Goal: Task Accomplishment & Management: Complete application form

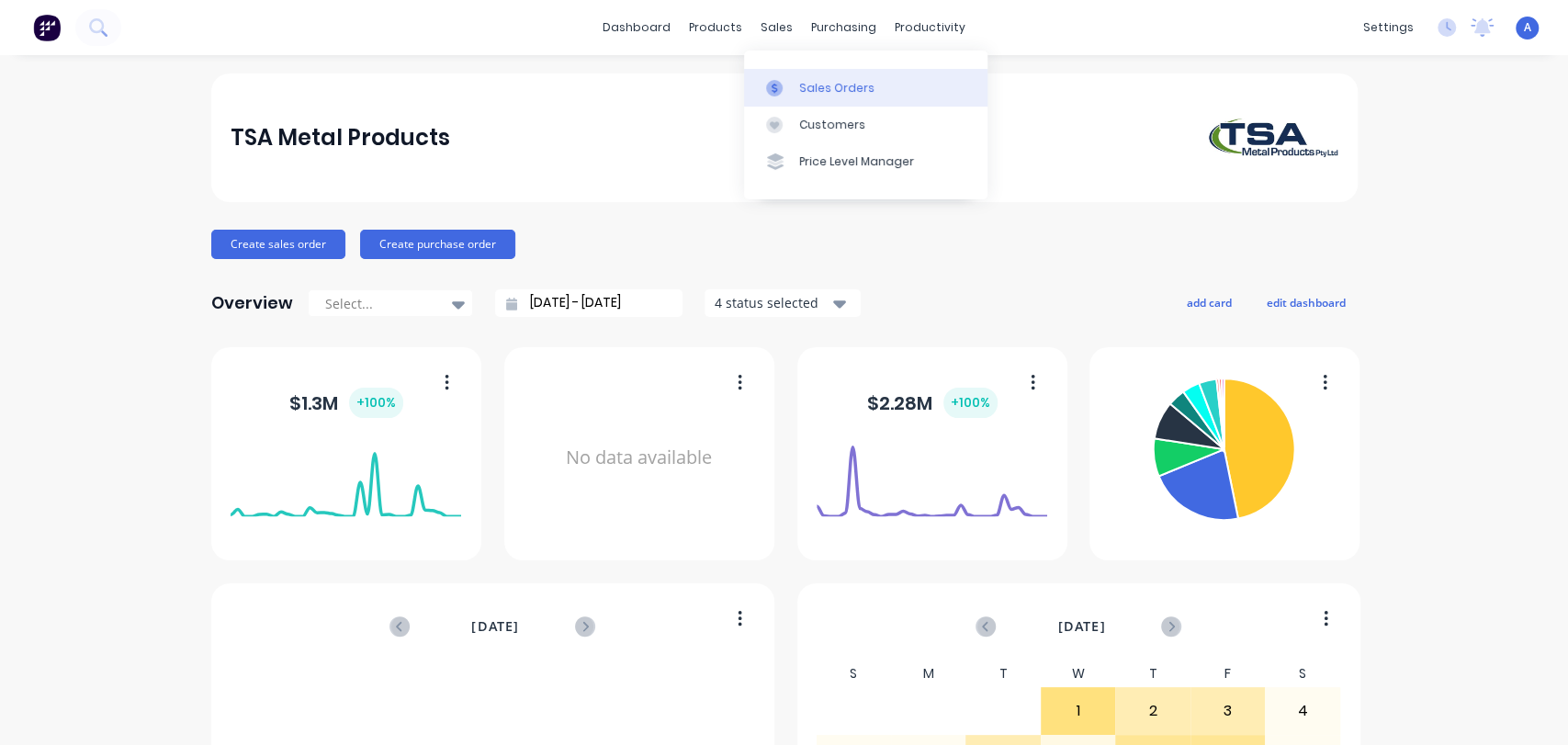
click at [825, 78] on link "Sales Orders" at bounding box center [865, 87] width 244 height 37
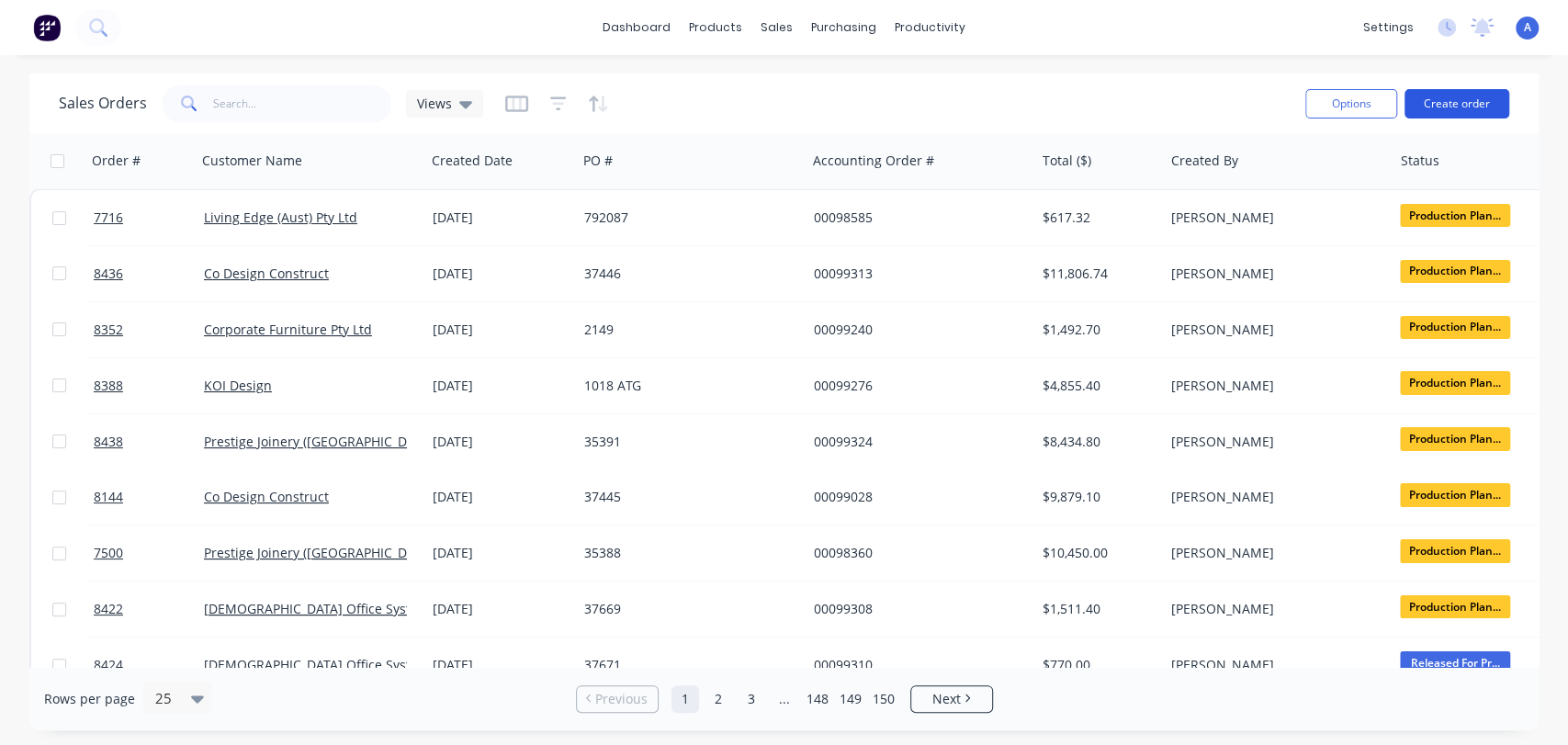
click at [1456, 98] on button "Create order" at bounding box center [1458, 104] width 105 height 29
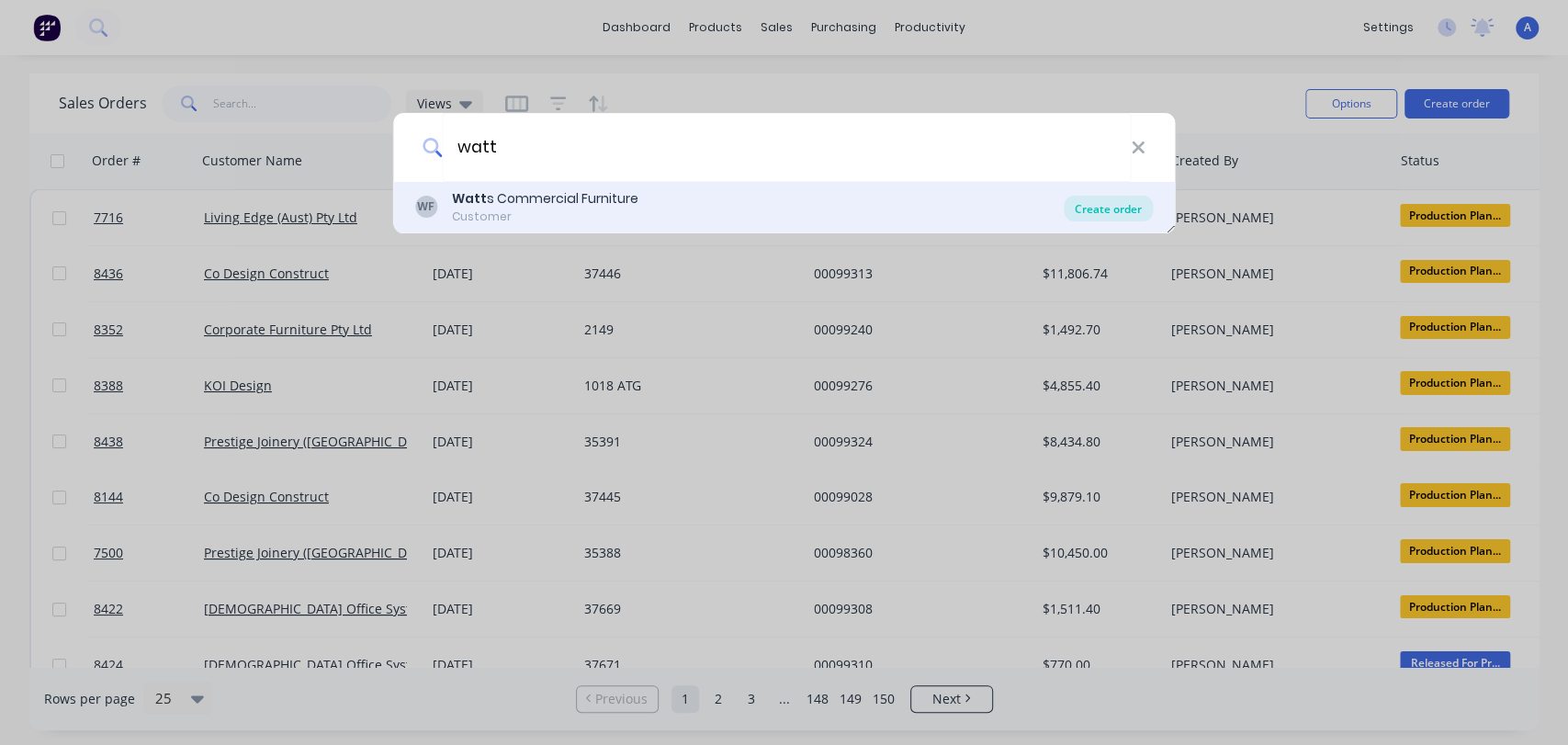
type input "watt"
click at [1096, 202] on div "Create order" at bounding box center [1108, 209] width 89 height 26
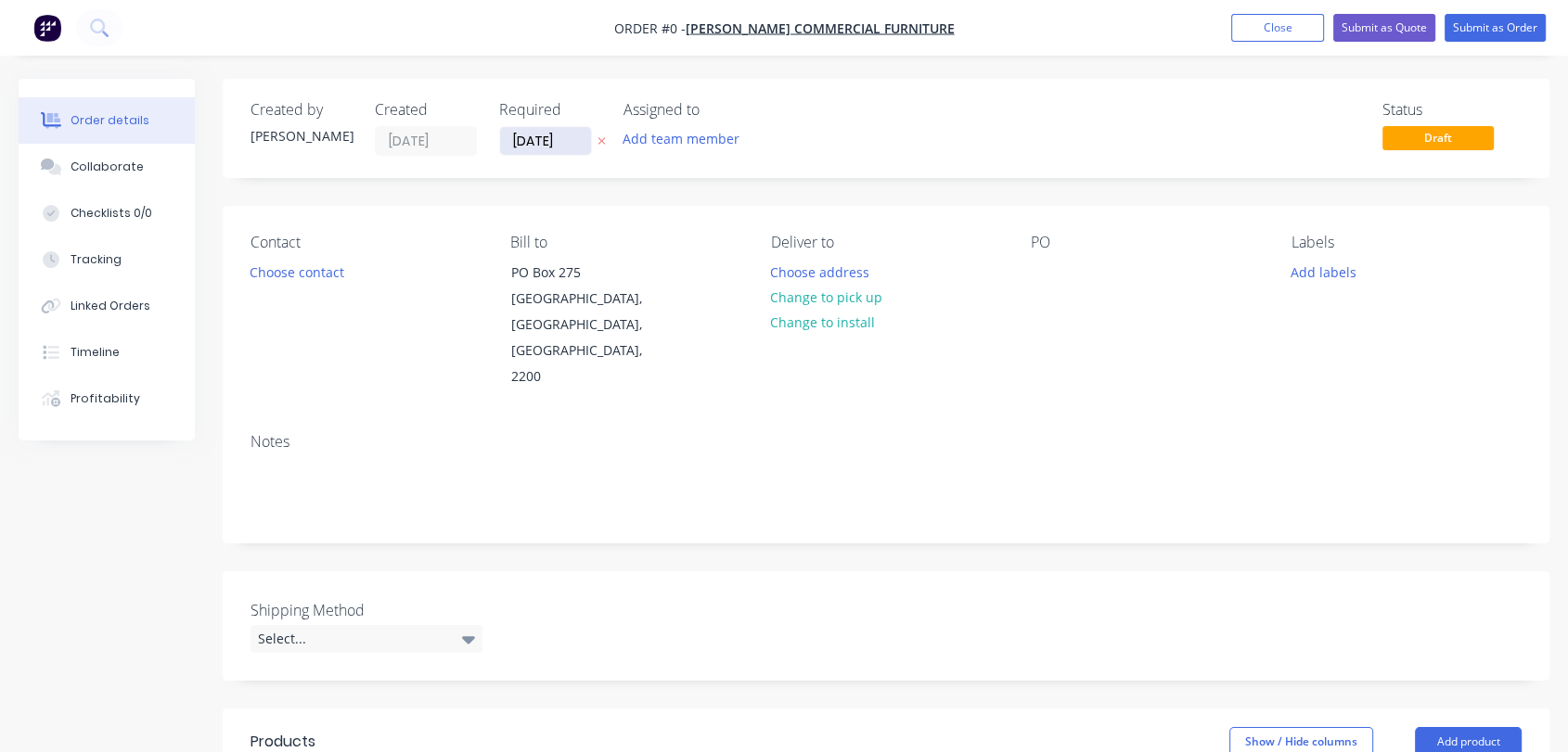
click at [570, 136] on input "[DATE]" at bounding box center [546, 141] width 91 height 28
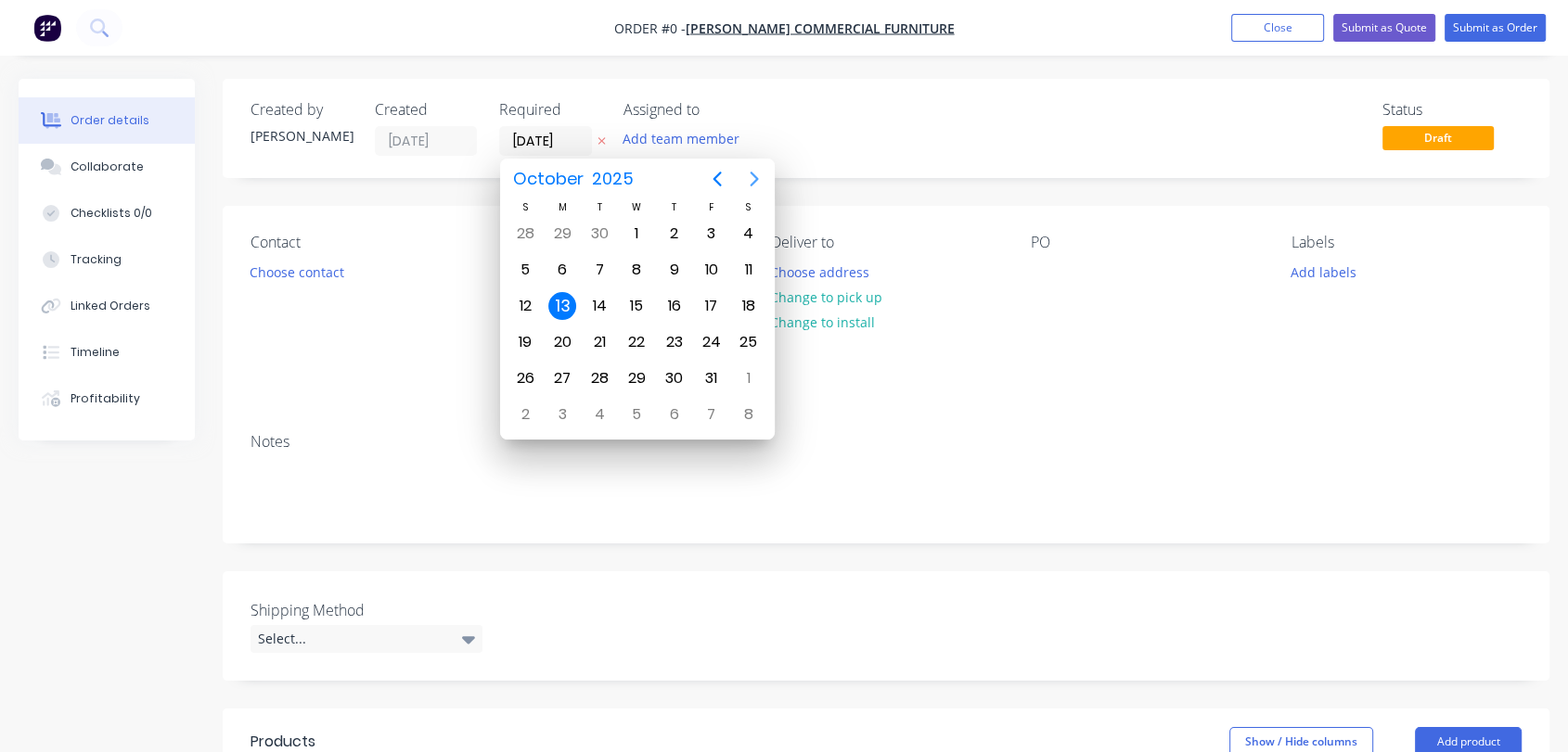
click at [750, 180] on icon "Next page" at bounding box center [754, 179] width 22 height 22
click at [632, 368] on div "31" at bounding box center [636, 379] width 28 height 28
type input "[DATE]"
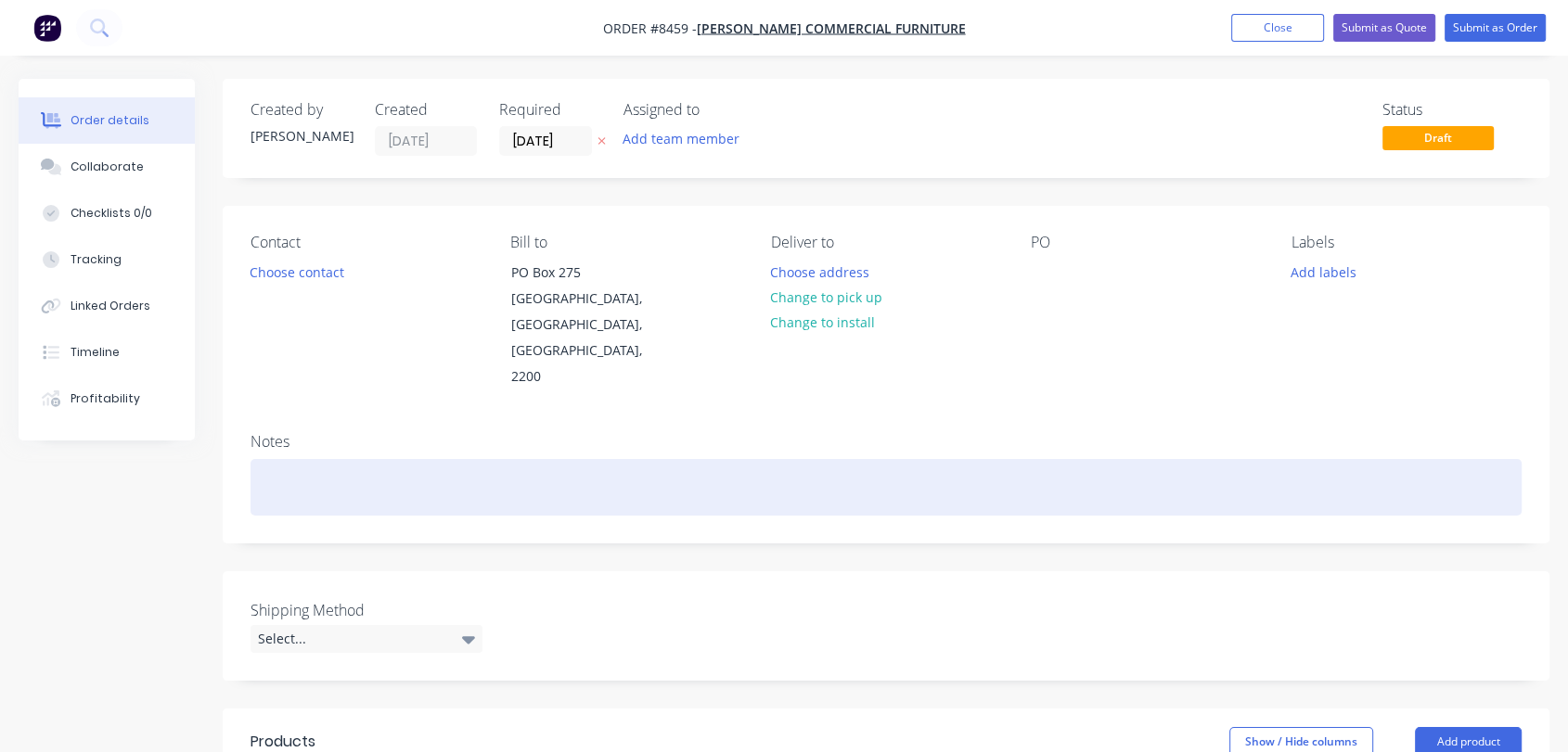
click at [293, 460] on div at bounding box center [886, 487] width 1272 height 57
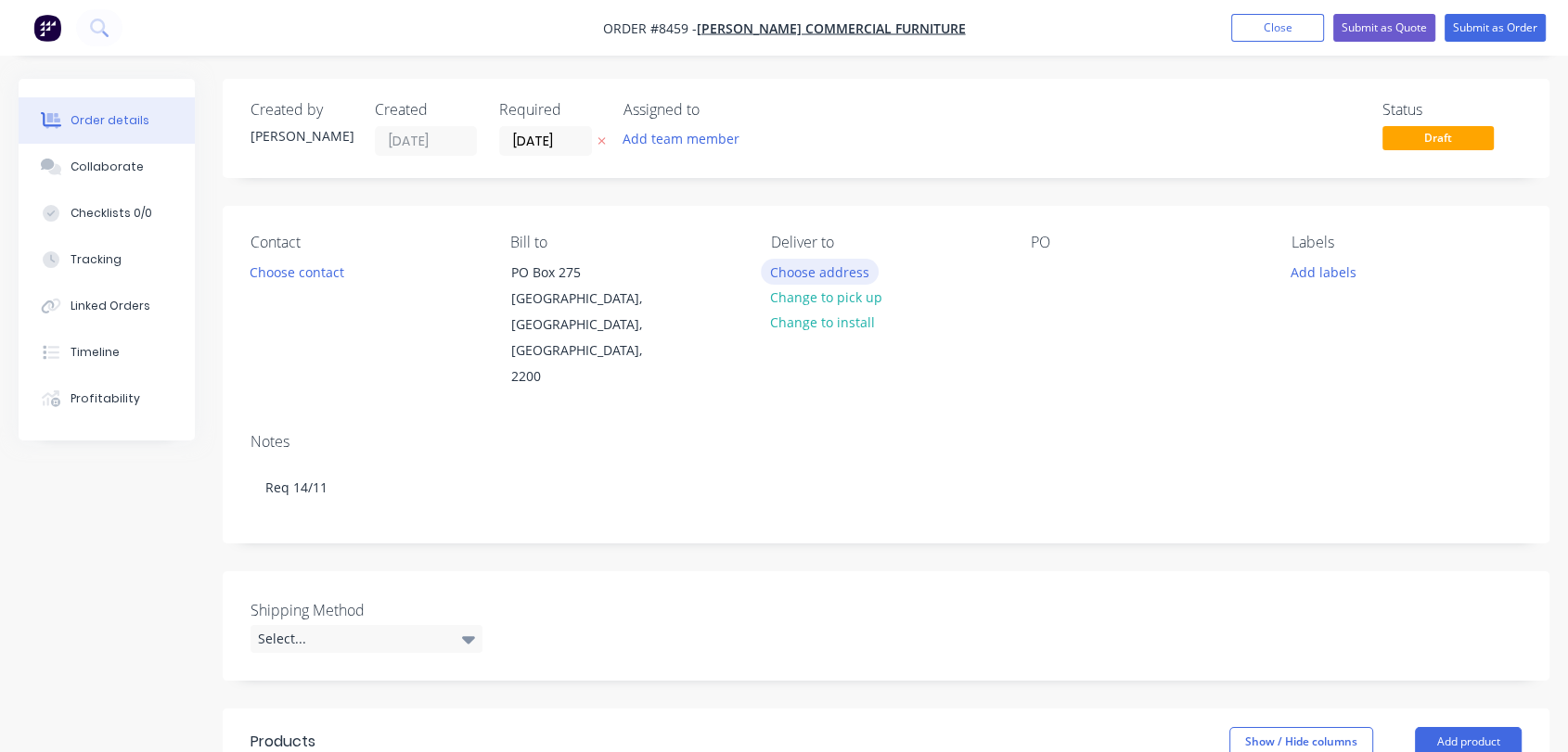
click at [851, 266] on button "Choose address" at bounding box center [820, 271] width 119 height 25
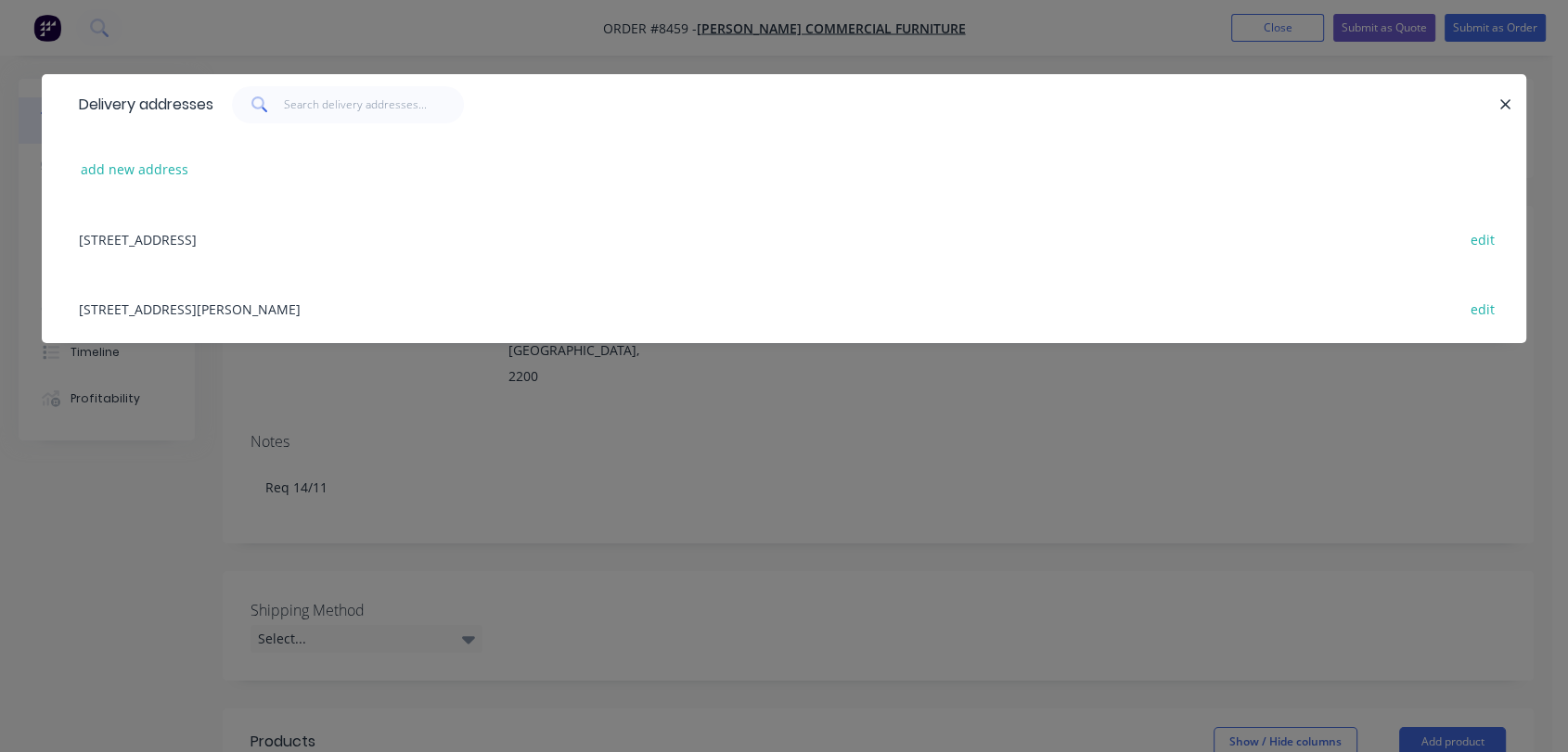
click at [229, 318] on div "[STREET_ADDRESS][PERSON_NAME] edit" at bounding box center [784, 308] width 1430 height 70
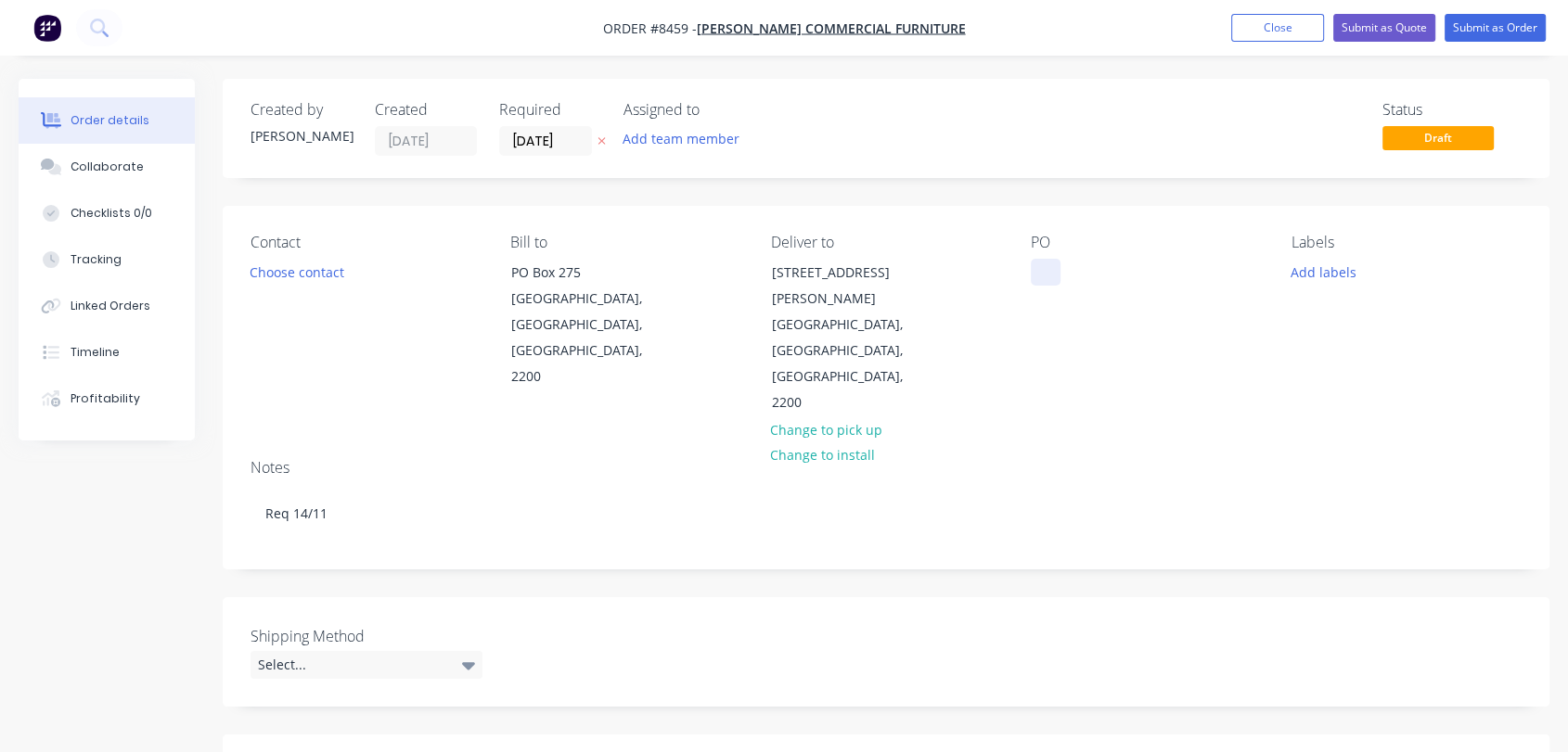
click at [1042, 268] on div at bounding box center [1046, 272] width 30 height 27
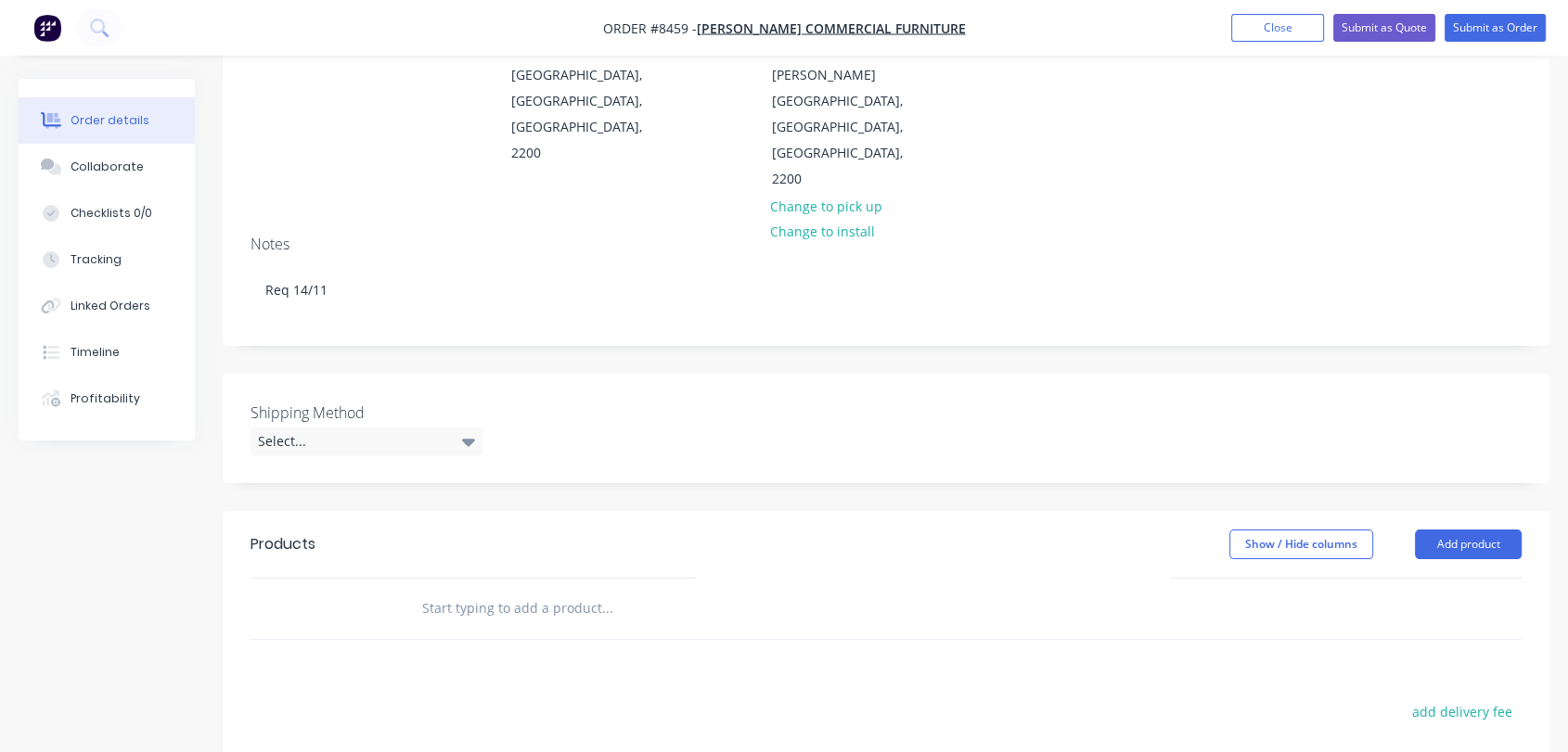
scroll to position [309, 0]
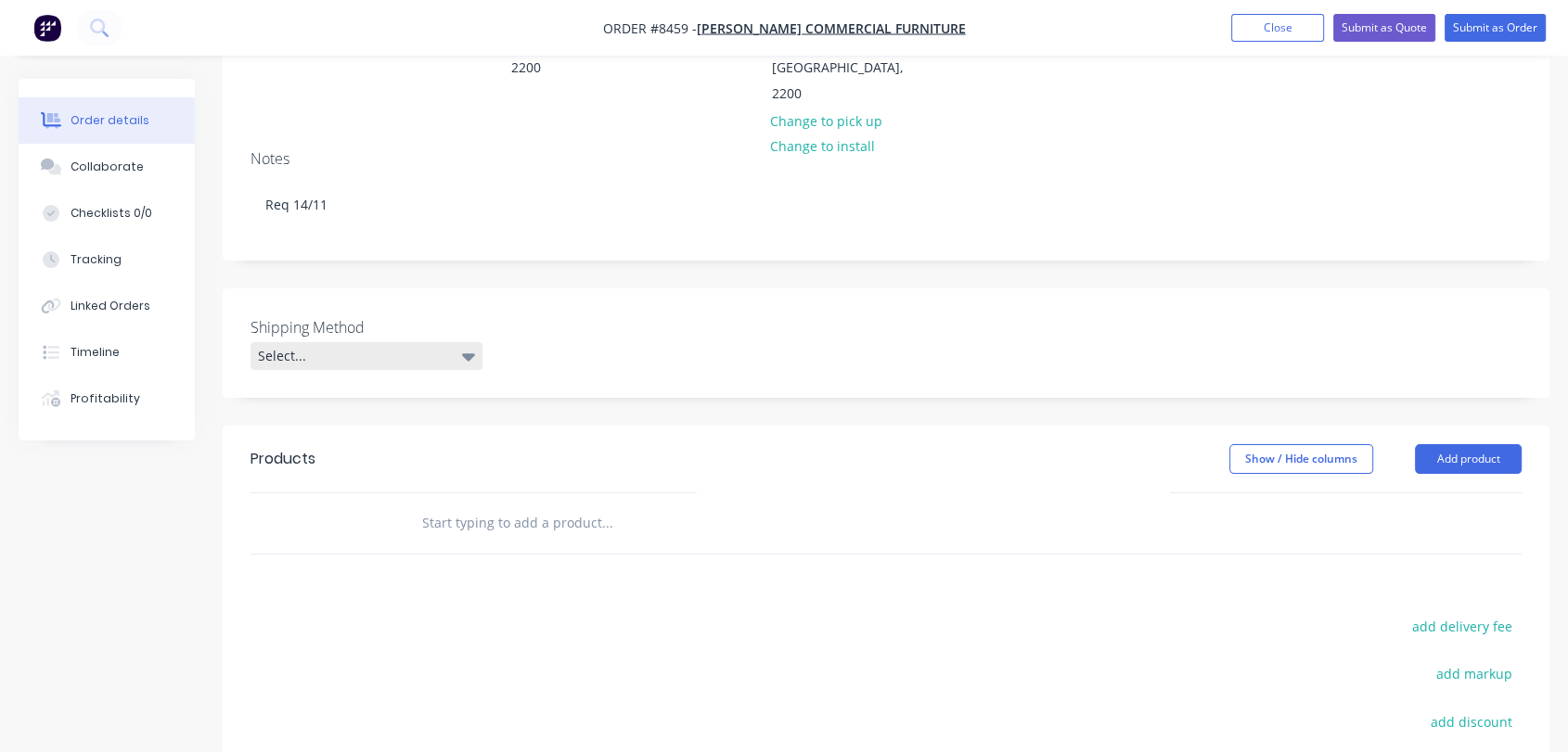
click at [358, 343] on div "Select..." at bounding box center [367, 357] width 232 height 28
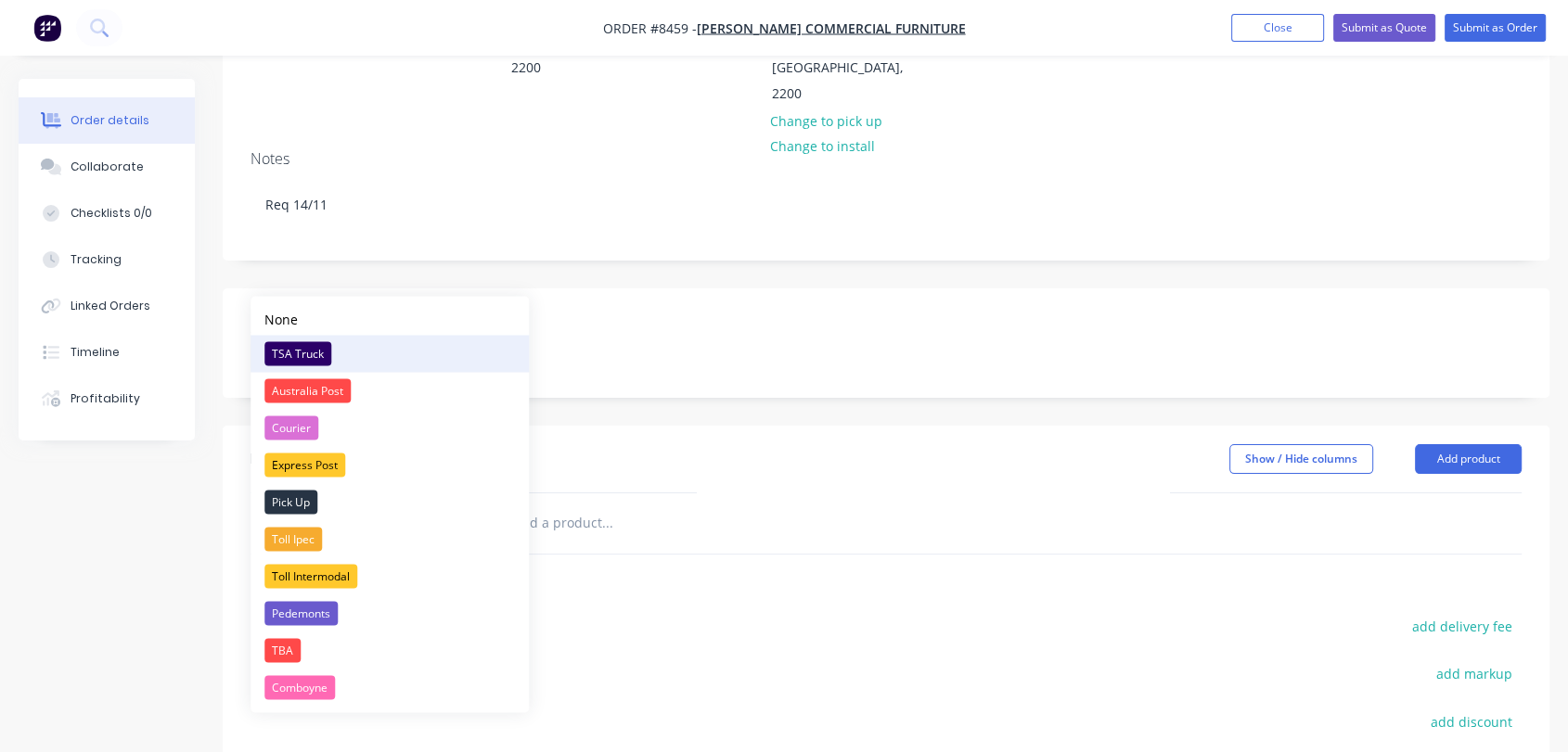
click at [314, 343] on div "TSA Truck" at bounding box center [298, 354] width 67 height 24
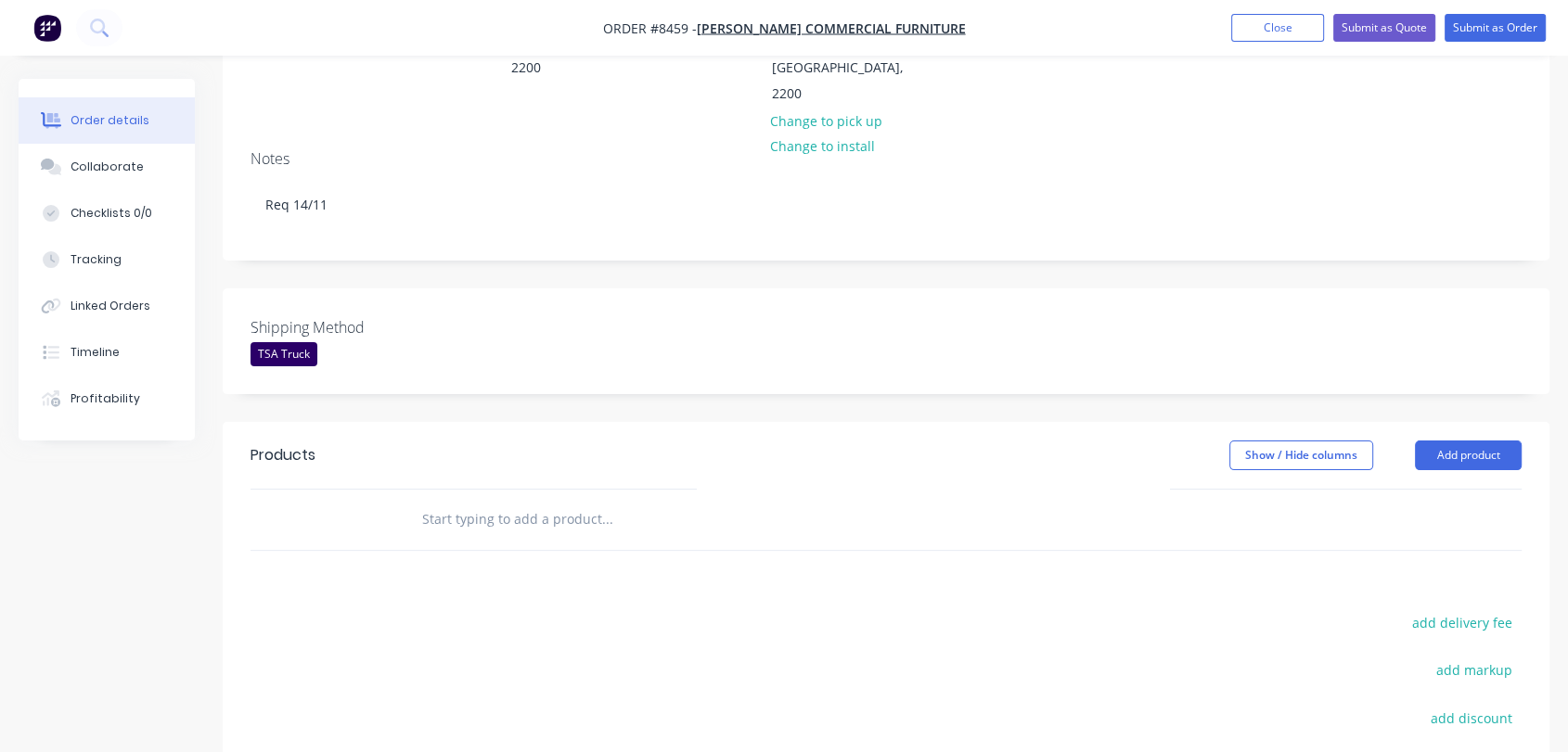
click at [511, 501] on input "text" at bounding box center [608, 520] width 372 height 37
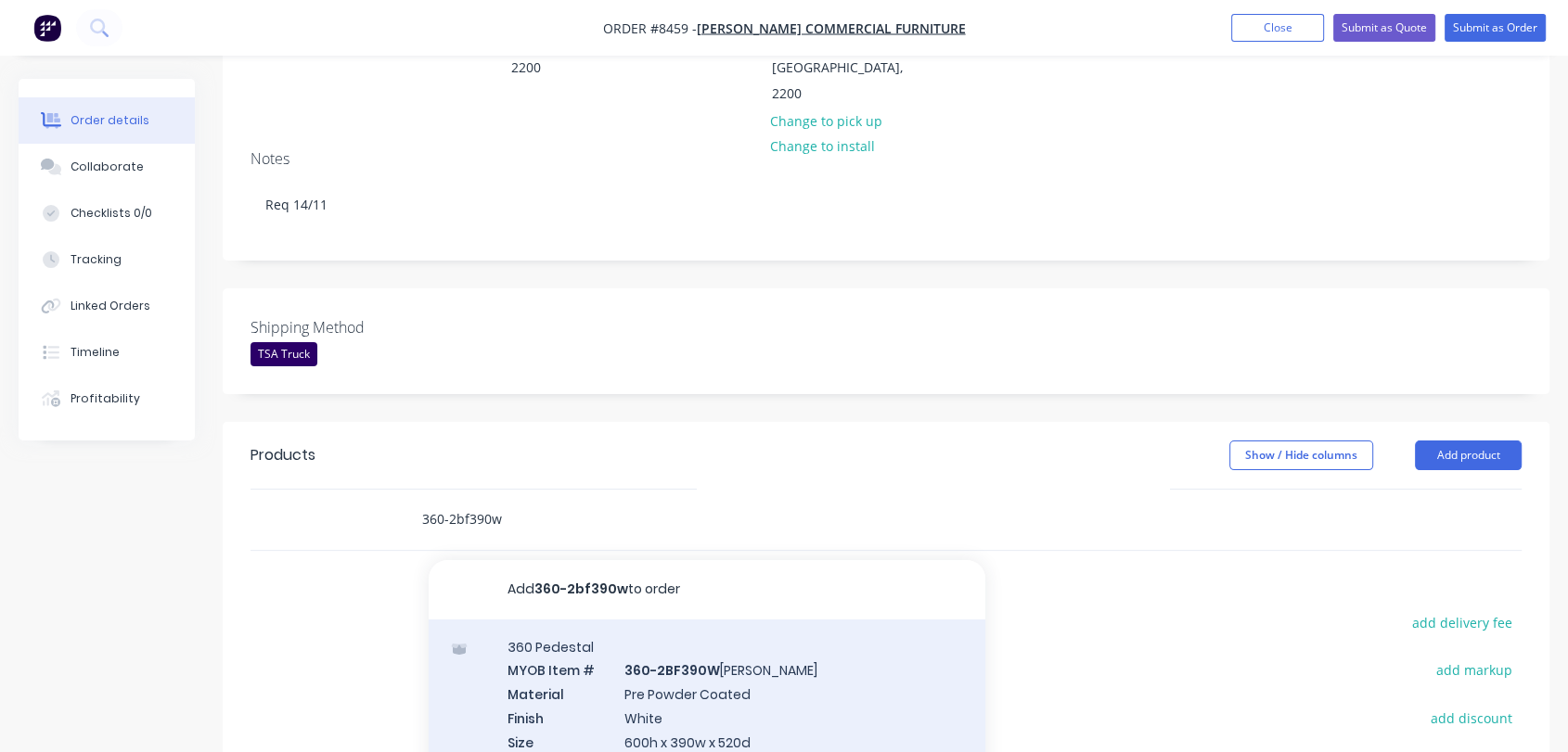
type input "360-2bf390w"
click at [680, 632] on div "360 Pedestal MYOB Item # 360-2BF390W [PERSON_NAME] Material Pre Powder Coated F…" at bounding box center [707, 747] width 556 height 256
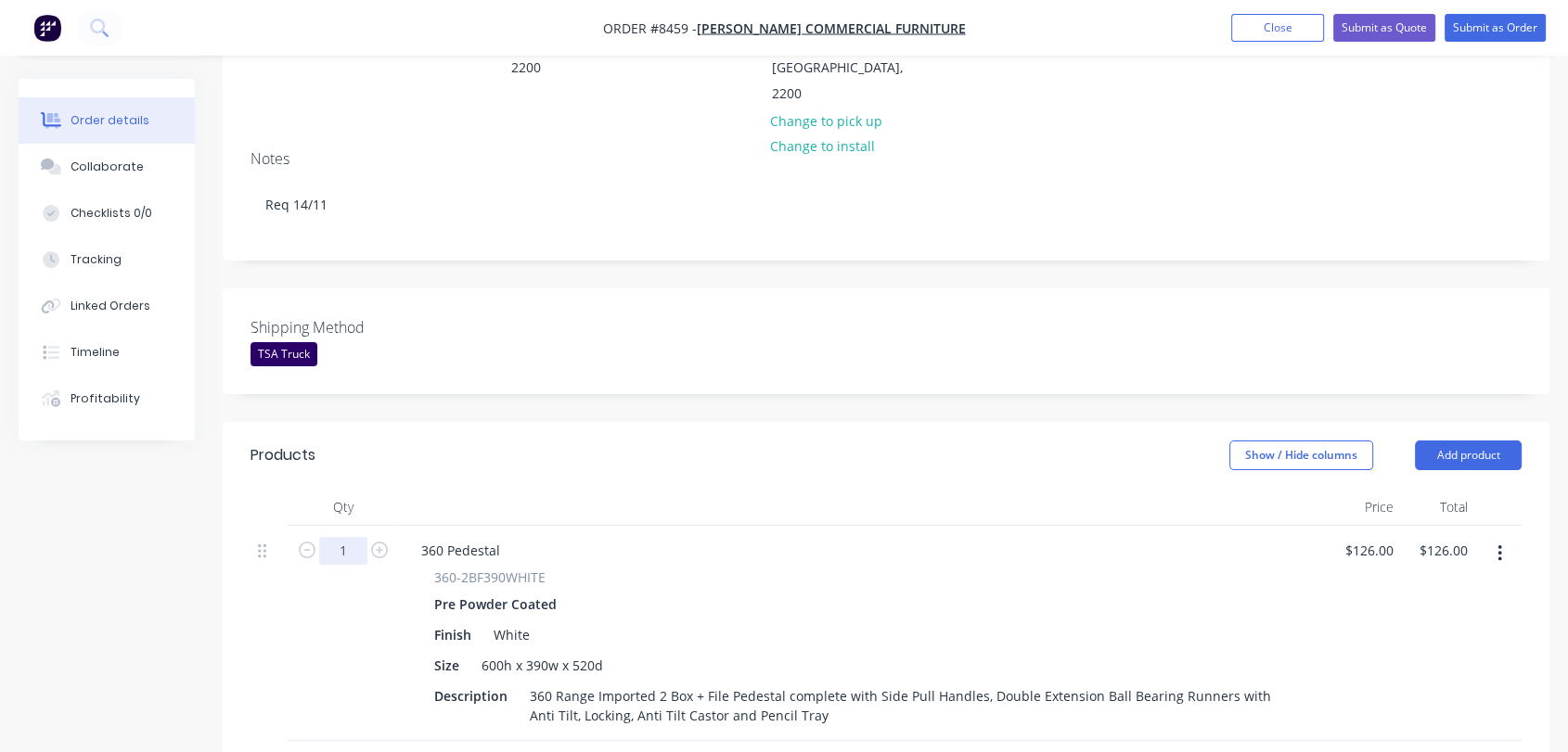
click at [364, 537] on input "1" at bounding box center [344, 551] width 48 height 28
type input "59"
type input "$7,434.00"
click at [1366, 537] on input "126" at bounding box center [1378, 550] width 32 height 27
type input "$141.00"
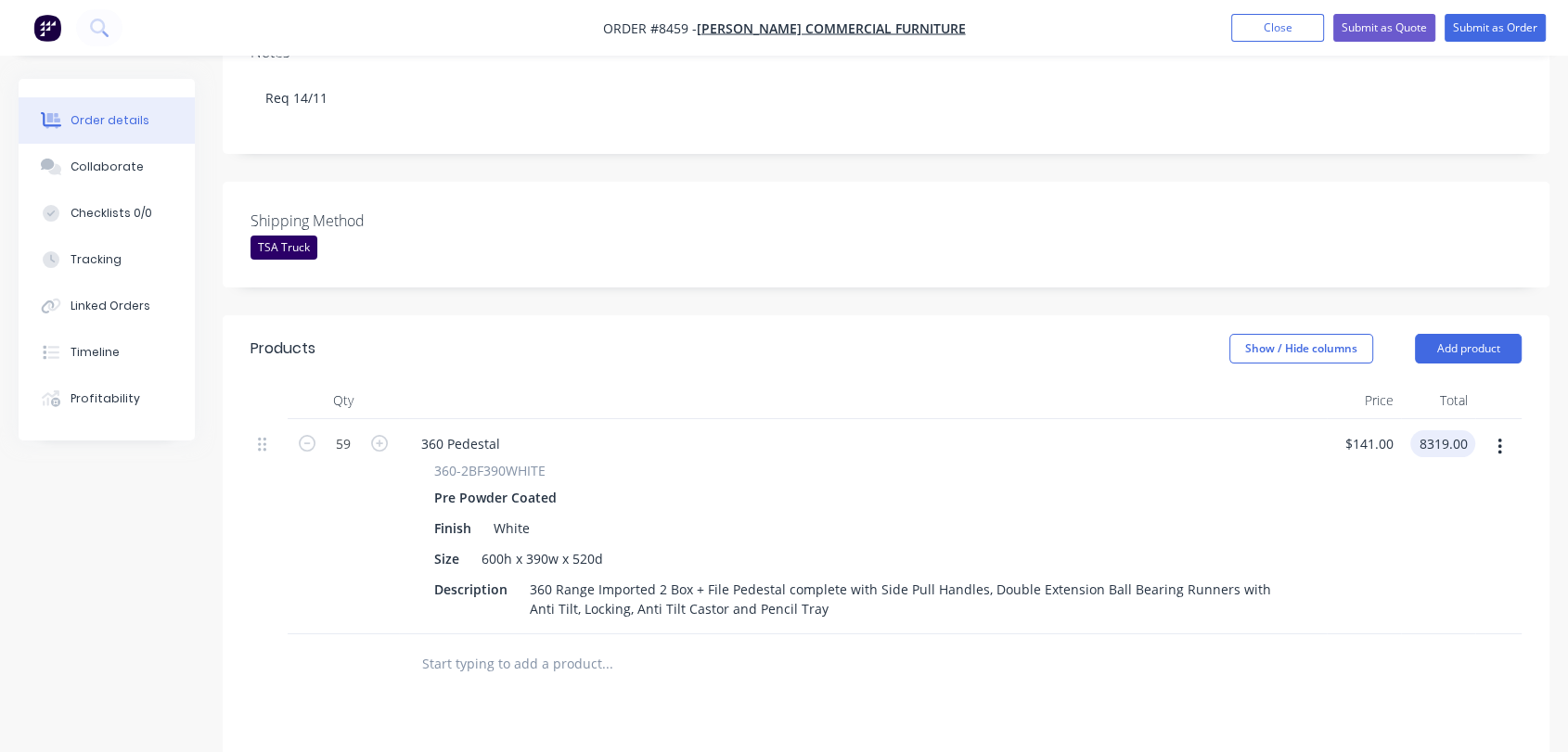
scroll to position [402, 0]
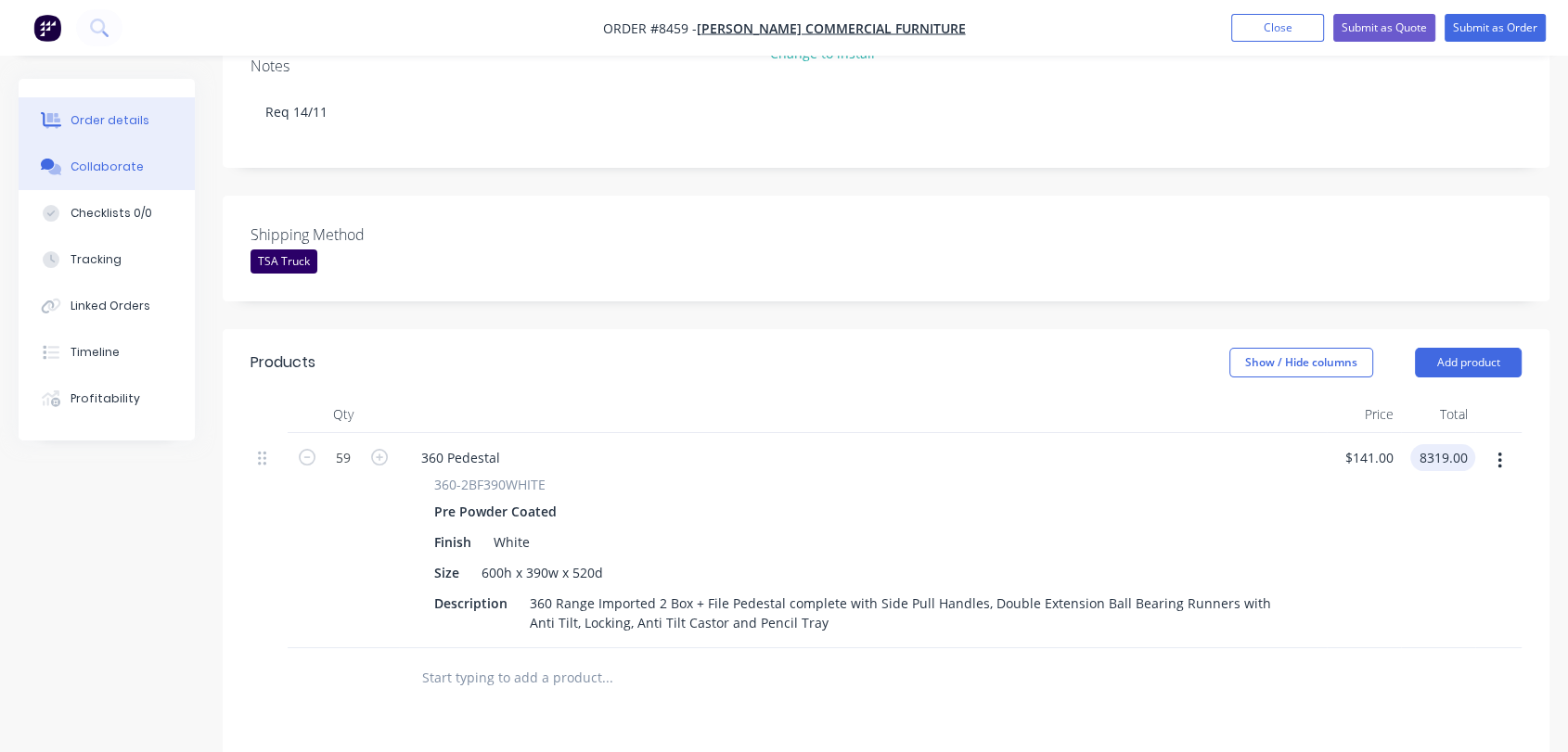
type input "$8,319.00"
click at [118, 162] on div "Collaborate" at bounding box center [107, 167] width 73 height 17
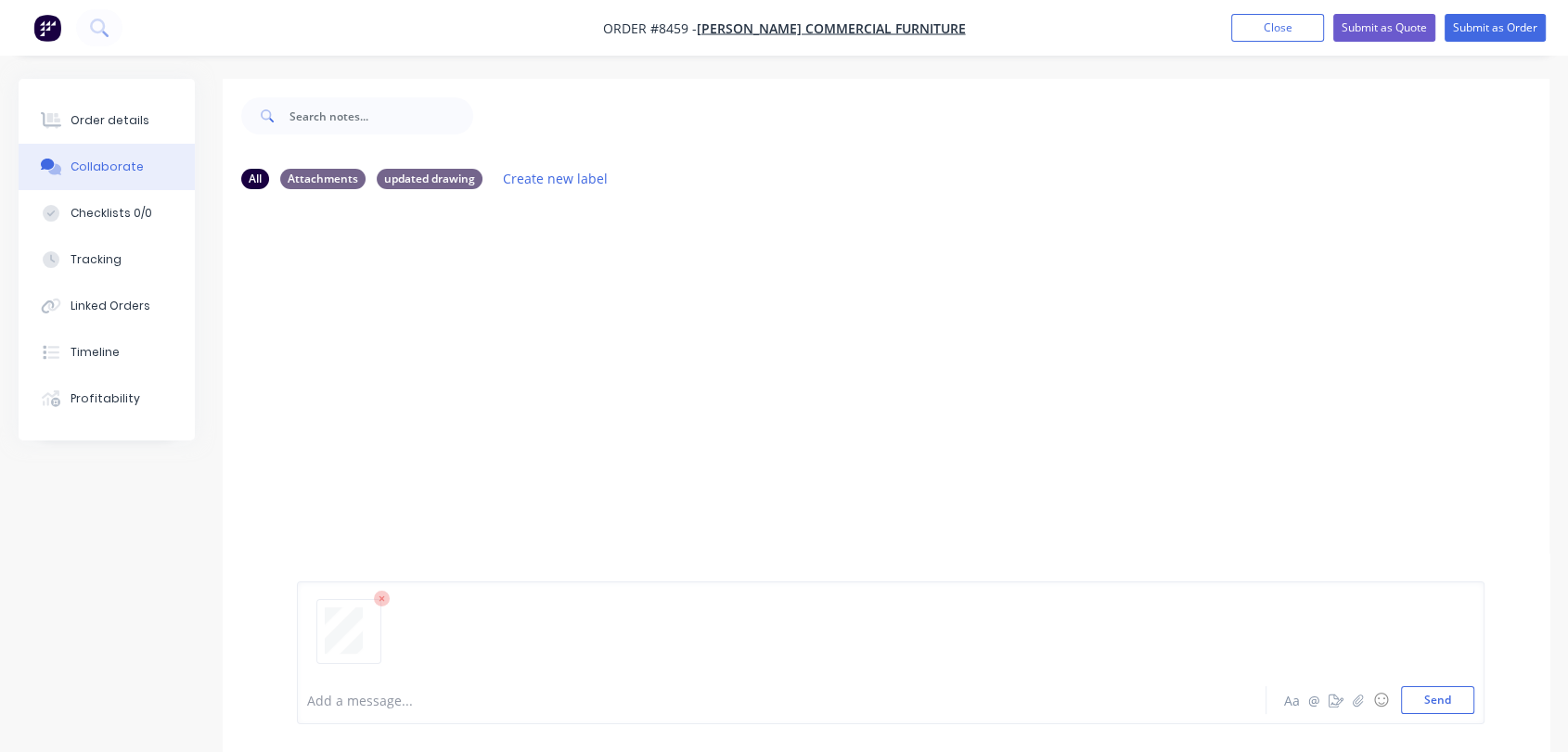
drag, startPoint x: 1447, startPoint y: 693, endPoint x: 920, endPoint y: 455, distance: 578.2
click at [1446, 693] on button "Send" at bounding box center [1438, 700] width 73 height 28
click at [116, 116] on div "Order details" at bounding box center [110, 121] width 79 height 17
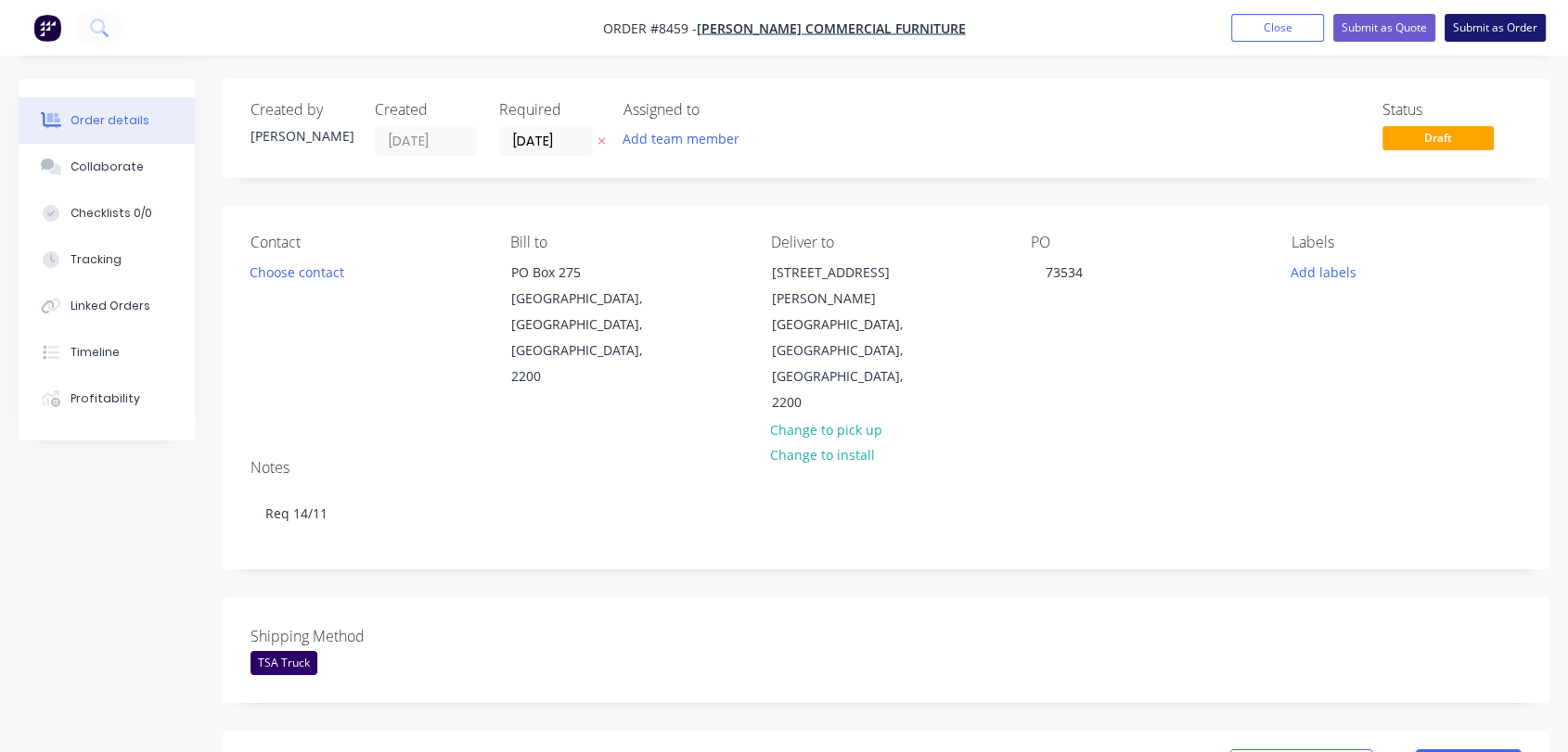
click at [1504, 26] on button "Submit as Order" at bounding box center [1496, 28] width 101 height 28
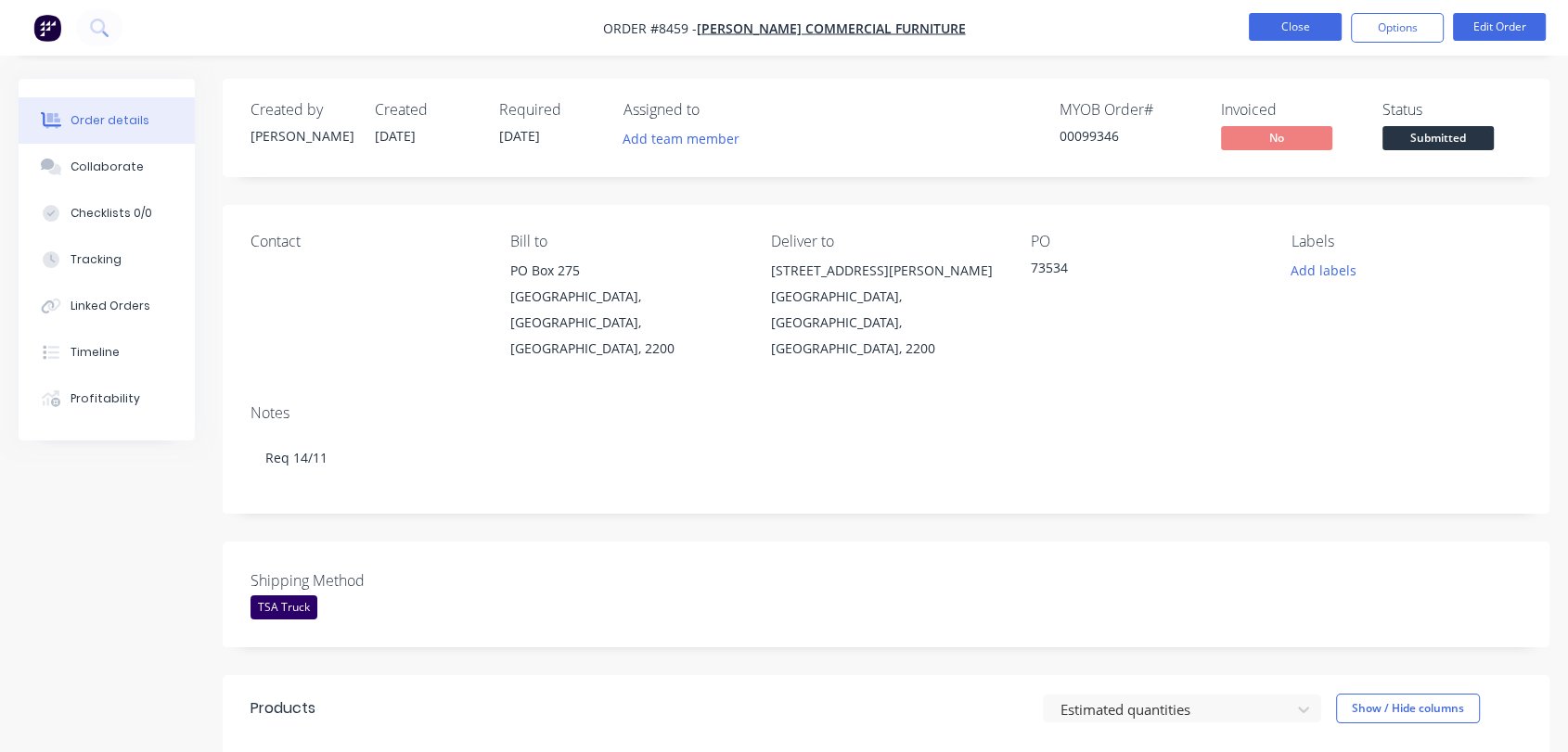
click at [1300, 17] on button "Close" at bounding box center [1296, 27] width 93 height 28
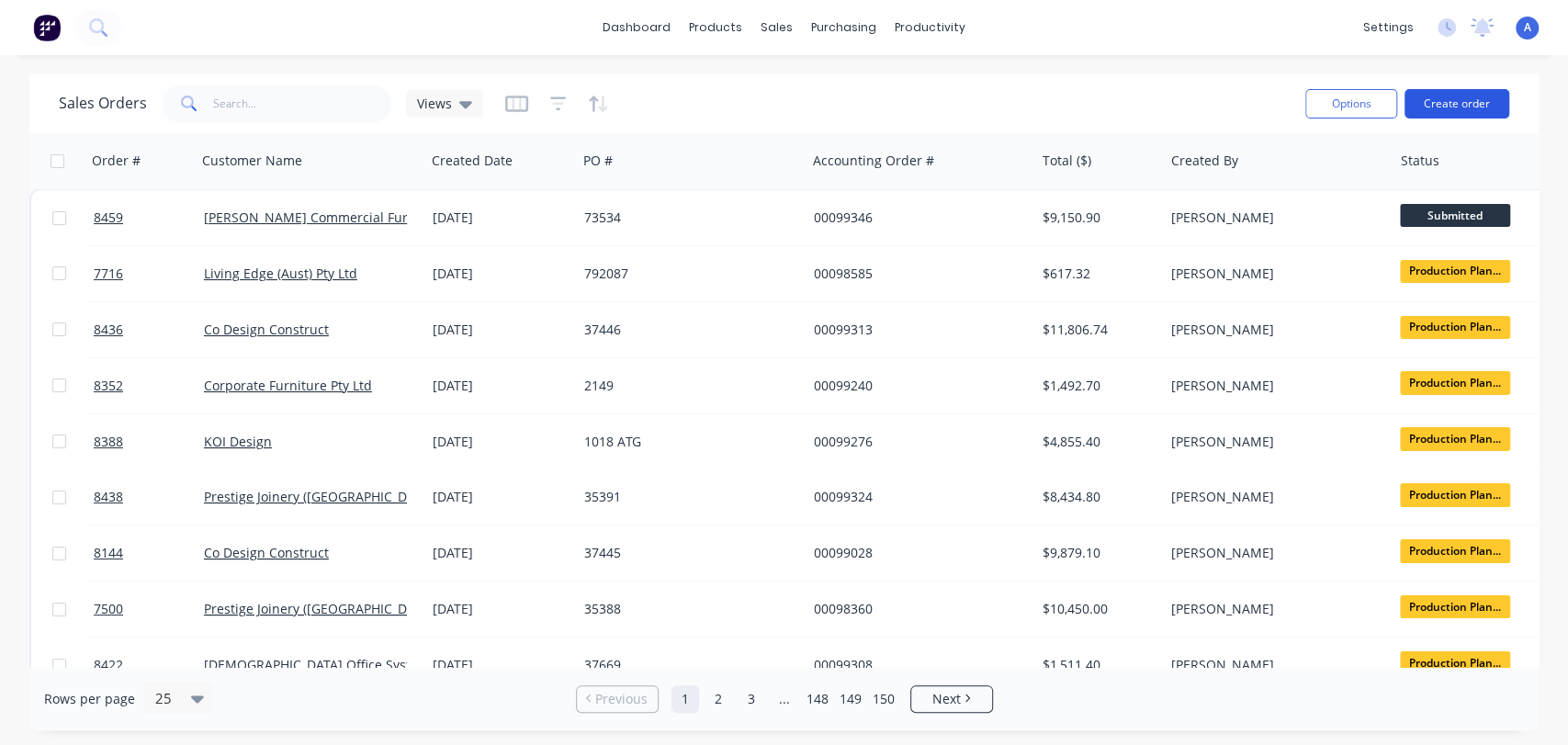
click at [1478, 94] on button "Create order" at bounding box center [1458, 104] width 105 height 29
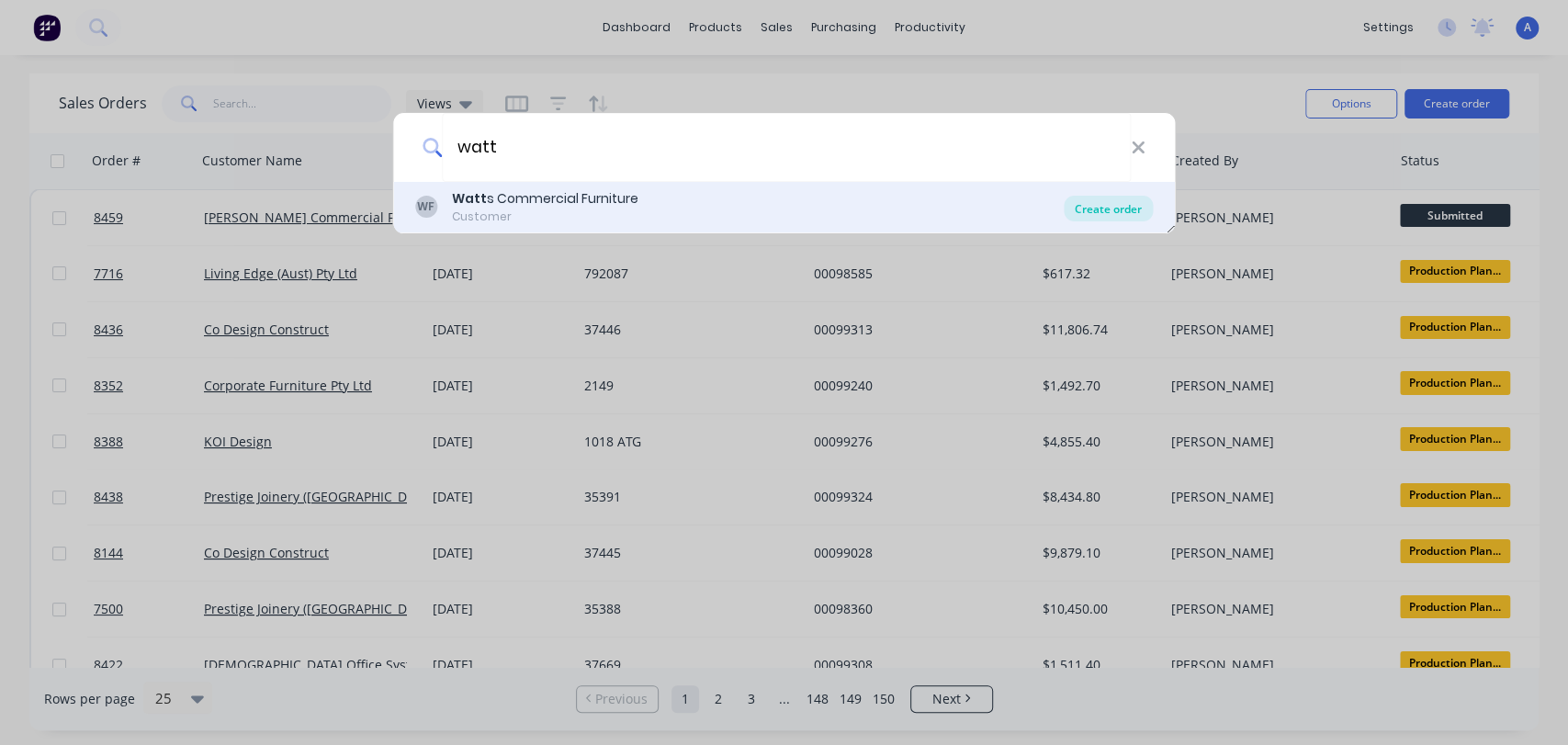
type input "watt"
click at [1093, 212] on div "Create order" at bounding box center [1108, 209] width 89 height 26
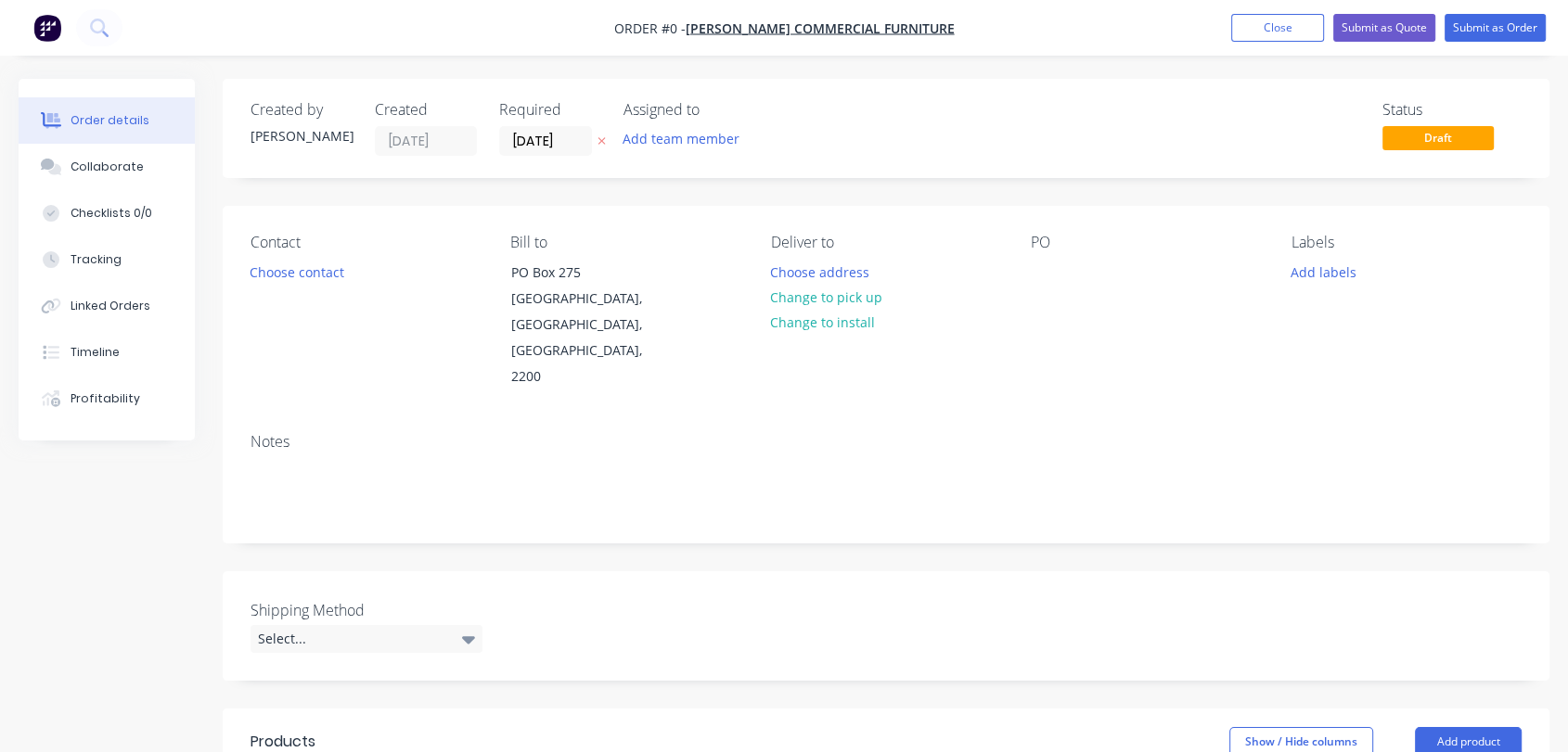
click at [567, 126] on label "[DATE]" at bounding box center [546, 141] width 93 height 30
click at [567, 127] on input "[DATE]" at bounding box center [546, 141] width 91 height 28
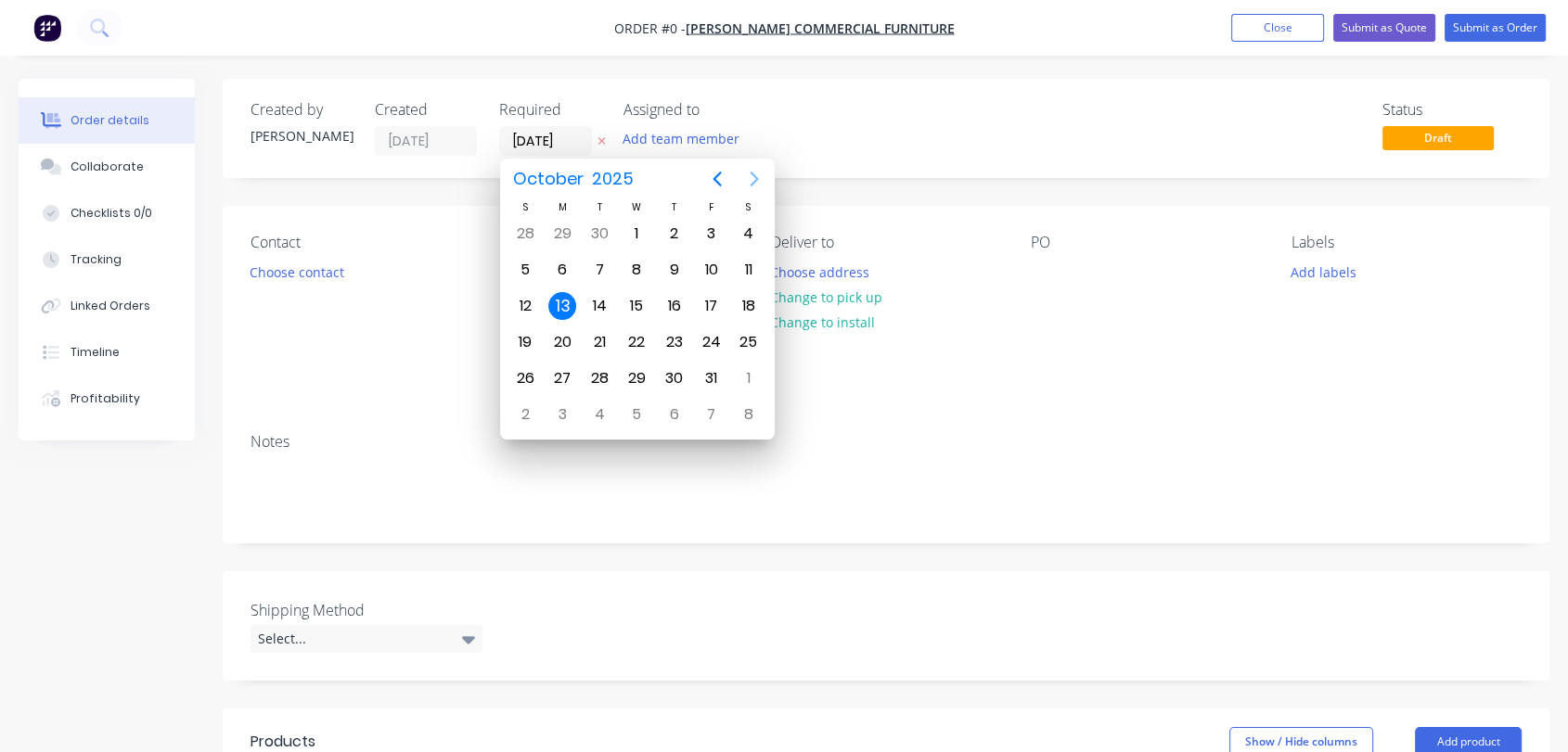
click at [749, 176] on icon "Next page" at bounding box center [754, 179] width 22 height 22
click at [636, 365] on div "31" at bounding box center [636, 379] width 28 height 28
type input "[DATE]"
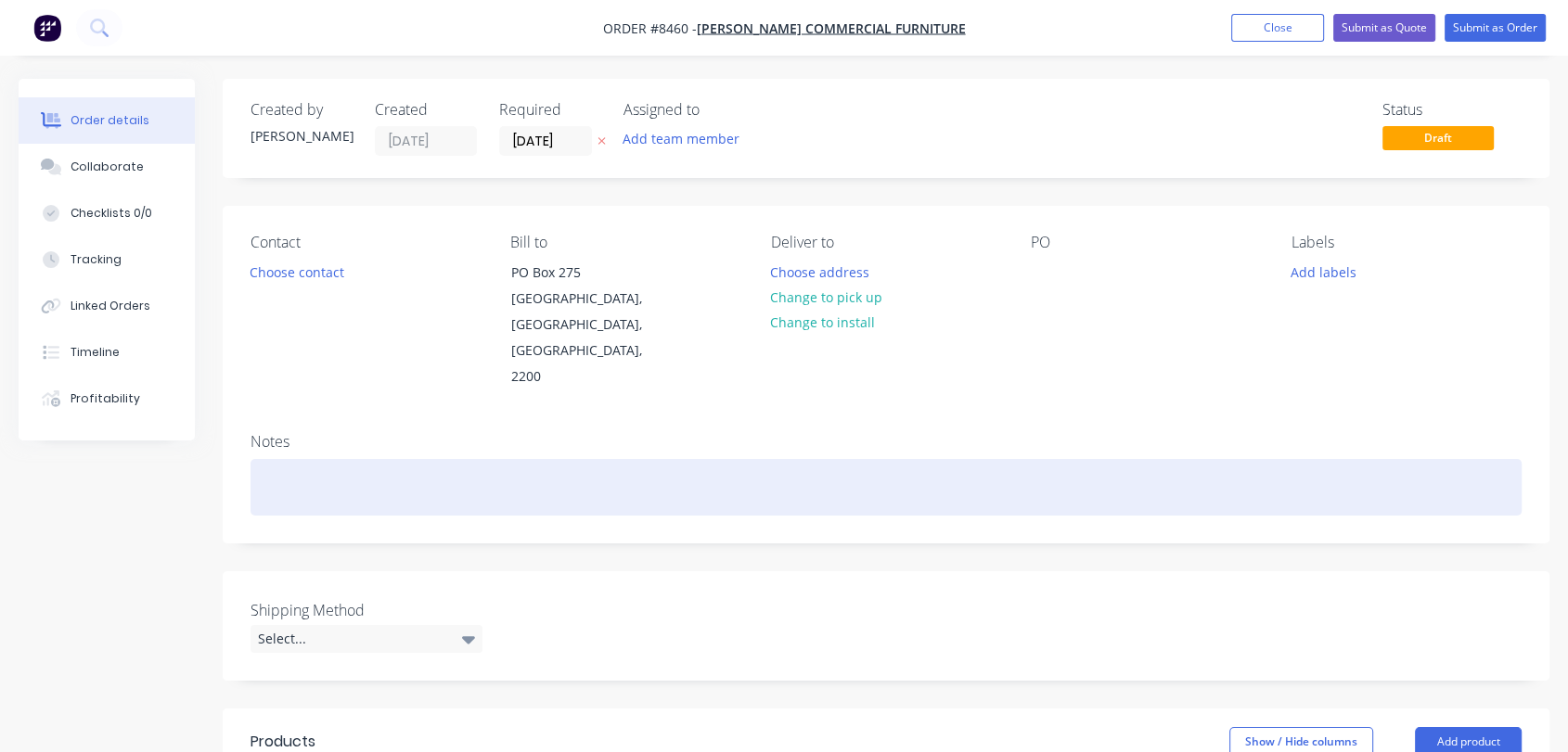
click at [291, 460] on div at bounding box center [886, 487] width 1272 height 57
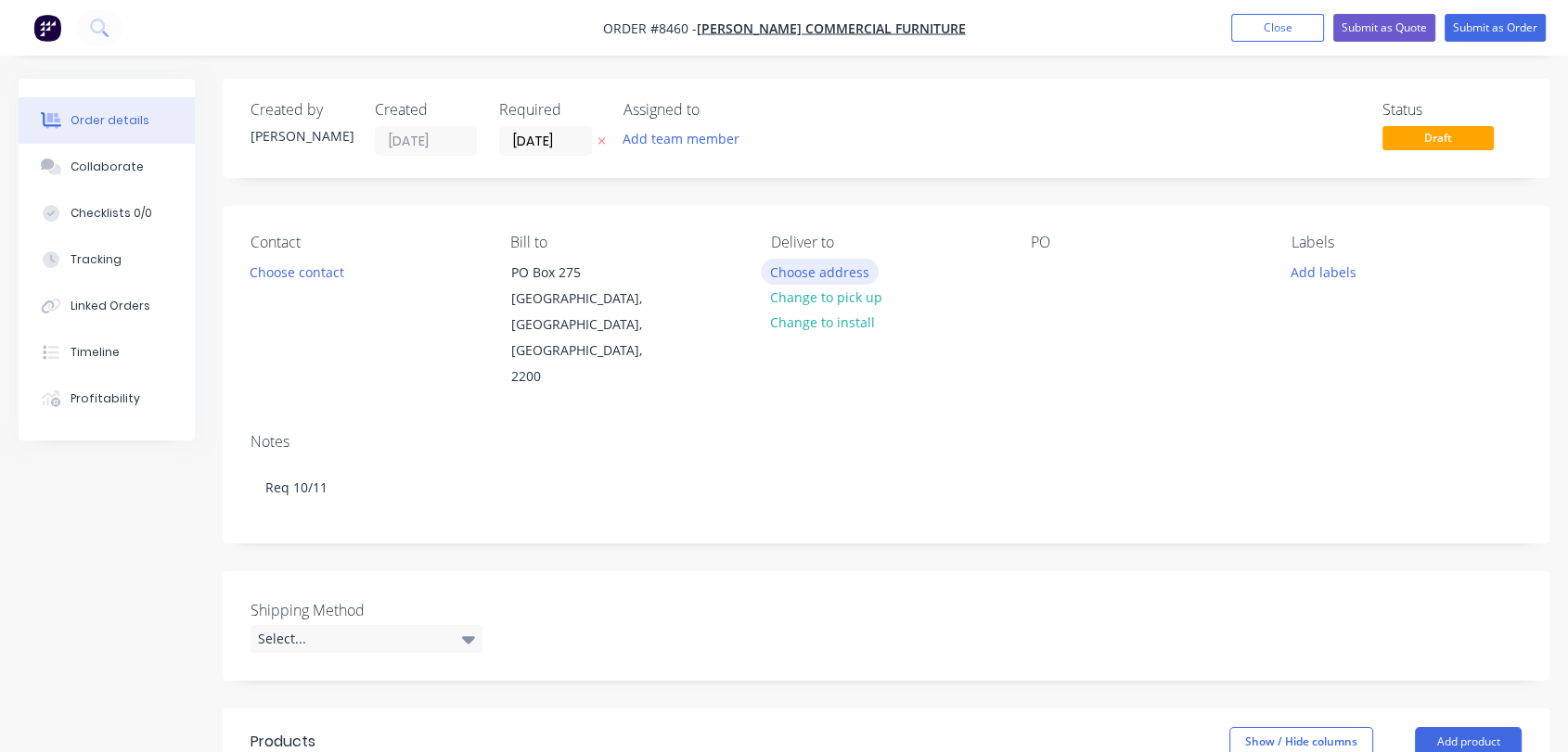
click at [843, 262] on button "Choose address" at bounding box center [820, 271] width 119 height 25
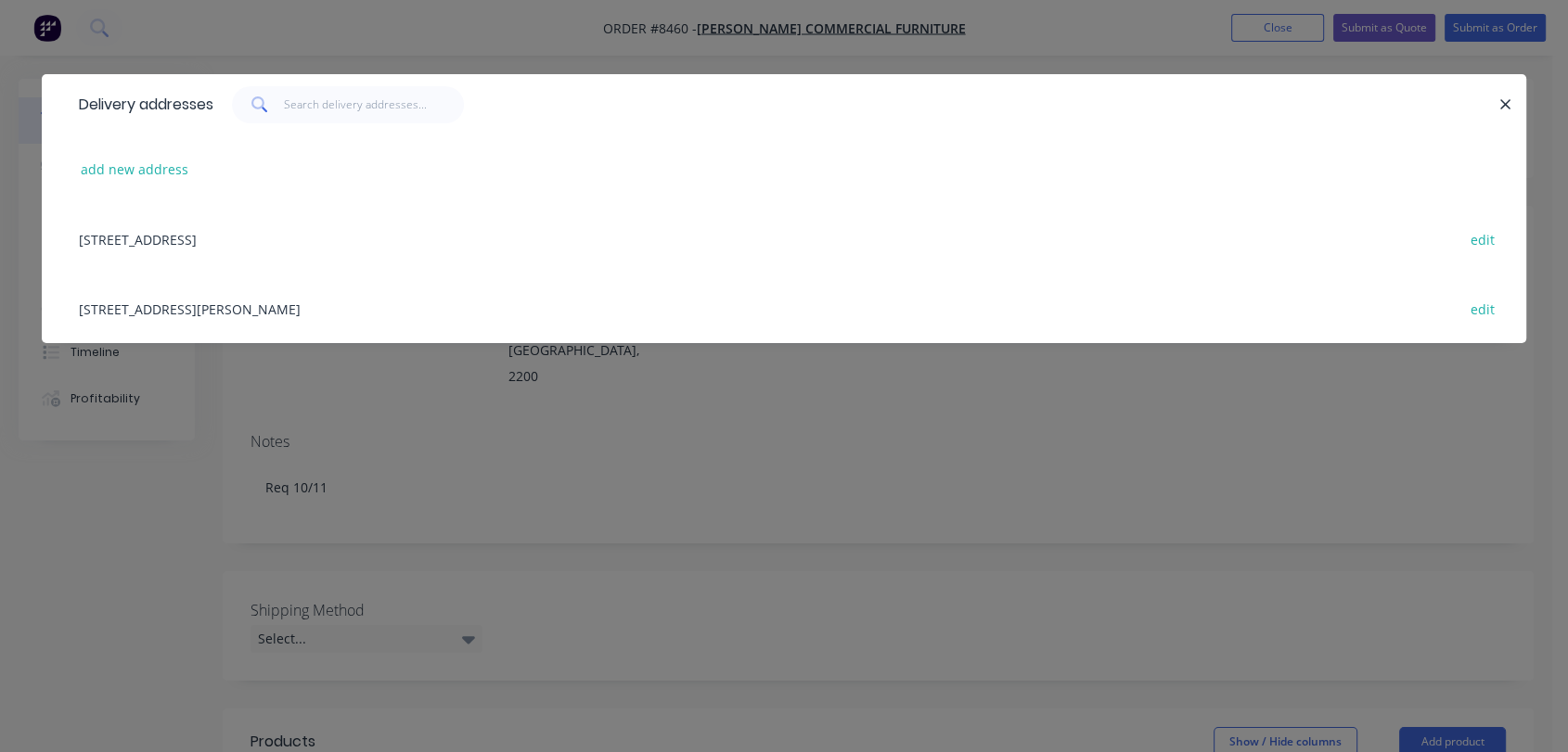
click at [186, 309] on div "[STREET_ADDRESS][PERSON_NAME] edit" at bounding box center [784, 308] width 1430 height 70
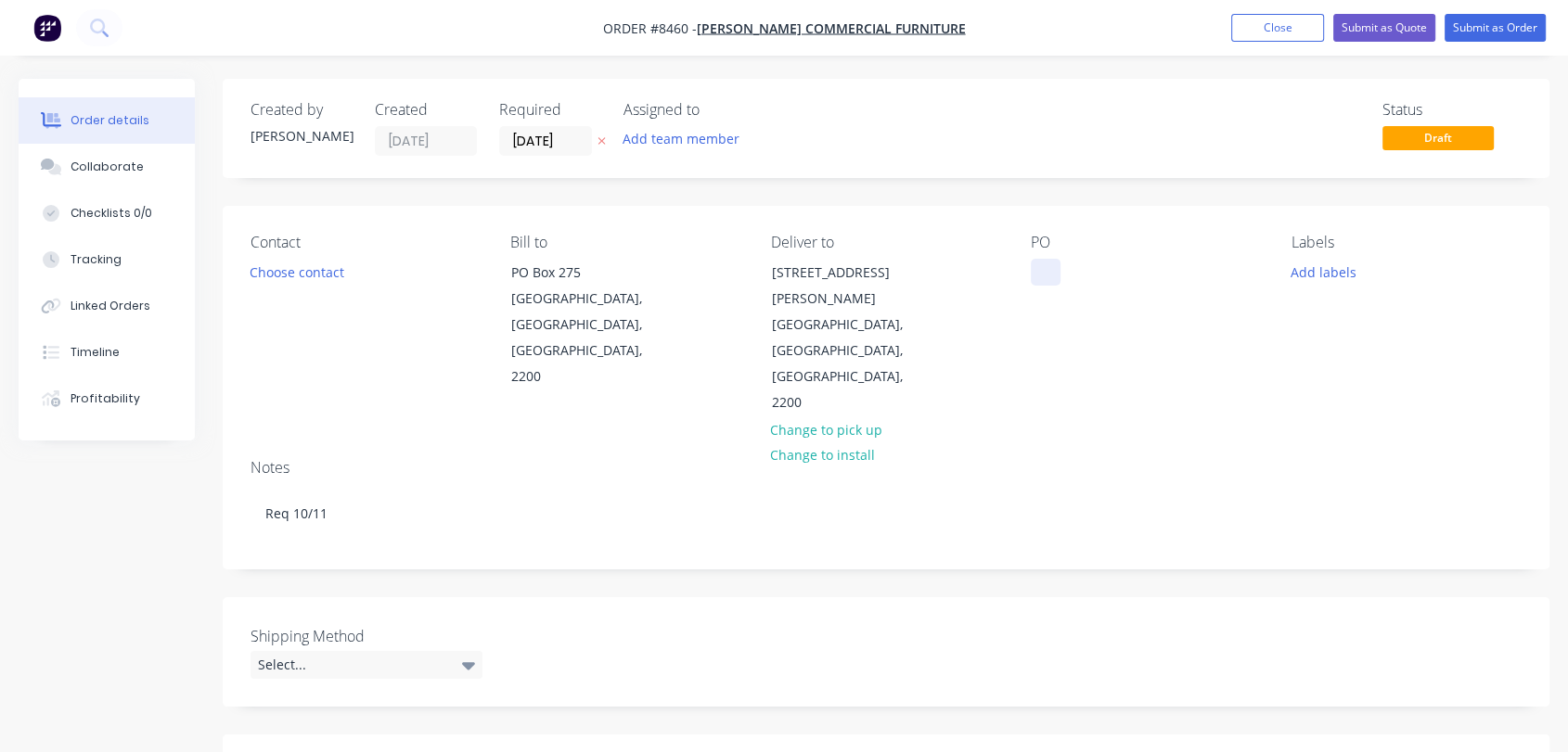
click at [1050, 273] on div at bounding box center [1046, 272] width 30 height 27
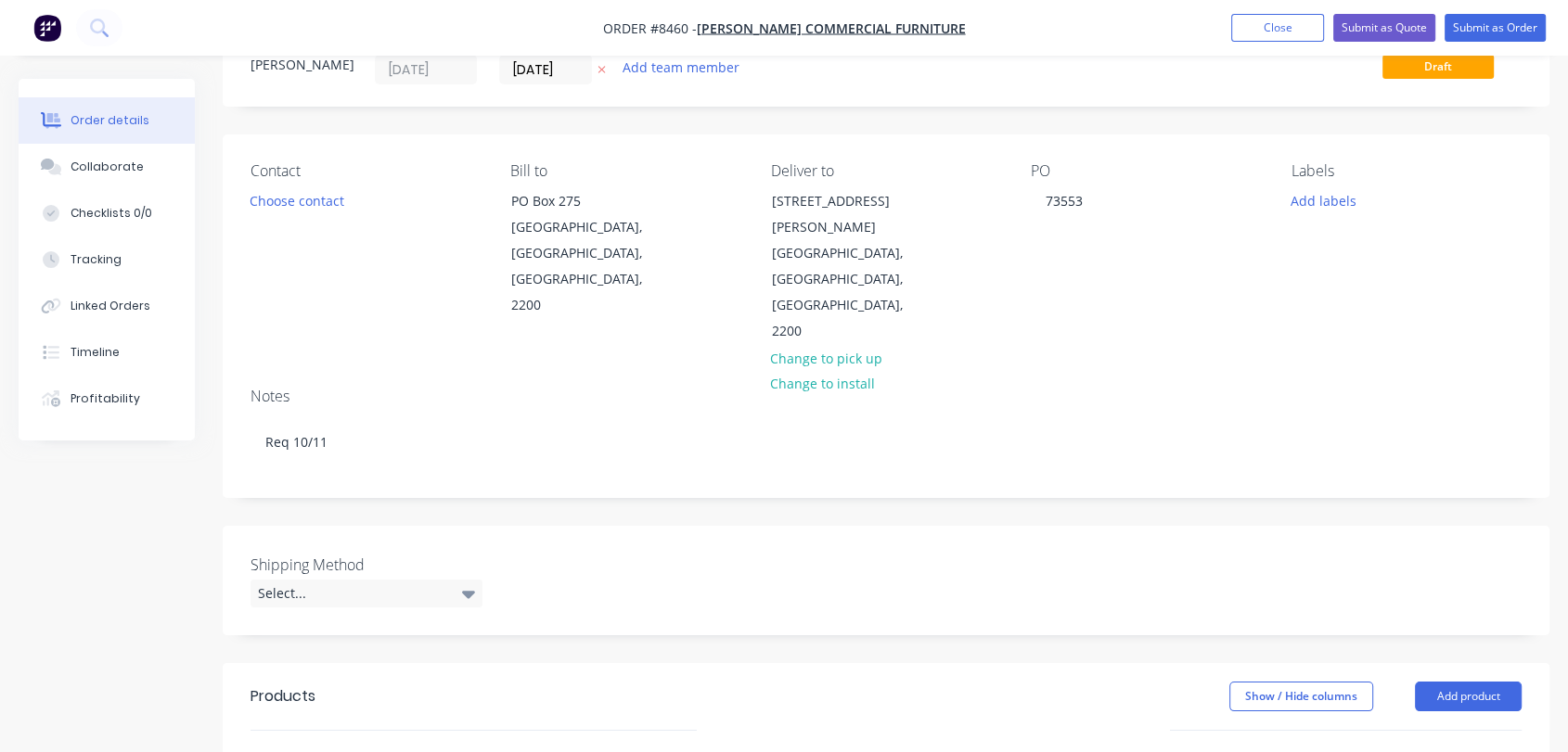
scroll to position [206, 0]
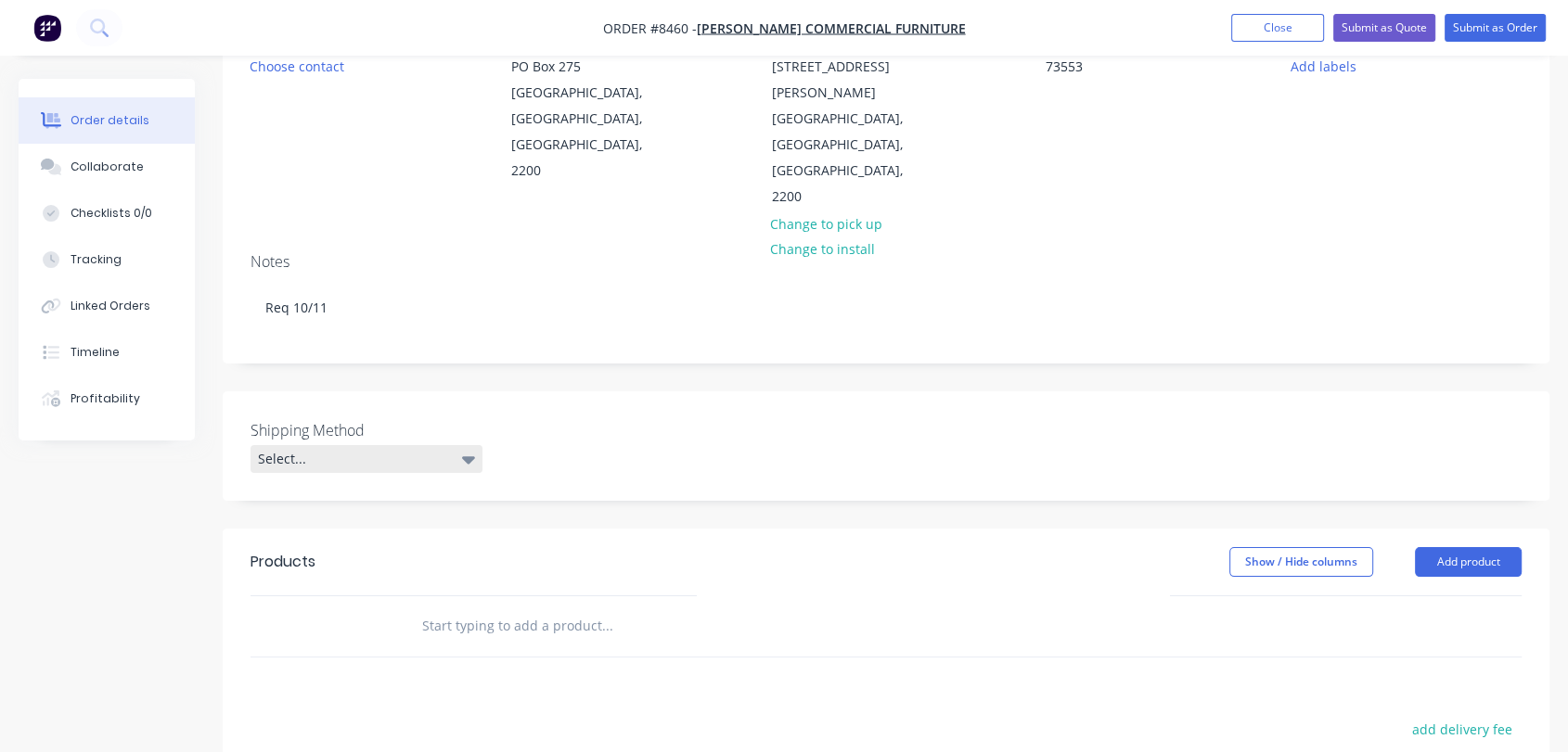
click at [359, 446] on div "Select..." at bounding box center [367, 460] width 232 height 28
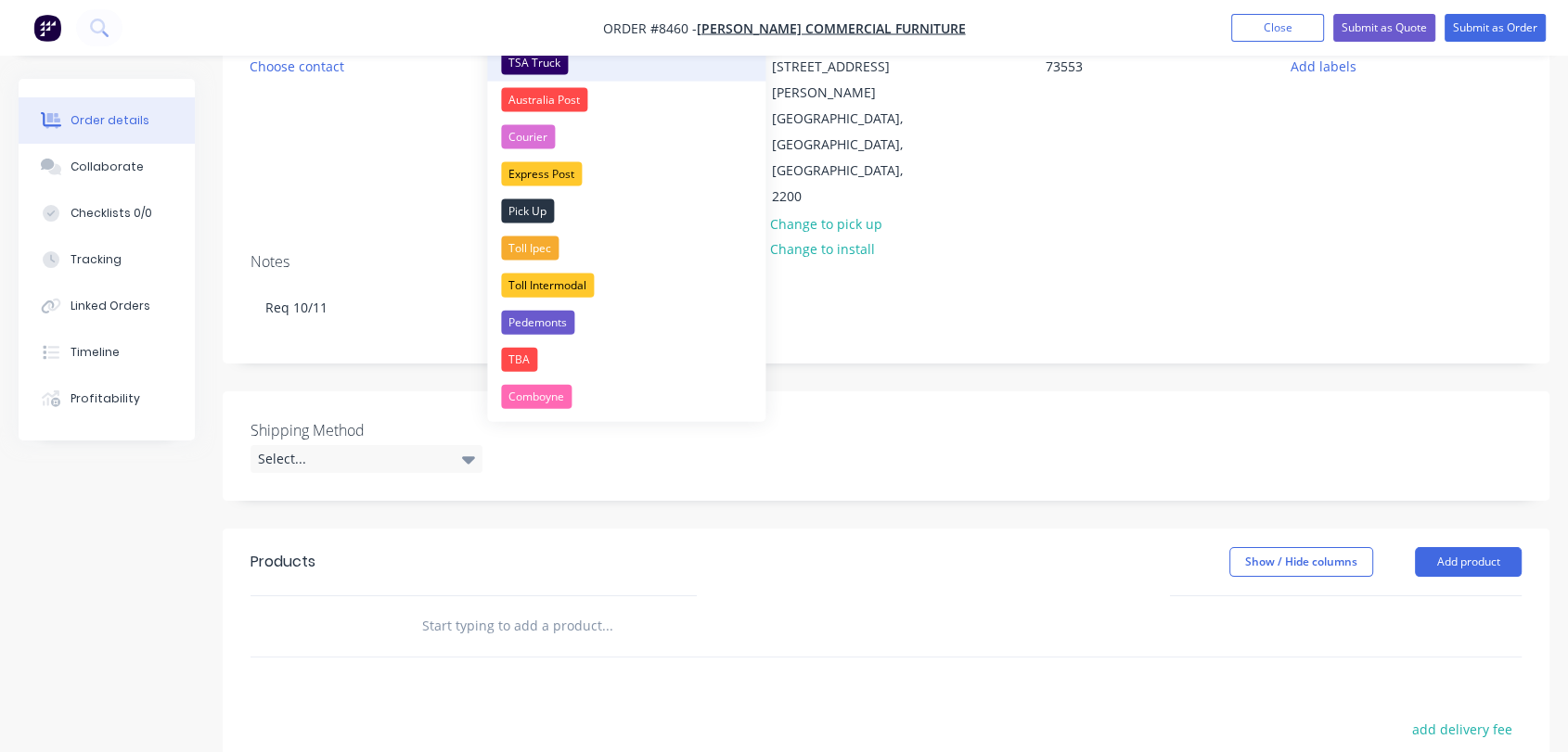
click at [551, 61] on div "TSA Truck" at bounding box center [535, 63] width 67 height 24
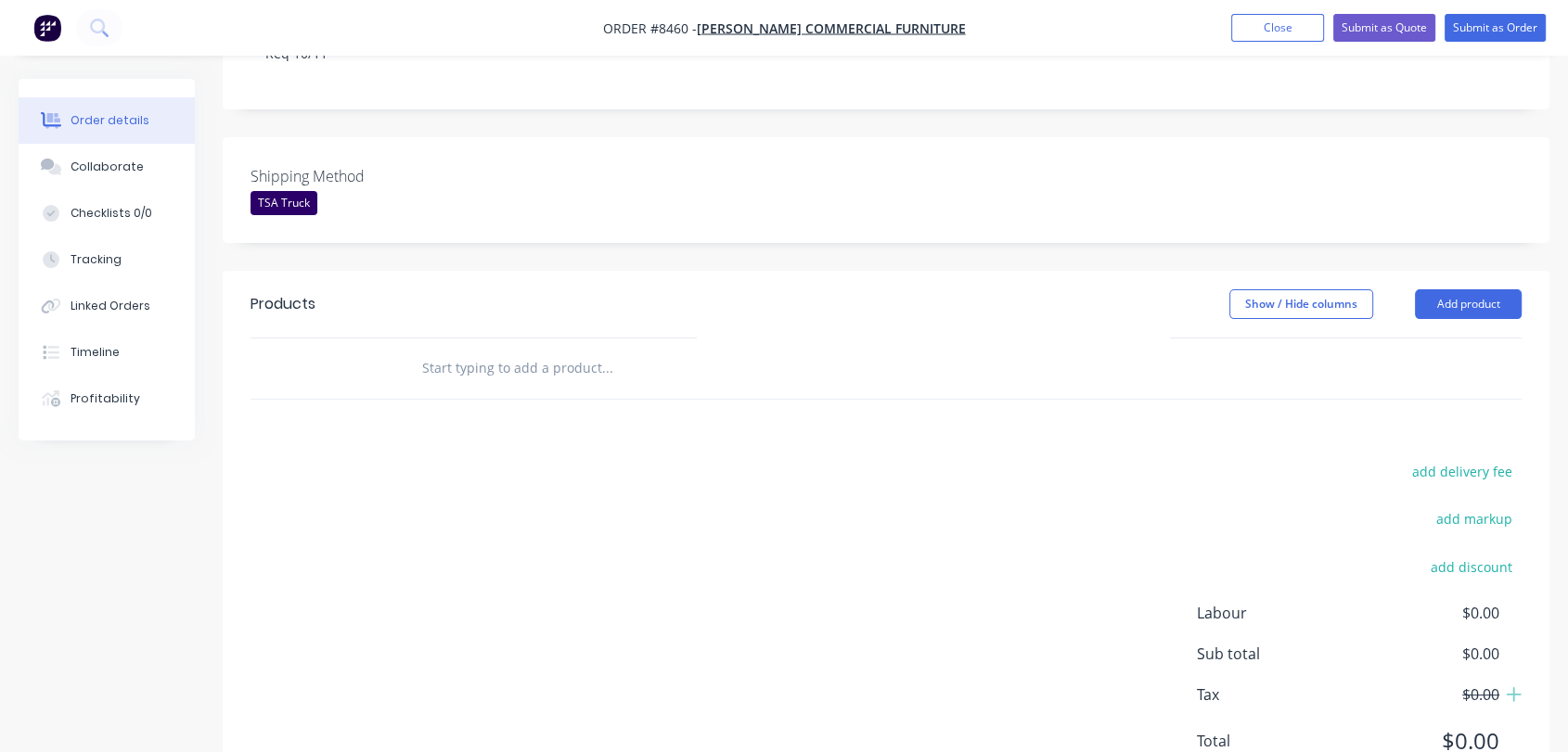
scroll to position [460, 0]
click at [554, 339] on div at bounding box center [733, 369] width 668 height 60
click at [545, 350] on input "text" at bounding box center [608, 369] width 372 height 37
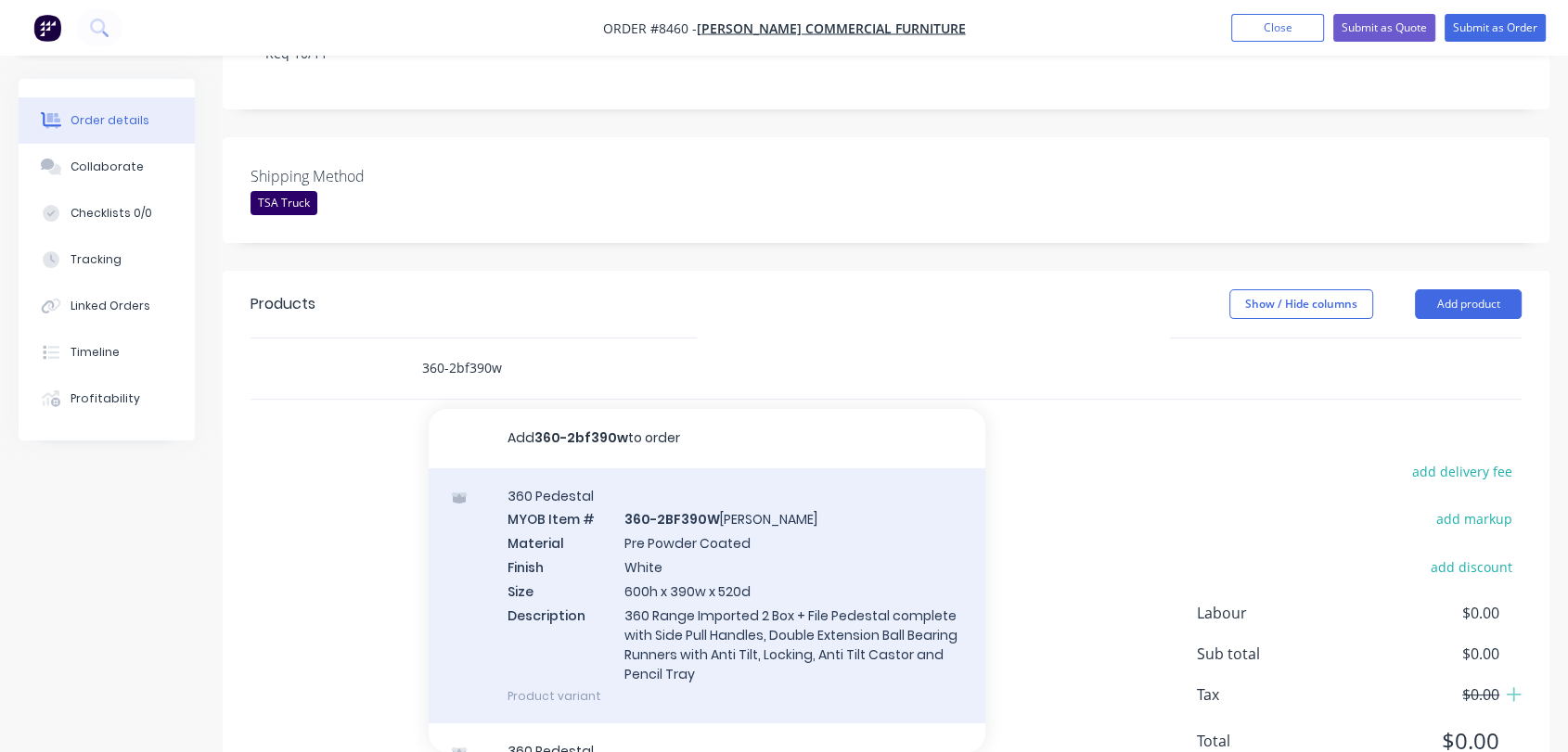
type input "360-2bf390w"
click at [755, 502] on div "360 Pedestal MYOB Item # 360-2BF390W [PERSON_NAME] Material Pre Powder Coated F…" at bounding box center [707, 597] width 556 height 256
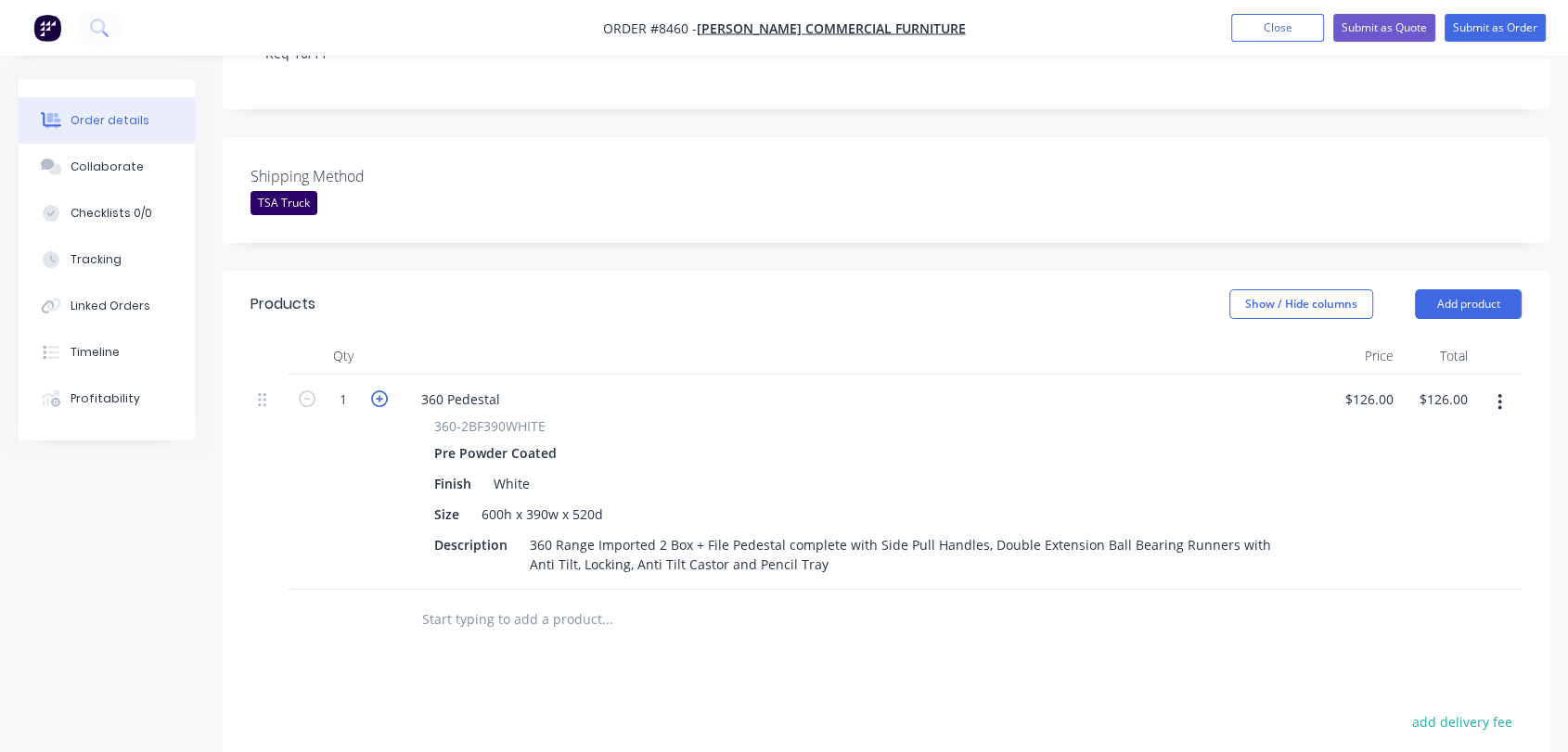
click at [379, 391] on icon "button" at bounding box center [380, 399] width 17 height 17
type input "2"
type input "$252.00"
click at [1384, 386] on input "126" at bounding box center [1386, 399] width 32 height 27
type input "$141.00"
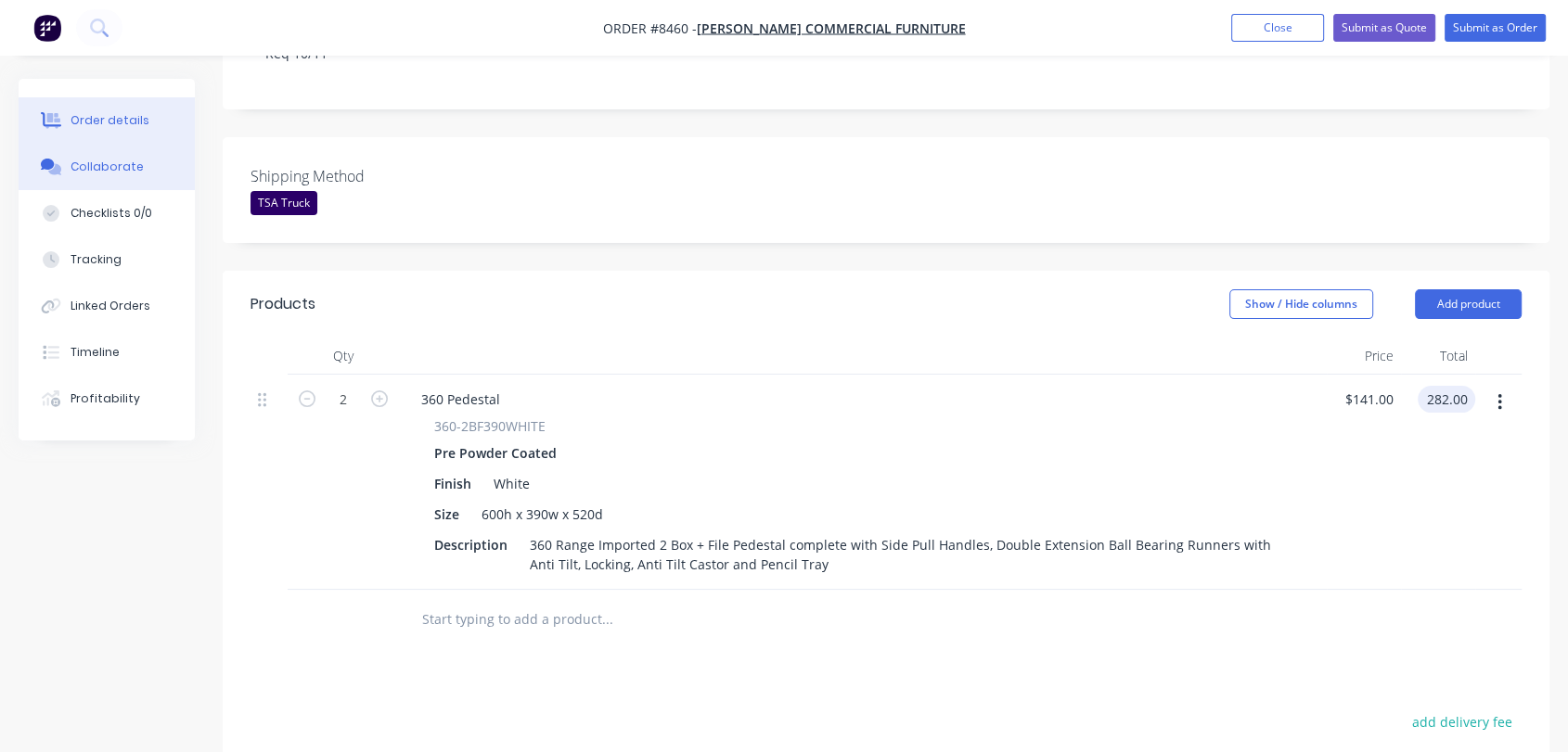
type input "$282.00"
click at [104, 164] on div "Collaborate" at bounding box center [107, 167] width 73 height 17
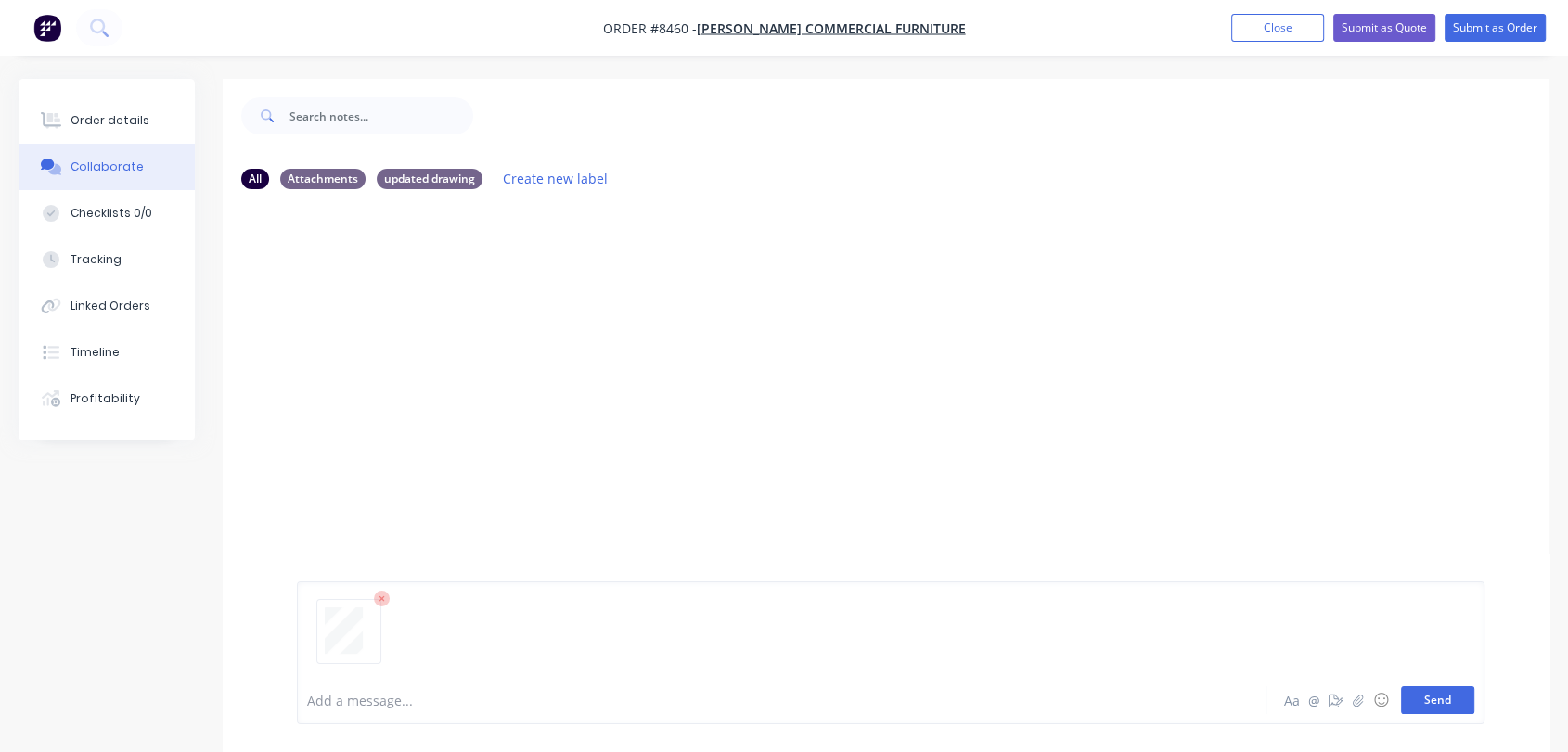
click at [1437, 686] on button "Send" at bounding box center [1438, 700] width 73 height 28
click at [121, 115] on div "Order details" at bounding box center [110, 121] width 79 height 17
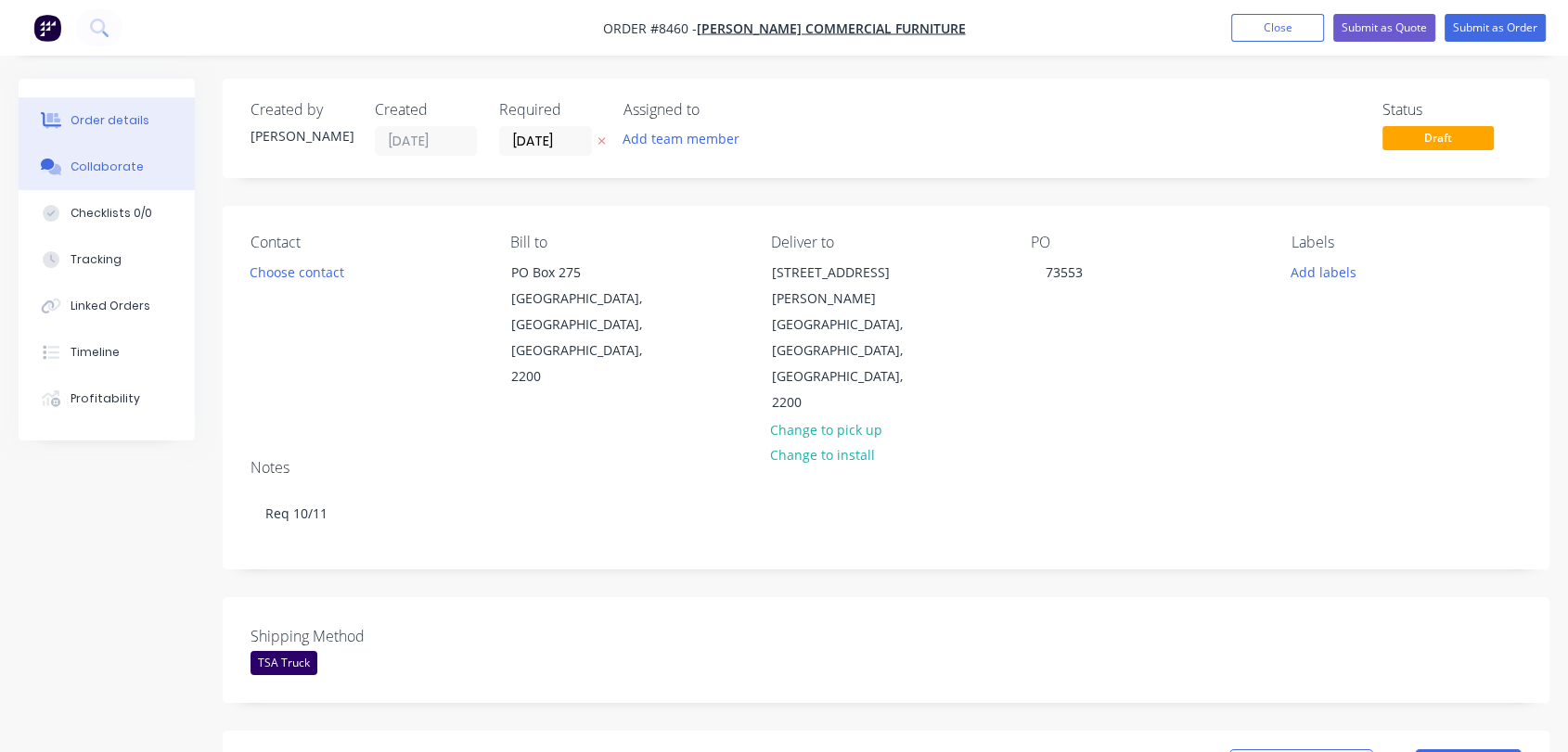
click at [108, 159] on div "Collaborate" at bounding box center [107, 167] width 73 height 17
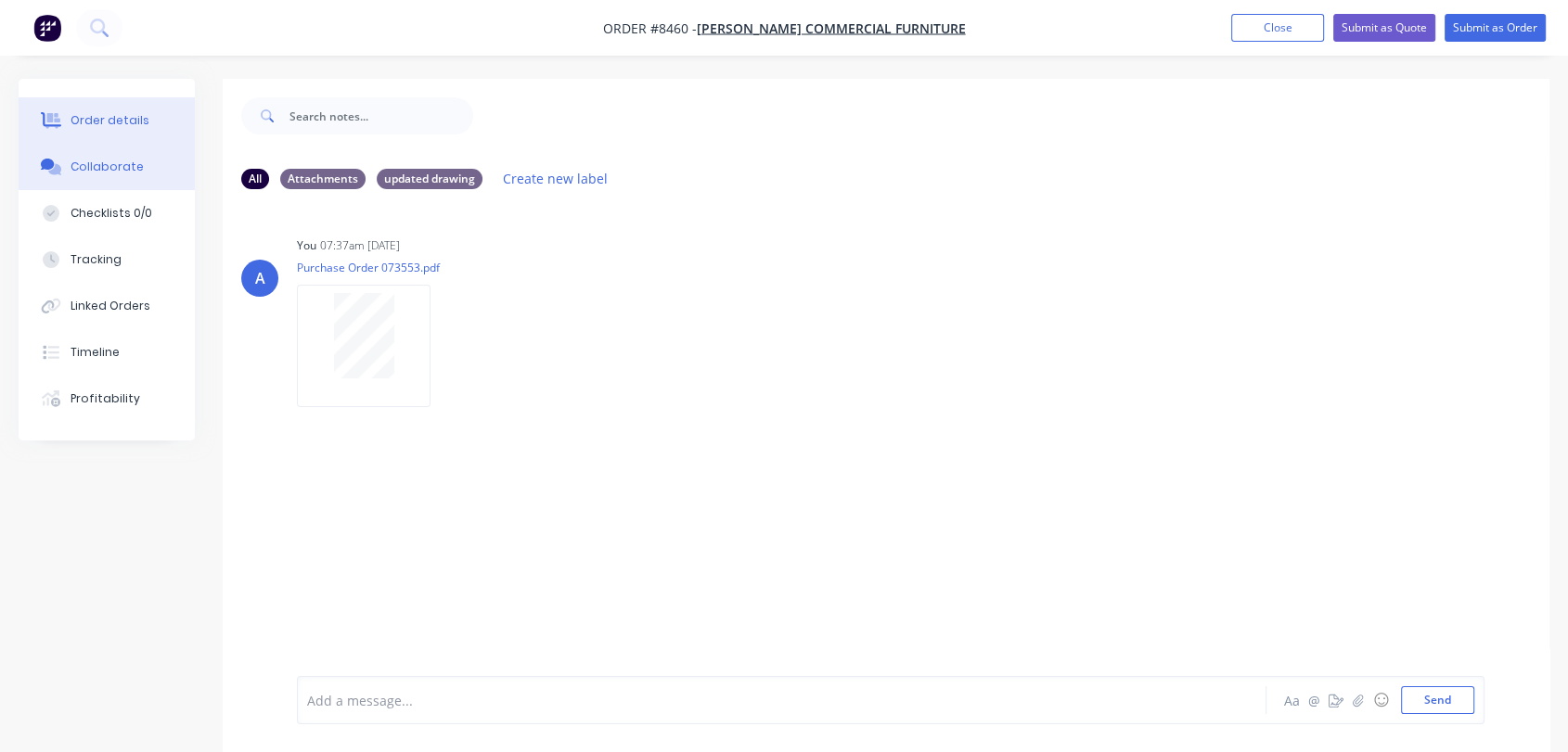
click at [149, 115] on button "Order details" at bounding box center [107, 121] width 176 height 46
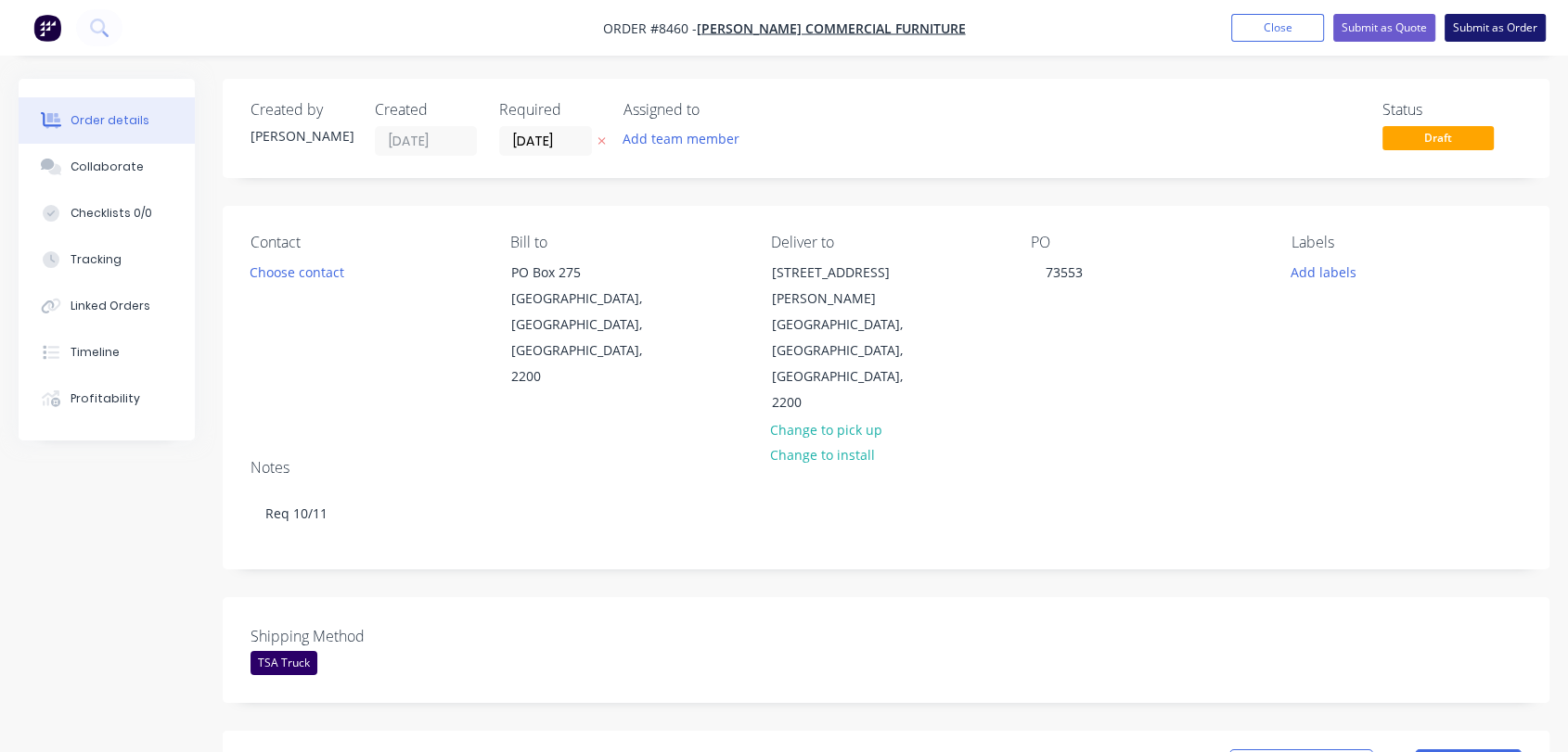
click at [1496, 19] on button "Submit as Order" at bounding box center [1496, 28] width 101 height 28
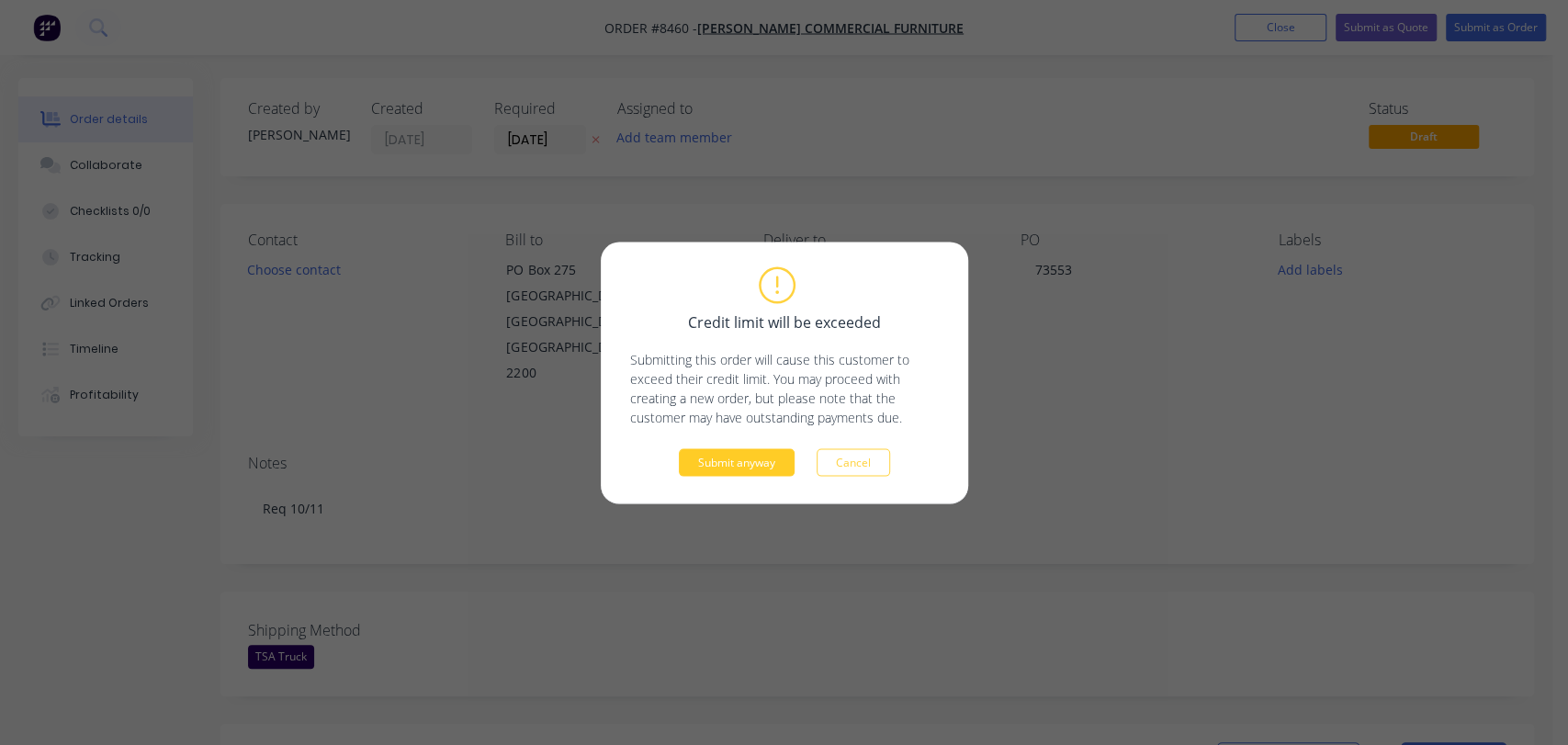
click at [742, 456] on button "Submit anyway" at bounding box center [737, 463] width 116 height 28
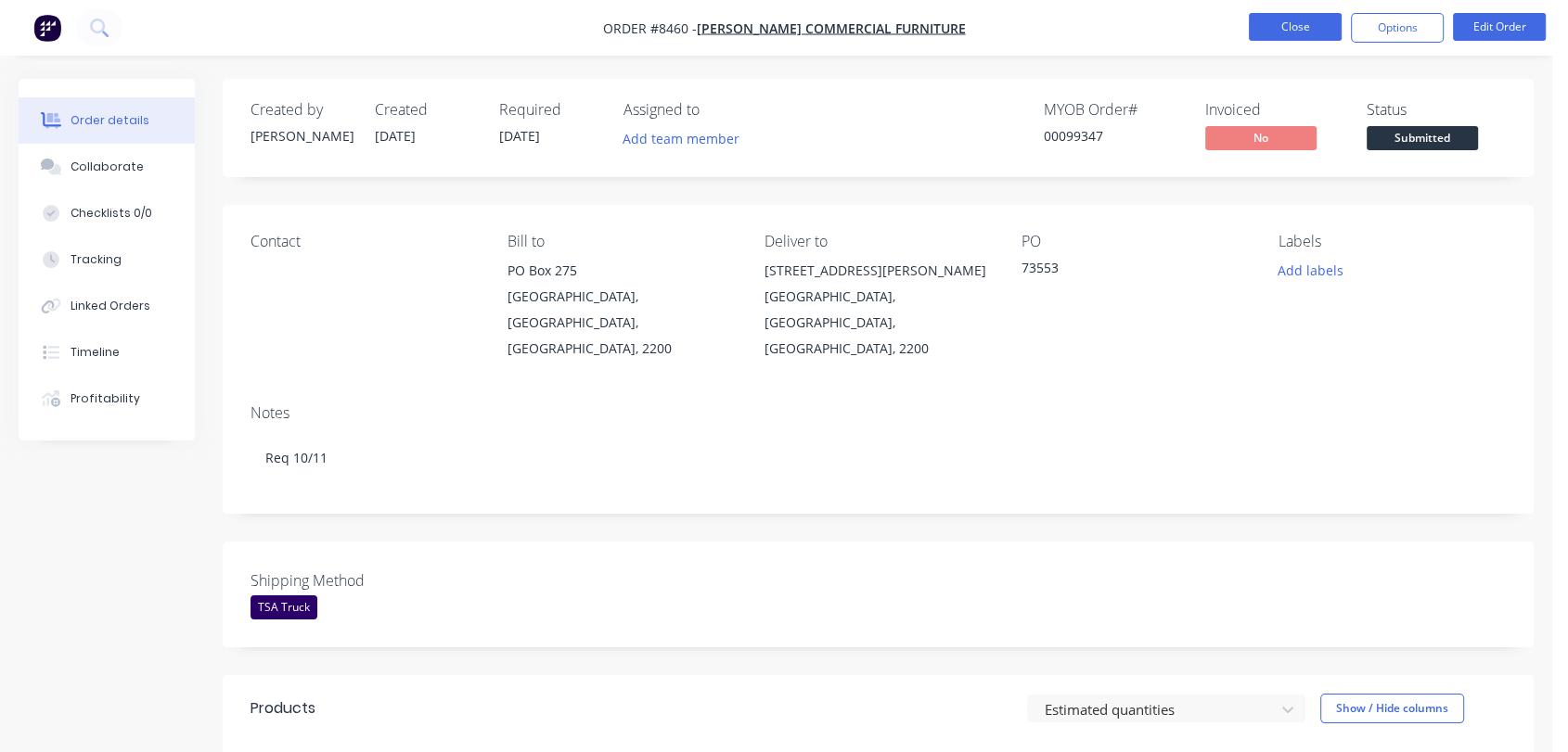
click at [1288, 13] on button "Close" at bounding box center [1296, 27] width 93 height 28
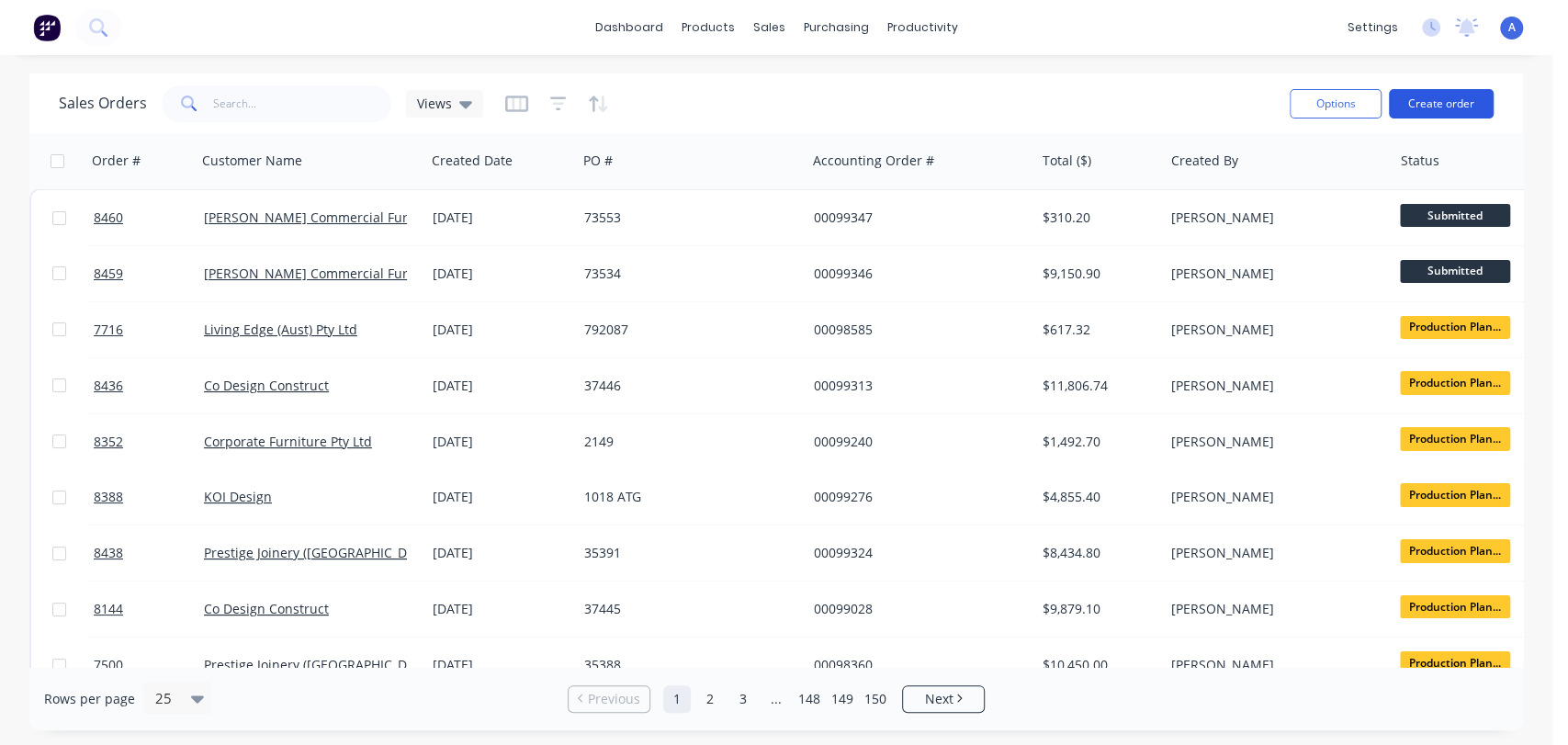
click at [1446, 101] on button "Create order" at bounding box center [1442, 104] width 105 height 29
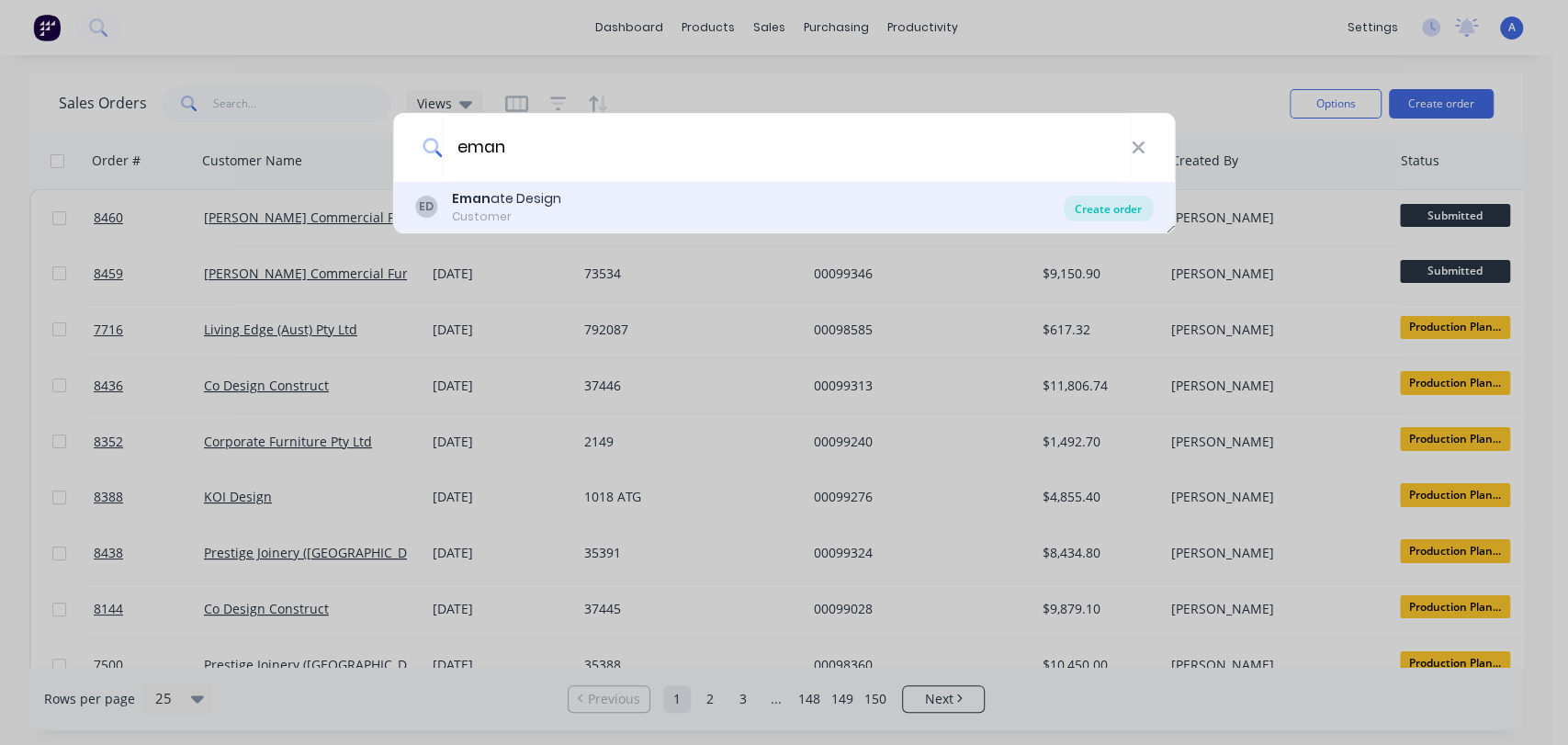
type input "eman"
click at [1082, 204] on div "Create order" at bounding box center [1108, 209] width 89 height 26
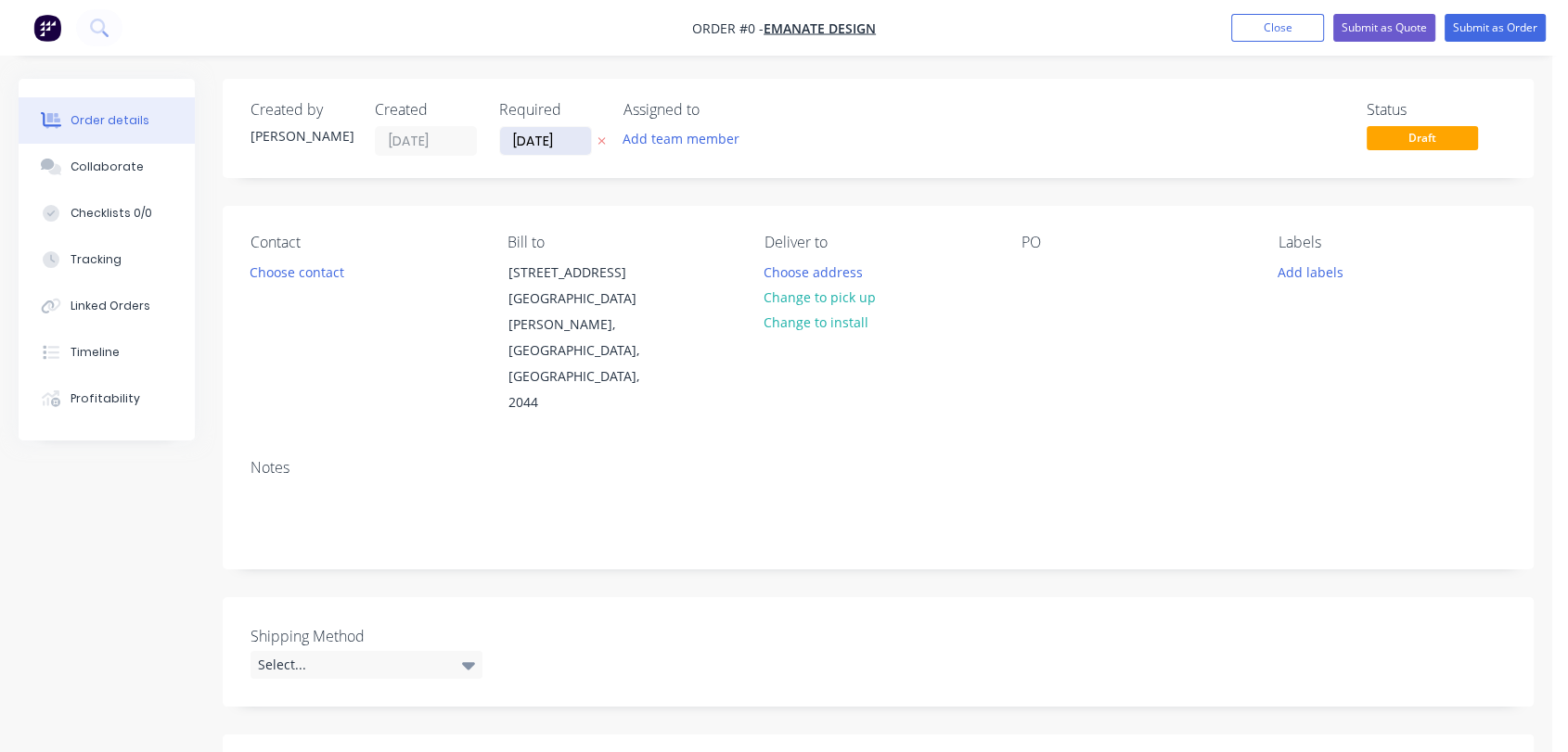
click at [580, 138] on input "[DATE]" at bounding box center [546, 141] width 91 height 28
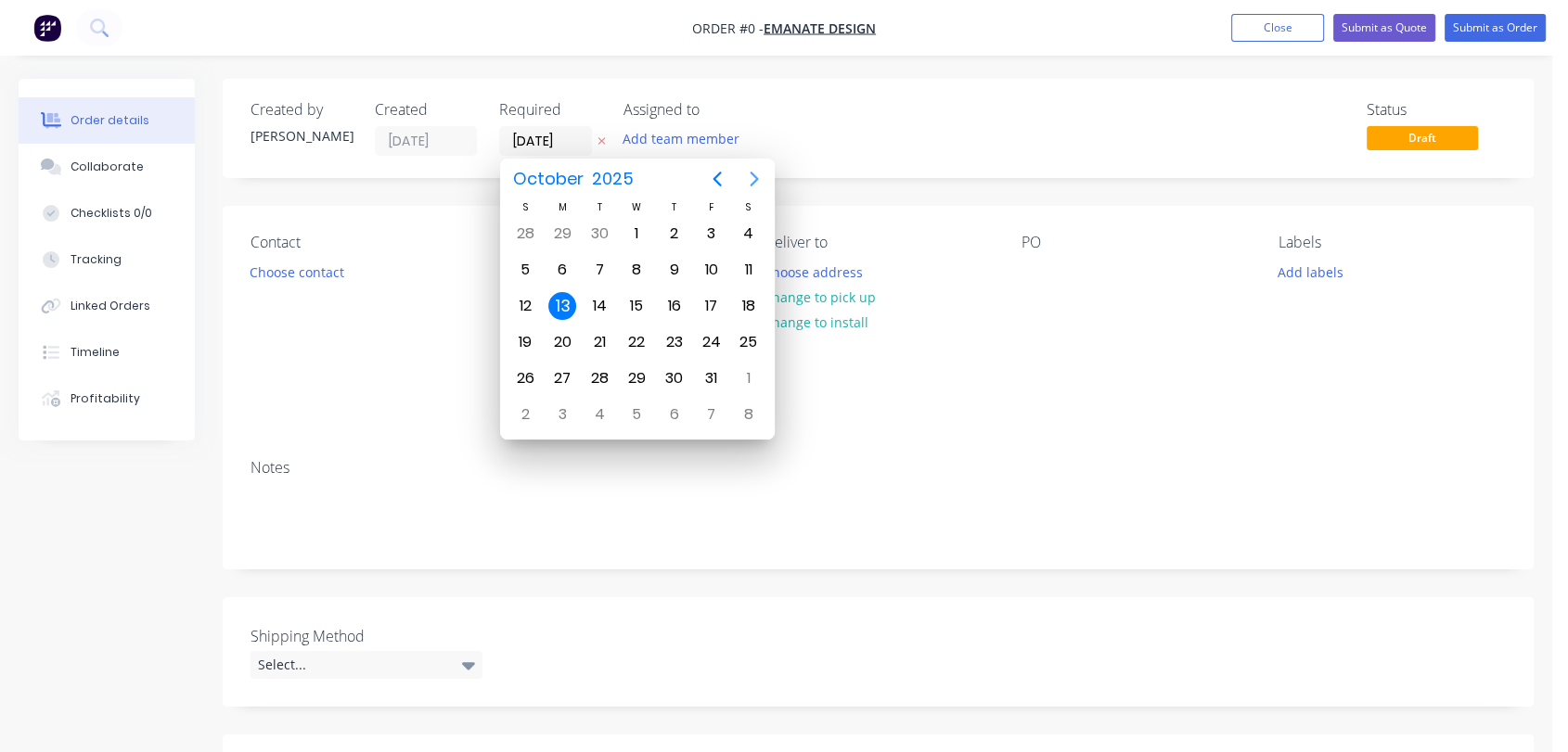
click at [750, 177] on icon "Next page" at bounding box center [754, 179] width 22 height 22
click at [638, 365] on div "31" at bounding box center [636, 379] width 28 height 28
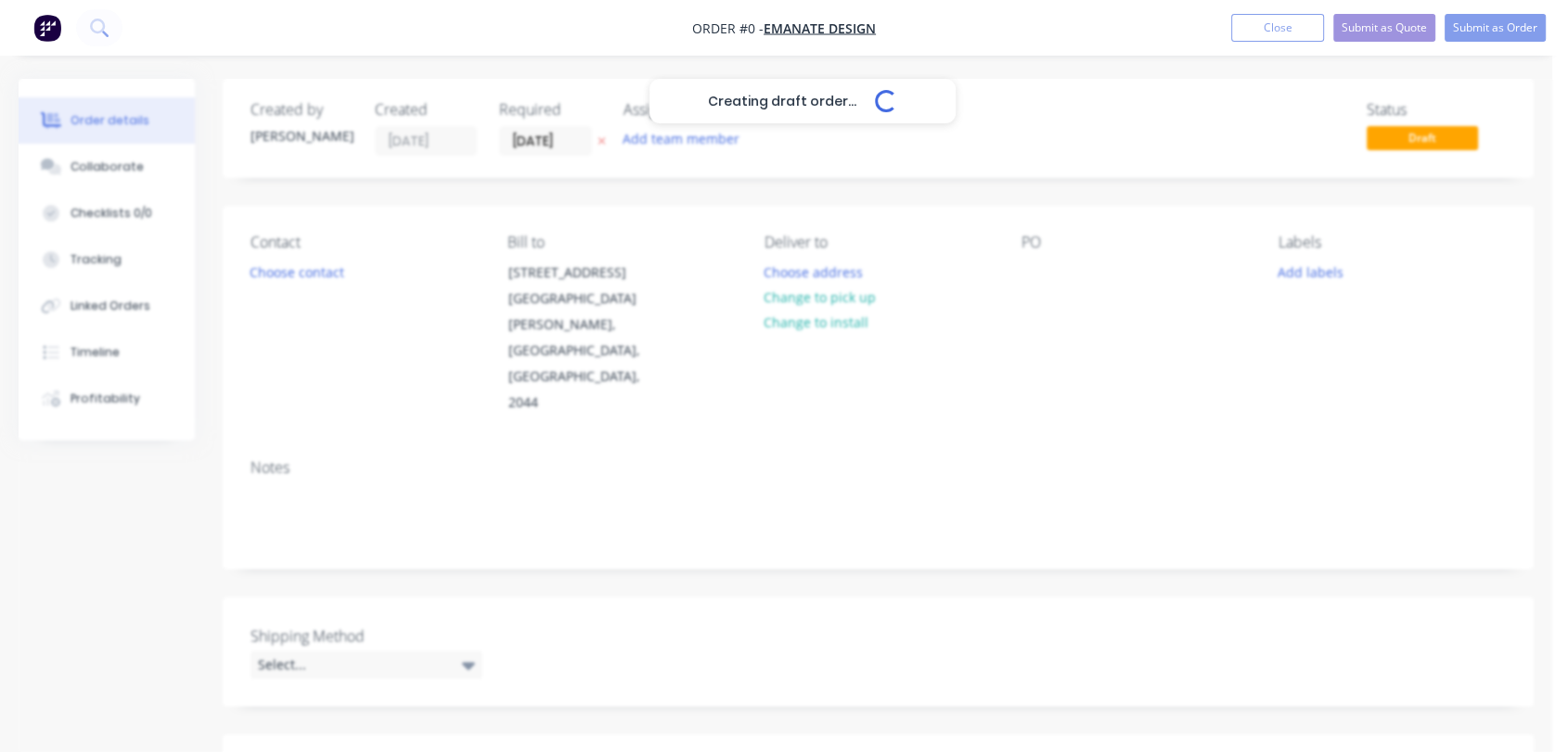
type input "[DATE]"
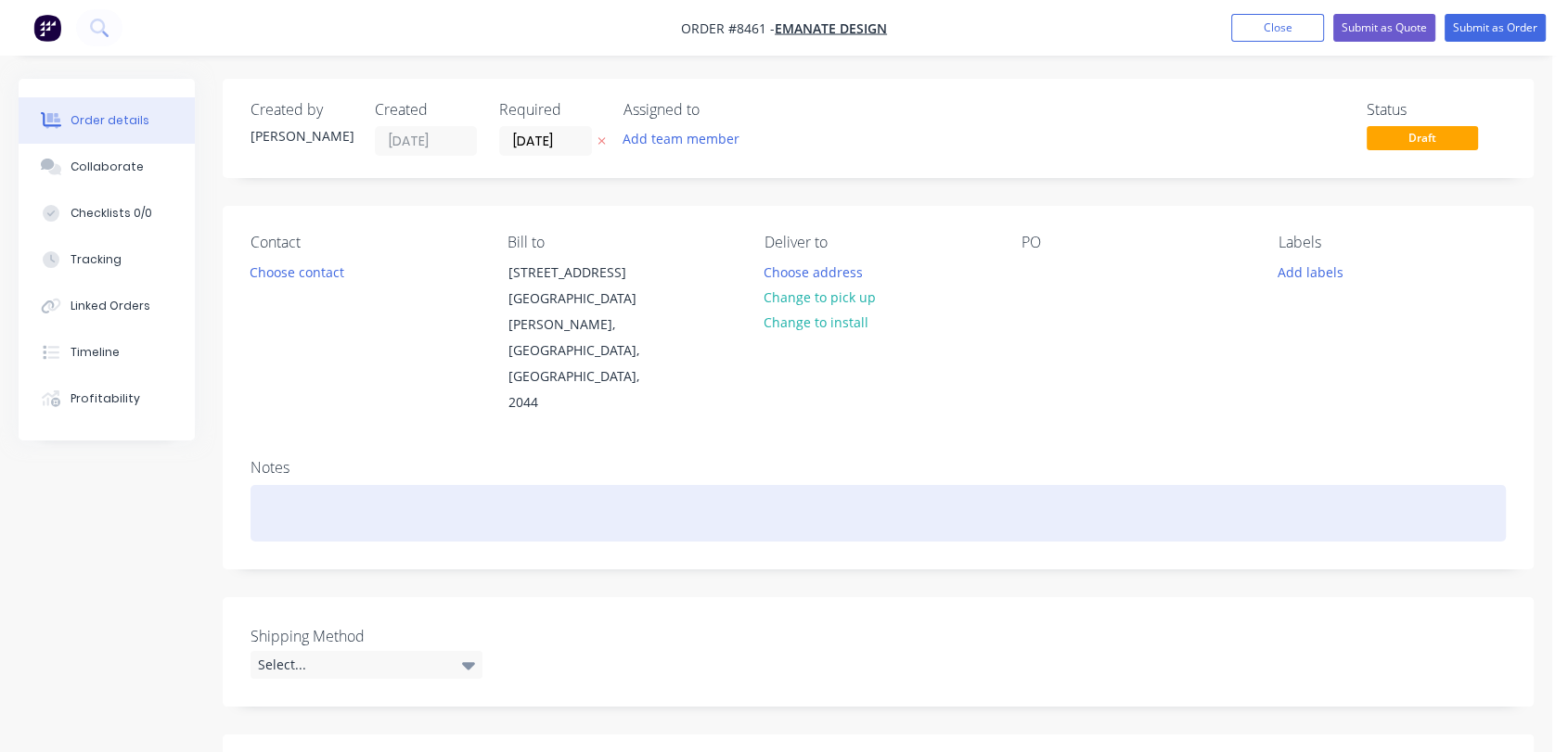
click at [294, 486] on div at bounding box center [879, 513] width 1256 height 57
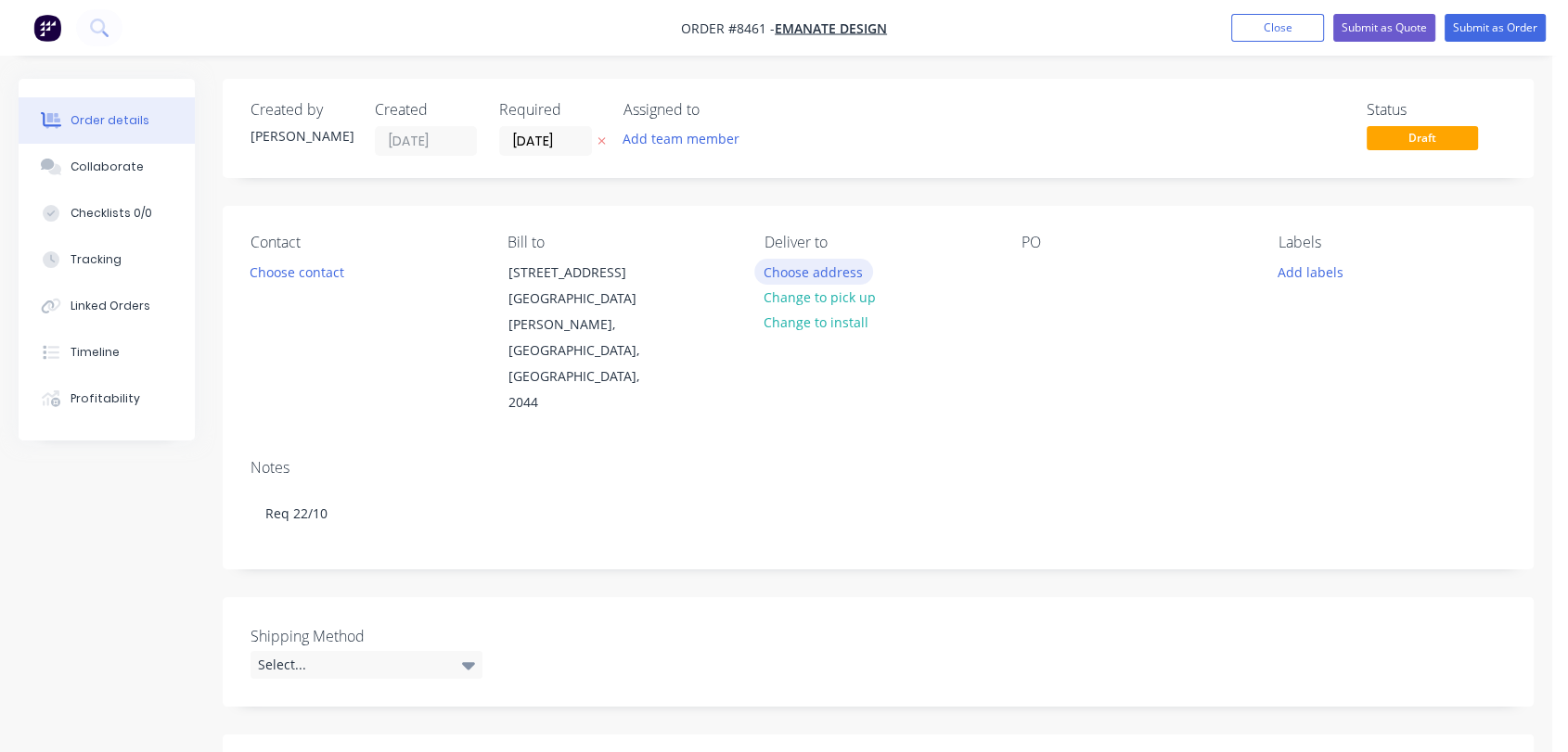
click at [809, 259] on button "Choose address" at bounding box center [814, 271] width 119 height 25
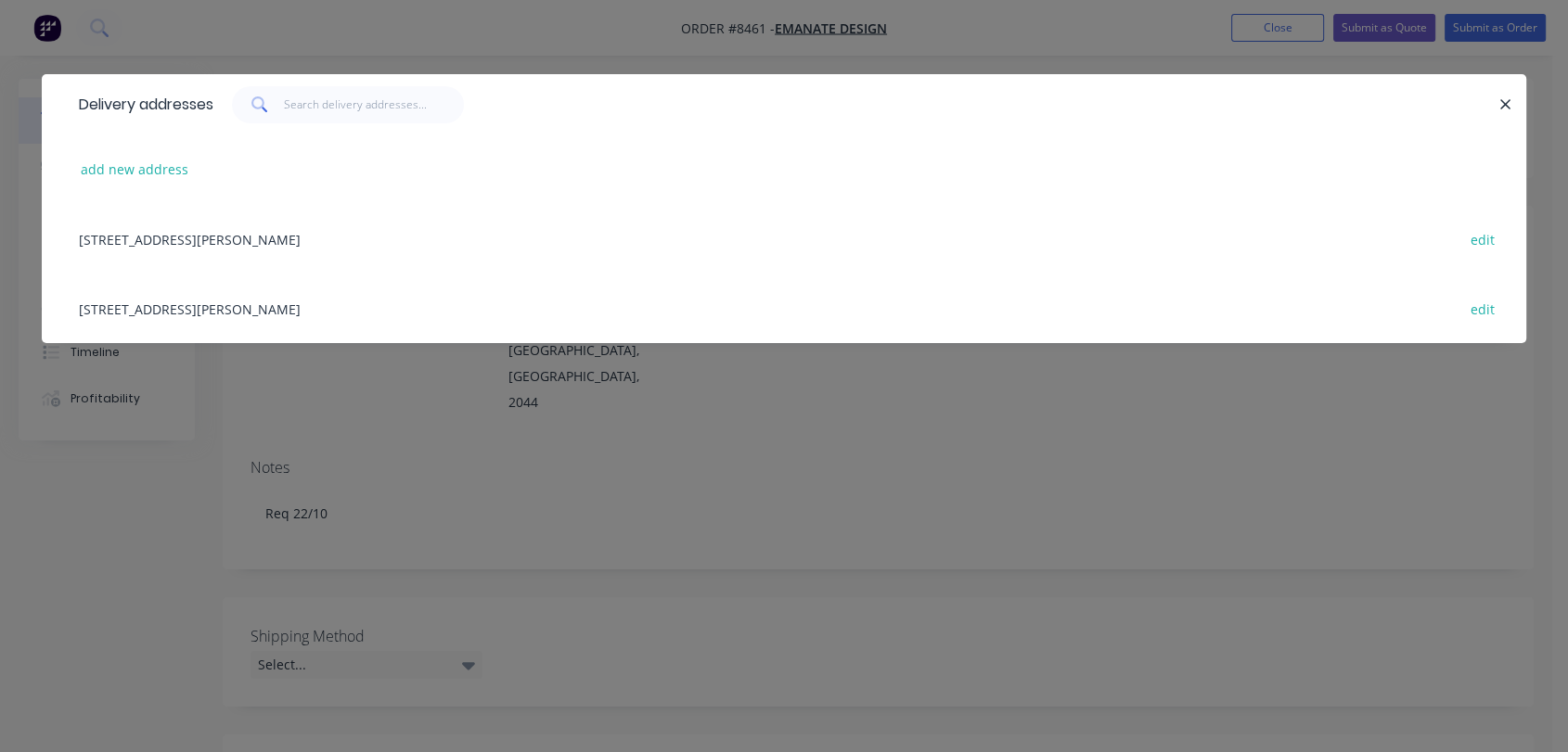
click at [329, 309] on div "[STREET_ADDRESS][PERSON_NAME] edit" at bounding box center [784, 308] width 1430 height 70
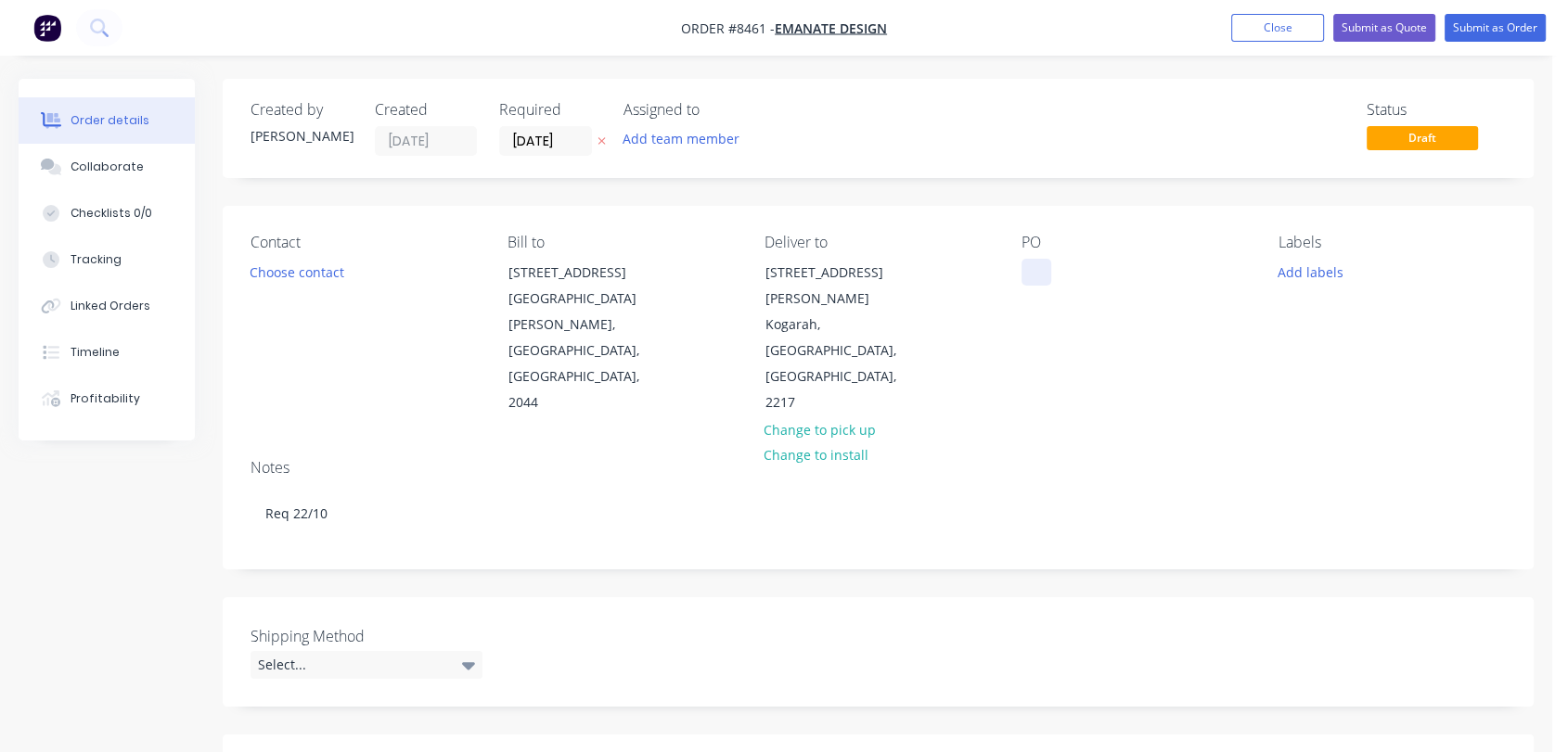
click at [1035, 269] on div at bounding box center [1037, 272] width 30 height 27
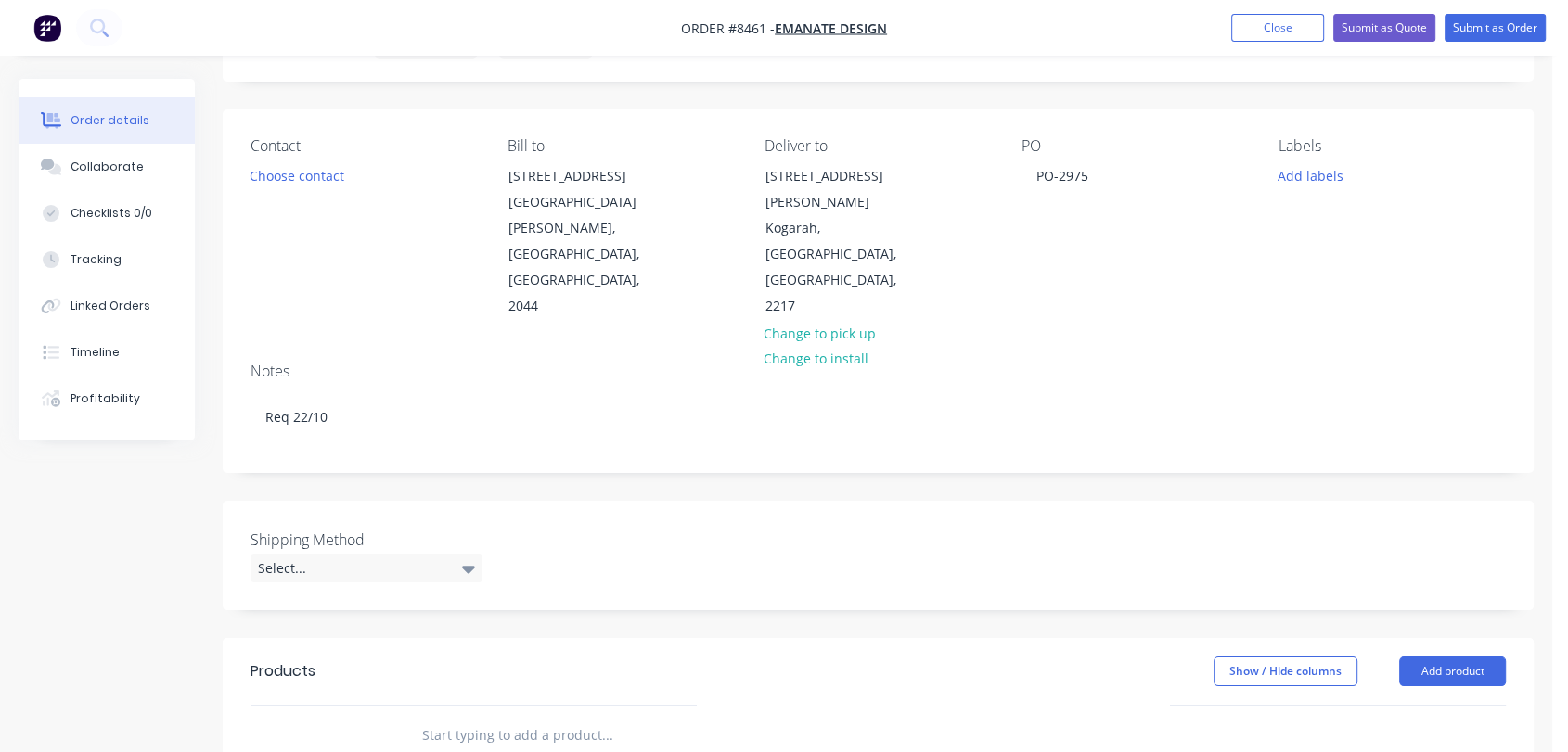
scroll to position [206, 0]
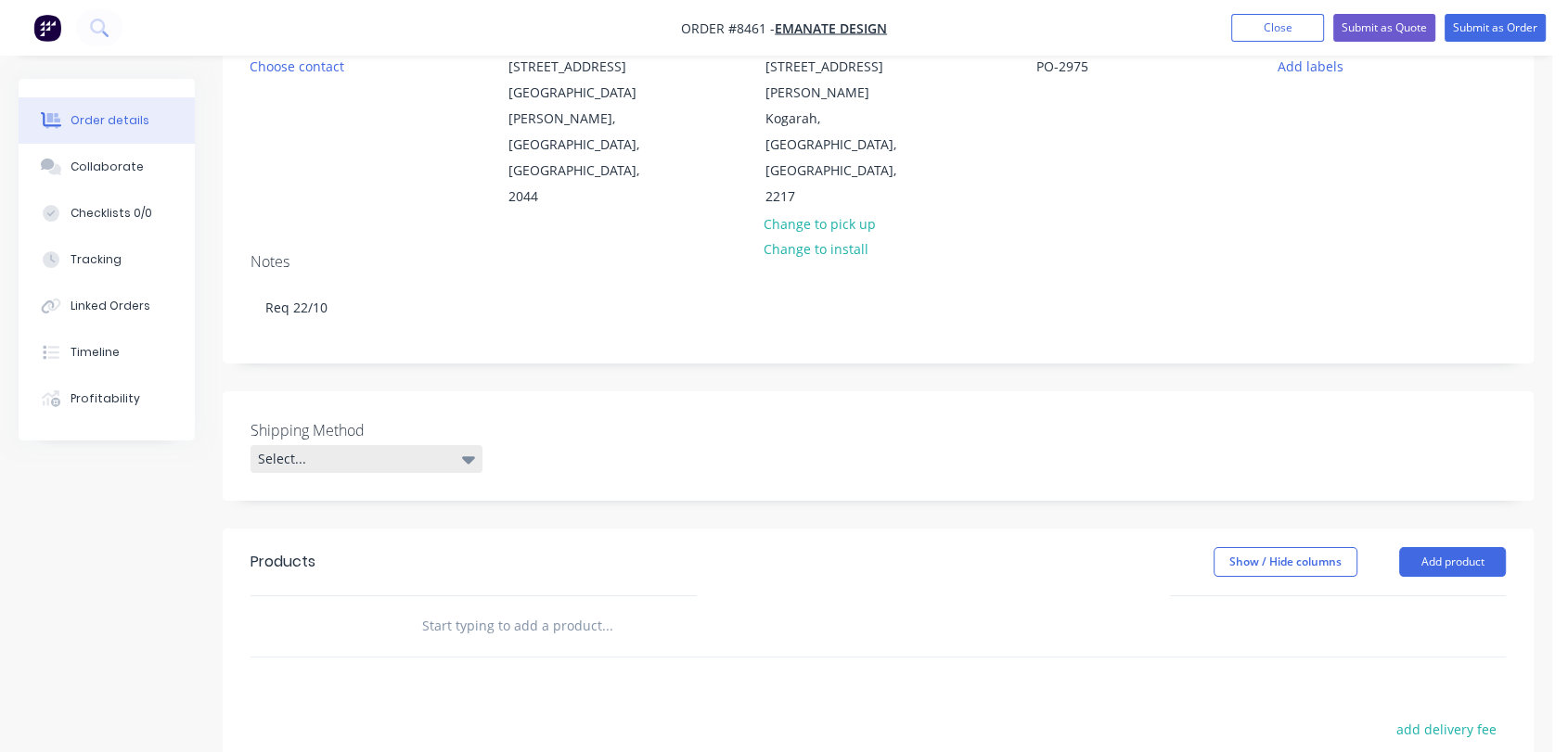
click at [400, 446] on div "Select..." at bounding box center [367, 460] width 232 height 28
click at [540, 55] on nav "Order #8461 - Emanate Design Add product Close Submit as Quote Submit as Order" at bounding box center [784, 28] width 1568 height 56
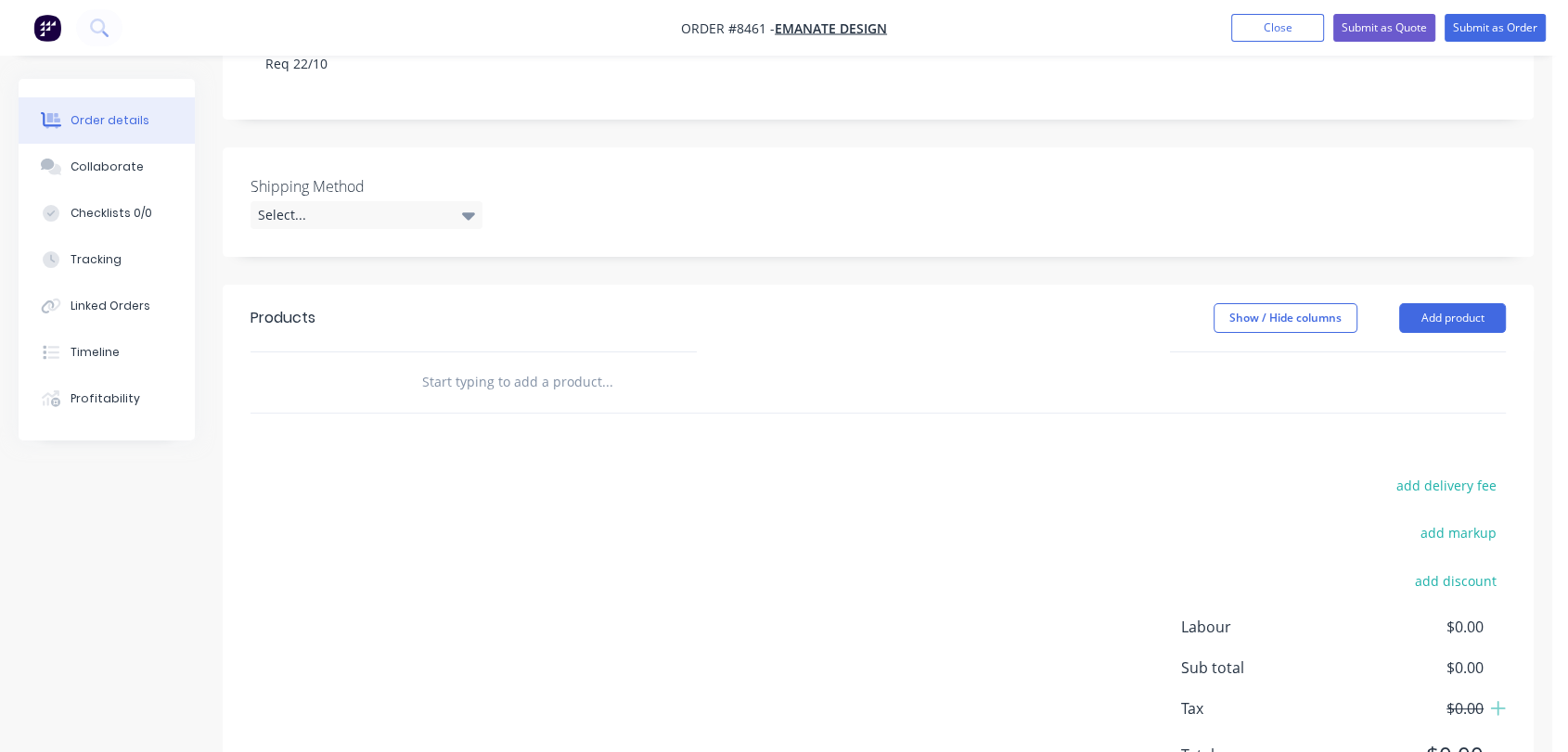
scroll to position [490, 0]
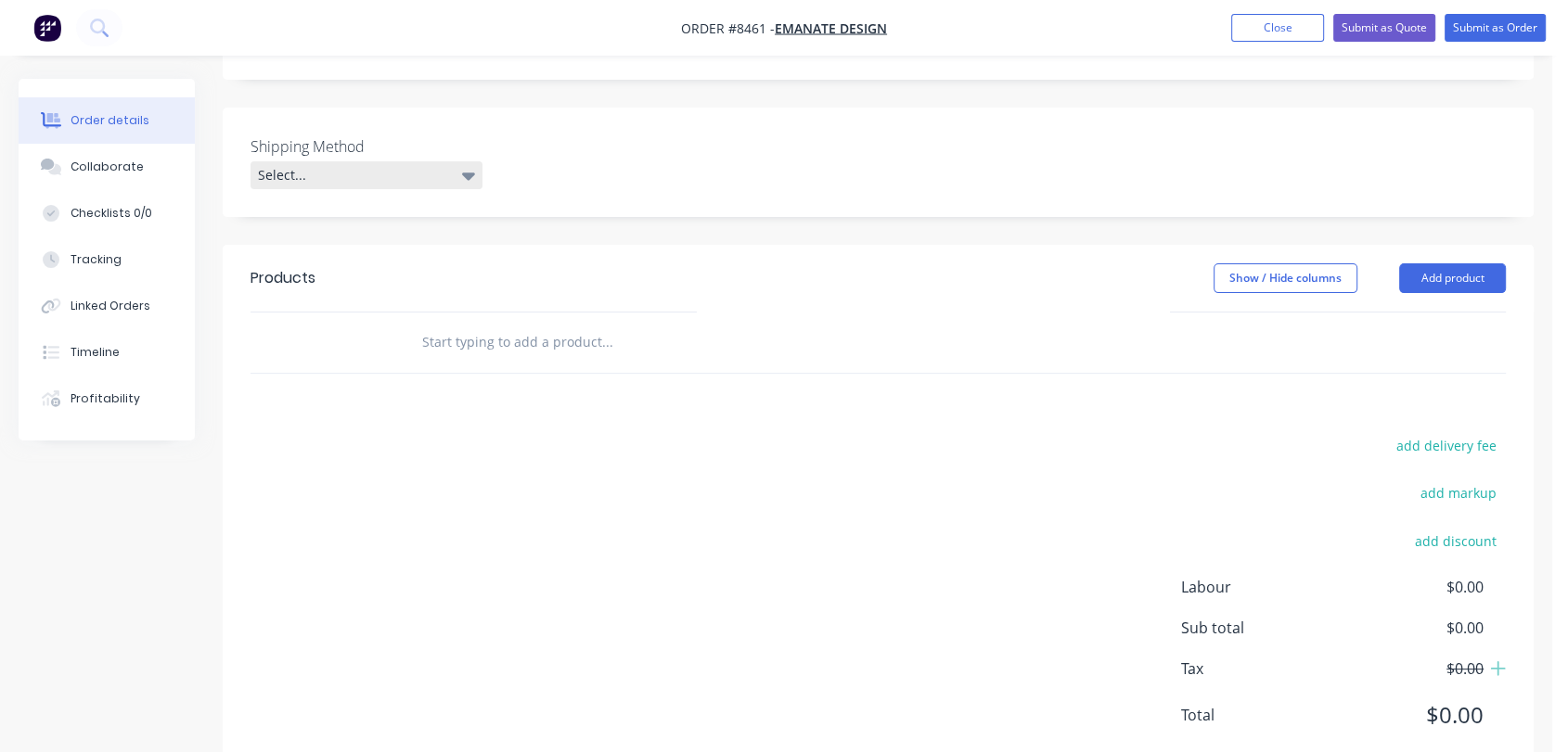
click at [368, 162] on div "Select..." at bounding box center [367, 175] width 232 height 28
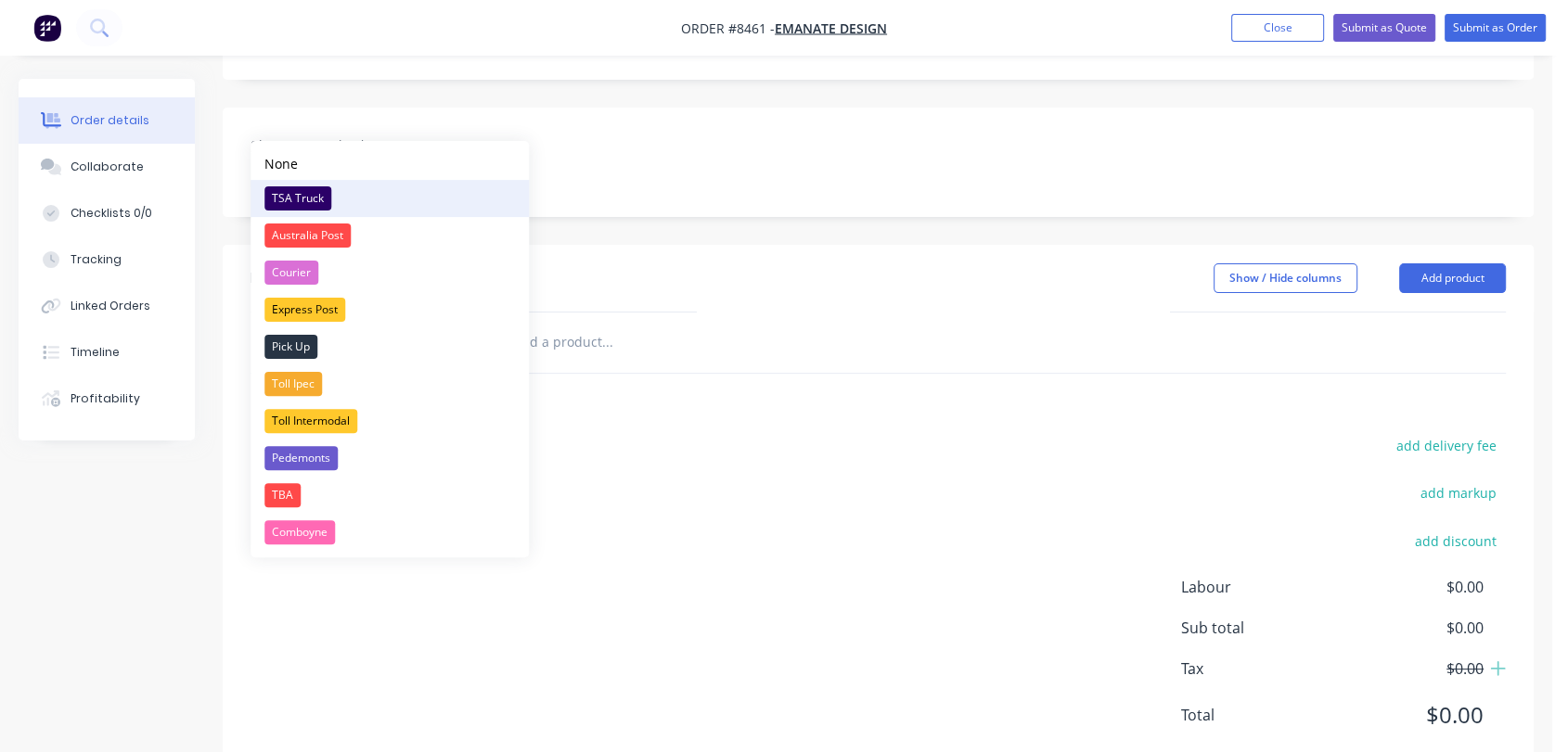
click at [290, 188] on div "TSA Truck" at bounding box center [298, 199] width 67 height 24
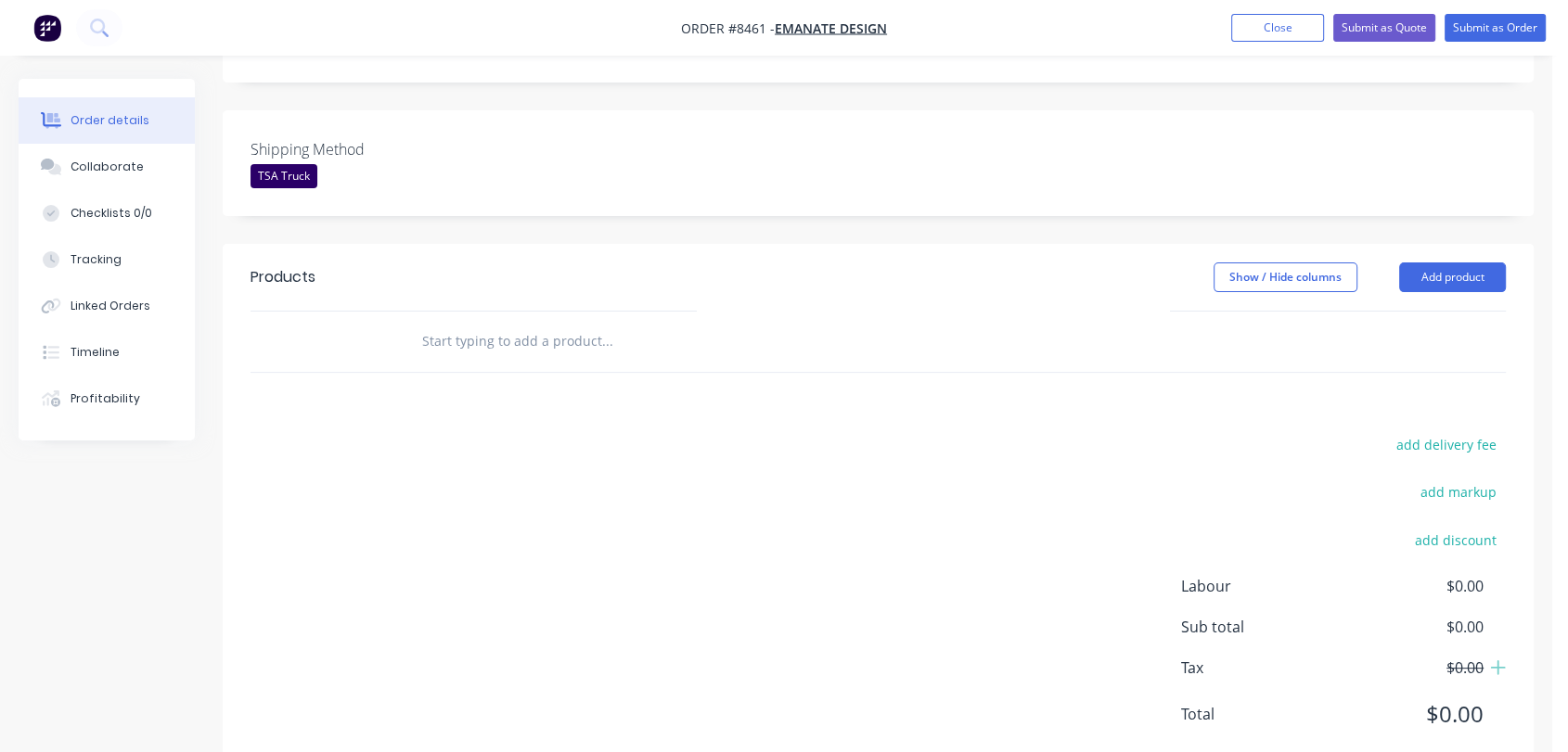
click at [510, 323] on input "text" at bounding box center [608, 342] width 372 height 37
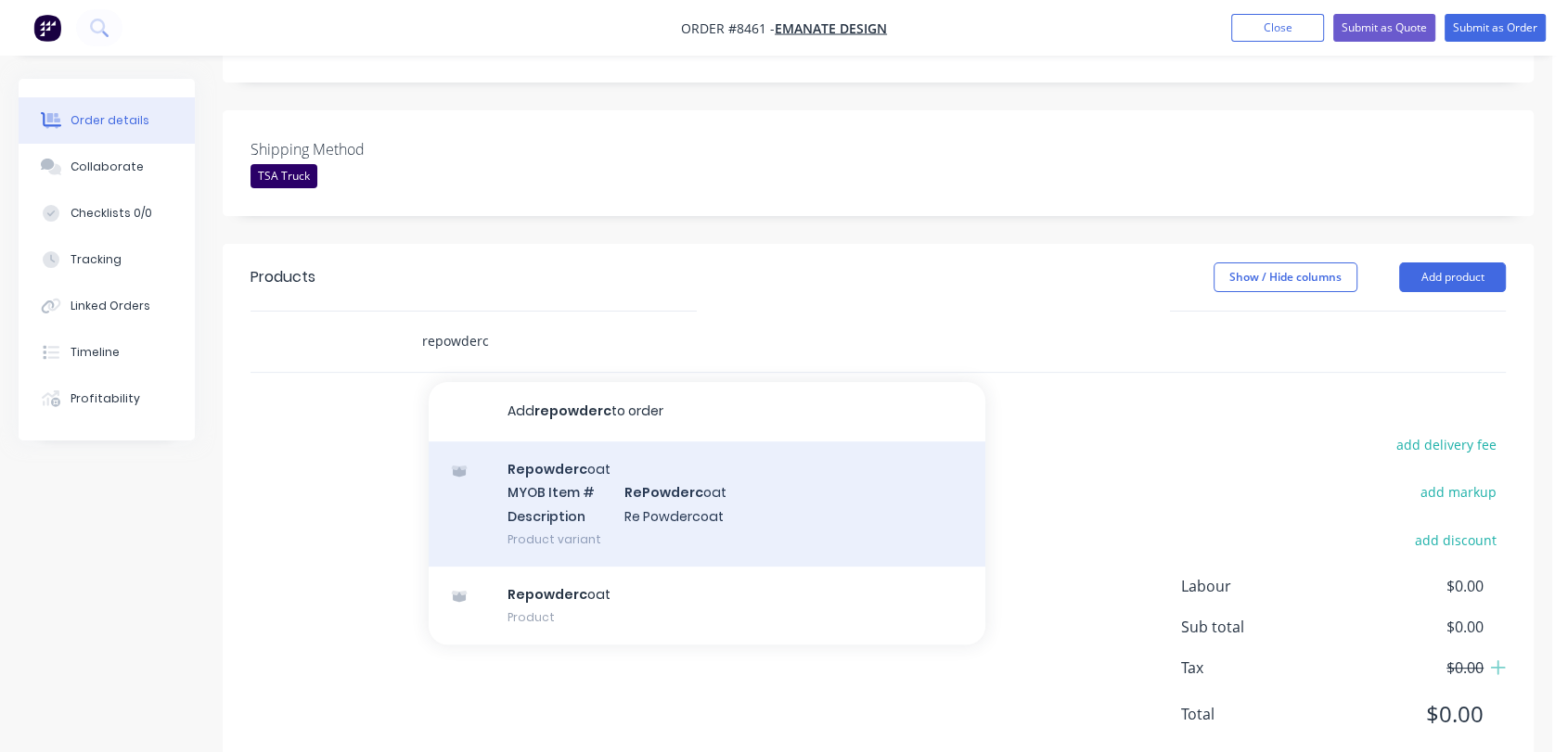
type input "repowderc"
click at [681, 442] on div "Repowderc oat MYOB Item # RePowderc oat Description Re Powdercoat Product varia…" at bounding box center [707, 504] width 556 height 125
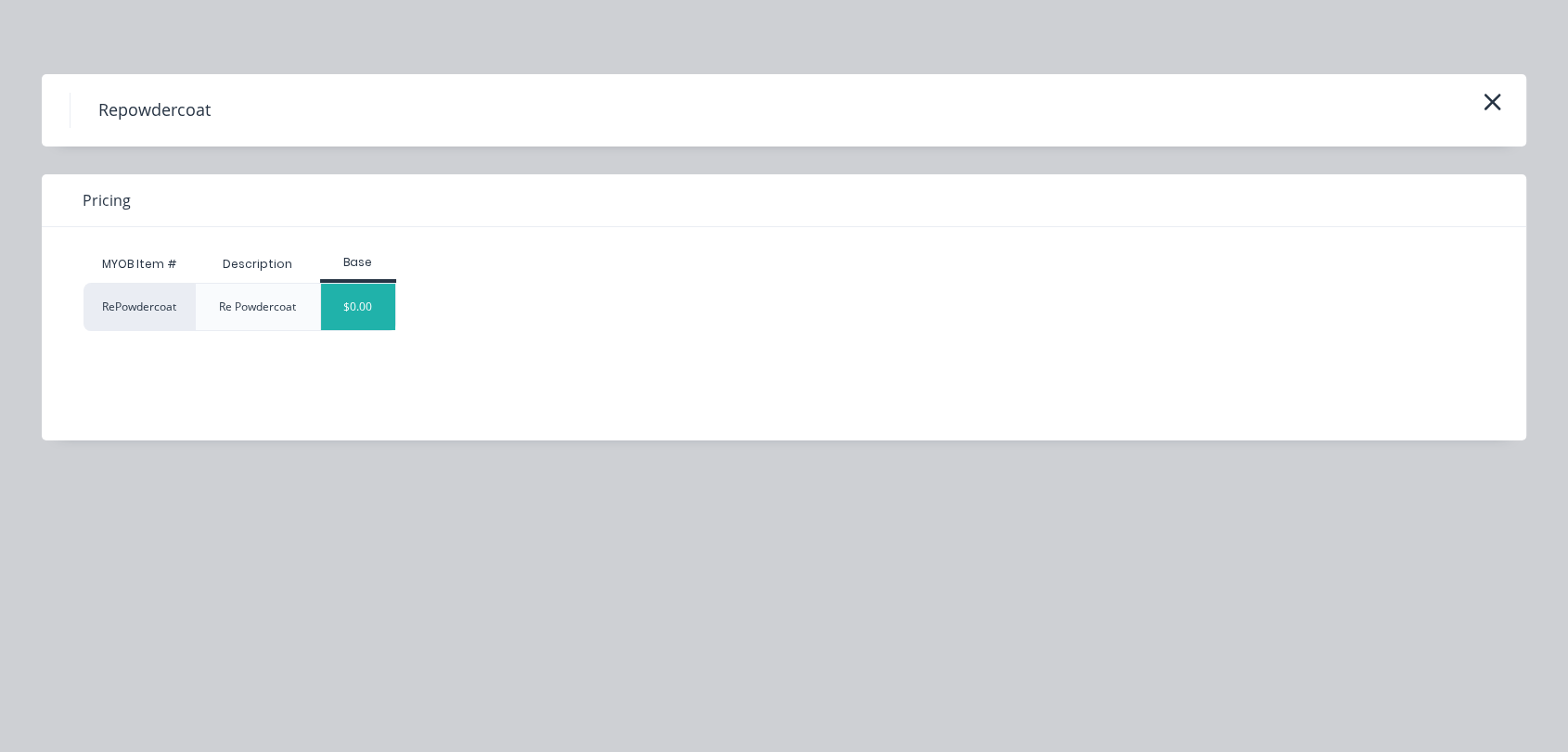
click at [364, 306] on div "$0.00" at bounding box center [359, 307] width 75 height 46
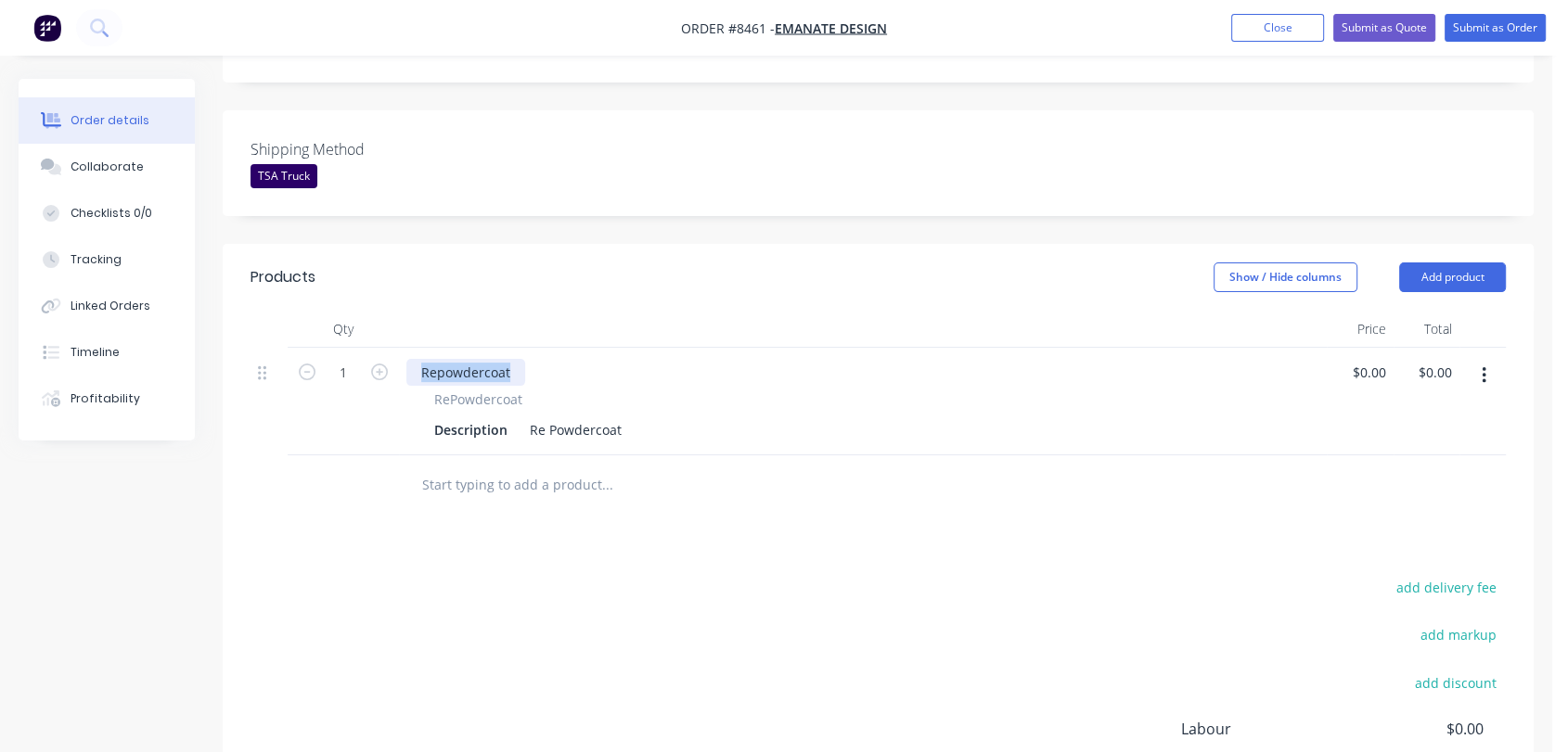
drag, startPoint x: 518, startPoint y: 316, endPoint x: 381, endPoint y: 309, distance: 137.2
click at [381, 348] on div "1 Repowdercoat RePowdercoat Description Re Powdercoat $0.00 $0.00 $0.00 $0.00" at bounding box center [879, 402] width 1256 height 108
click at [357, 359] on input "1" at bounding box center [344, 373] width 48 height 28
type input "5"
click at [627, 417] on div "Description Re Powdercoat" at bounding box center [859, 430] width 865 height 27
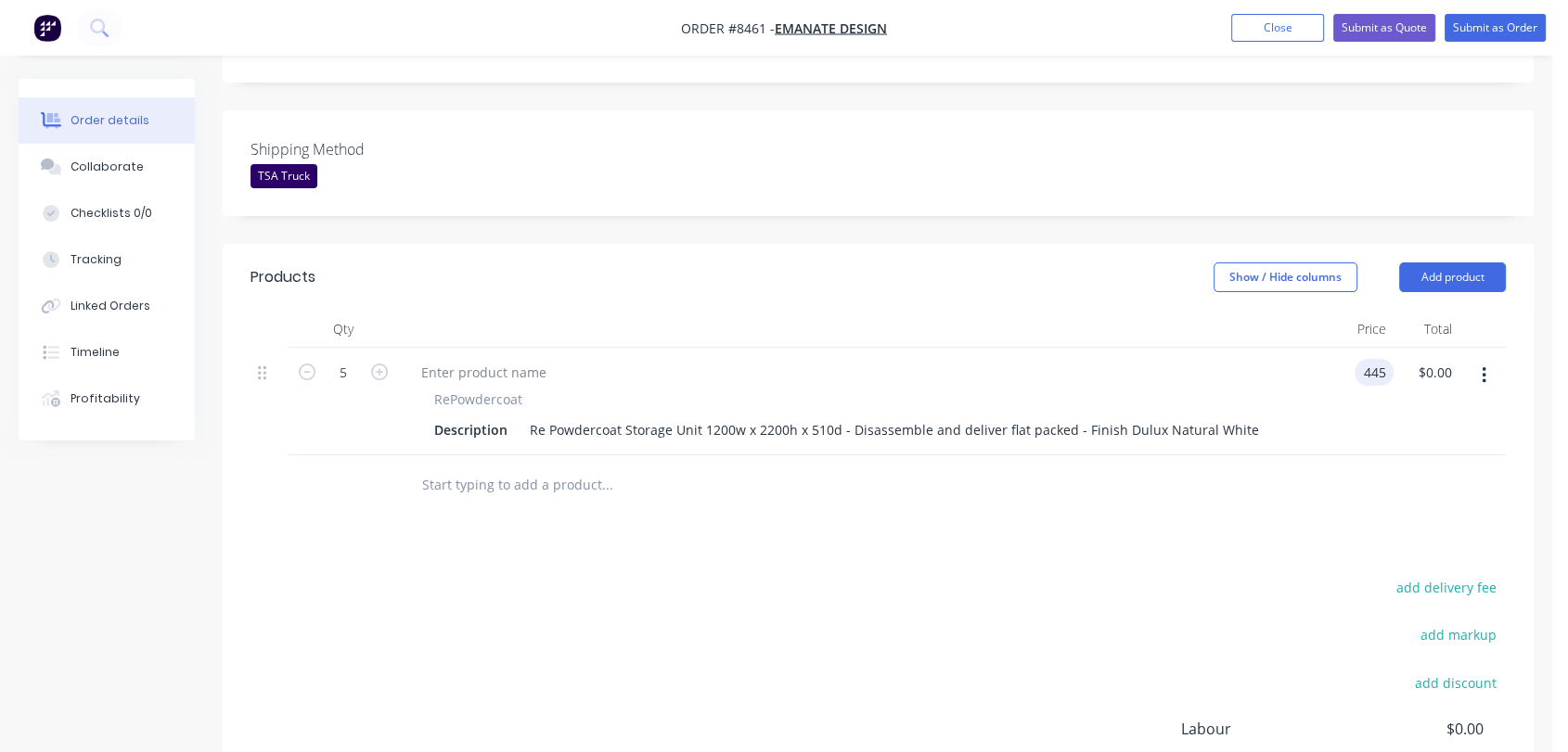
type input "$445.00"
type input "$2,225.00"
click at [463, 467] on input "text" at bounding box center [608, 486] width 372 height 37
click at [1503, 359] on button "button" at bounding box center [1507, 376] width 44 height 33
click at [1429, 448] on div "Duplicate" at bounding box center [1441, 461] width 143 height 27
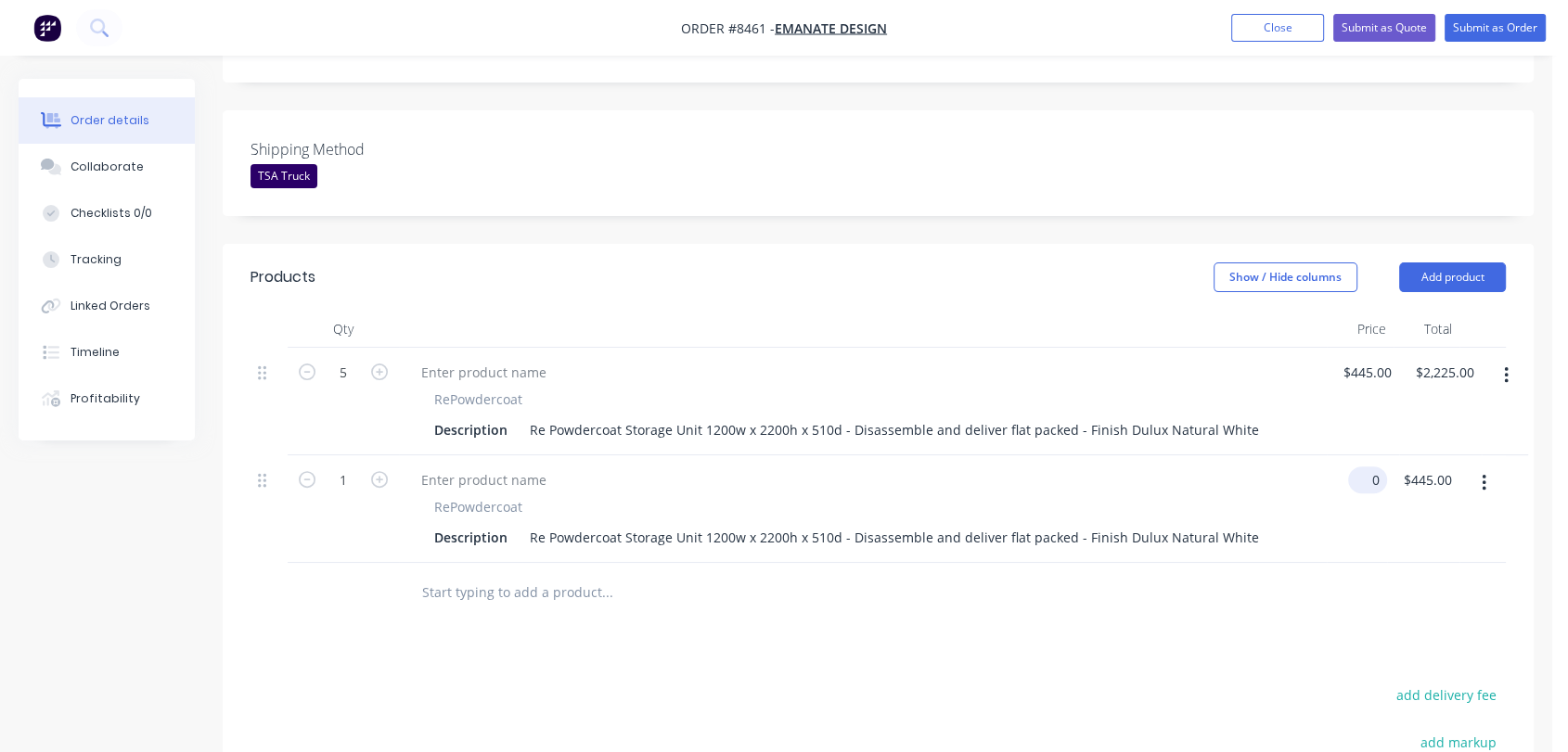
type input "$0.00"
click at [356, 467] on input "1" at bounding box center [344, 481] width 48 height 28
type input "6"
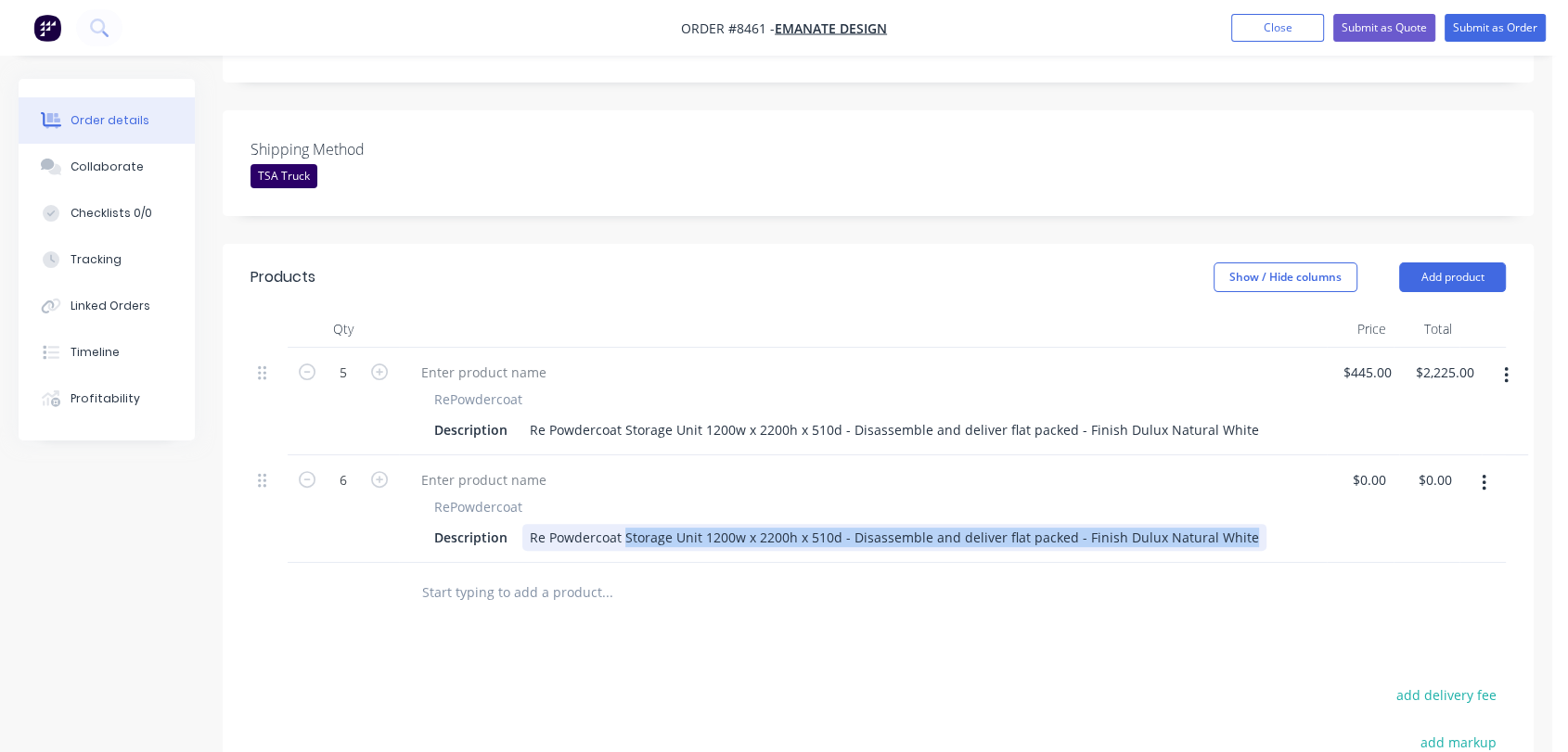
drag, startPoint x: 623, startPoint y: 485, endPoint x: 1265, endPoint y: 505, distance: 642.3
click at [1265, 505] on div "RePowdercoat Description Re Powdercoat Storage Unit 1200w x 2200h x 510d - Disa…" at bounding box center [863, 510] width 928 height 108
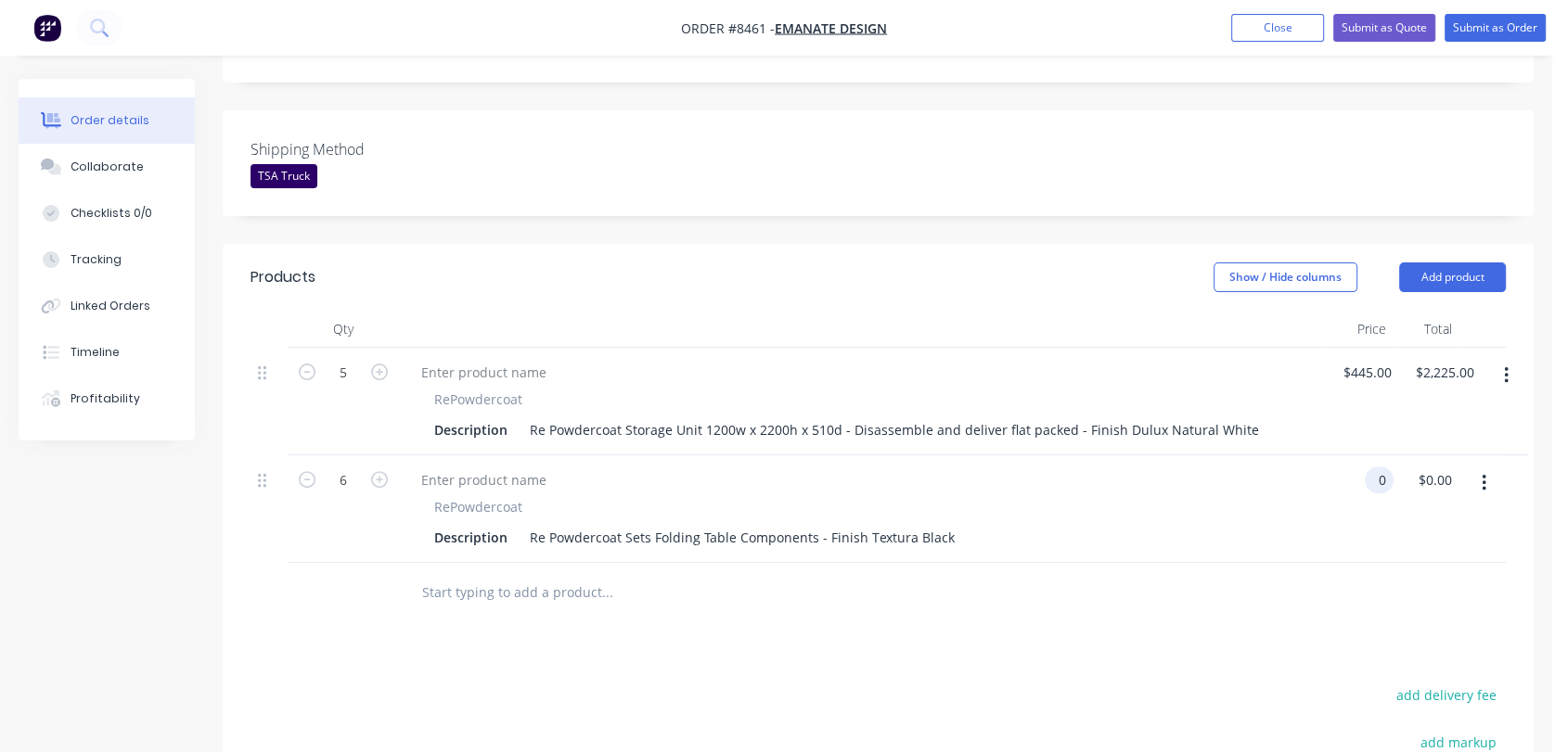
type input "$0.00"
click at [573, 574] on input "text" at bounding box center [608, 592] width 372 height 37
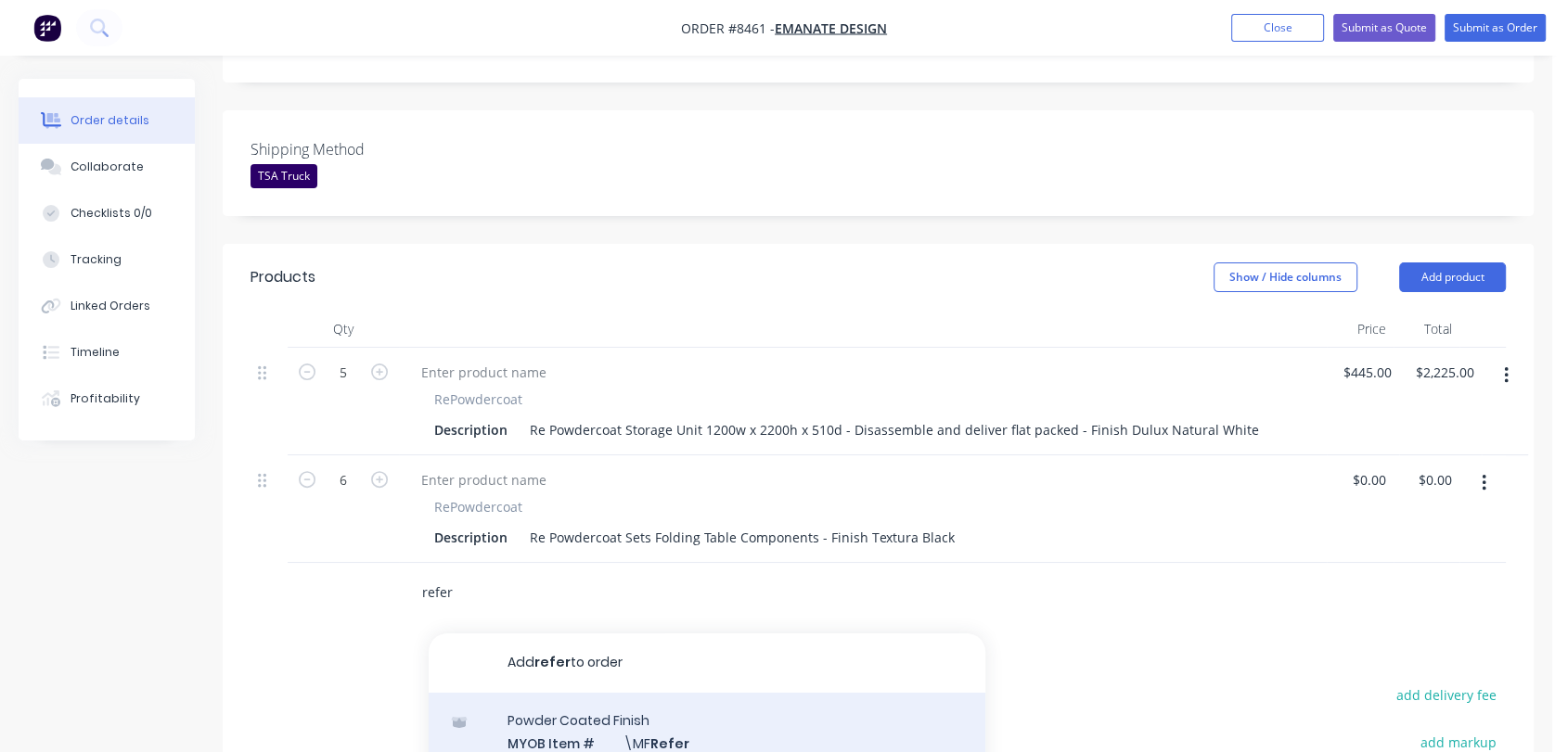
type input "refer"
click at [722, 693] on div "Powder Coated Finish MYOB Item # \MF Refer Colour Refer to Line Items for Finis…" at bounding box center [707, 755] width 556 height 125
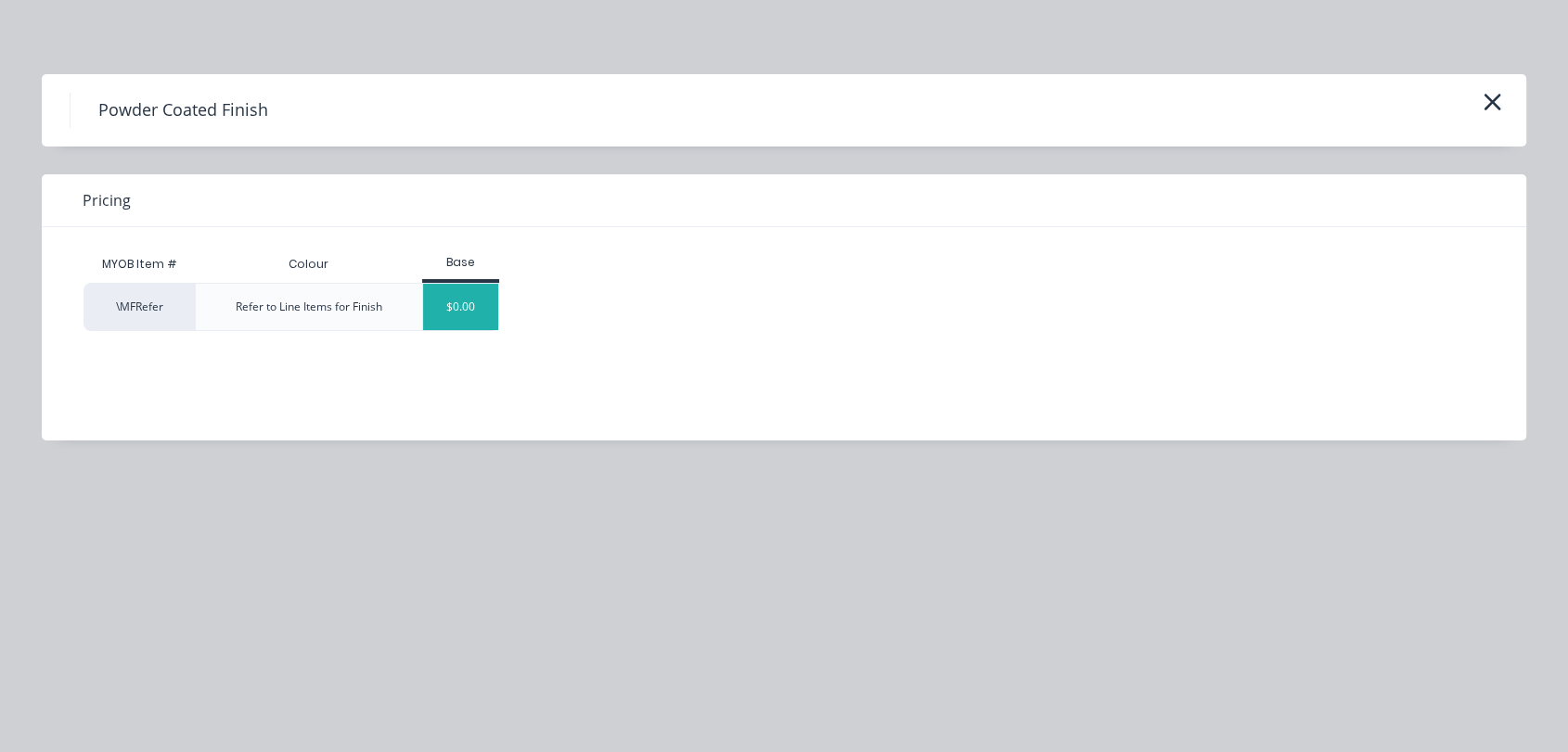
click at [483, 291] on div "$0.00" at bounding box center [461, 307] width 75 height 46
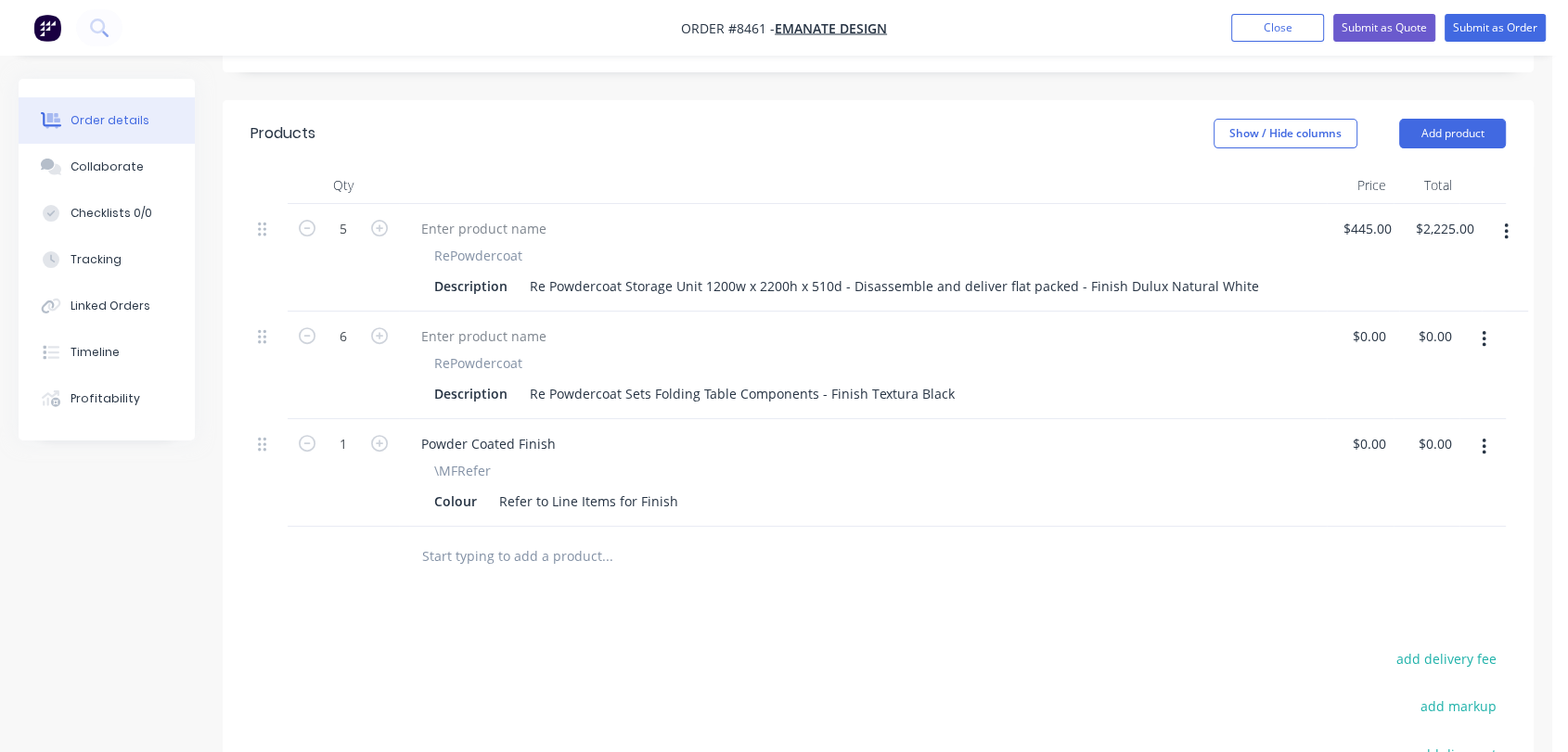
scroll to position [693, 0]
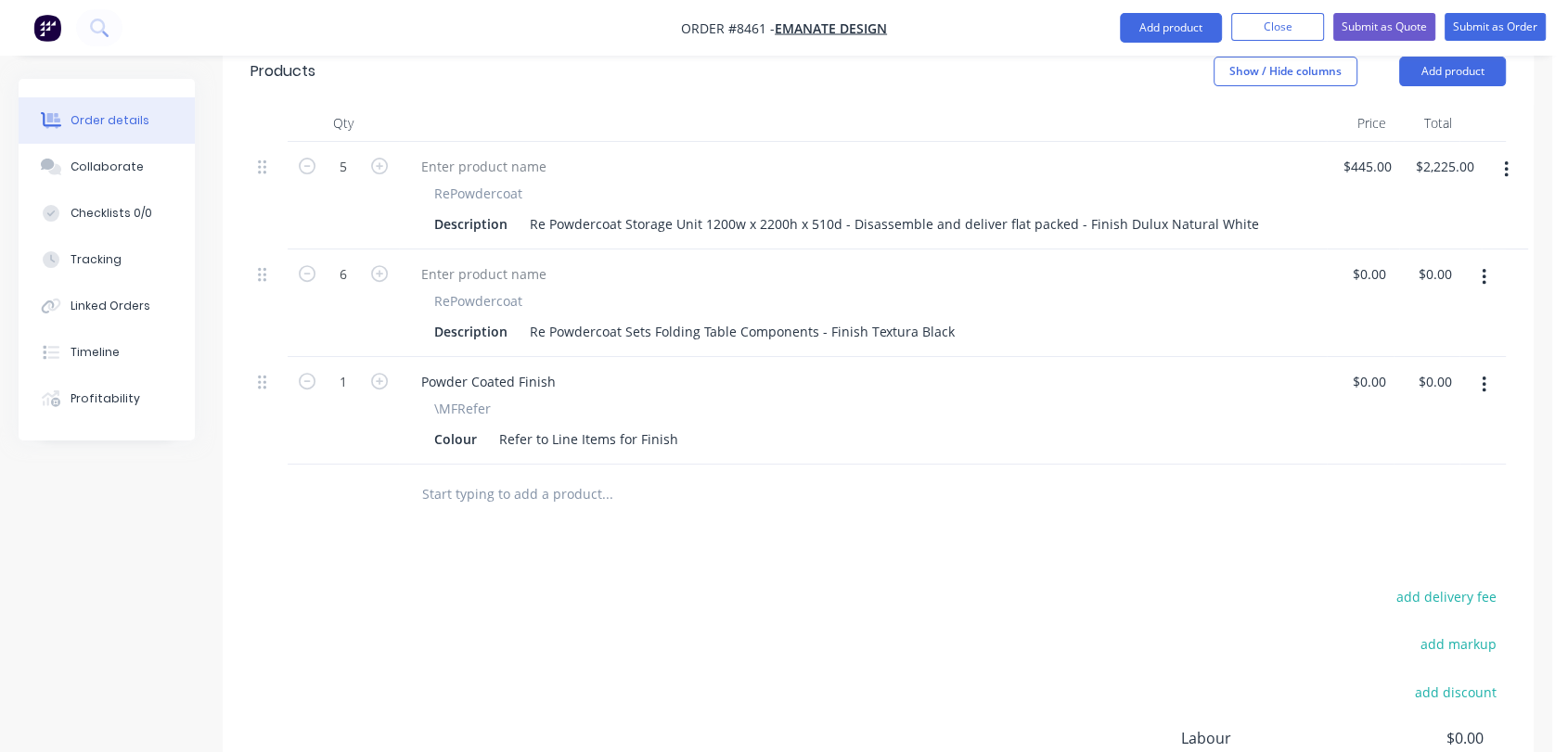
click at [547, 476] on input "text" at bounding box center [608, 495] width 372 height 37
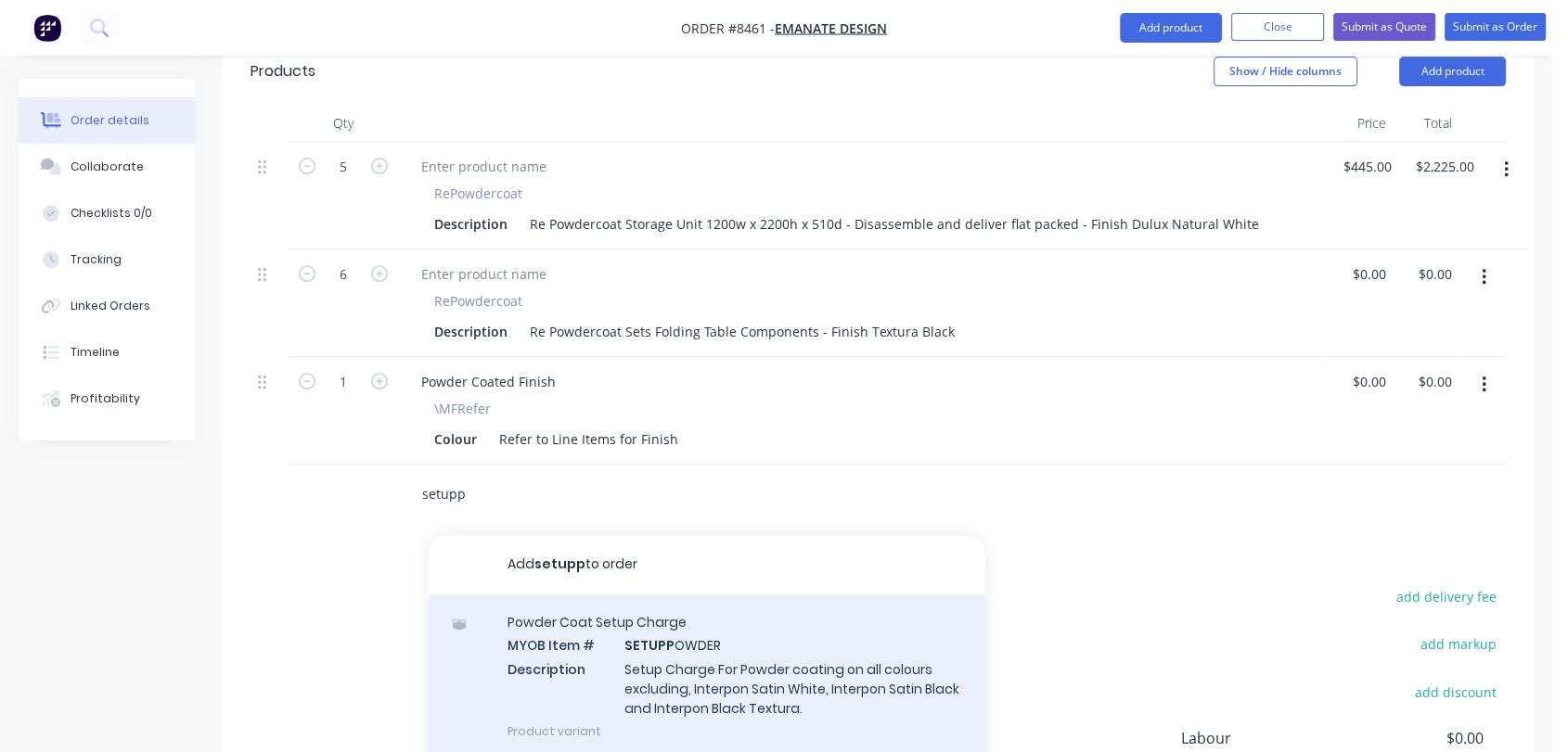
type input "setupp"
click at [749, 626] on div "Powder Coat Setup Charge MYOB Item # SETUPP OWDER Description Setup Charge For …" at bounding box center [707, 676] width 556 height 164
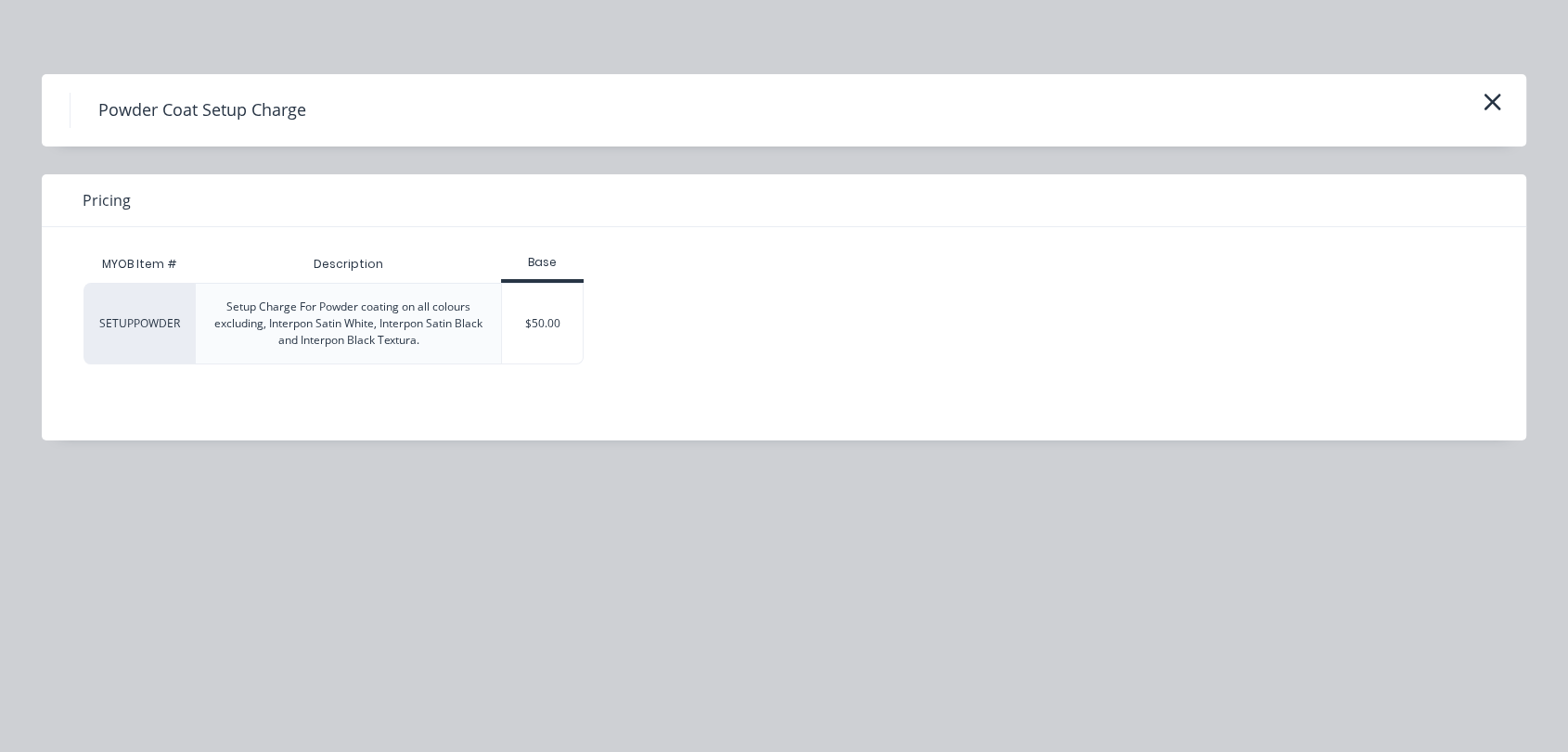
click at [530, 319] on div "$50.00" at bounding box center [542, 324] width 81 height 80
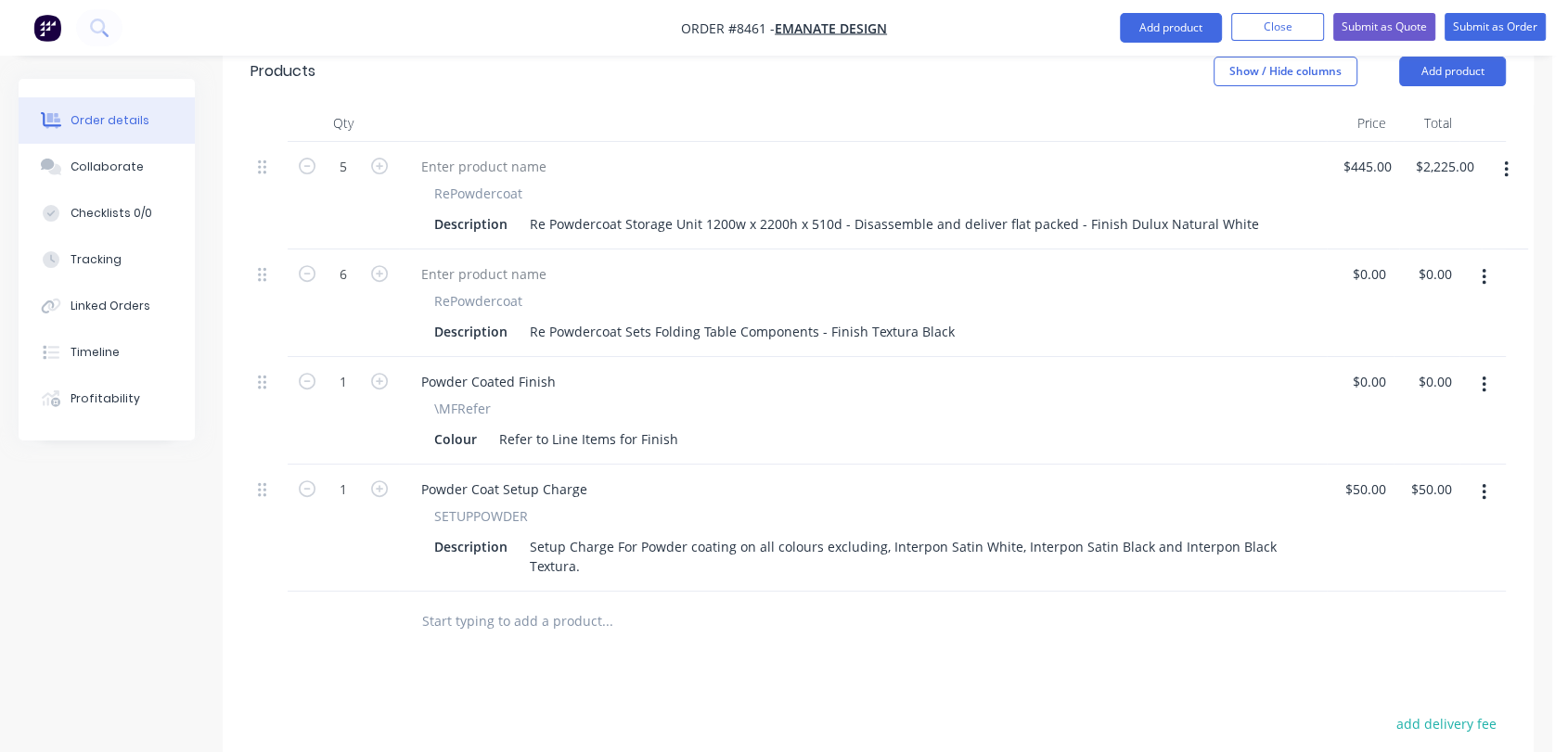
click at [476, 603] on input "text" at bounding box center [608, 621] width 372 height 37
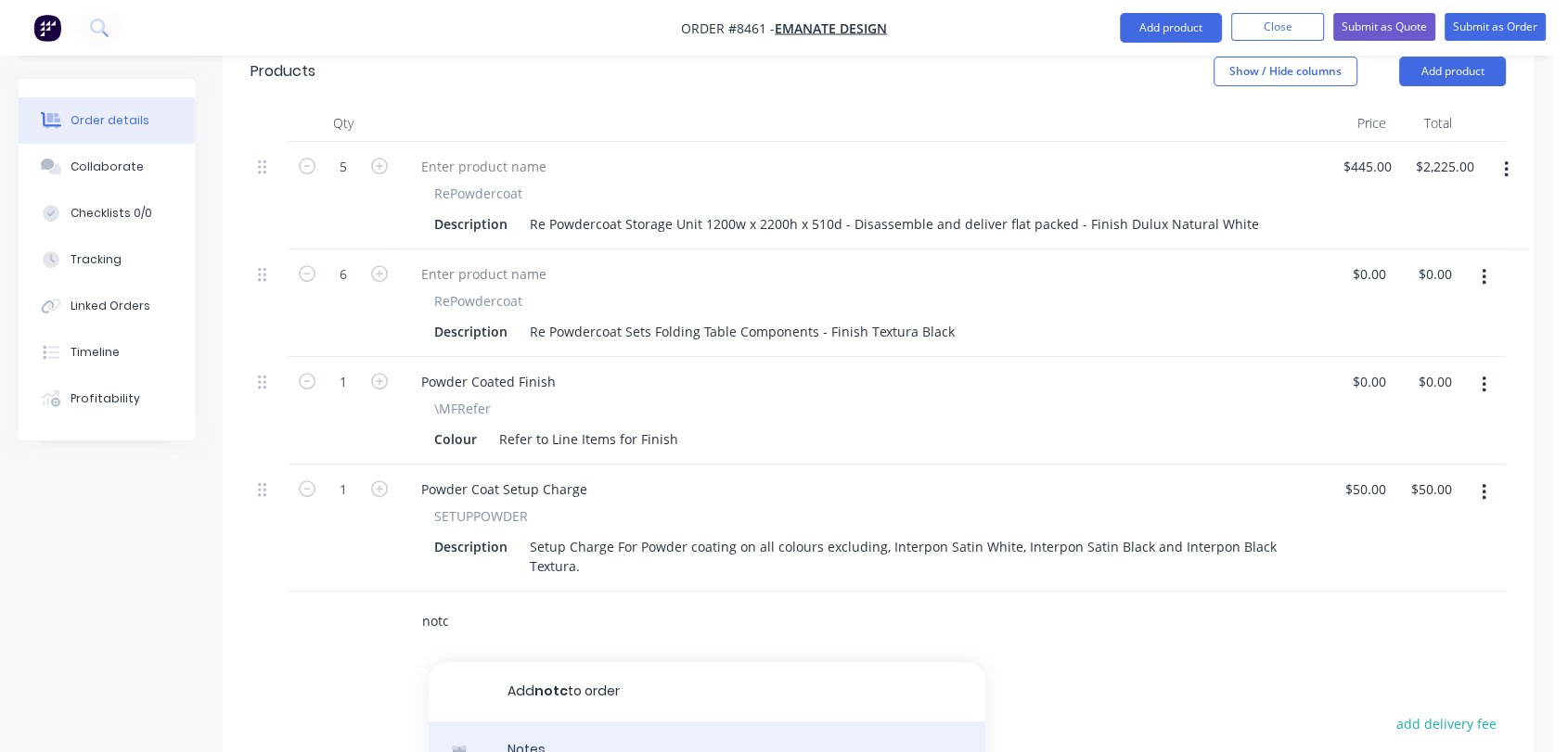
type input "notc"
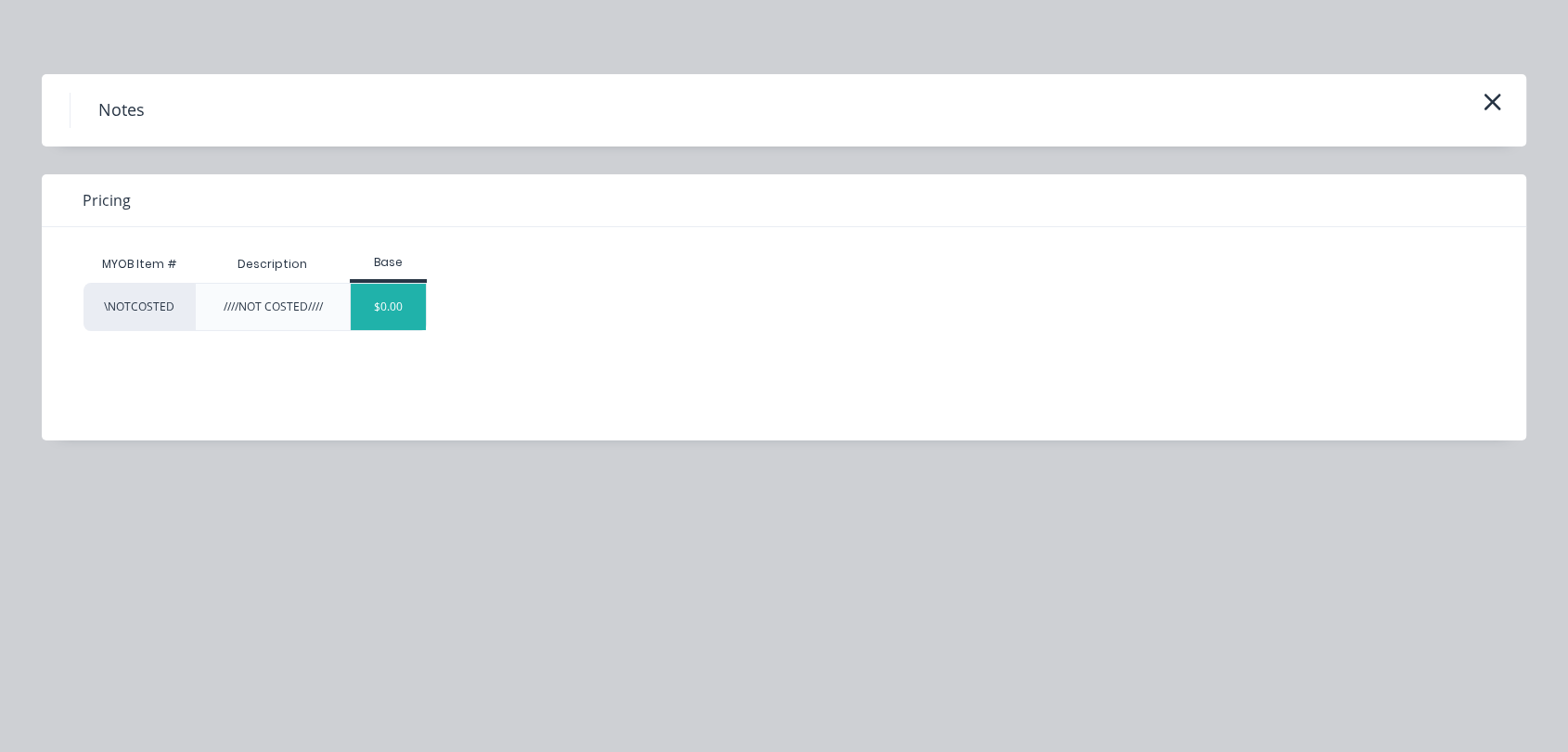
click at [404, 306] on div "$0.00" at bounding box center [388, 307] width 75 height 46
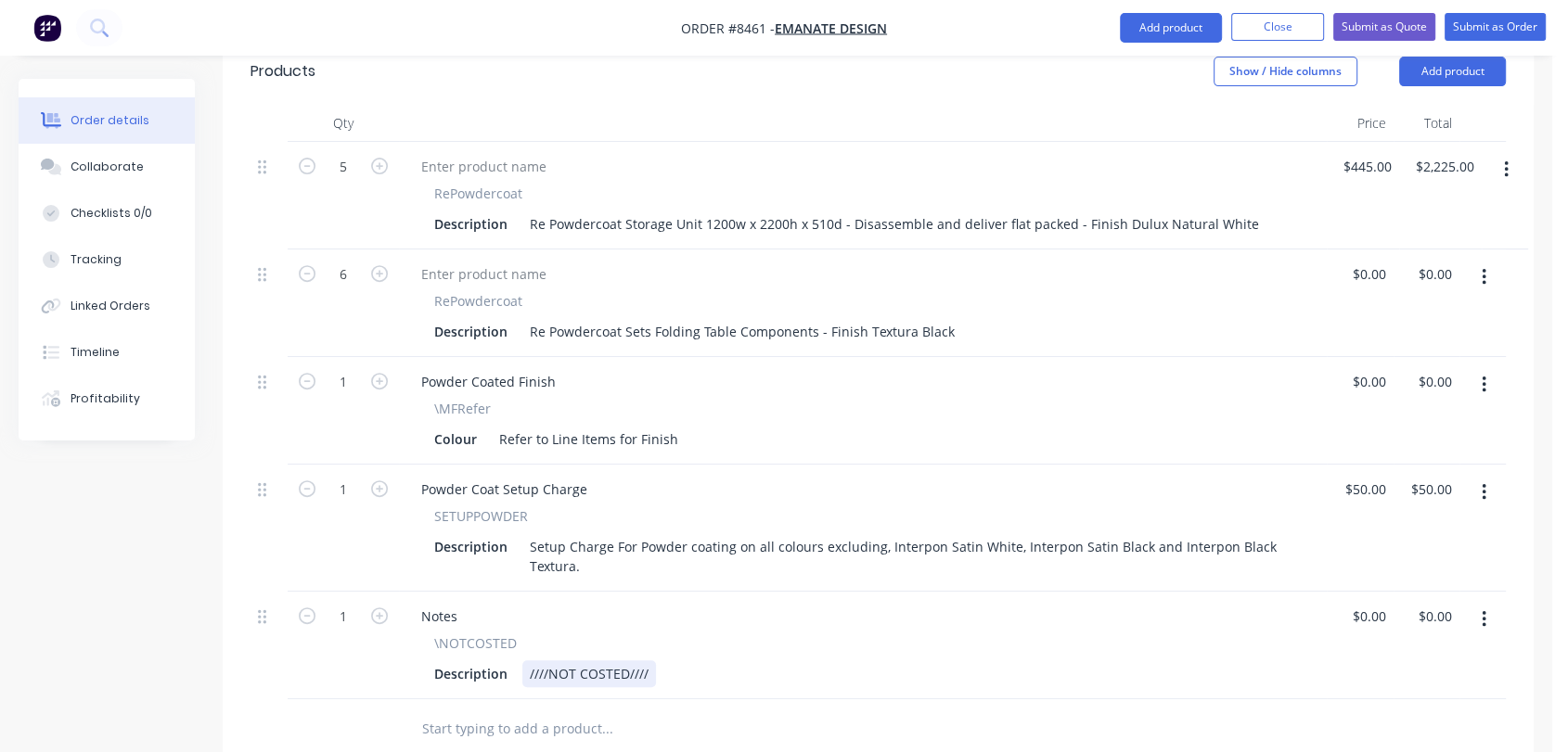
click at [649, 660] on div "////NOT COSTED////" at bounding box center [589, 673] width 134 height 27
type input "$0.00"
click at [132, 171] on div "Collaborate" at bounding box center [107, 167] width 73 height 17
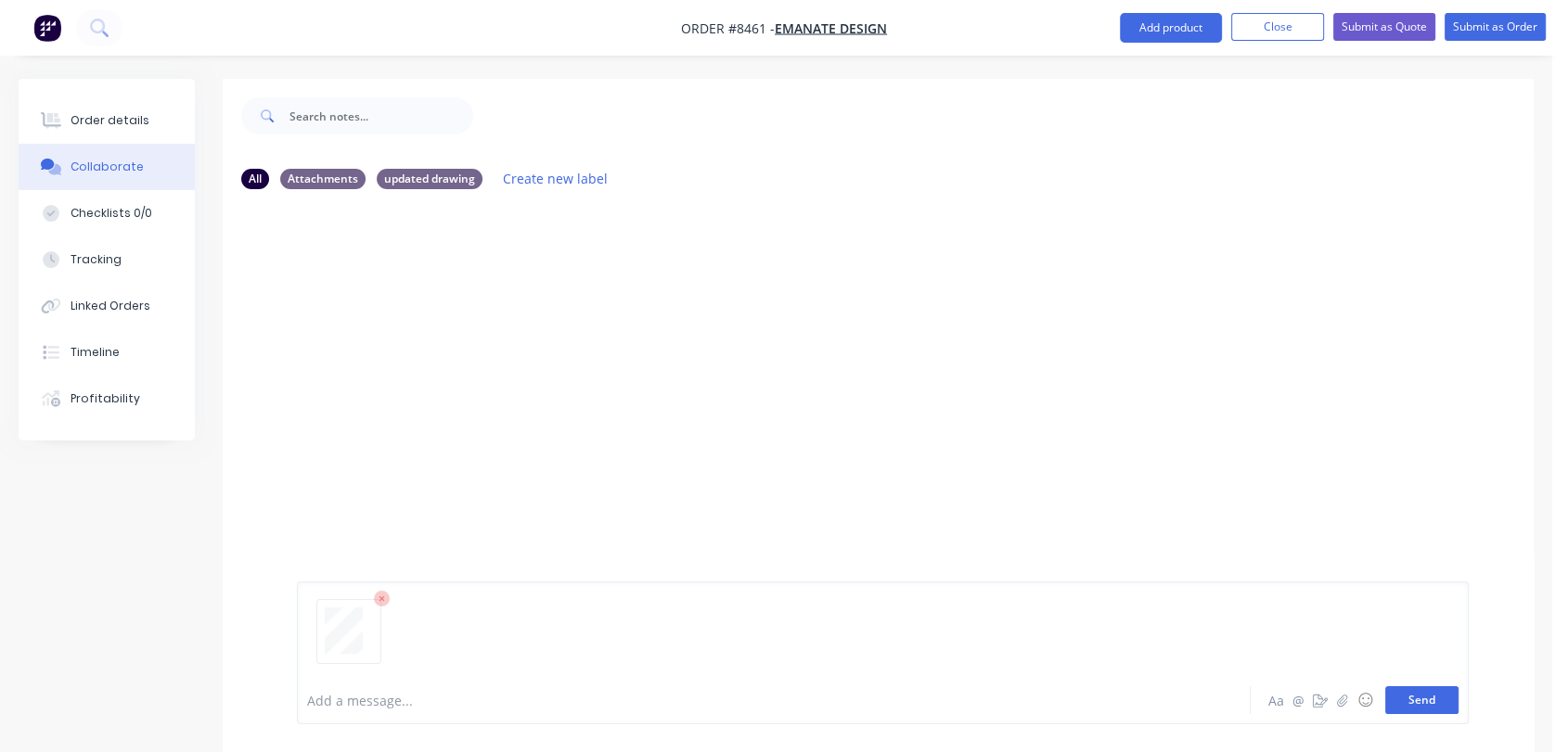
click at [1431, 696] on button "Send" at bounding box center [1422, 700] width 73 height 28
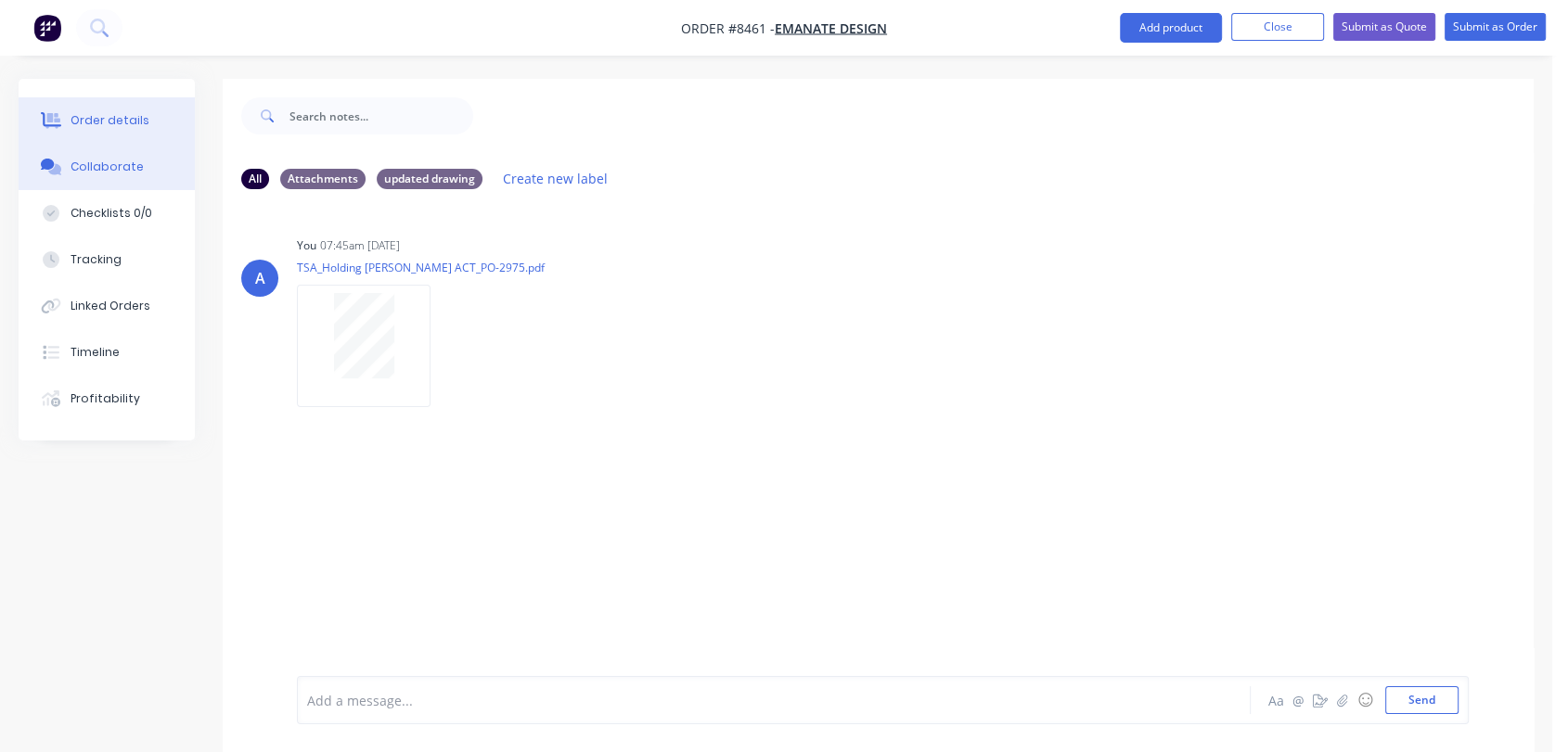
click at [108, 116] on div "Order details" at bounding box center [110, 121] width 79 height 17
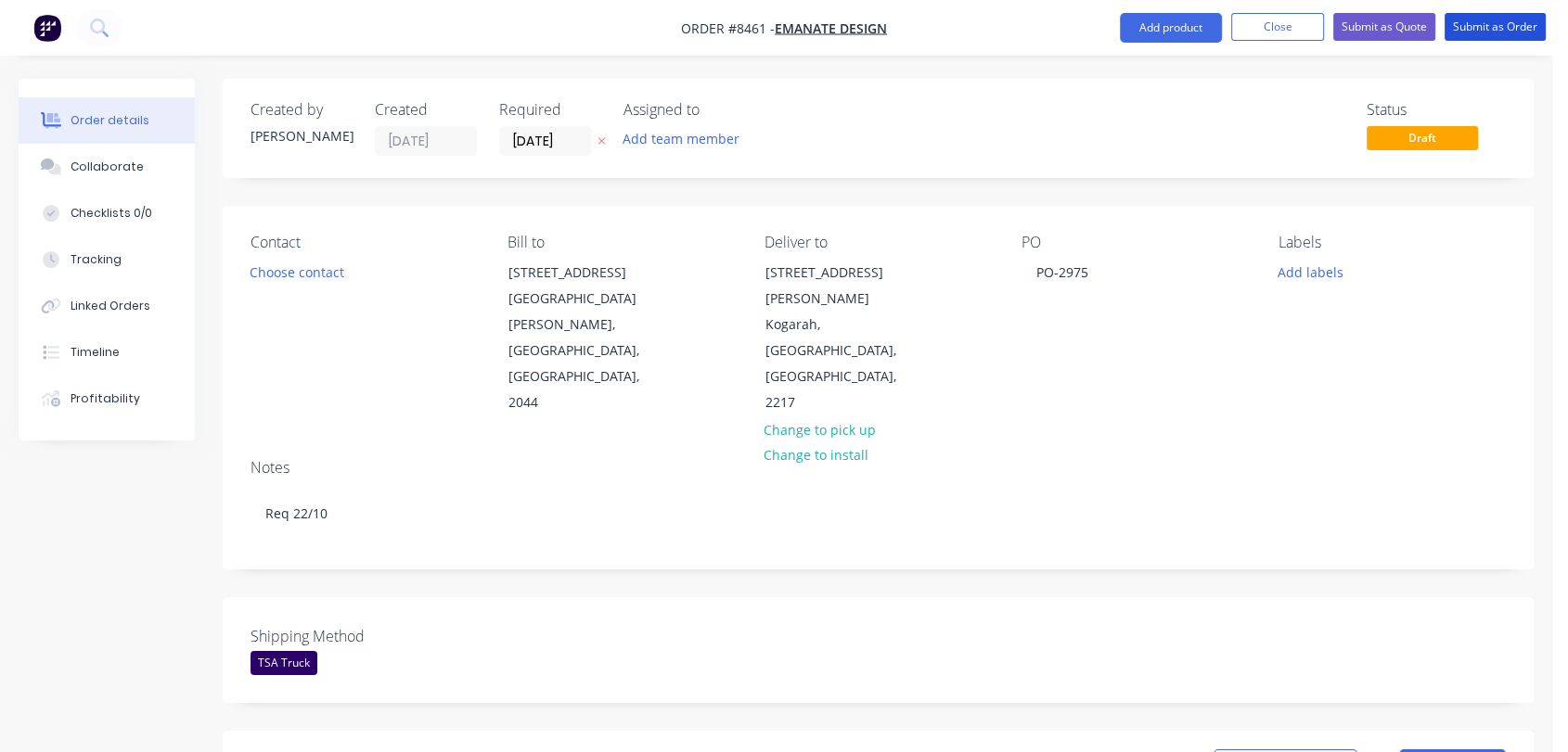
drag, startPoint x: 1501, startPoint y: 37, endPoint x: 1077, endPoint y: 75, distance: 425.7
click at [1500, 37] on button "Submit as Order" at bounding box center [1496, 27] width 101 height 28
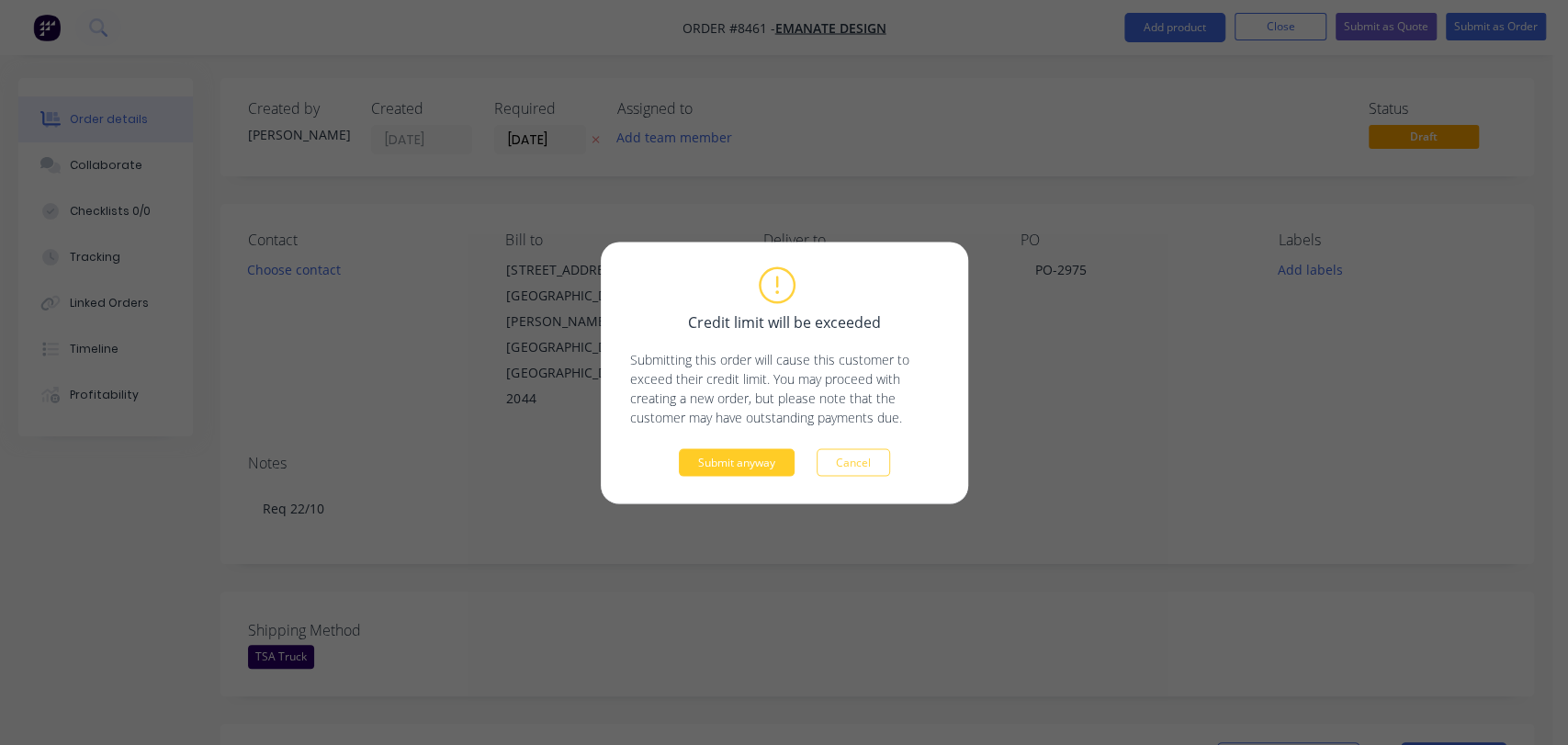
click at [761, 450] on button "Submit anyway" at bounding box center [737, 463] width 116 height 28
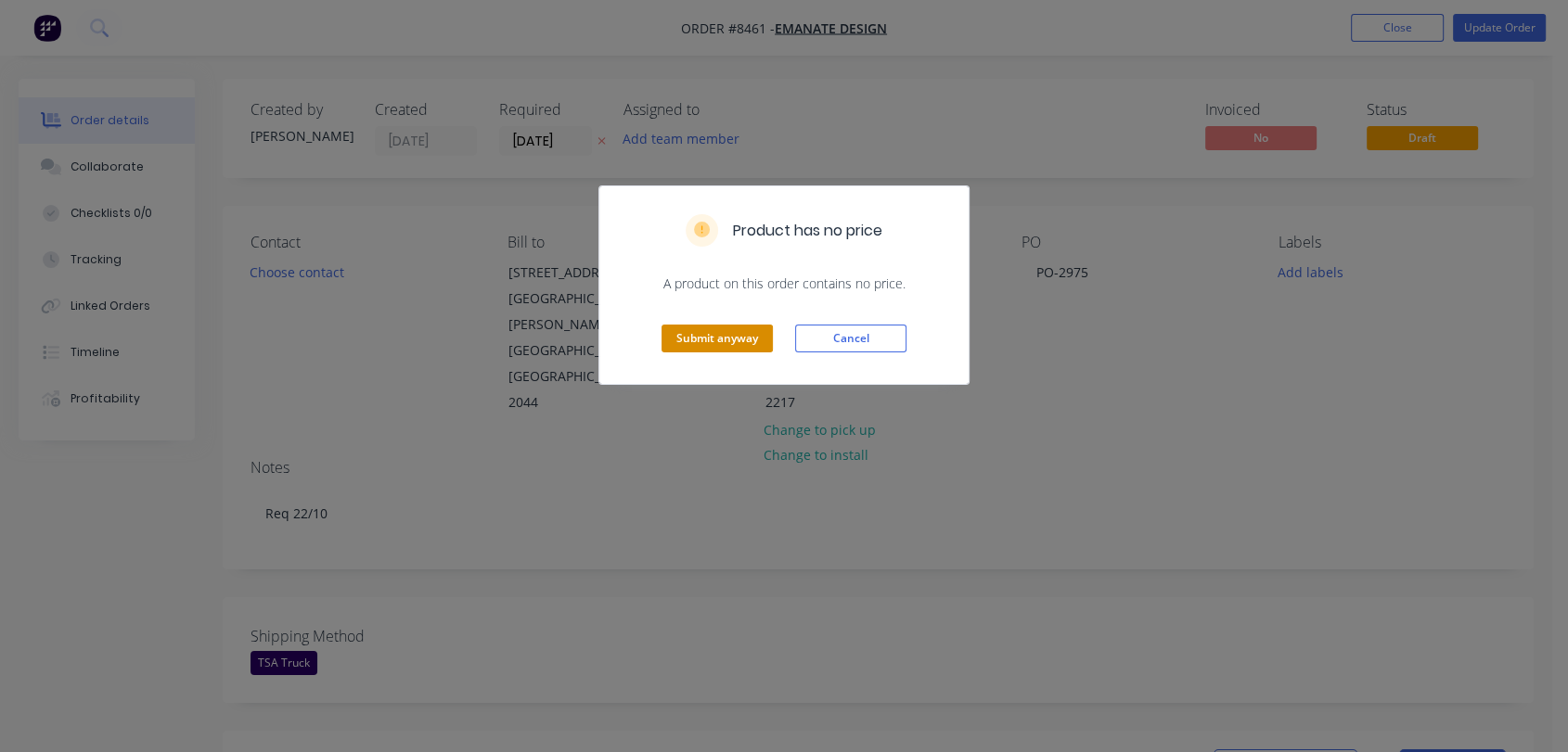
click at [752, 344] on button "Submit anyway" at bounding box center [717, 339] width 111 height 28
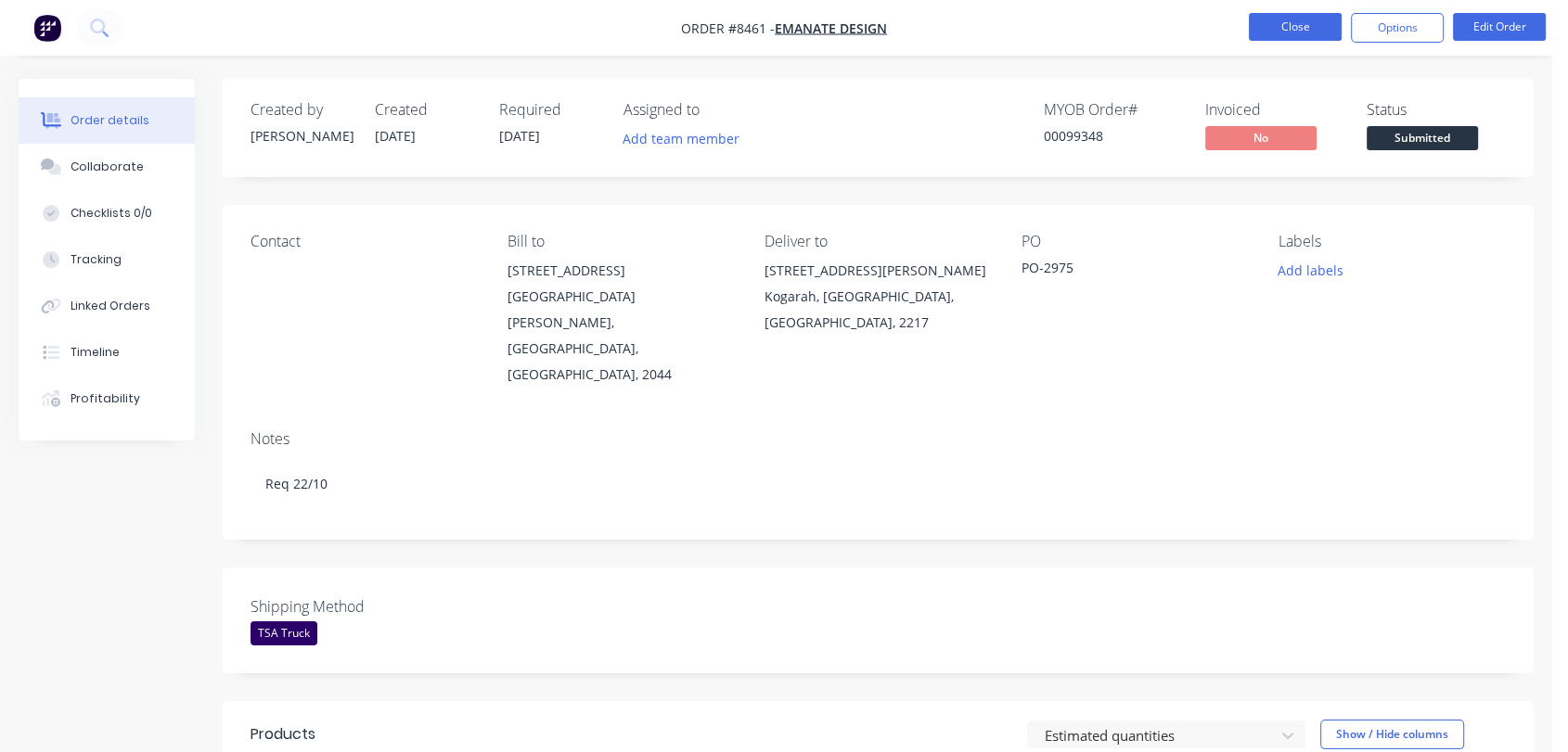
click at [1312, 21] on button "Close" at bounding box center [1296, 27] width 93 height 28
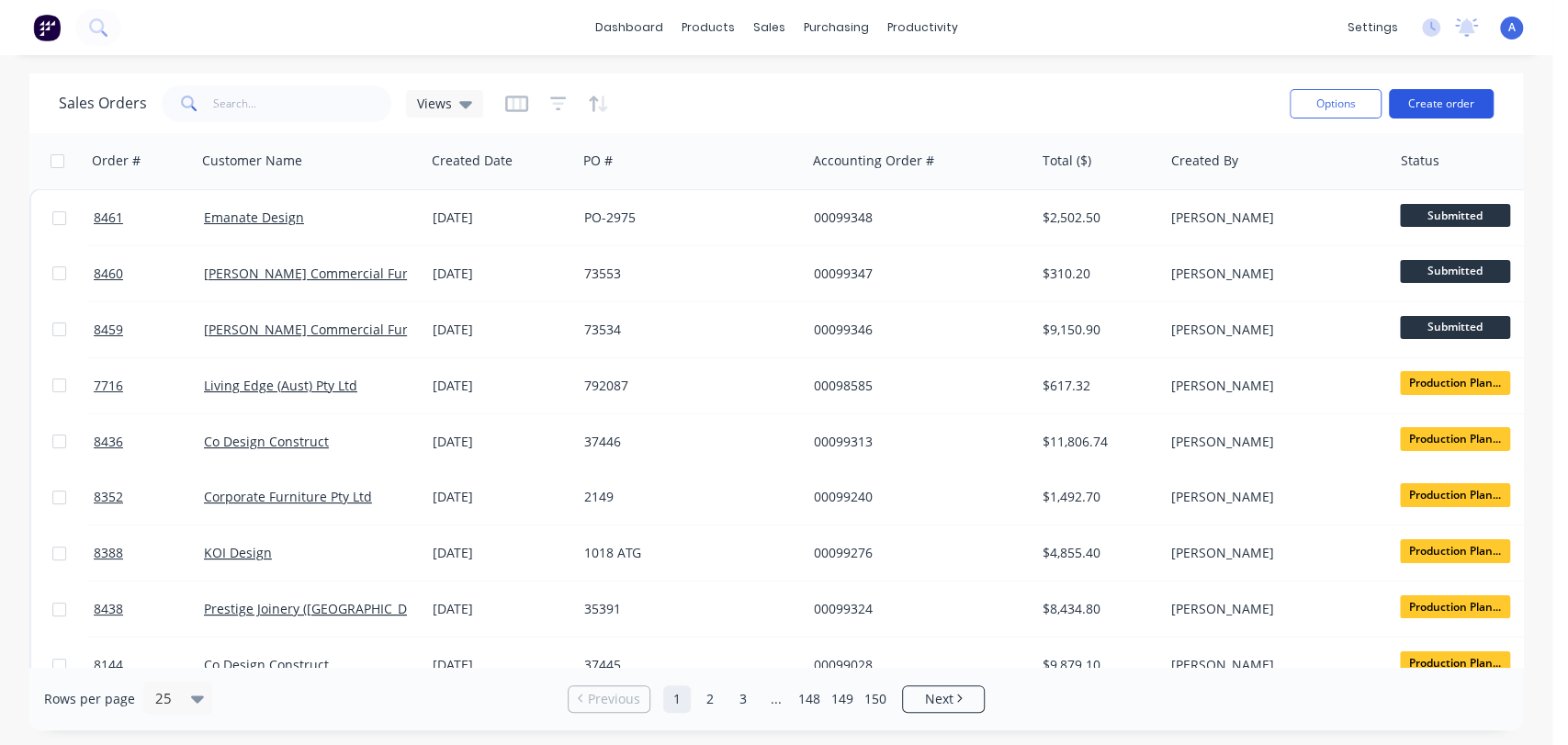
click at [1456, 100] on button "Create order" at bounding box center [1442, 104] width 105 height 29
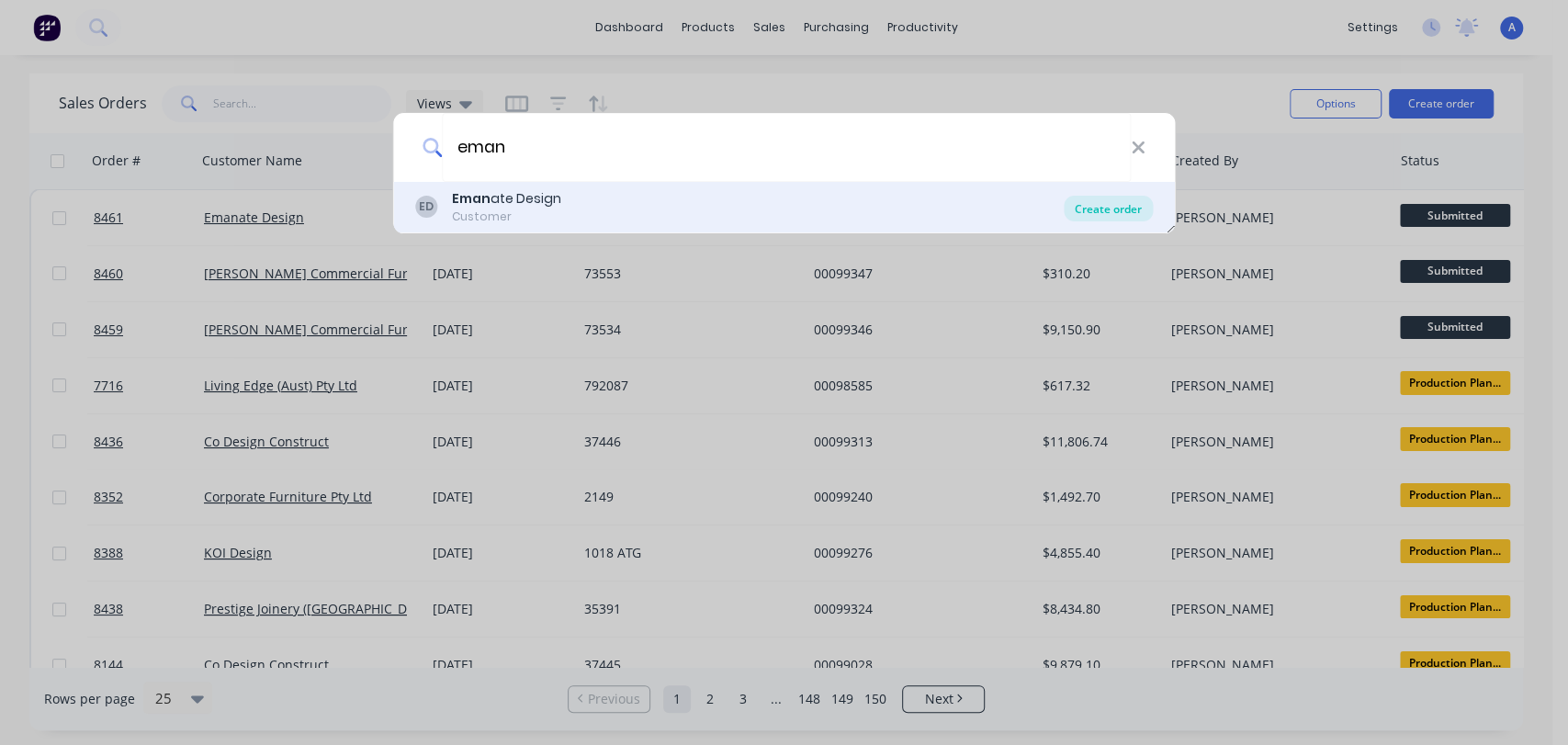
type input "eman"
click at [1087, 205] on div "Create order" at bounding box center [1108, 209] width 89 height 26
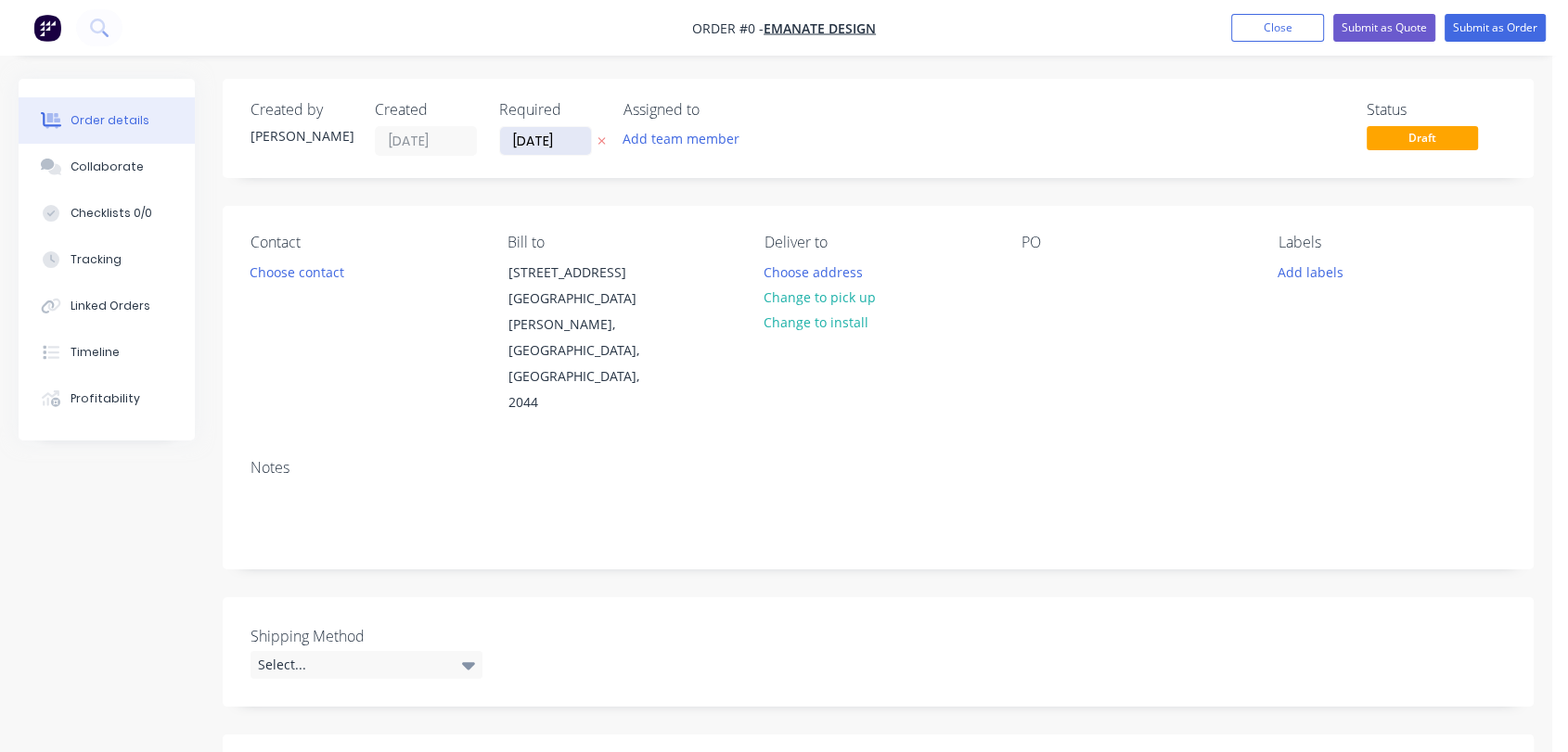
click at [572, 136] on input "[DATE]" at bounding box center [546, 141] width 91 height 28
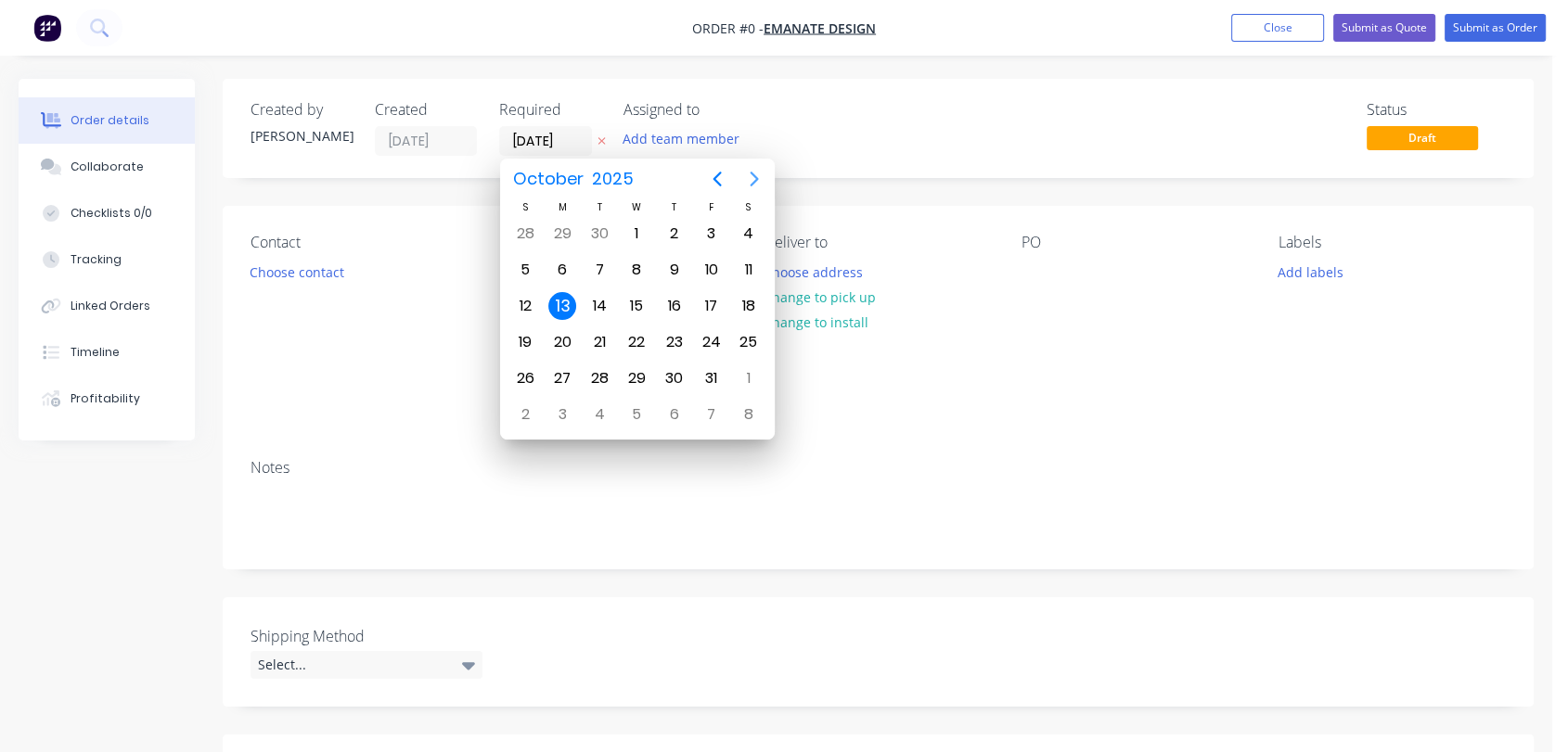
click at [750, 171] on icon "Next page" at bounding box center [754, 179] width 22 height 22
drag, startPoint x: 632, startPoint y: 367, endPoint x: 601, endPoint y: 380, distance: 33.6
click at [631, 367] on div "31" at bounding box center [636, 379] width 28 height 28
type input "[DATE]"
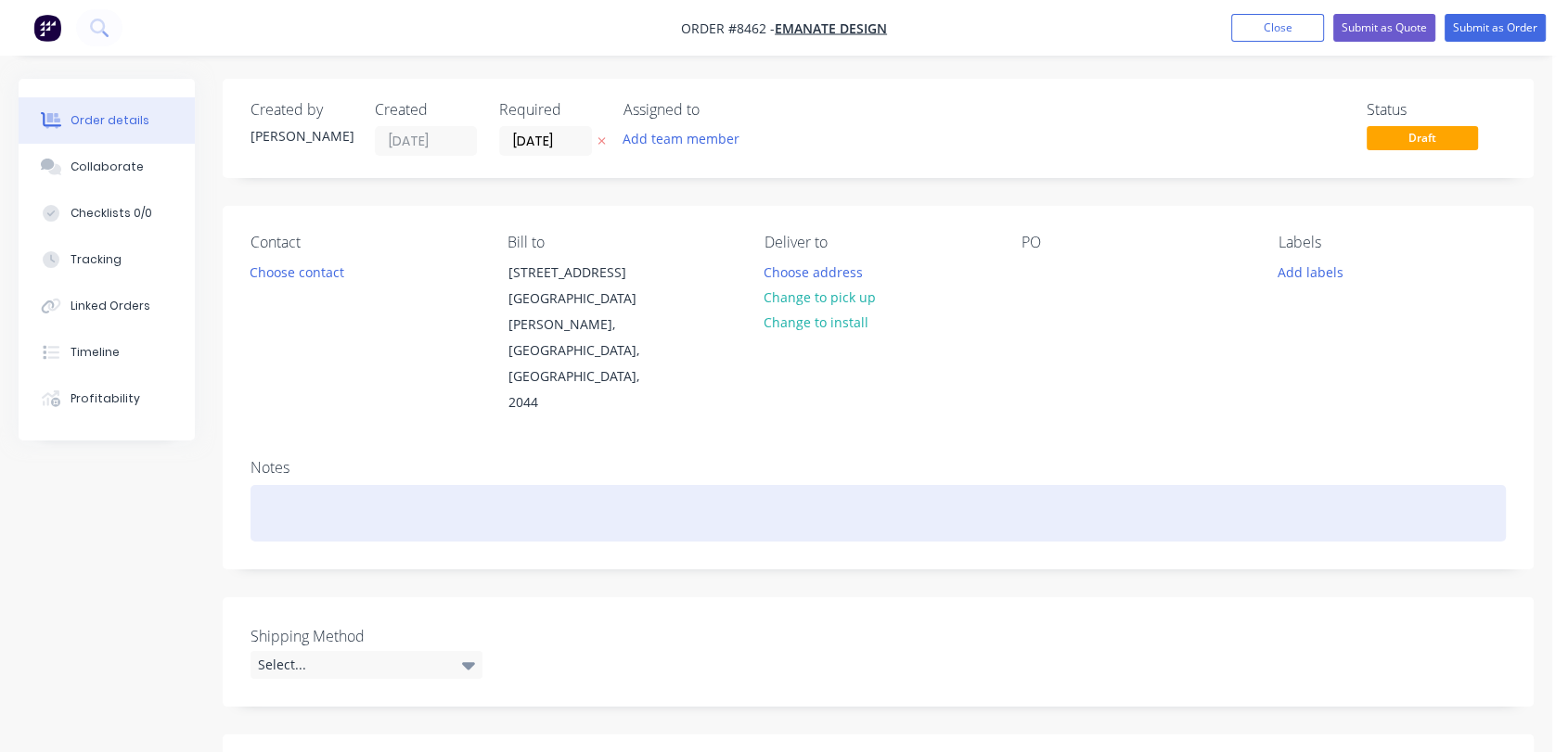
click at [279, 486] on div at bounding box center [879, 513] width 1256 height 57
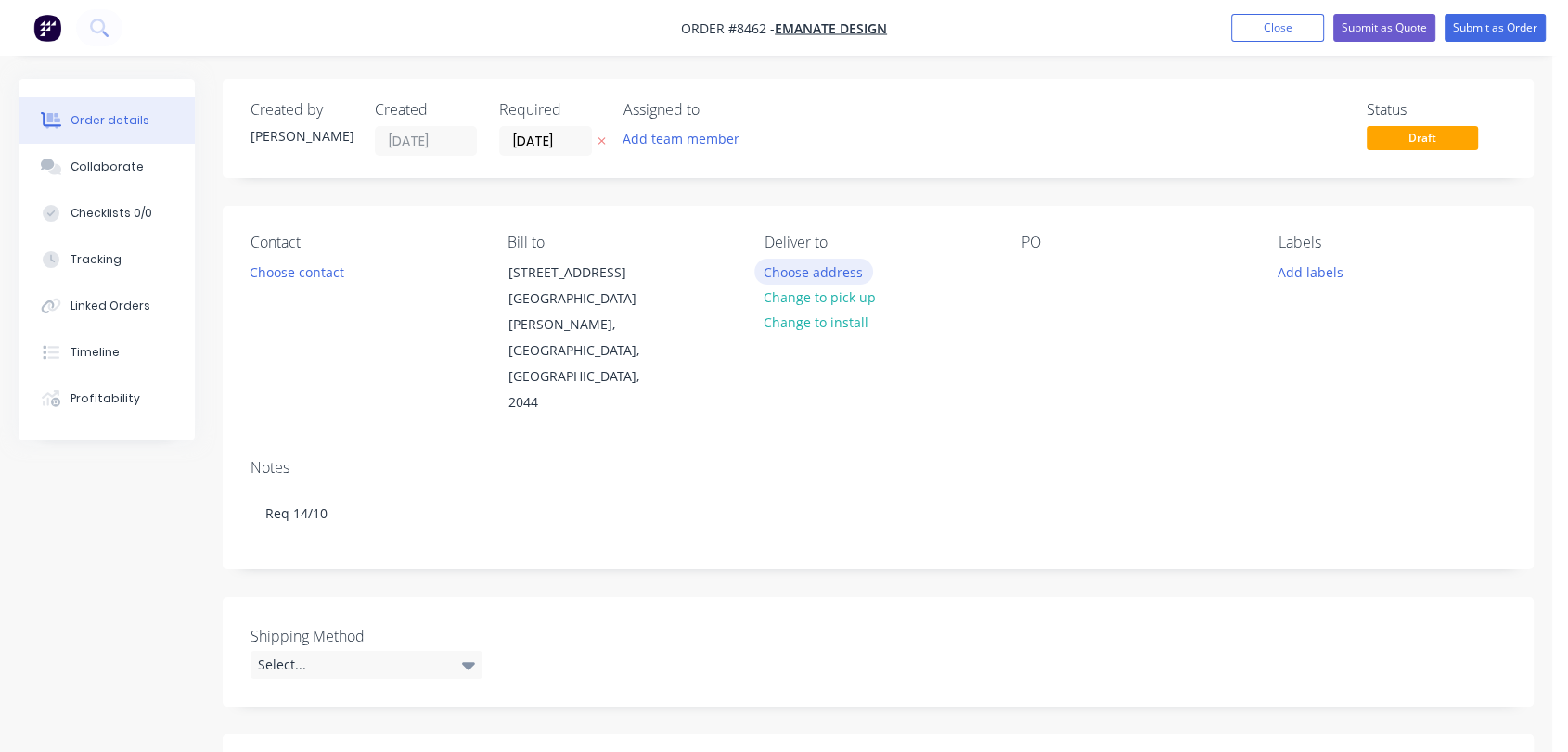
click at [820, 266] on button "Choose address" at bounding box center [814, 271] width 119 height 25
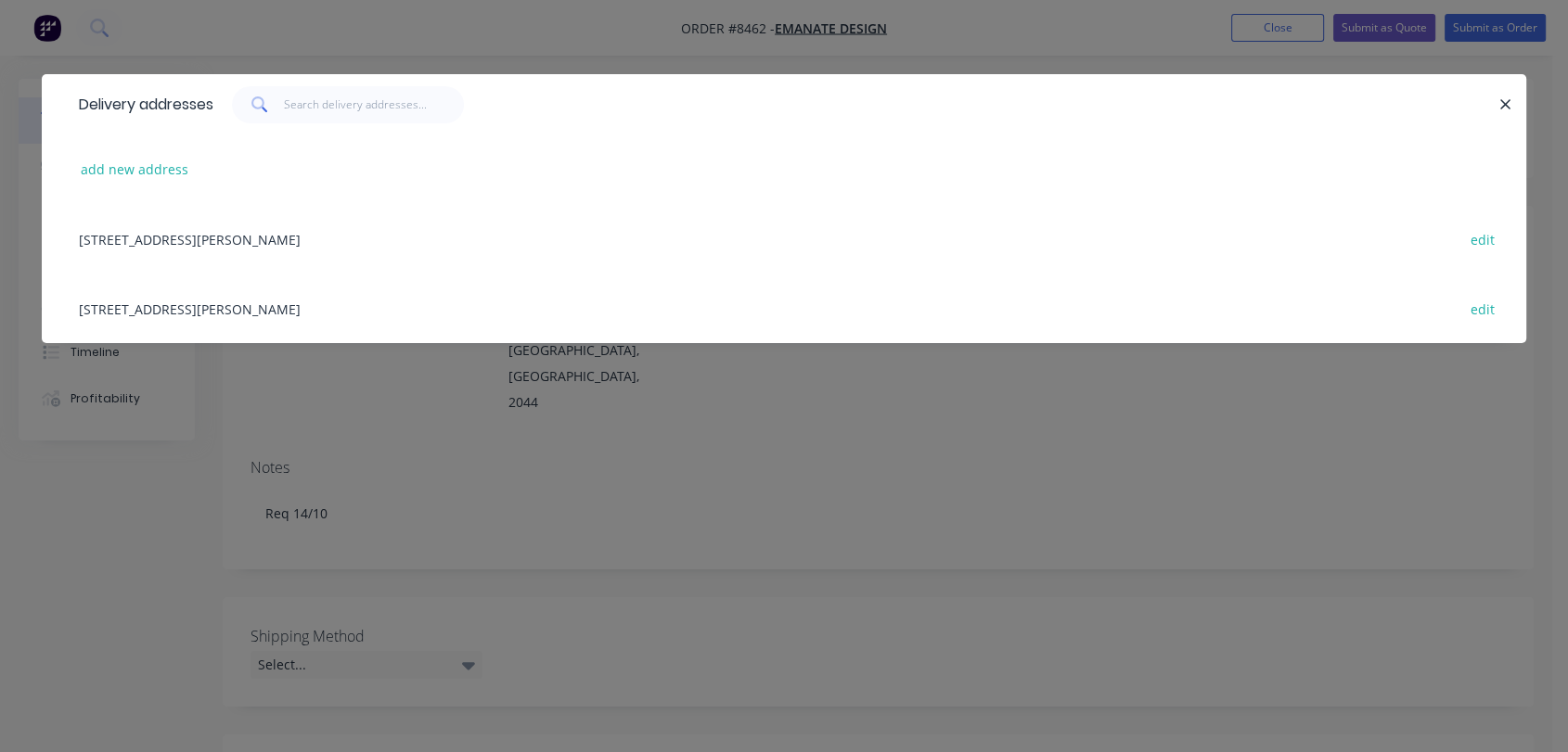
click at [287, 314] on div "[STREET_ADDRESS][PERSON_NAME] edit" at bounding box center [784, 308] width 1430 height 70
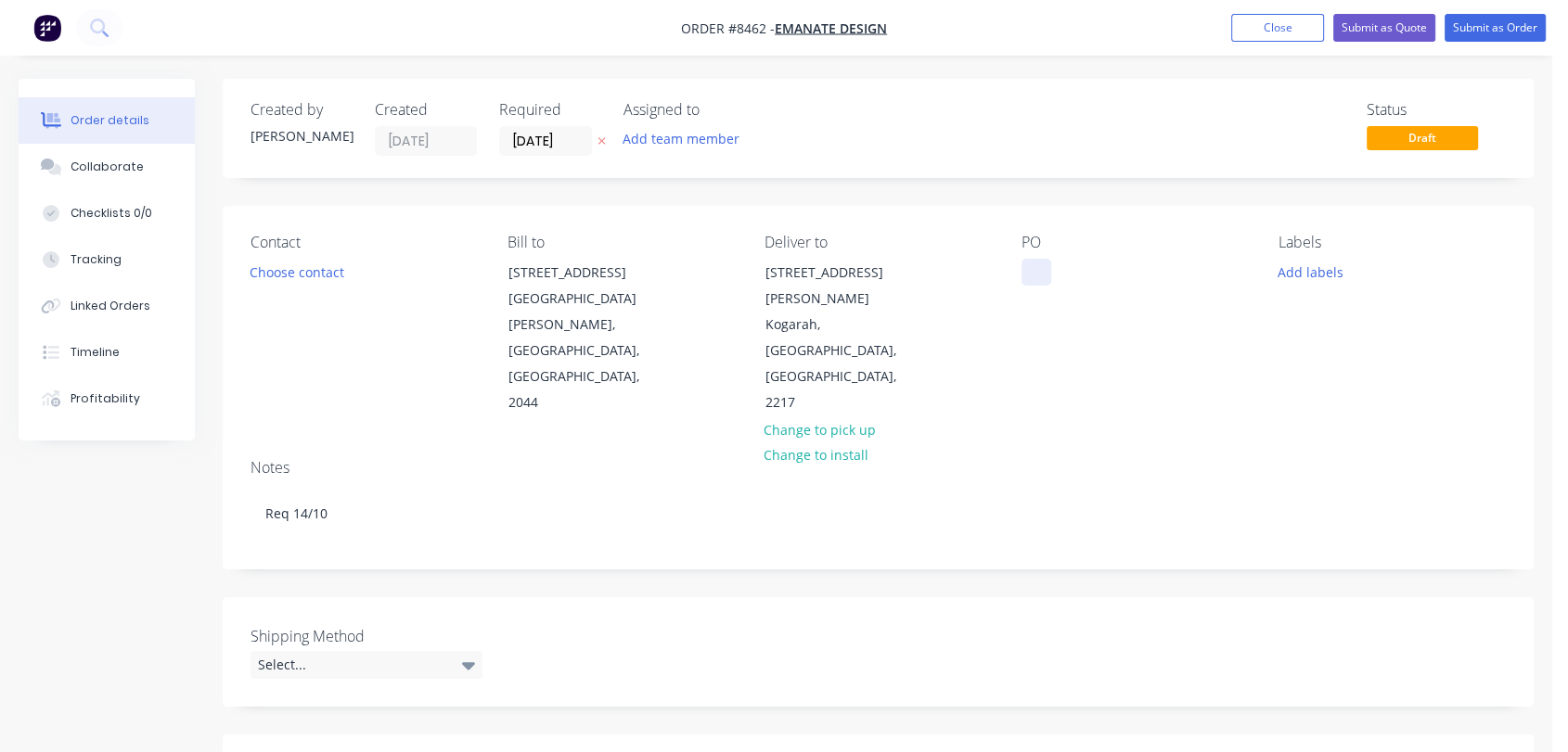
click at [1040, 267] on div at bounding box center [1037, 272] width 30 height 27
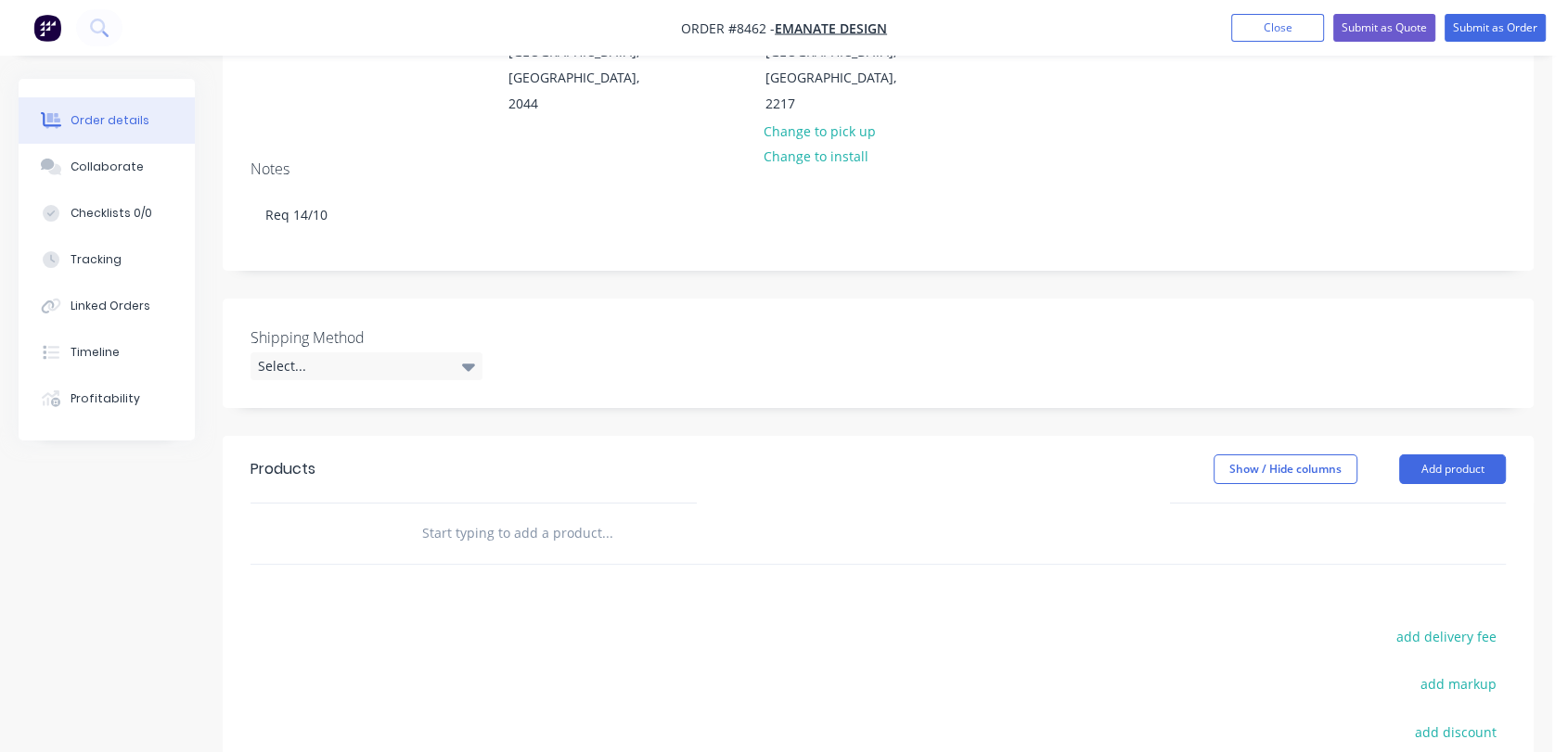
scroll to position [309, 0]
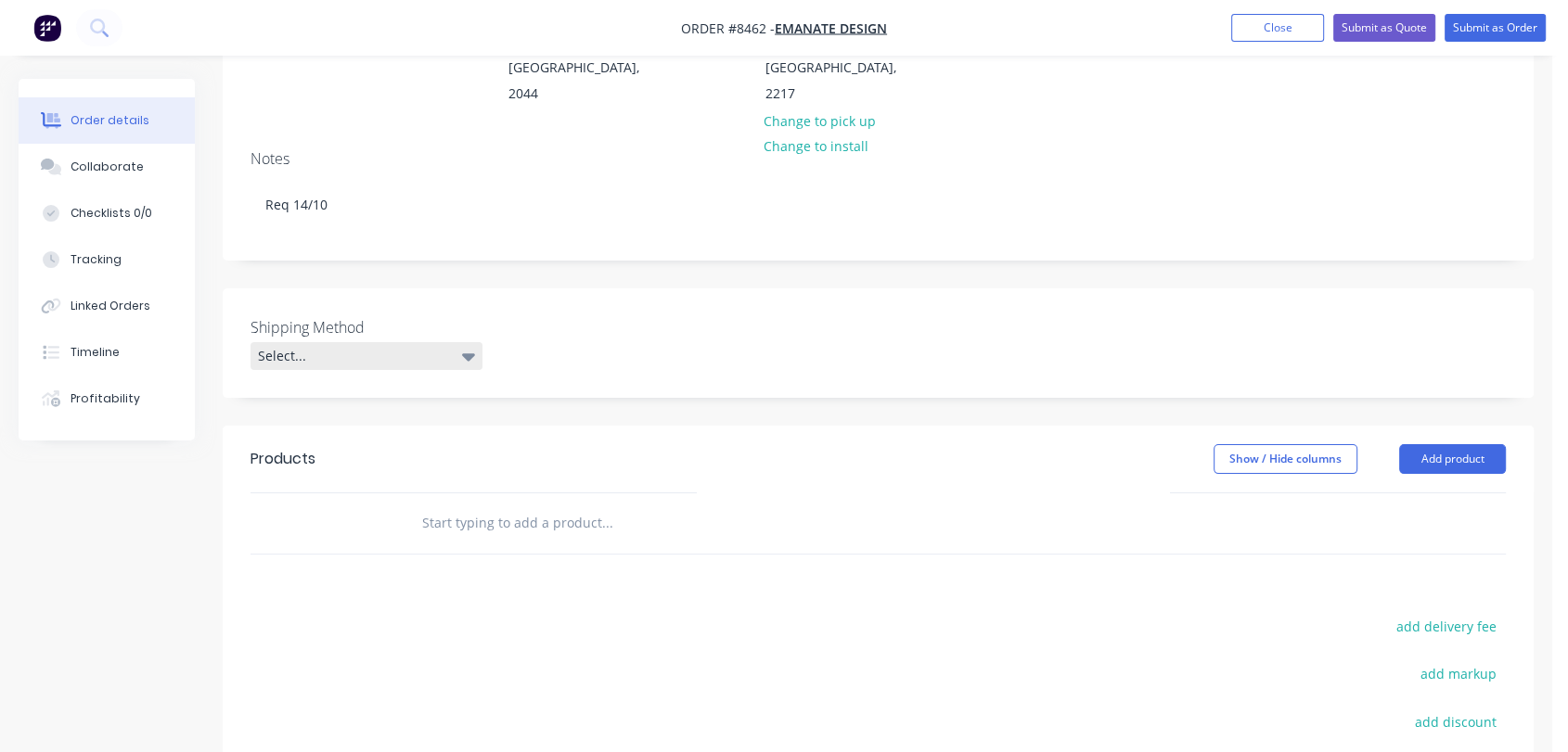
click at [368, 343] on div "Select..." at bounding box center [367, 357] width 232 height 28
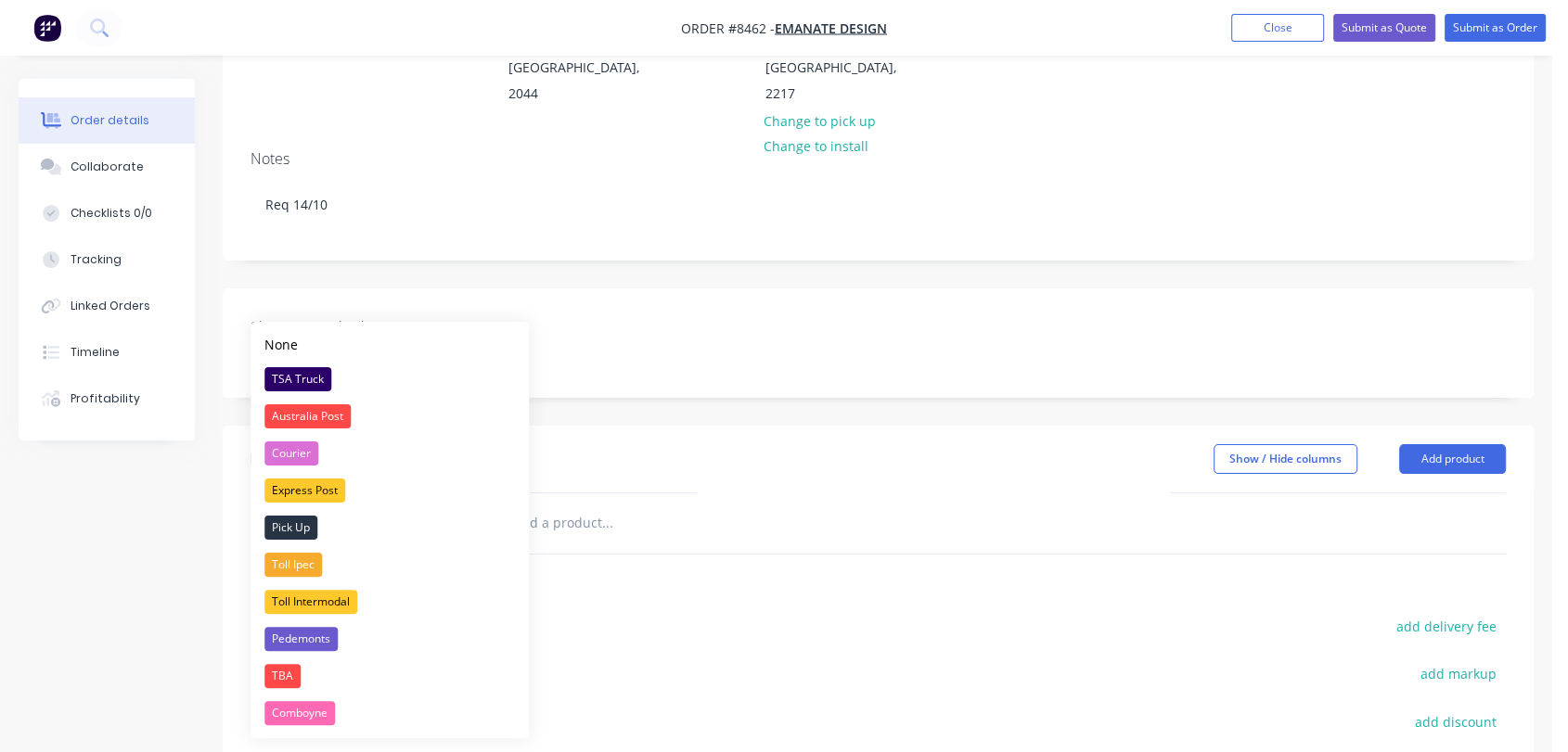
click at [312, 378] on div "TSA Truck" at bounding box center [298, 380] width 67 height 24
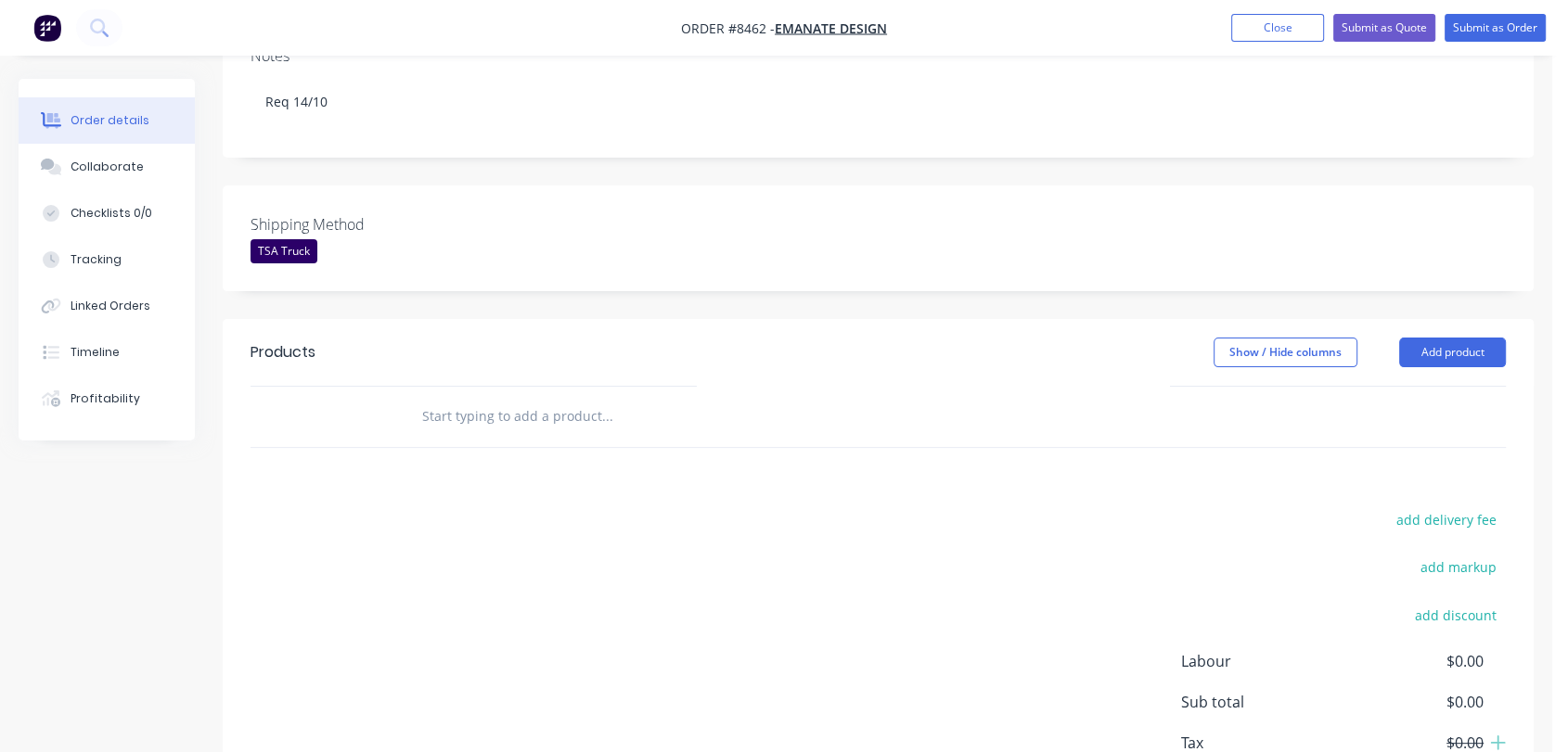
scroll to position [487, 0]
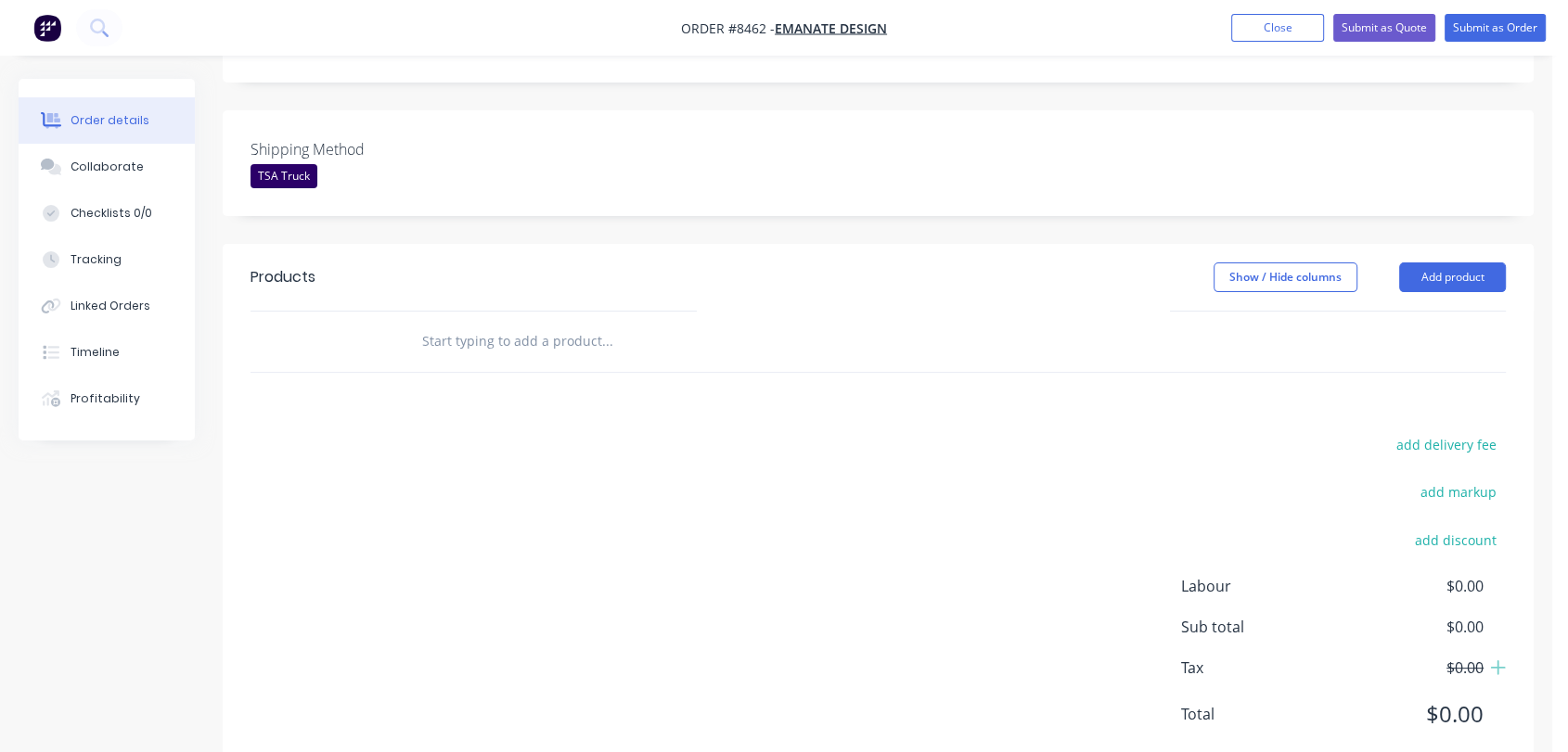
click at [505, 323] on input "text" at bounding box center [608, 342] width 372 height 37
click at [1446, 263] on button "Add product" at bounding box center [1453, 278] width 107 height 30
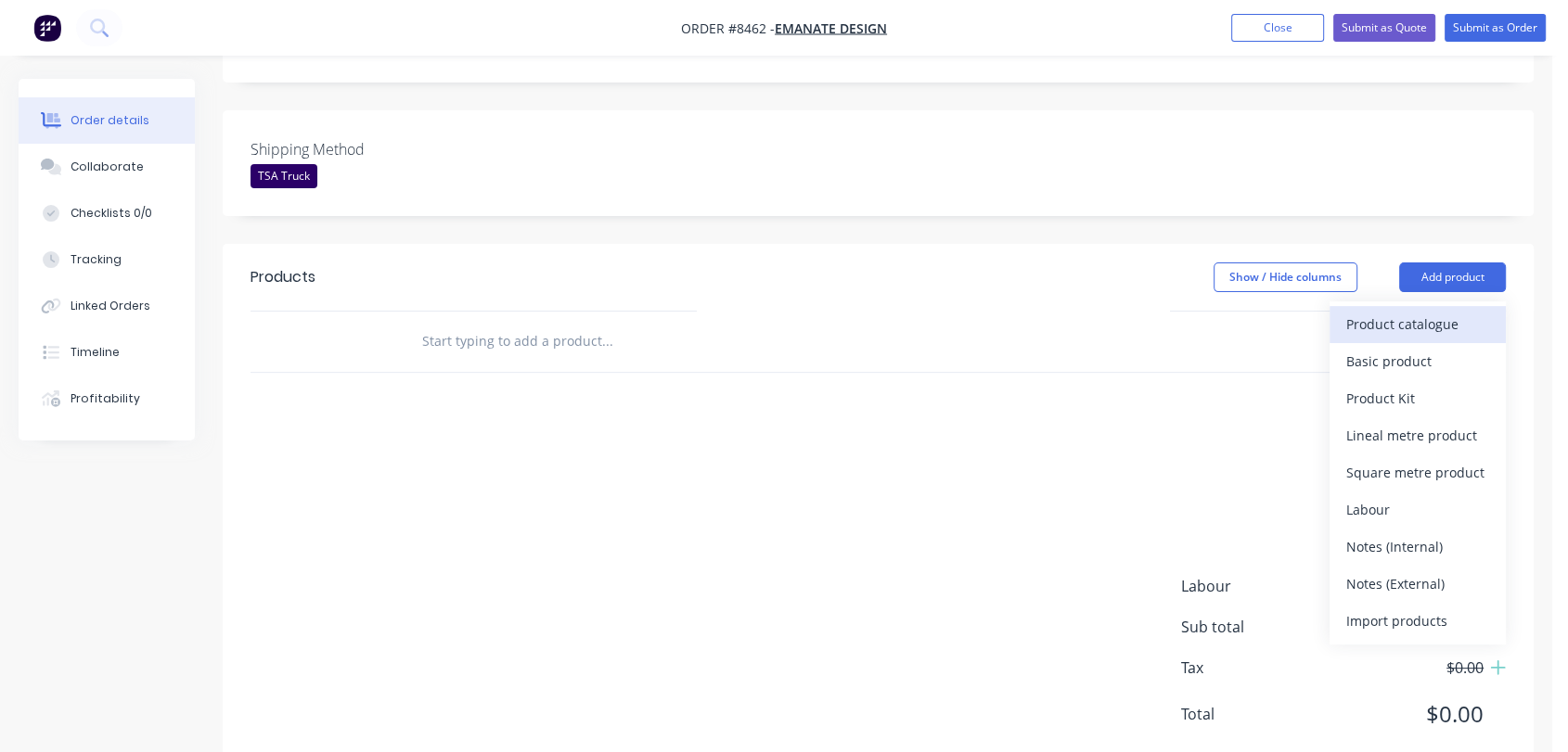
click at [1396, 311] on div "Product catalogue" at bounding box center [1418, 324] width 143 height 27
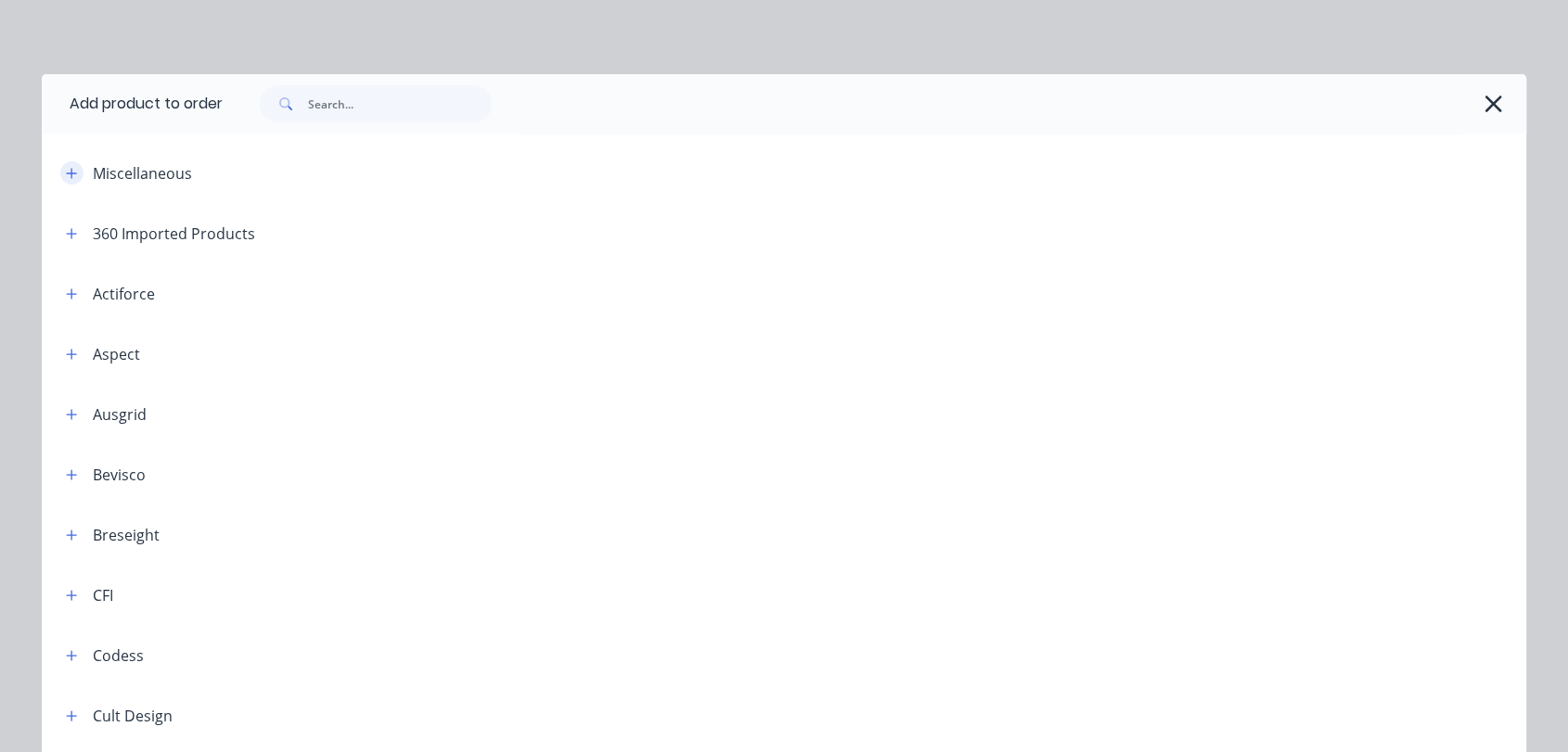
click at [67, 168] on icon "button" at bounding box center [72, 173] width 10 height 10
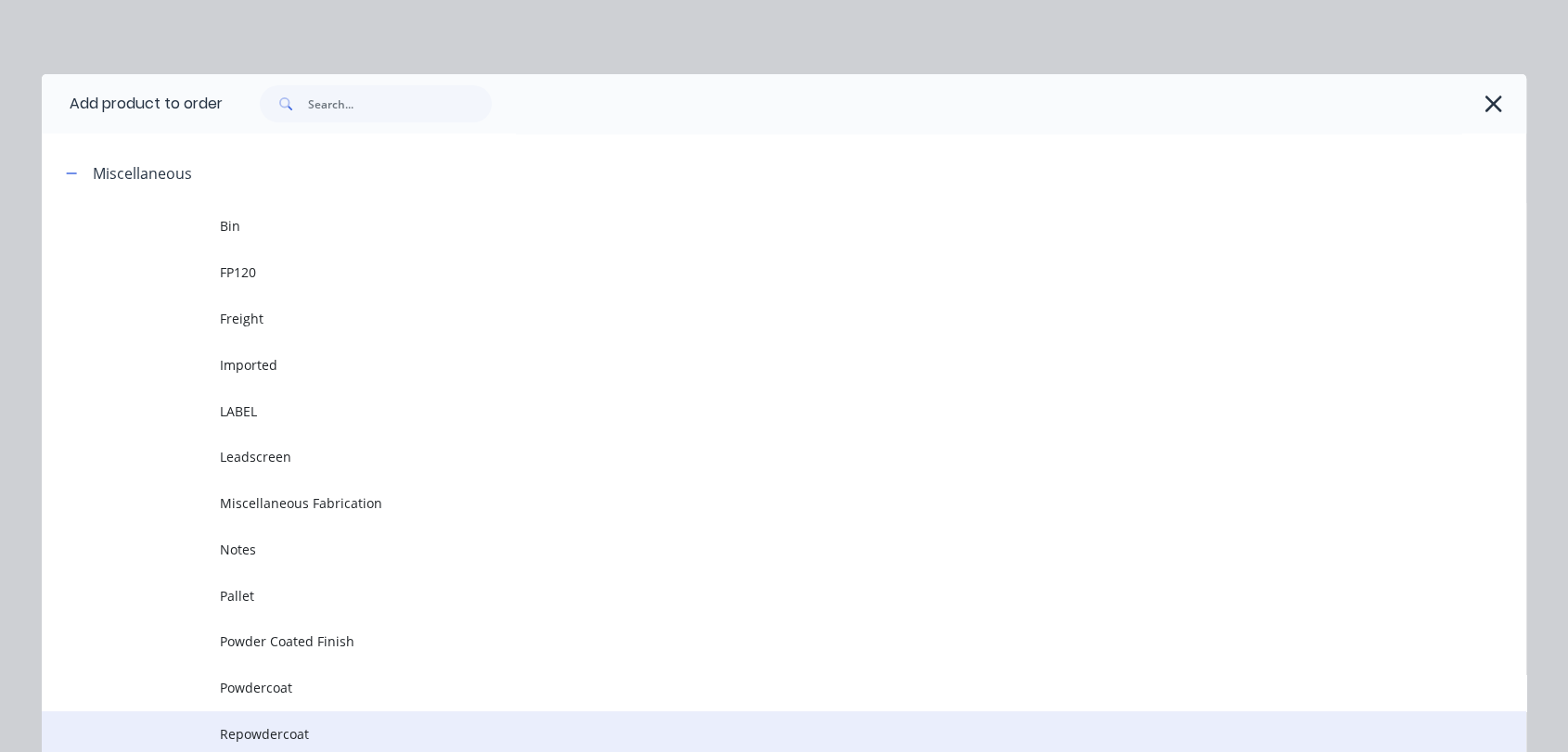
click at [281, 719] on td "Repowdercoat" at bounding box center [873, 734] width 1307 height 46
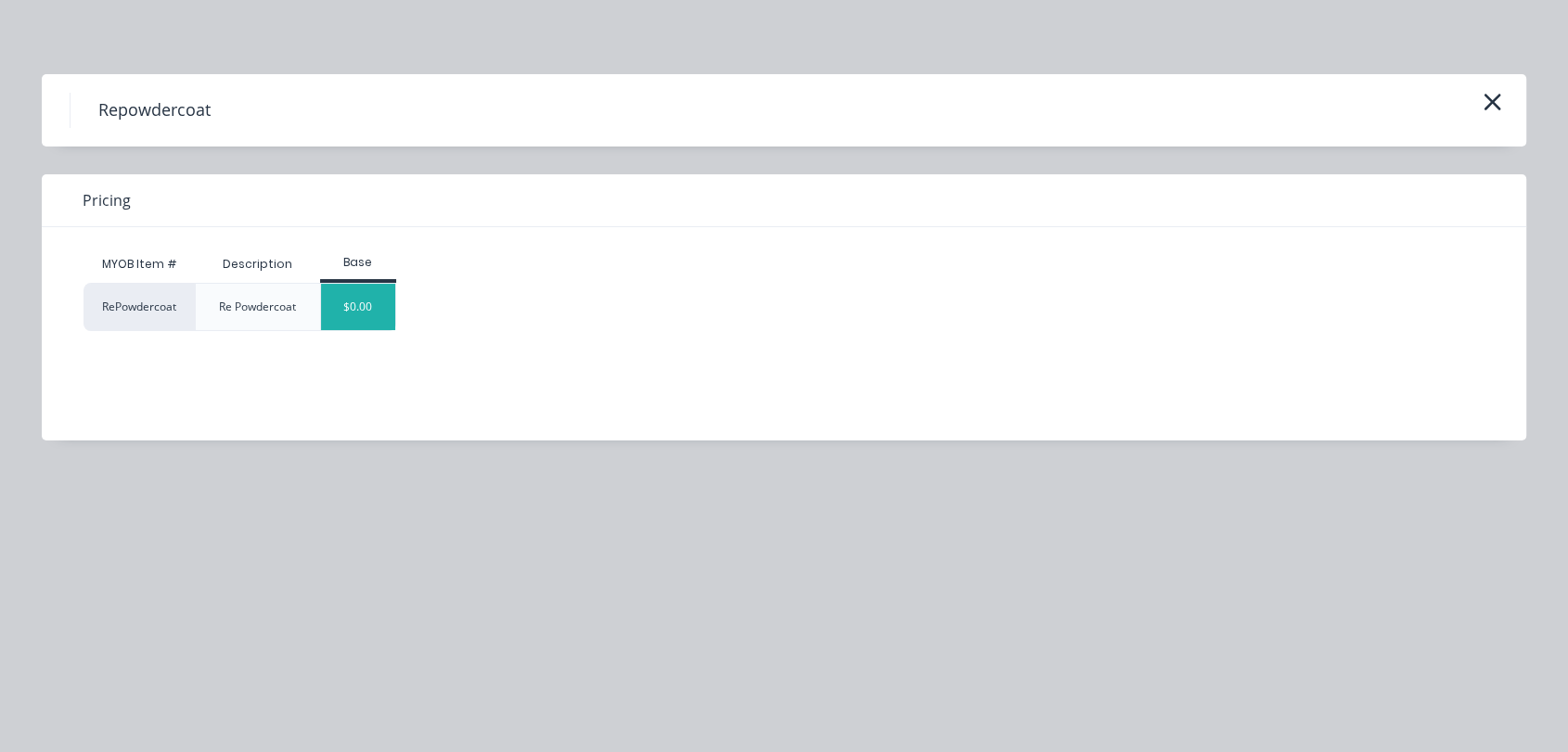
click at [357, 293] on div "$0.00" at bounding box center [359, 307] width 75 height 46
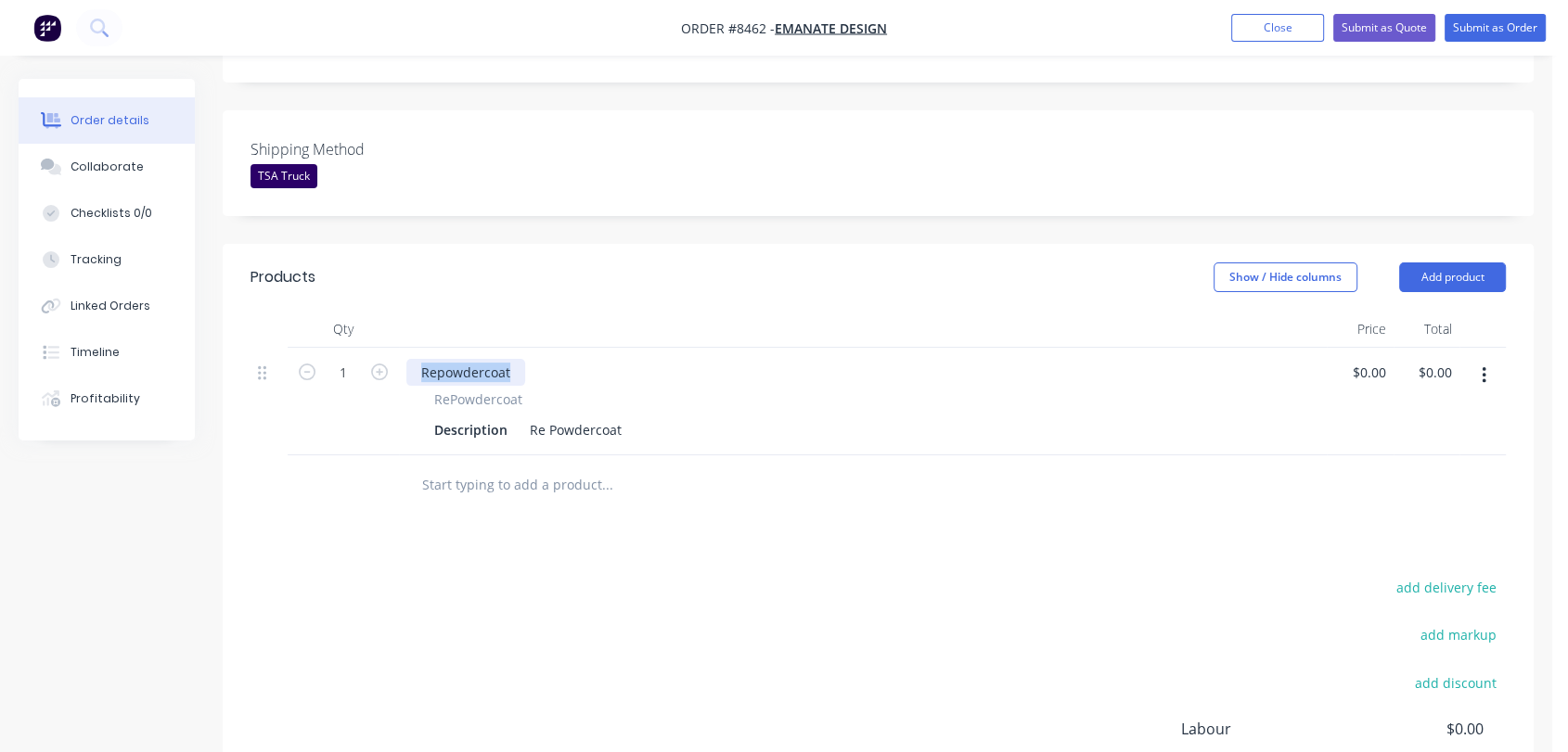
drag, startPoint x: 517, startPoint y: 318, endPoint x: 405, endPoint y: 312, distance: 112.2
click at [410, 359] on div "Repowdercoat" at bounding box center [466, 372] width 119 height 27
click at [1426, 263] on button "Add product" at bounding box center [1453, 278] width 107 height 30
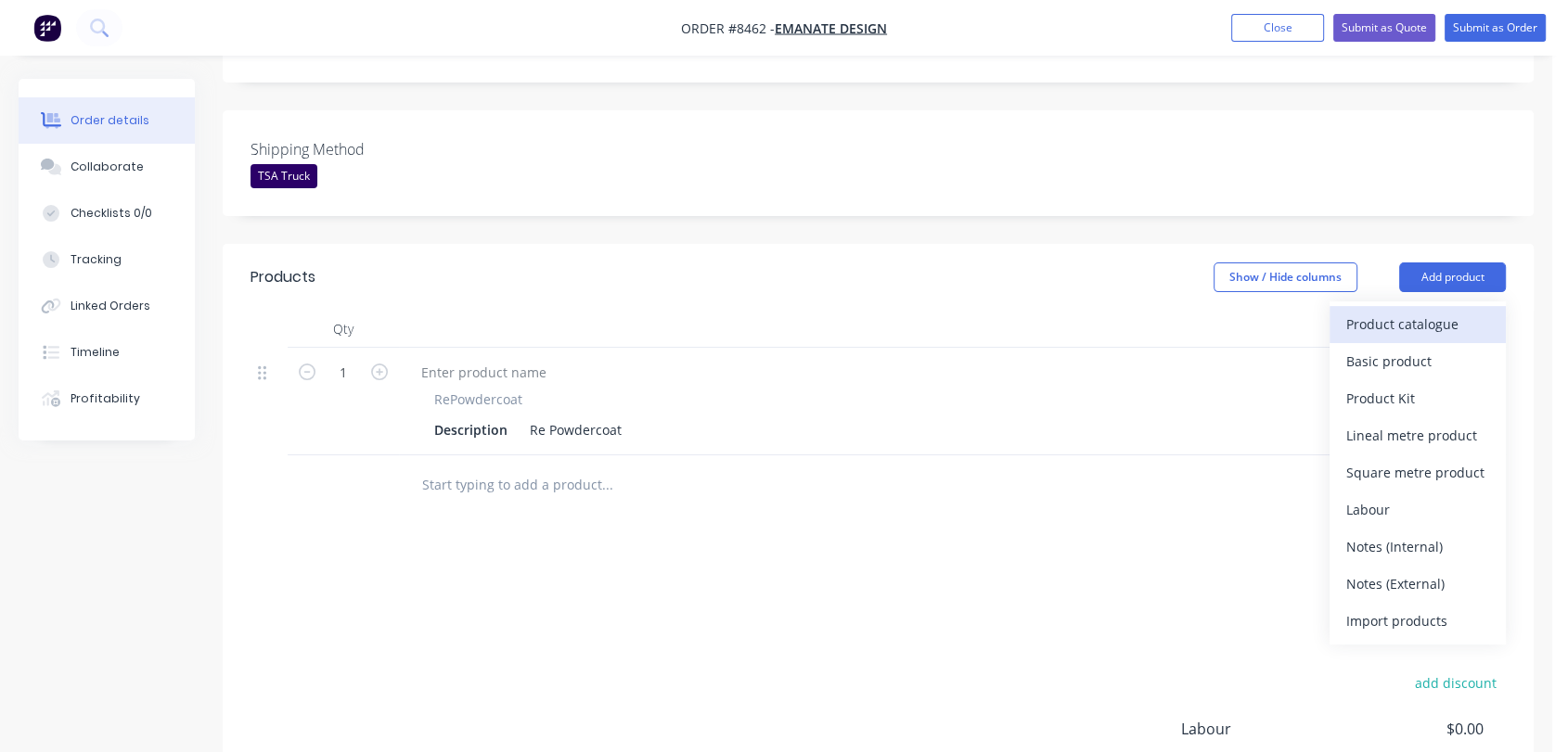
click at [1370, 311] on div "Product catalogue" at bounding box center [1418, 324] width 143 height 27
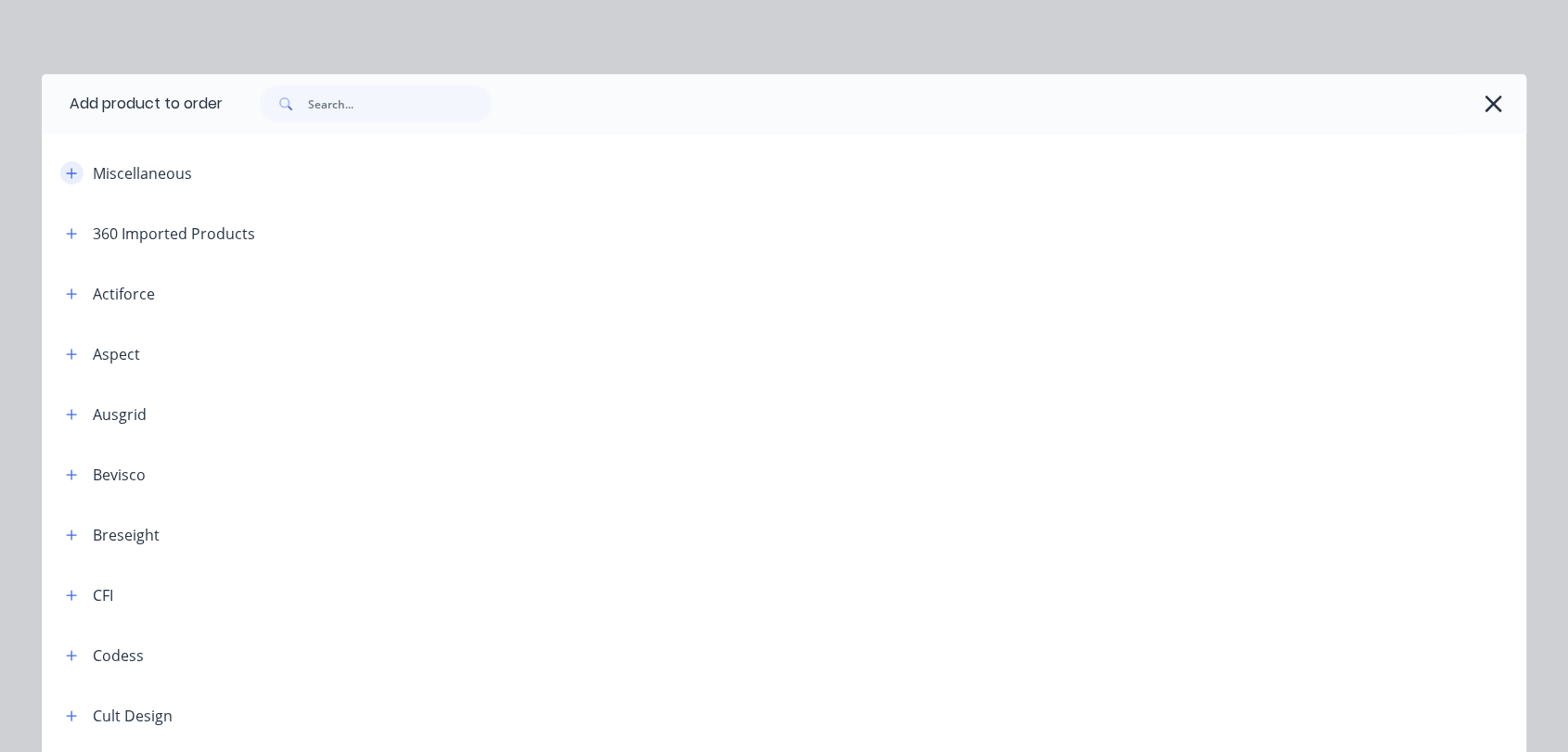
click at [66, 167] on icon "button" at bounding box center [72, 174] width 11 height 13
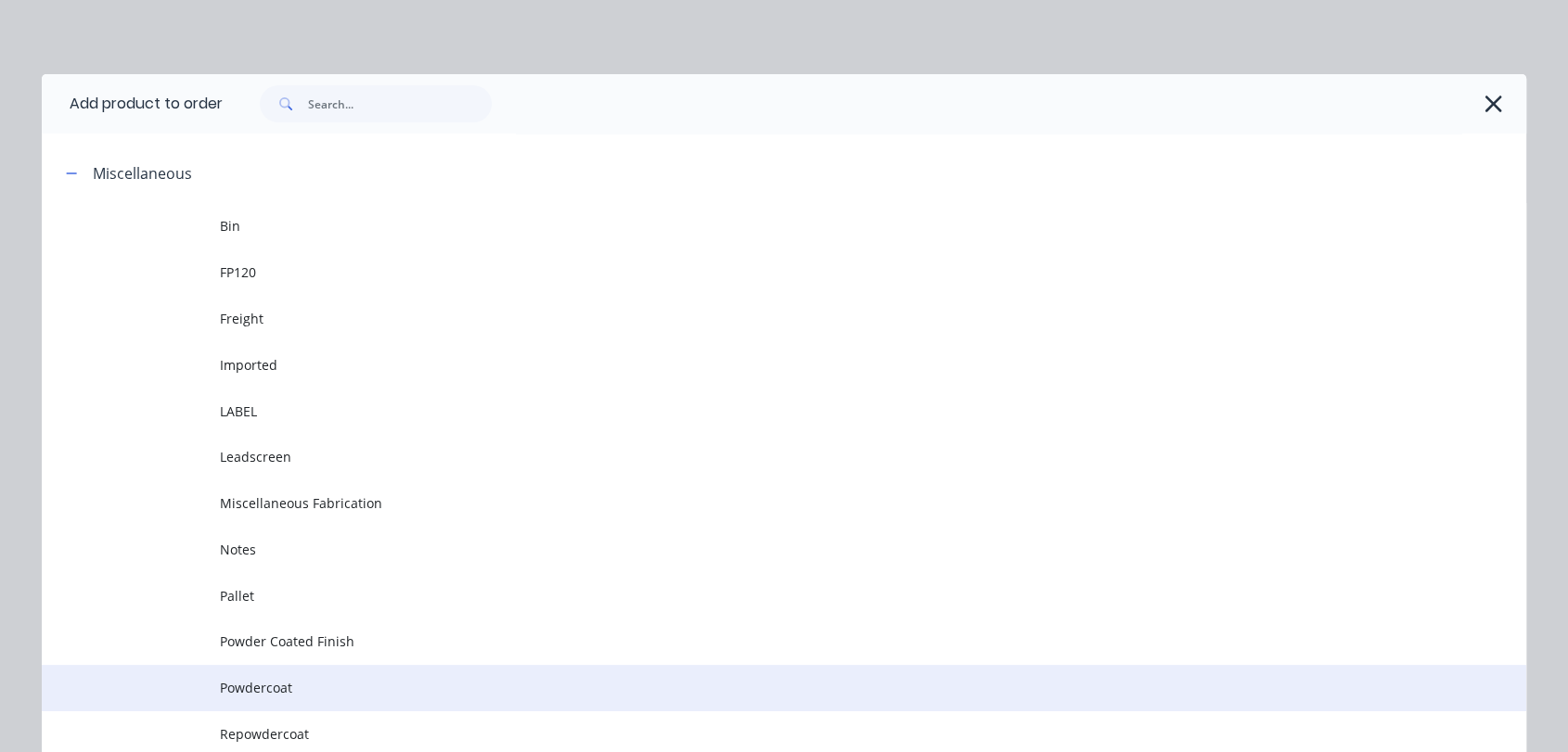
click at [275, 685] on span "Powdercoat" at bounding box center [742, 687] width 1045 height 19
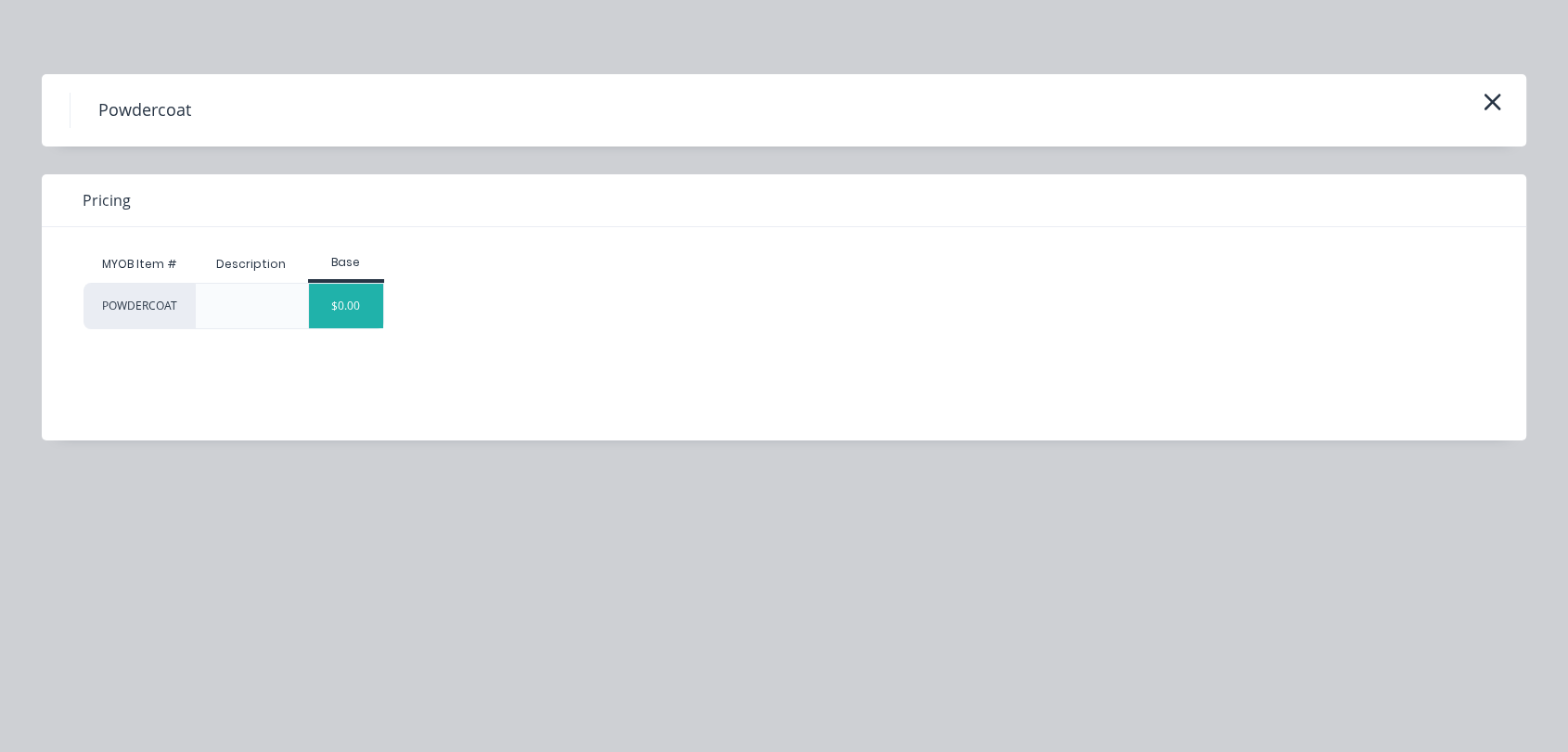
click at [360, 305] on div "$0.00" at bounding box center [346, 306] width 75 height 45
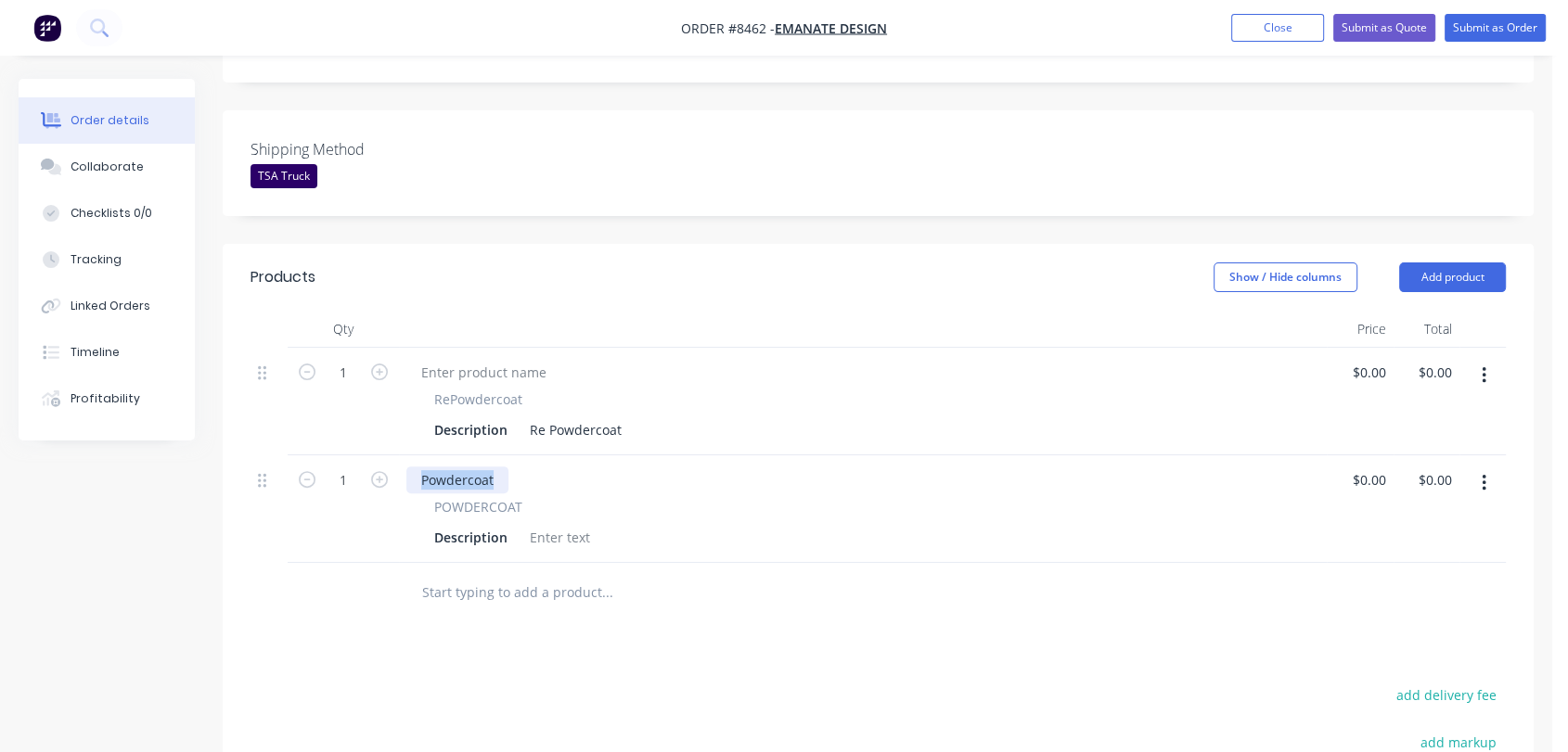
drag, startPoint x: 496, startPoint y: 429, endPoint x: 417, endPoint y: 428, distance: 79.0
click at [417, 467] on div "Powdercoat" at bounding box center [458, 480] width 102 height 27
click at [564, 524] on div at bounding box center [559, 537] width 75 height 27
paste div
click at [621, 417] on div "Re Powdercoat" at bounding box center [575, 430] width 107 height 27
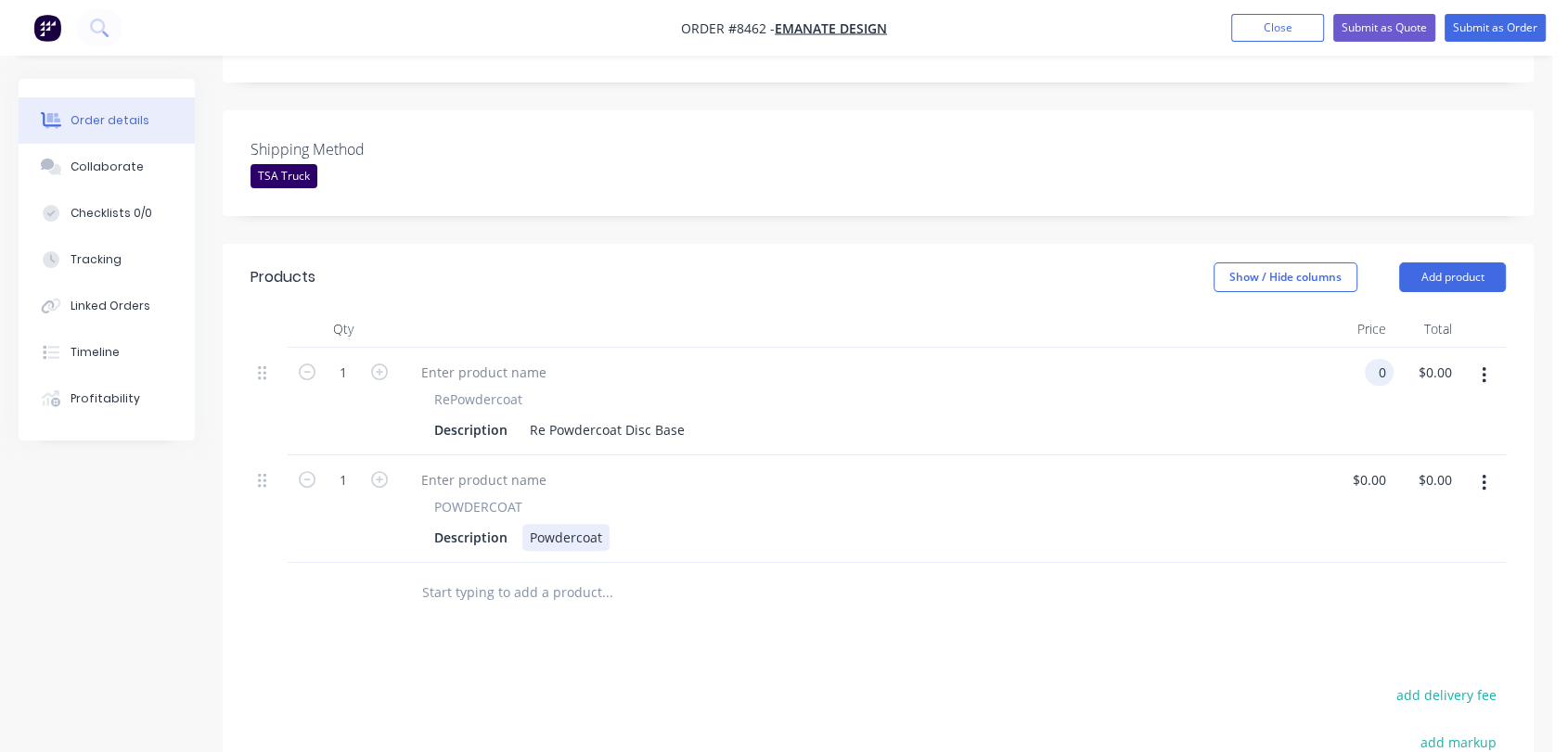
type input "$0.00"
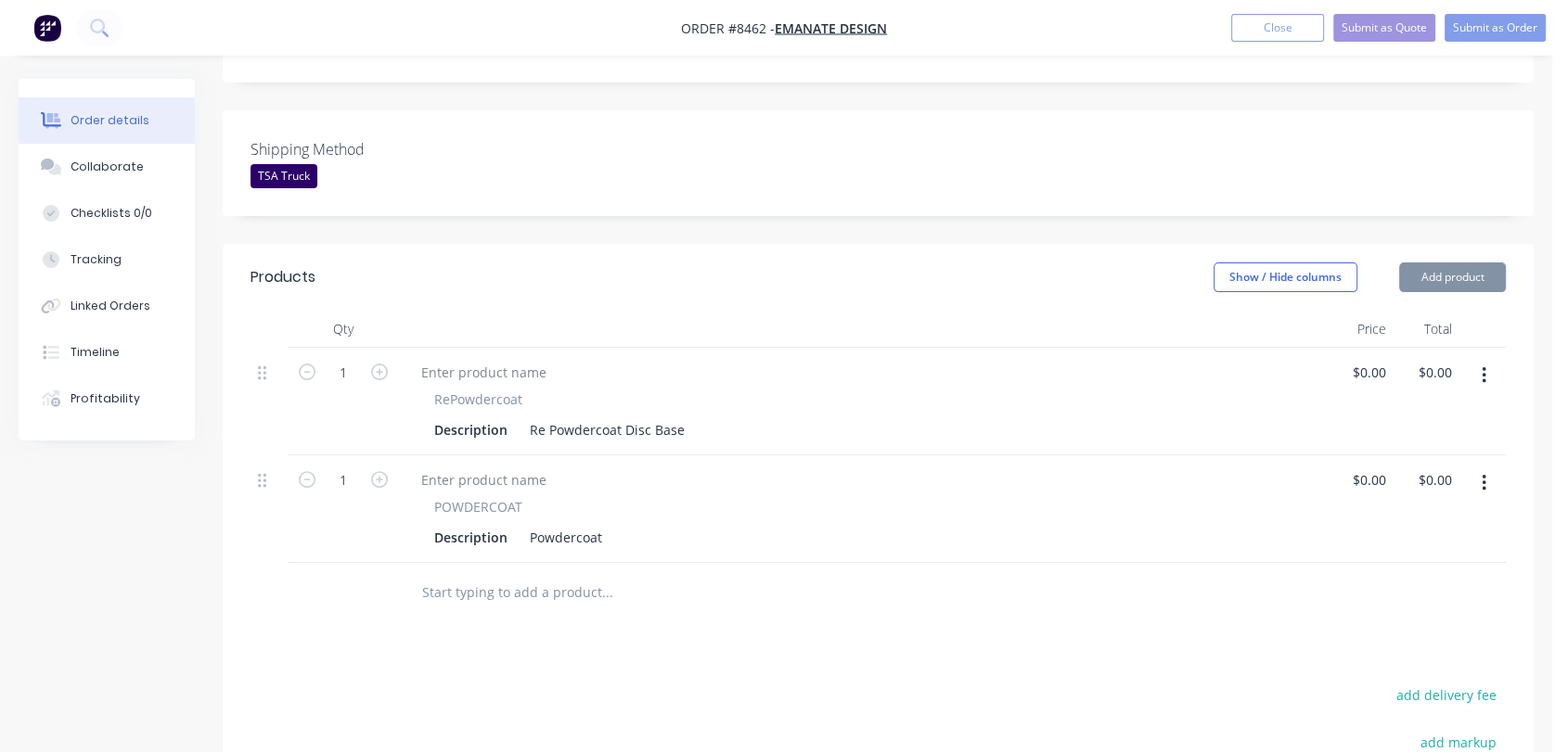
click at [608, 524] on div "Description Powdercoat" at bounding box center [859, 537] width 865 height 27
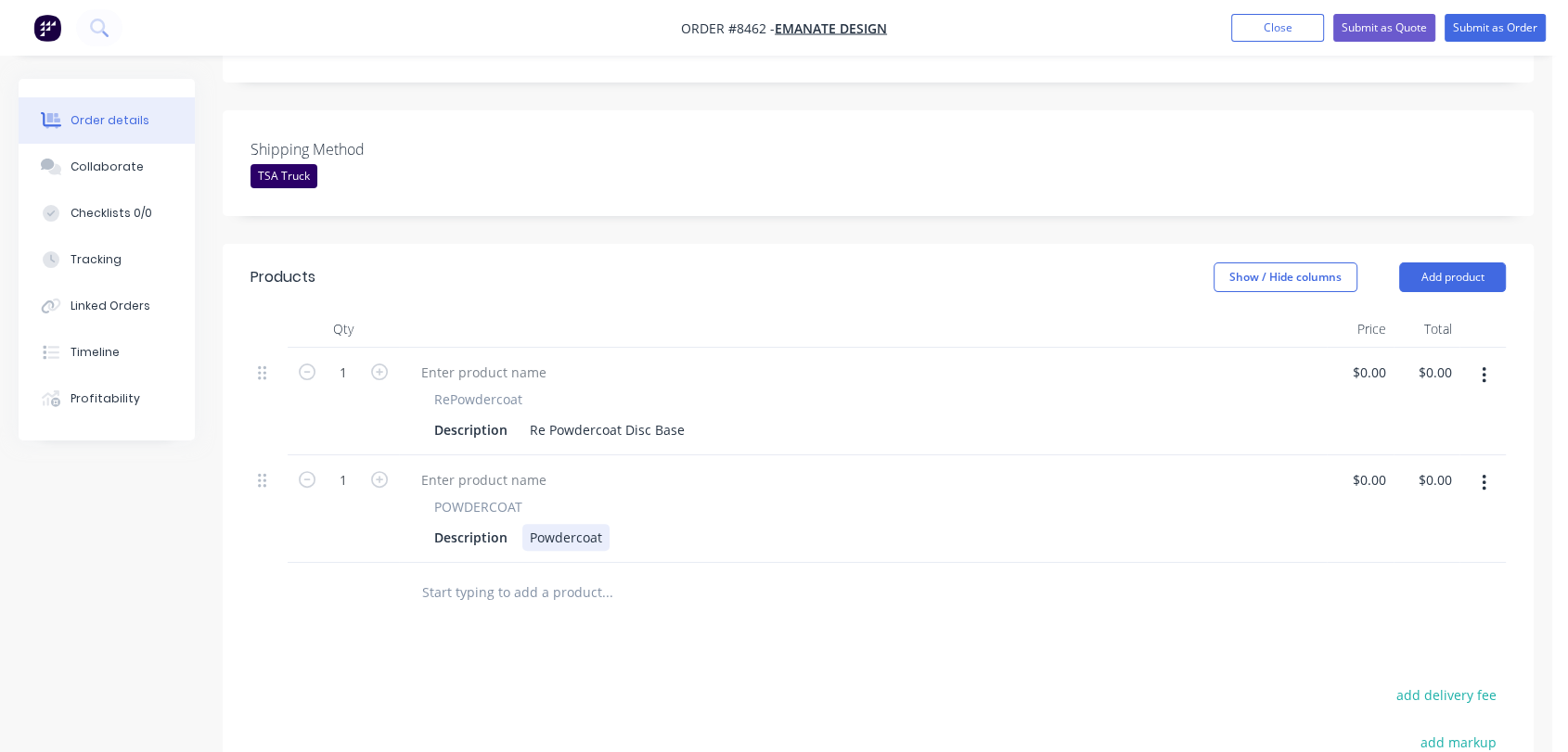
click at [603, 524] on div "Powdercoat" at bounding box center [566, 537] width 87 height 27
type input "$0.00"
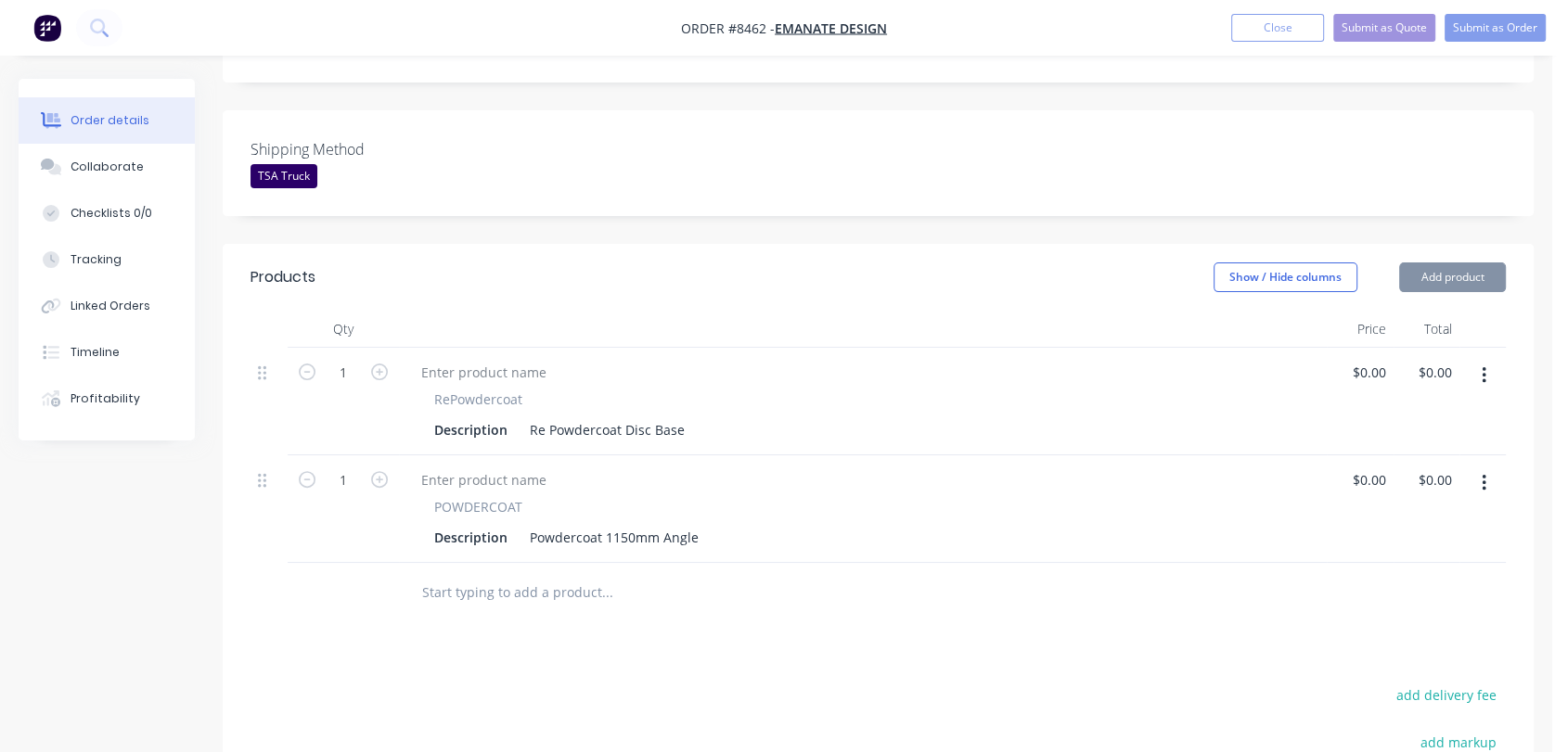
click at [514, 574] on input "text" at bounding box center [608, 592] width 372 height 37
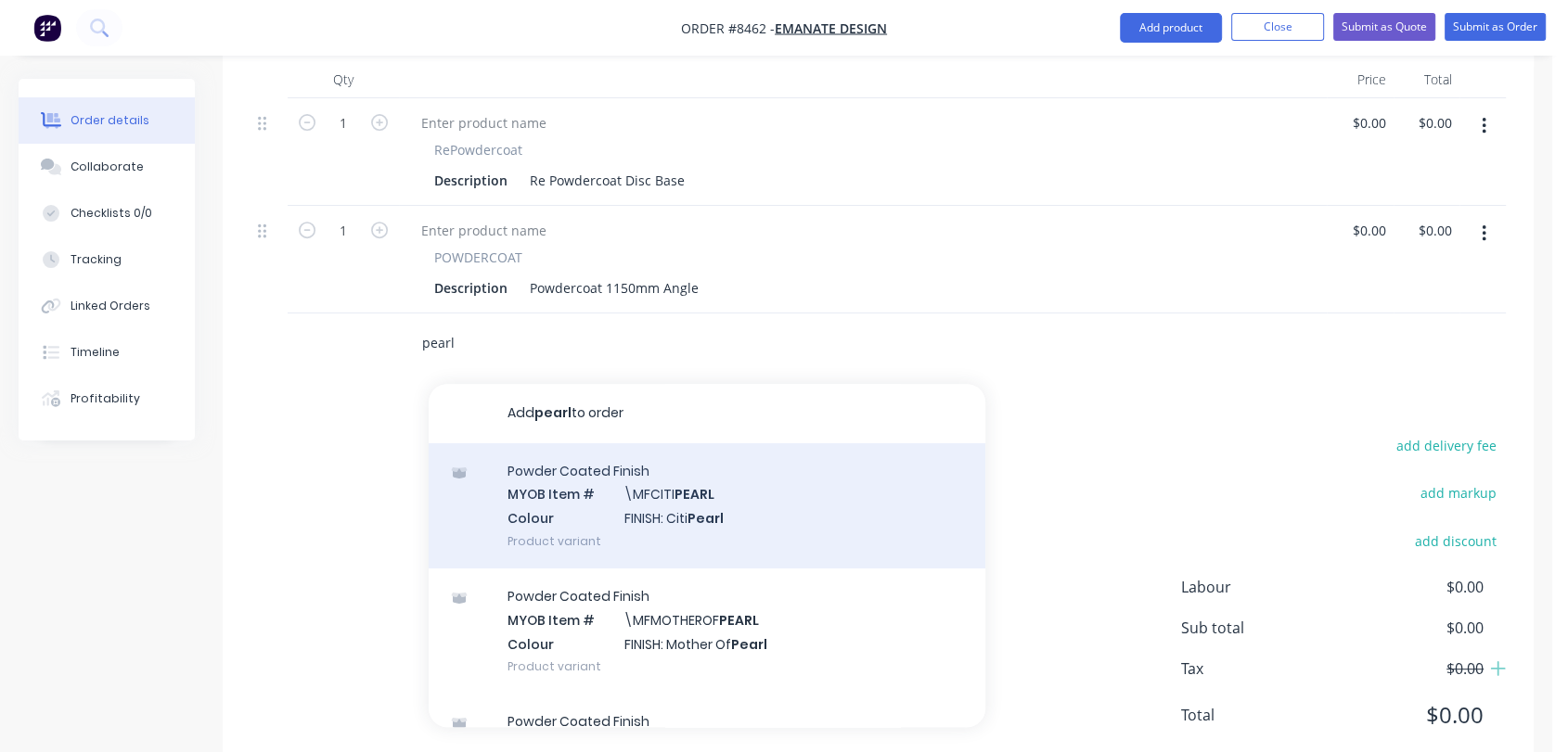
scroll to position [737, 0]
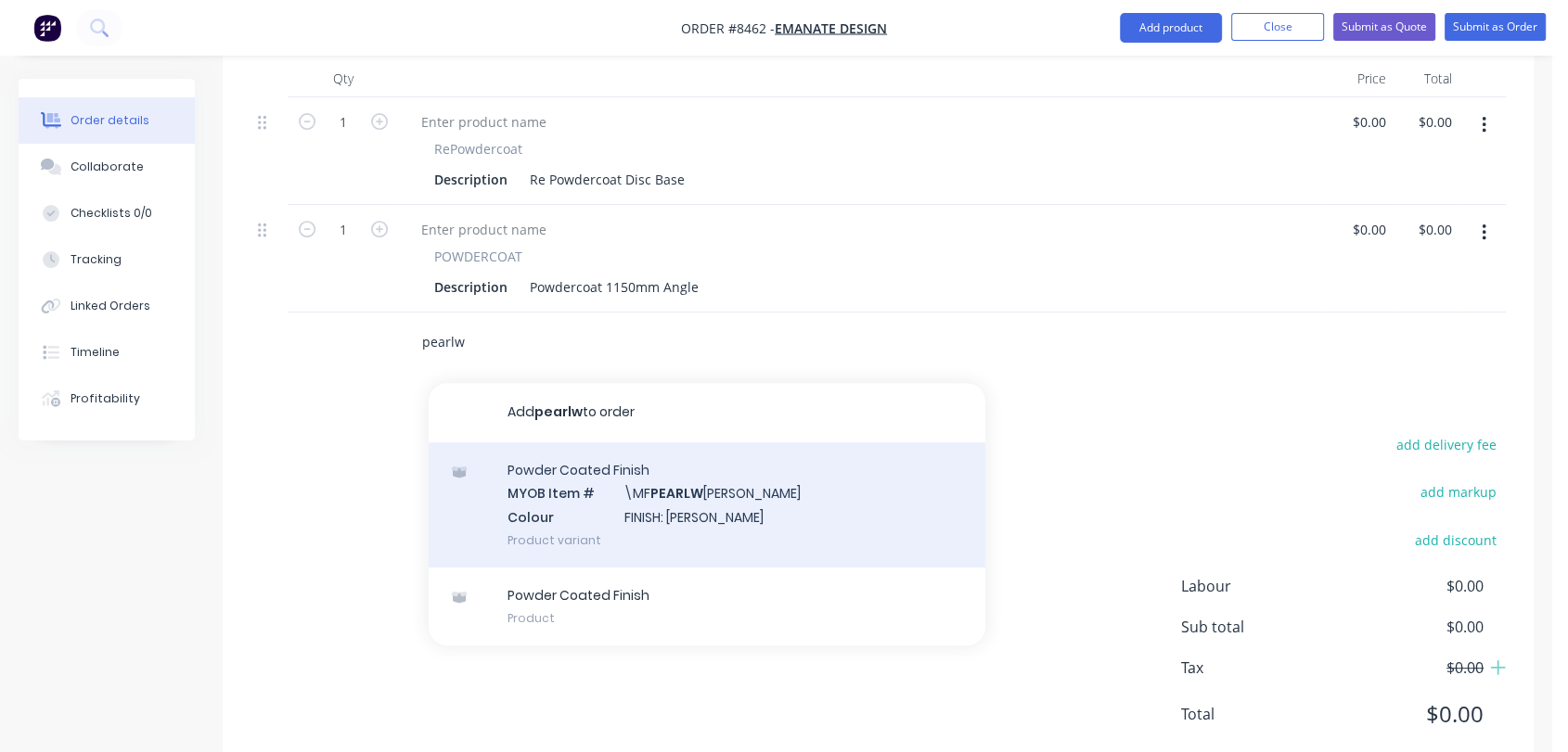
type input "pearlw"
click at [727, 466] on div "Powder Coated Finish MYOB Item # \MF PEARLW [PERSON_NAME] Colour FINISH: [PERSO…" at bounding box center [707, 505] width 556 height 125
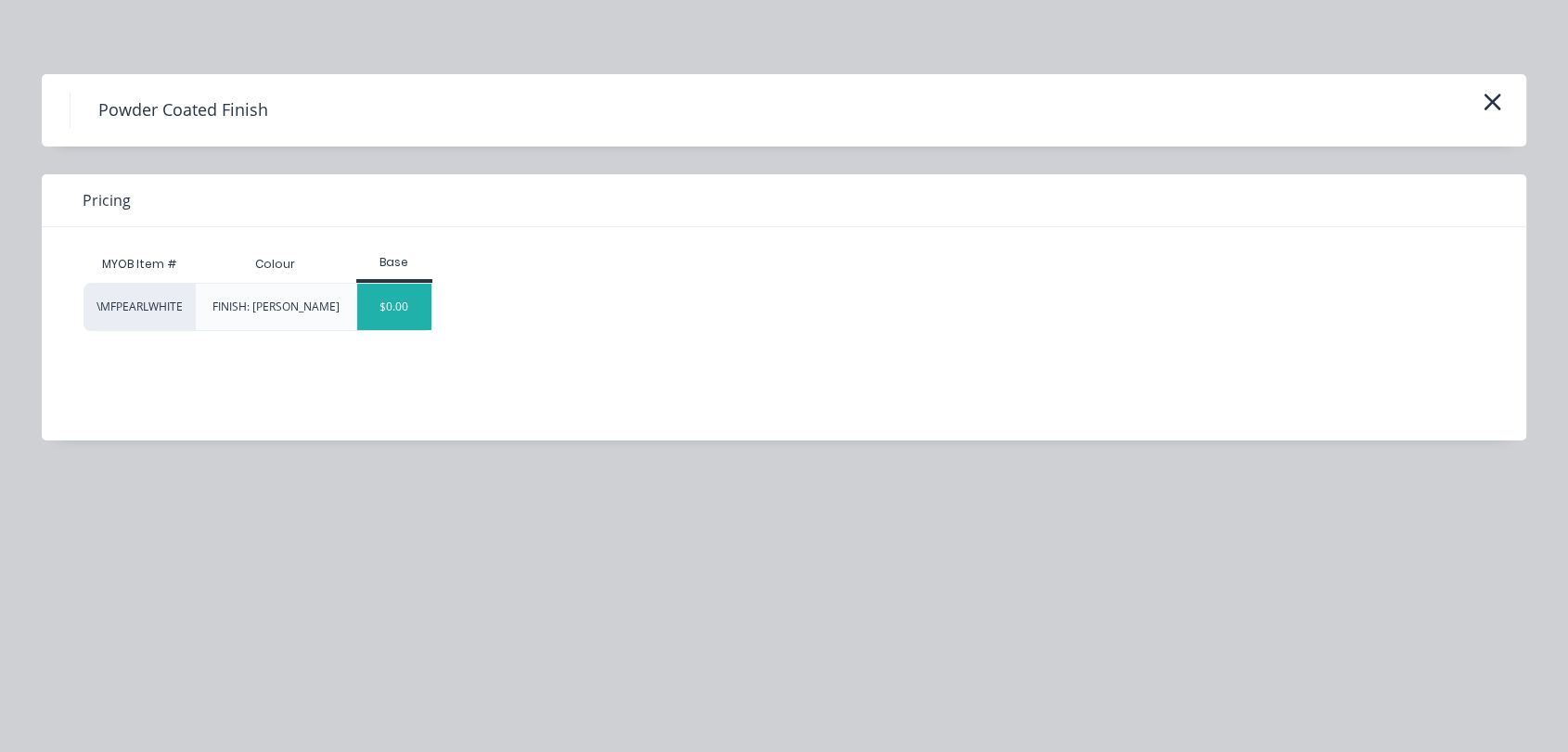
click at [396, 304] on div "$0.00" at bounding box center [395, 307] width 75 height 46
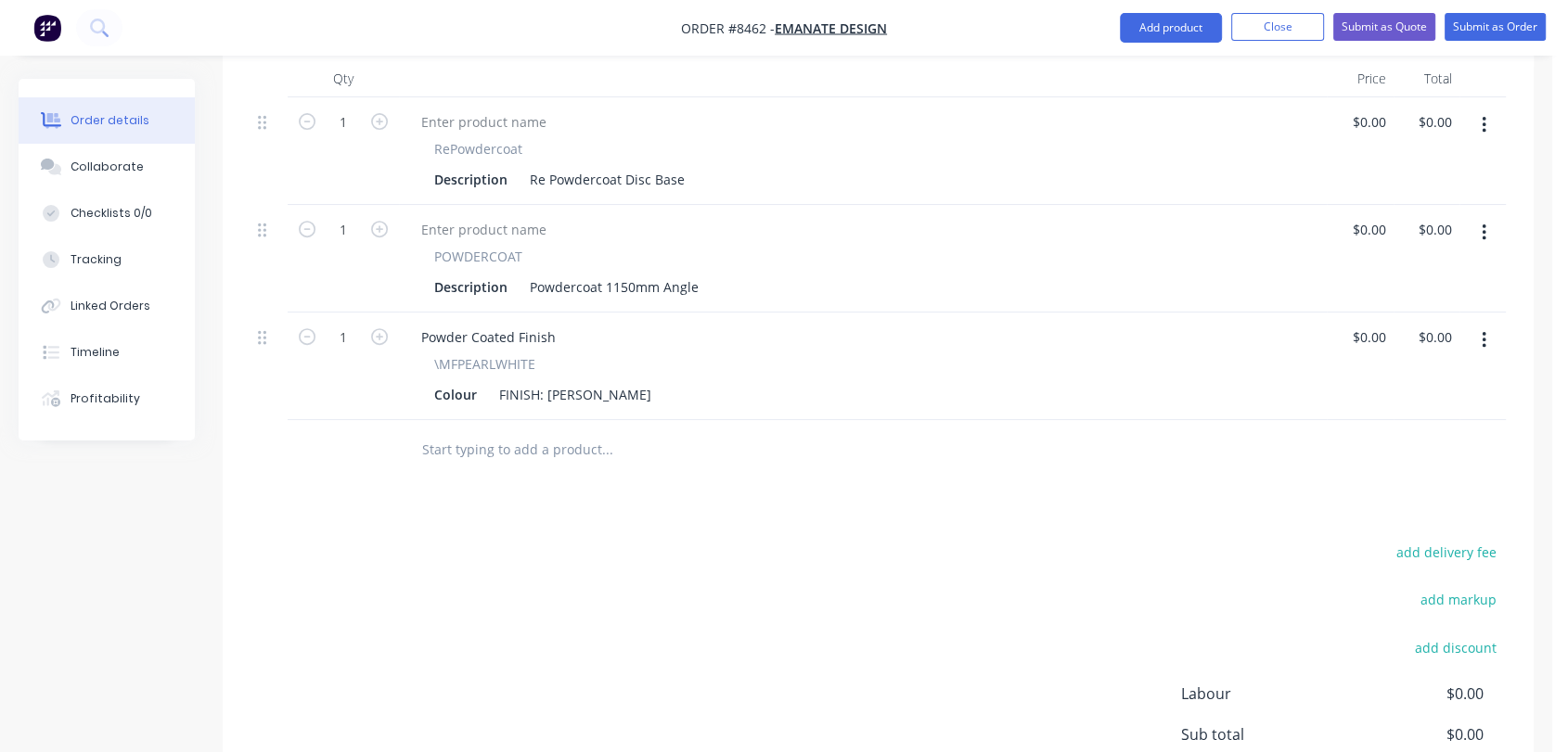
click at [498, 432] on input "text" at bounding box center [608, 450] width 372 height 37
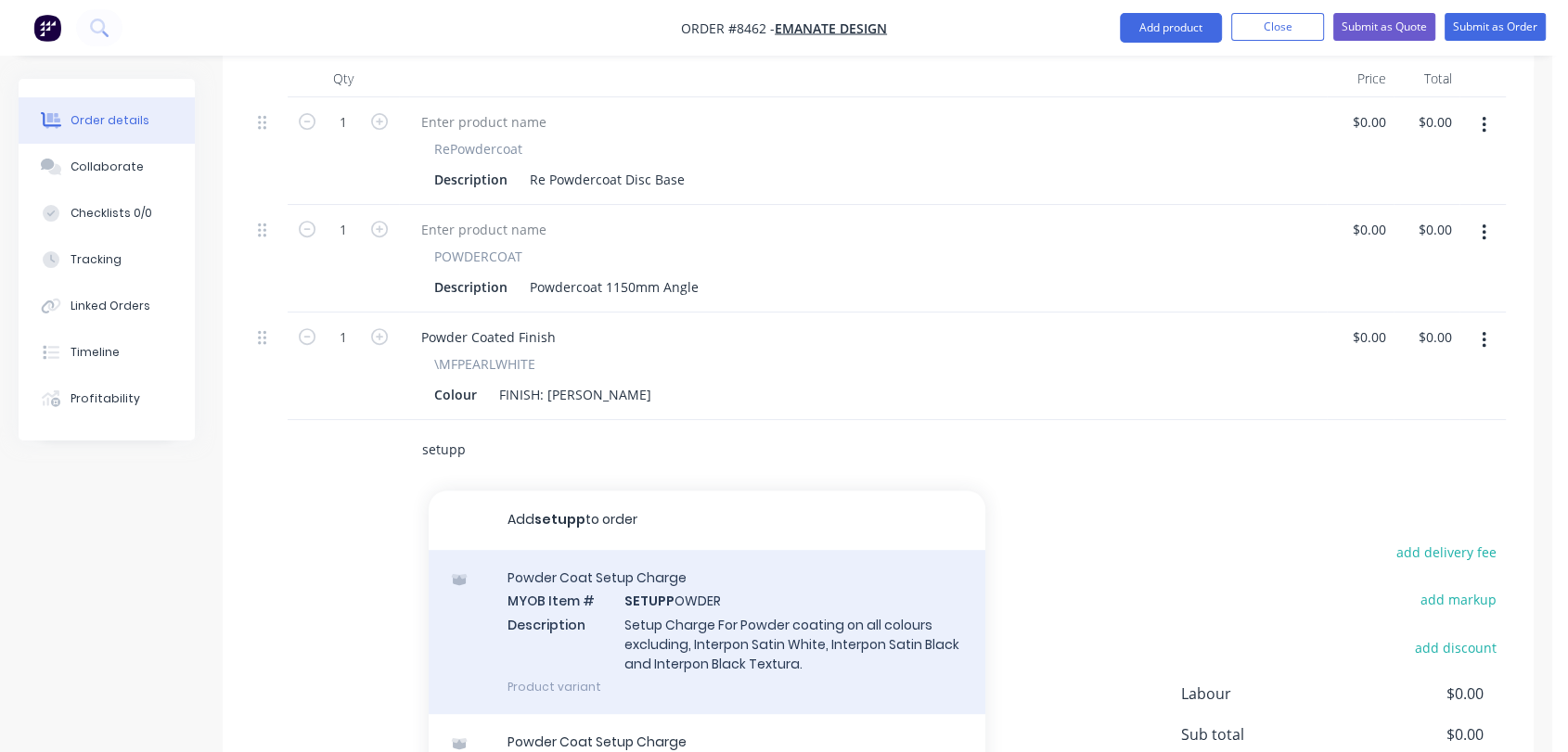
type input "setupp"
click at [672, 569] on div "Powder Coat Setup Charge MYOB Item # SETUPP OWDER Description Setup Charge For …" at bounding box center [707, 631] width 556 height 164
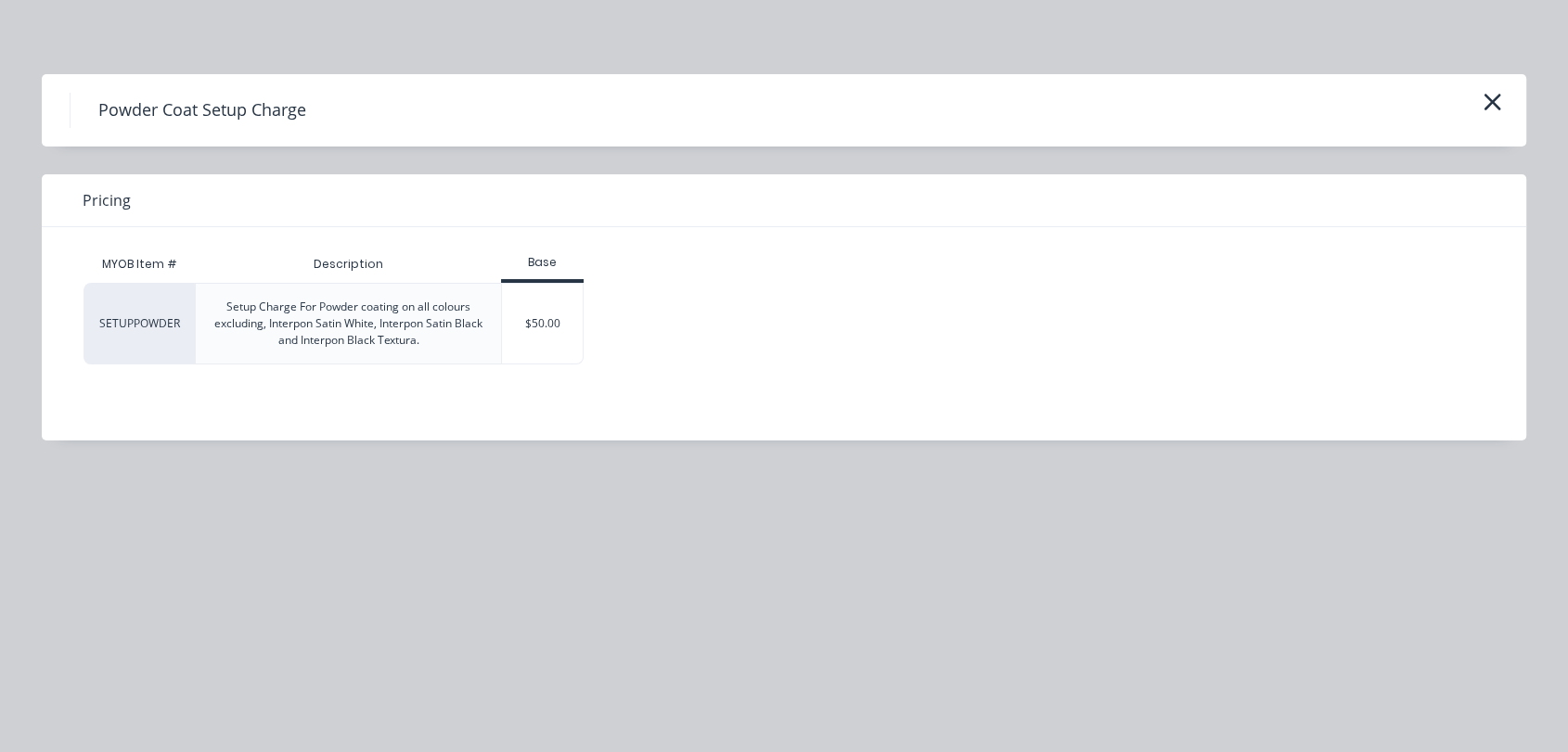
drag, startPoint x: 527, startPoint y: 314, endPoint x: 527, endPoint y: 324, distance: 10.0
click at [528, 315] on div "$50.00" at bounding box center [542, 324] width 81 height 80
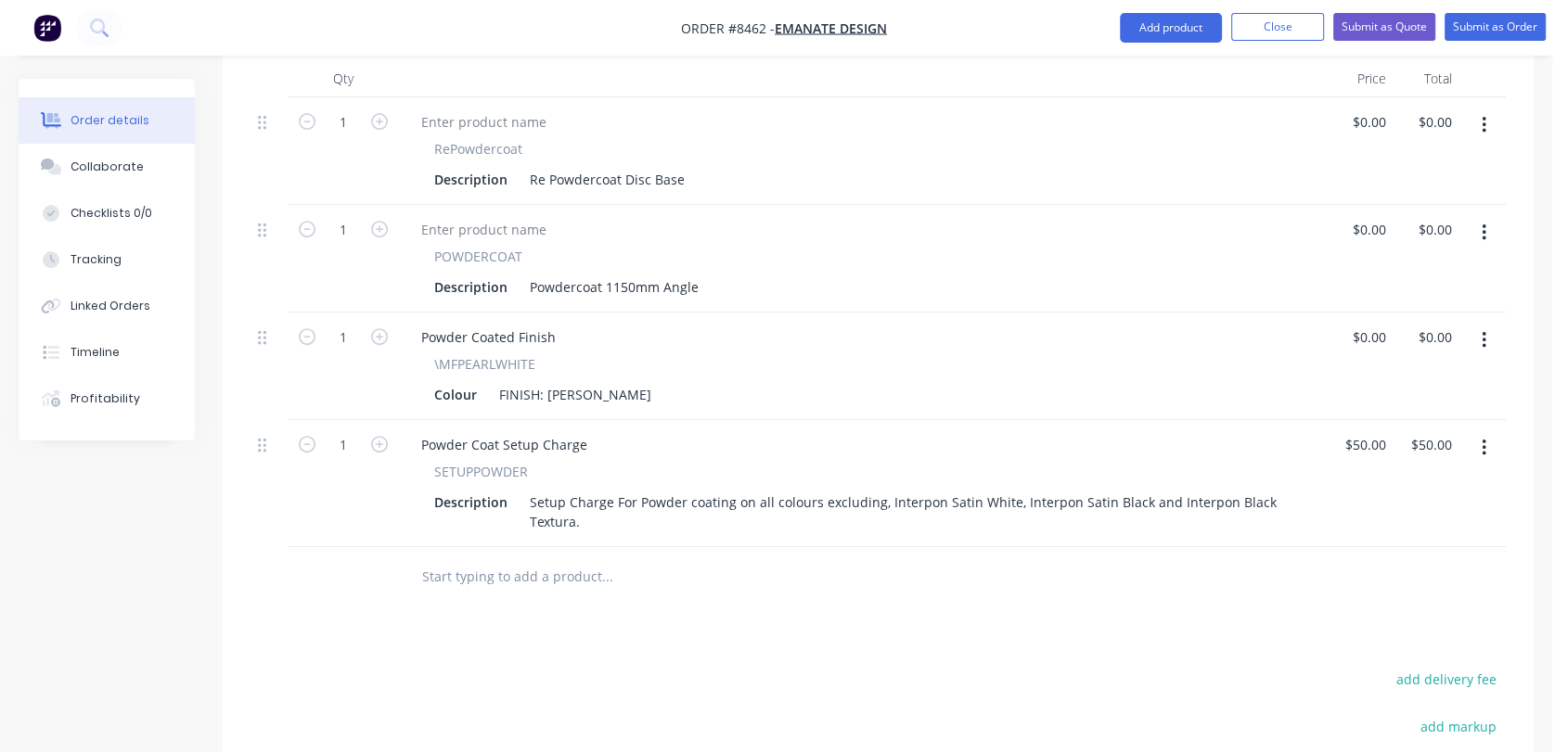
click at [553, 558] on input "text" at bounding box center [608, 577] width 372 height 37
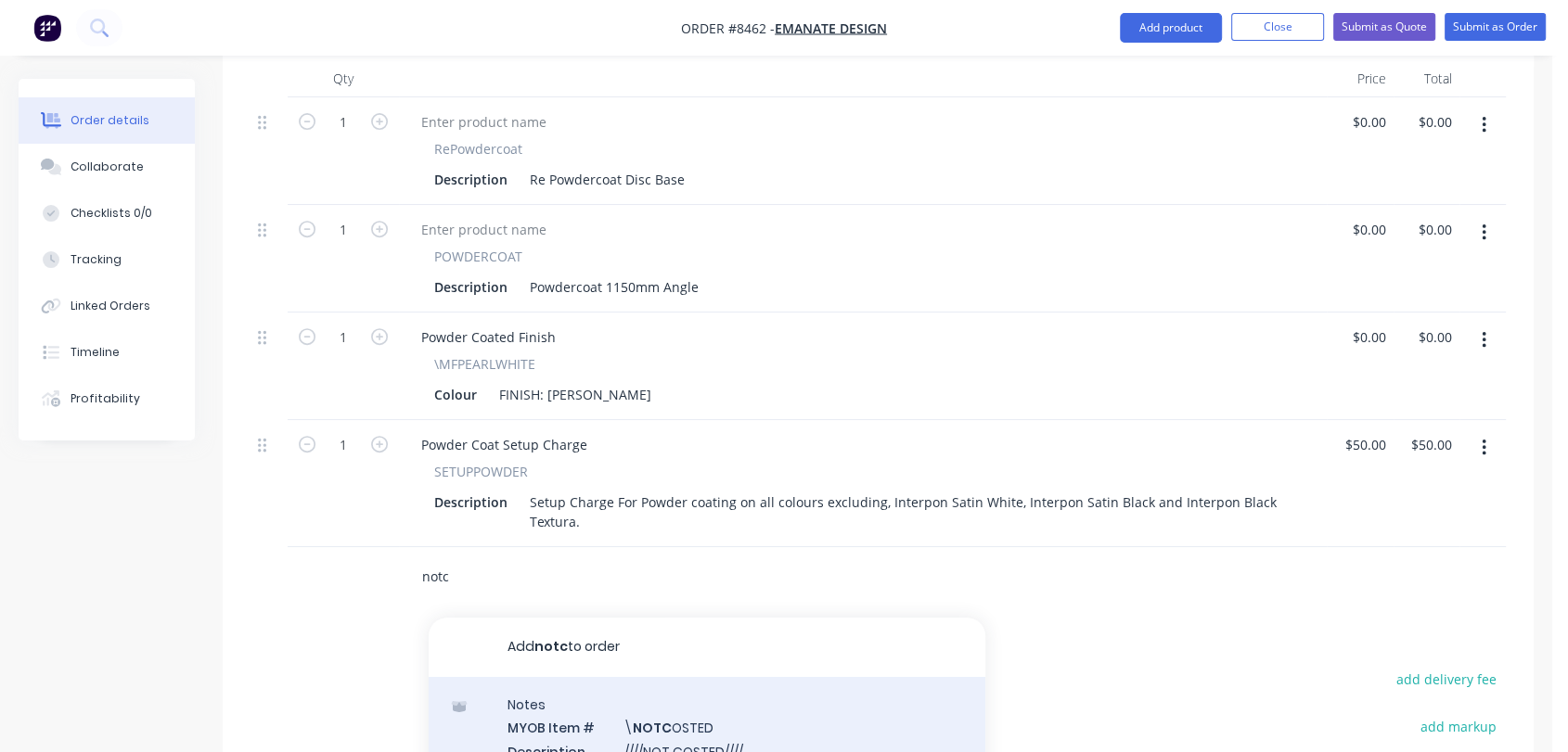
type input "notc"
click at [660, 729] on div "Notes MYOB Item # \ NOTC OSTED Description ////NOT COSTED//// Product variant" at bounding box center [707, 739] width 556 height 125
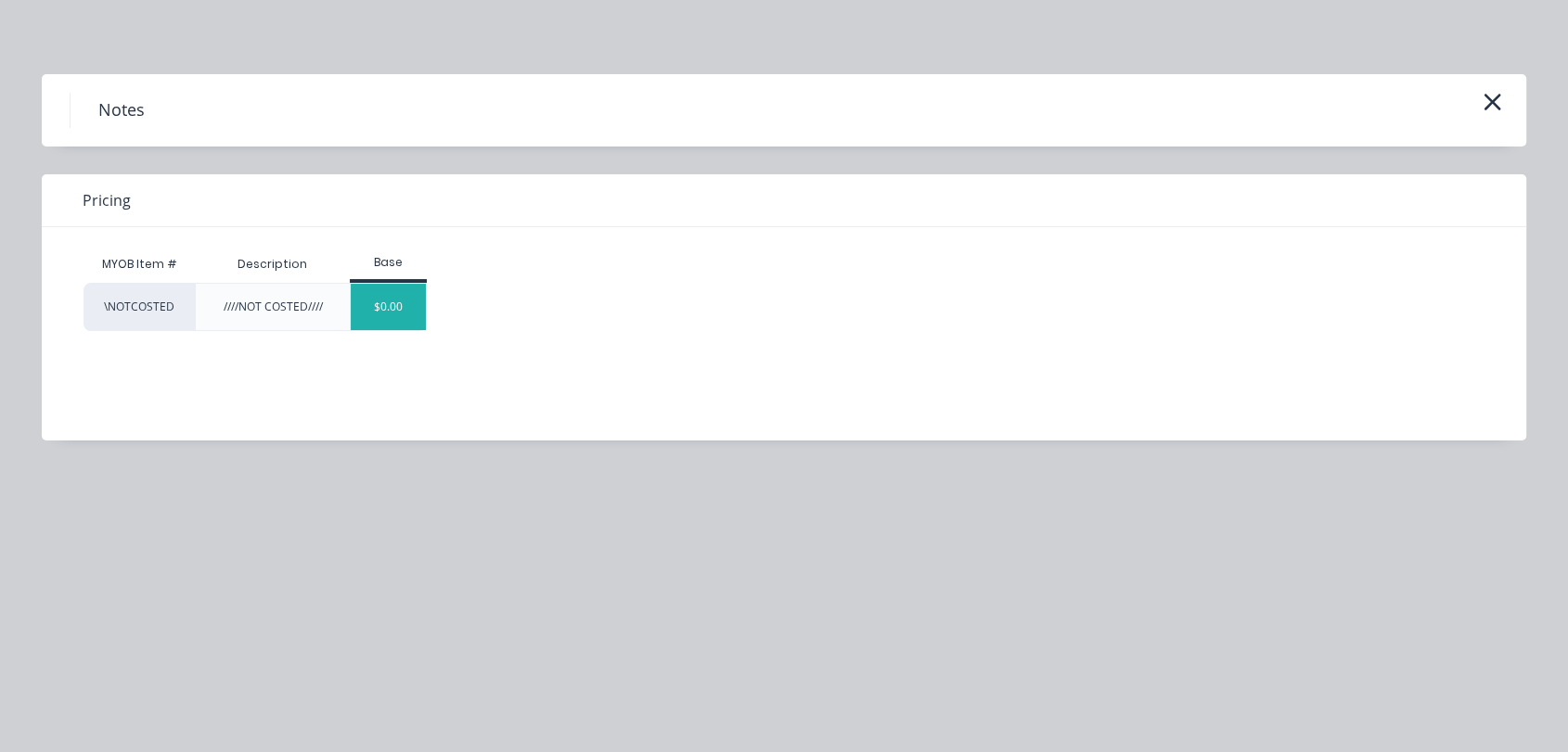
click at [387, 307] on div "$0.00" at bounding box center [388, 307] width 75 height 46
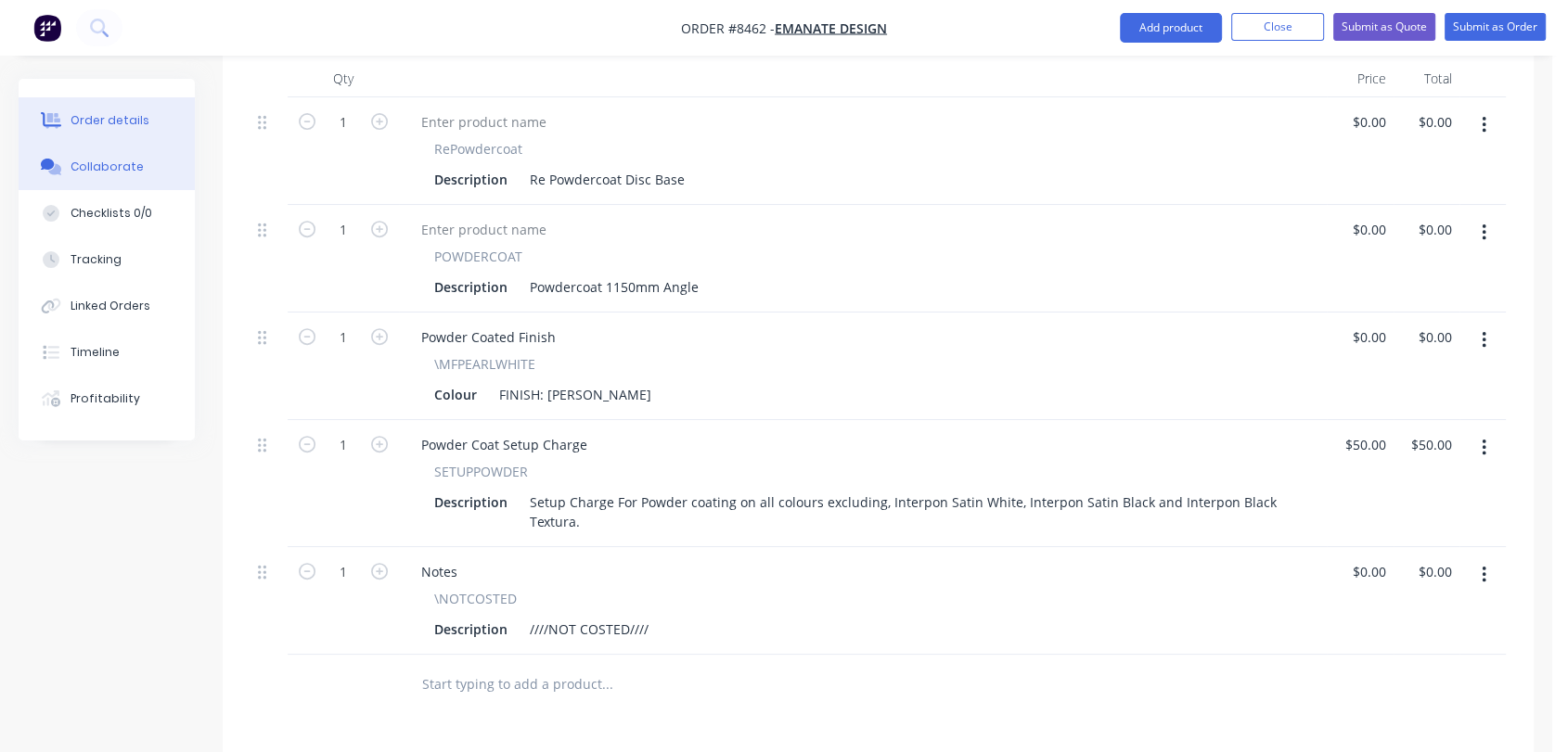
click at [174, 165] on button "Collaborate" at bounding box center [107, 167] width 176 height 46
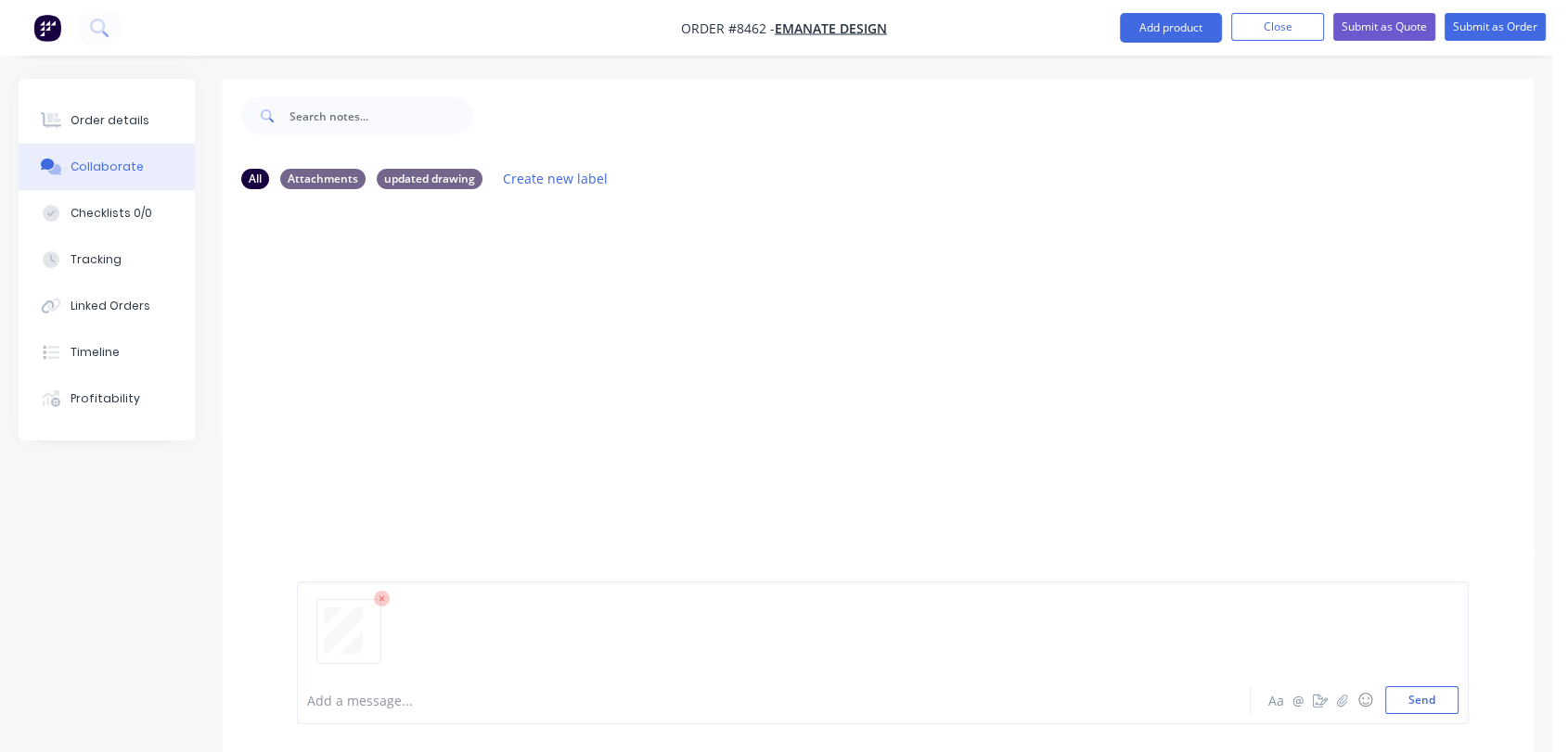
drag, startPoint x: 1431, startPoint y: 696, endPoint x: 1307, endPoint y: 628, distance: 141.4
click at [1429, 696] on button "Send" at bounding box center [1422, 700] width 73 height 28
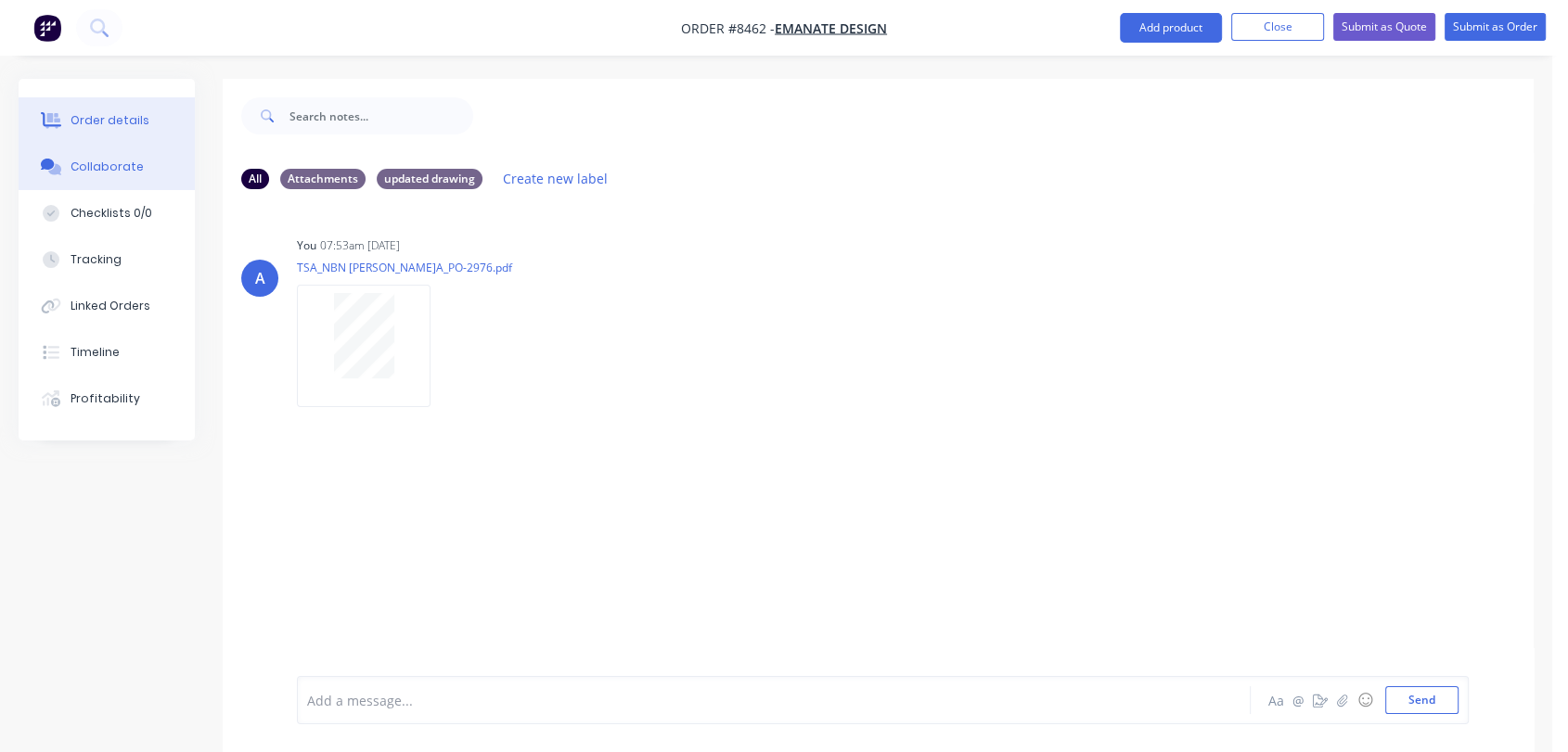
click at [142, 115] on button "Order details" at bounding box center [107, 121] width 176 height 46
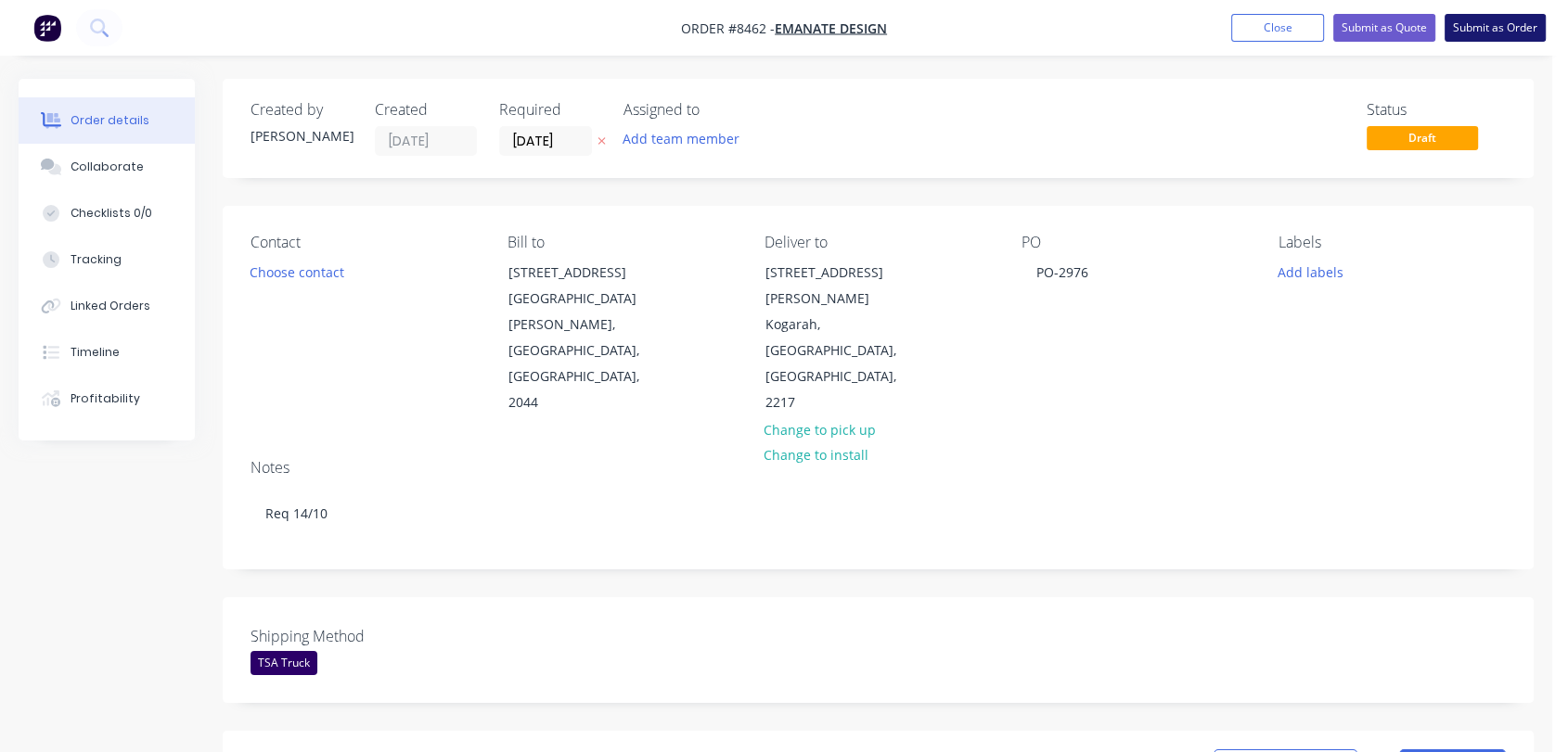
click at [1496, 14] on button "Submit as Order" at bounding box center [1496, 28] width 101 height 28
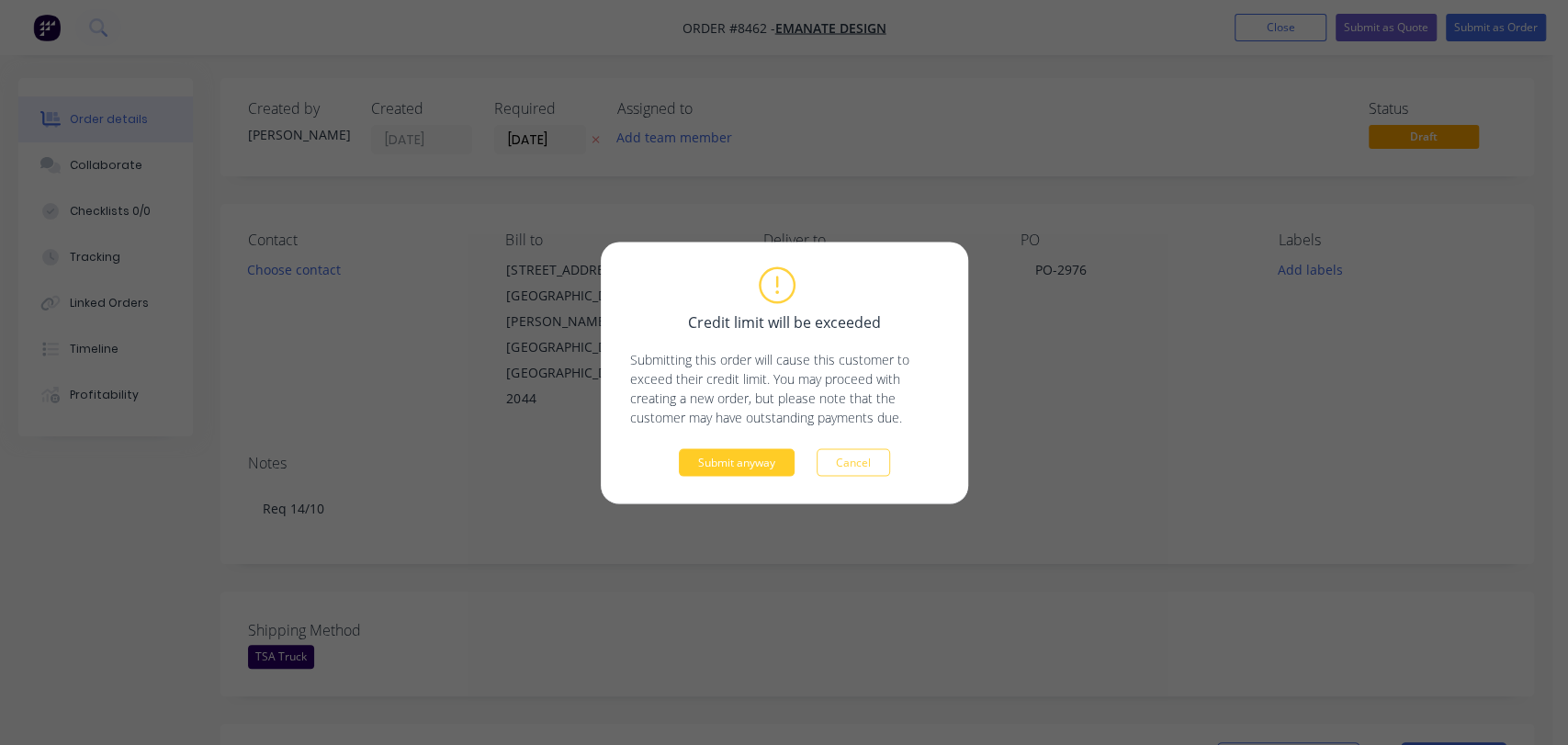
click at [757, 473] on button "Submit anyway" at bounding box center [737, 463] width 116 height 28
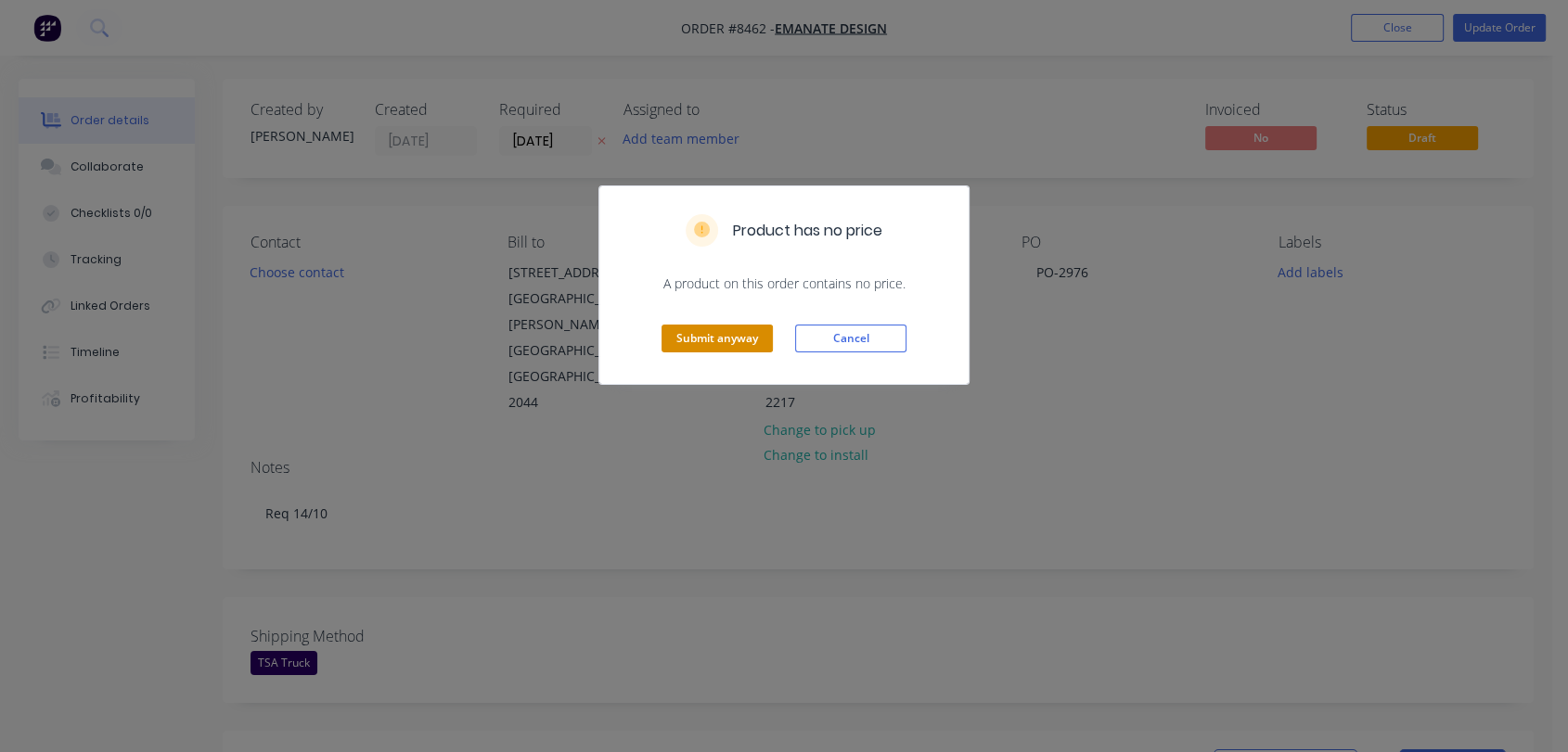
click at [726, 340] on button "Submit anyway" at bounding box center [717, 339] width 111 height 28
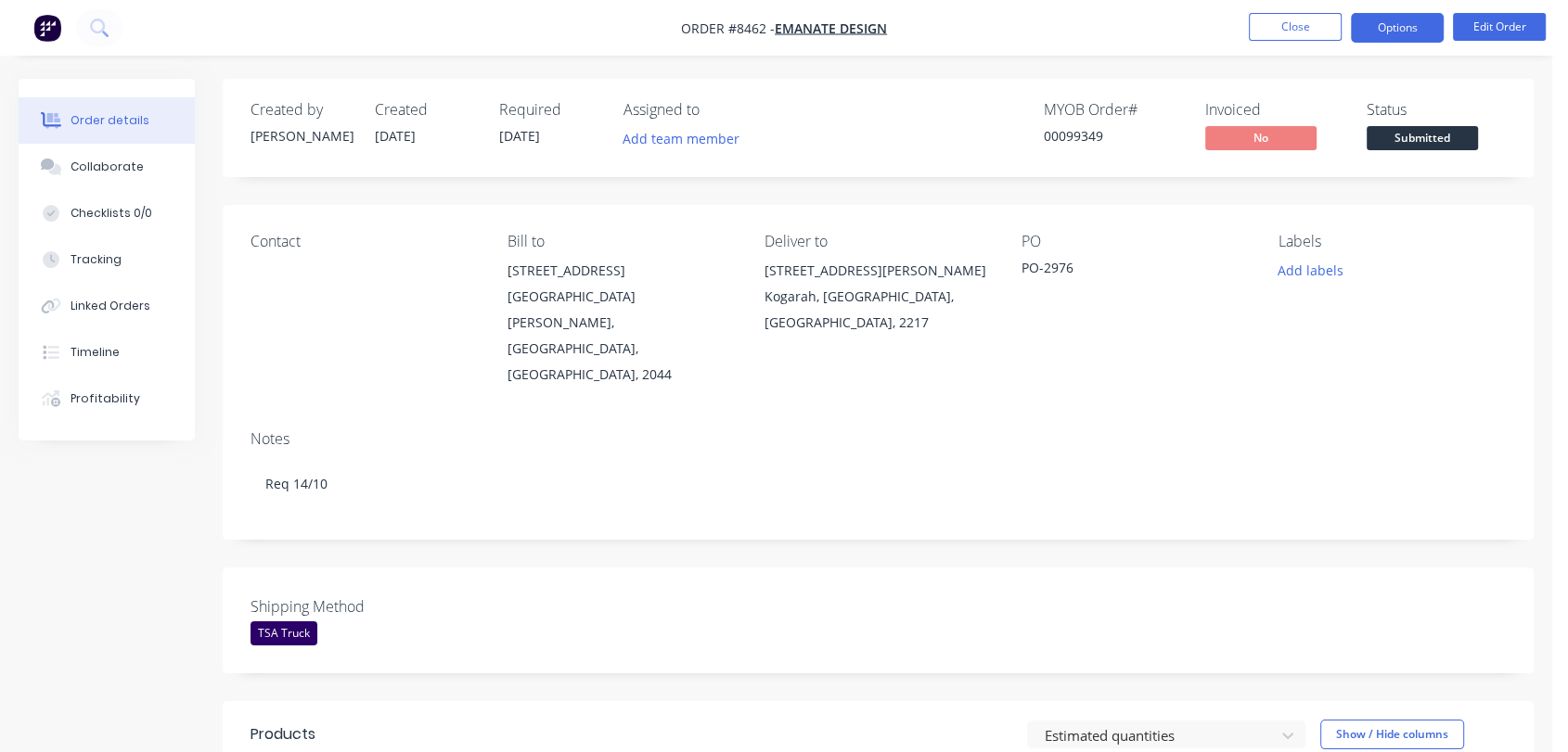
click at [1393, 25] on button "Options" at bounding box center [1398, 28] width 93 height 30
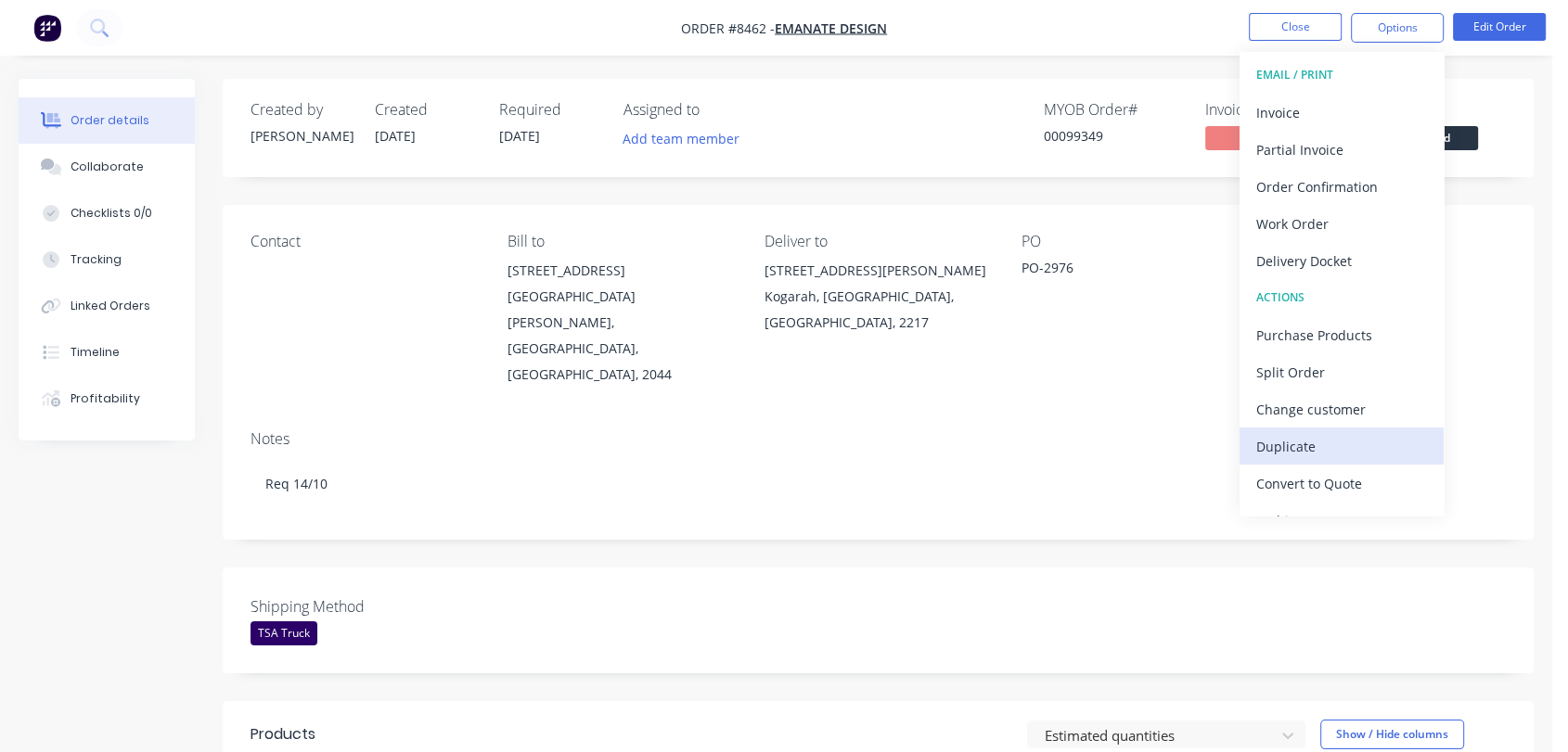
click at [1304, 439] on div "Duplicate" at bounding box center [1342, 447] width 171 height 27
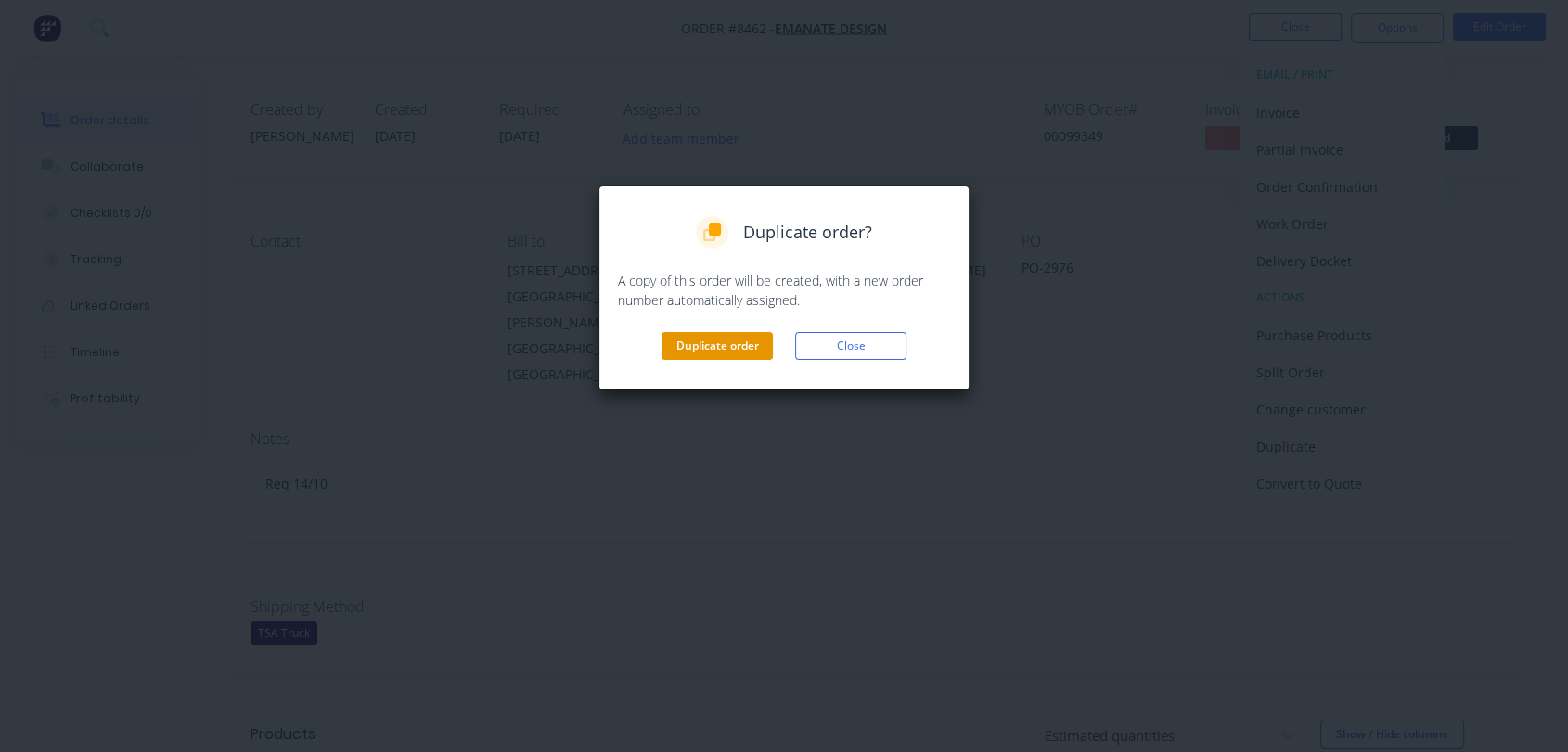
click at [727, 338] on button "Duplicate order" at bounding box center [717, 346] width 111 height 28
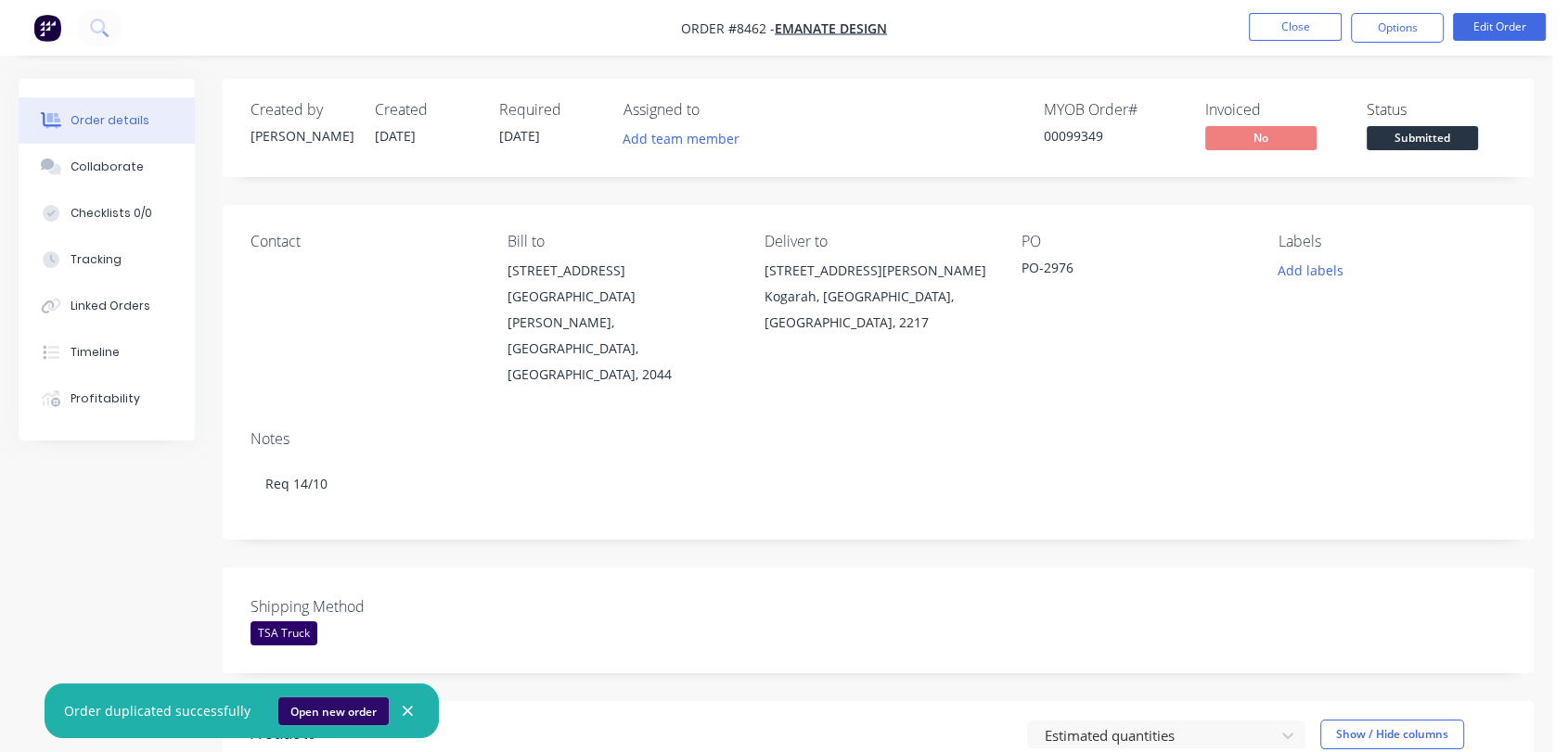
click at [324, 710] on button "Open new order" at bounding box center [333, 711] width 111 height 28
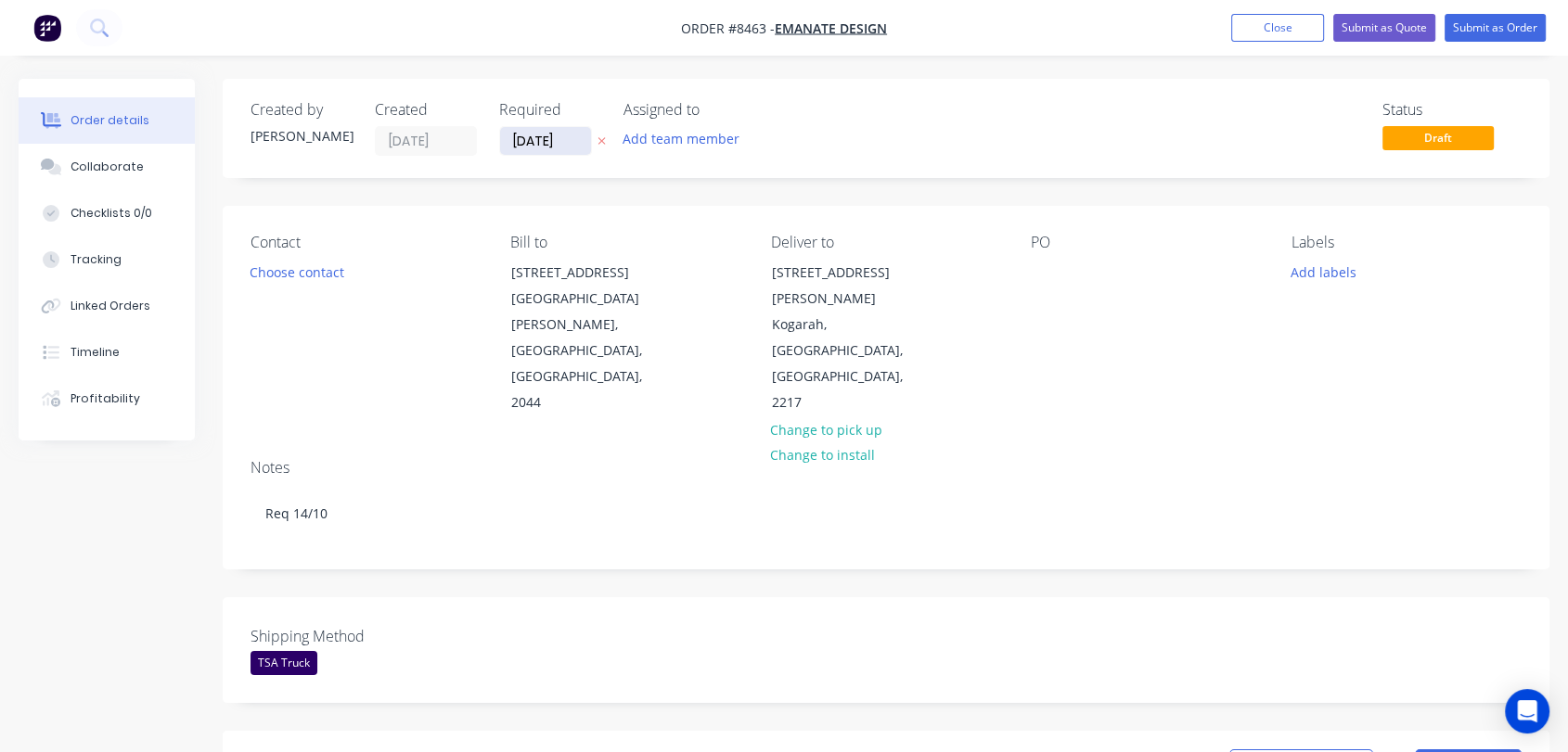
click at [568, 128] on input "[DATE]" at bounding box center [546, 141] width 91 height 28
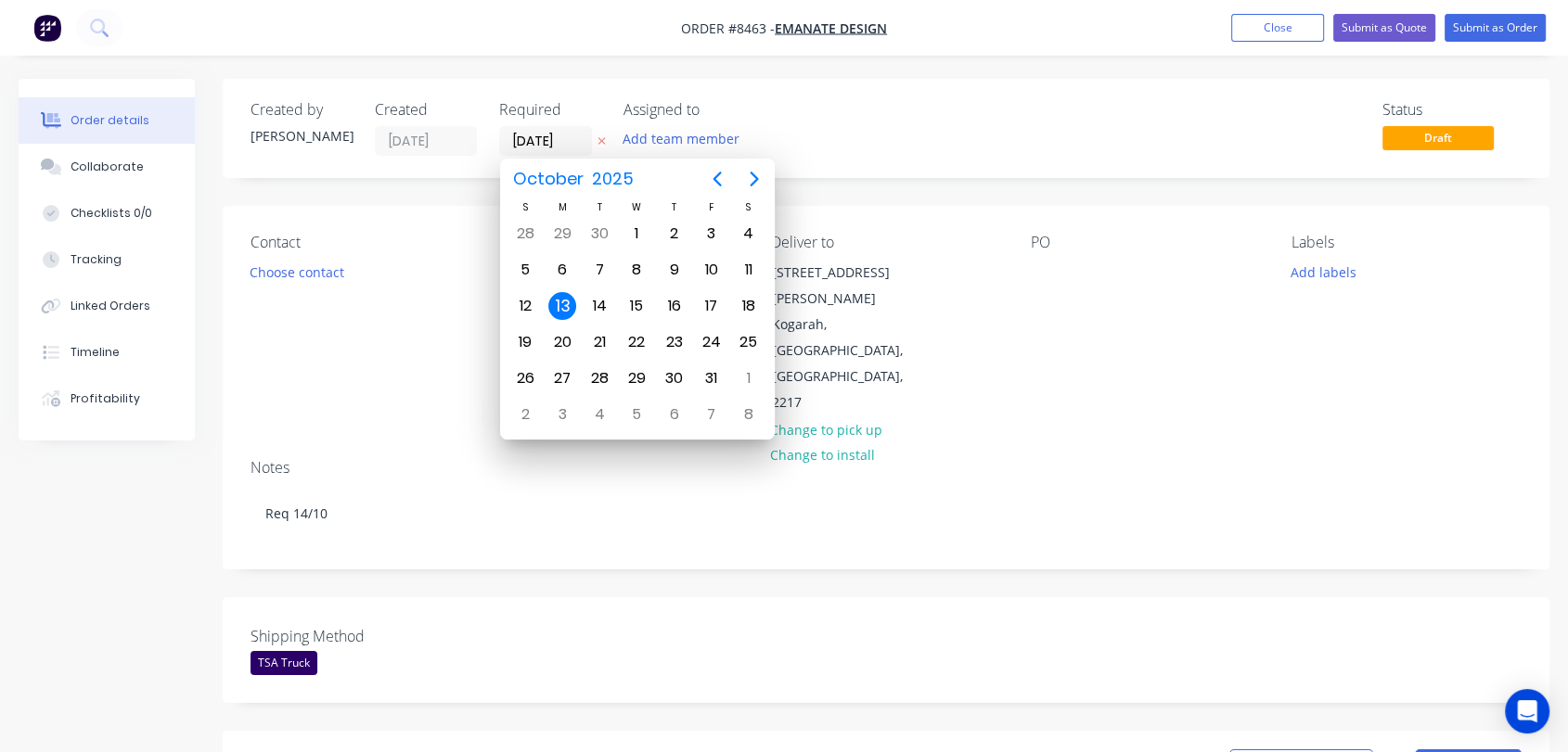
click at [762, 161] on div "[DATE]" at bounding box center [638, 179] width 275 height 41
click at [752, 175] on icon "Next page" at bounding box center [753, 179] width 8 height 15
drag, startPoint x: 639, startPoint y: 372, endPoint x: 543, endPoint y: 392, distance: 98.1
click at [638, 372] on div "31" at bounding box center [636, 379] width 28 height 28
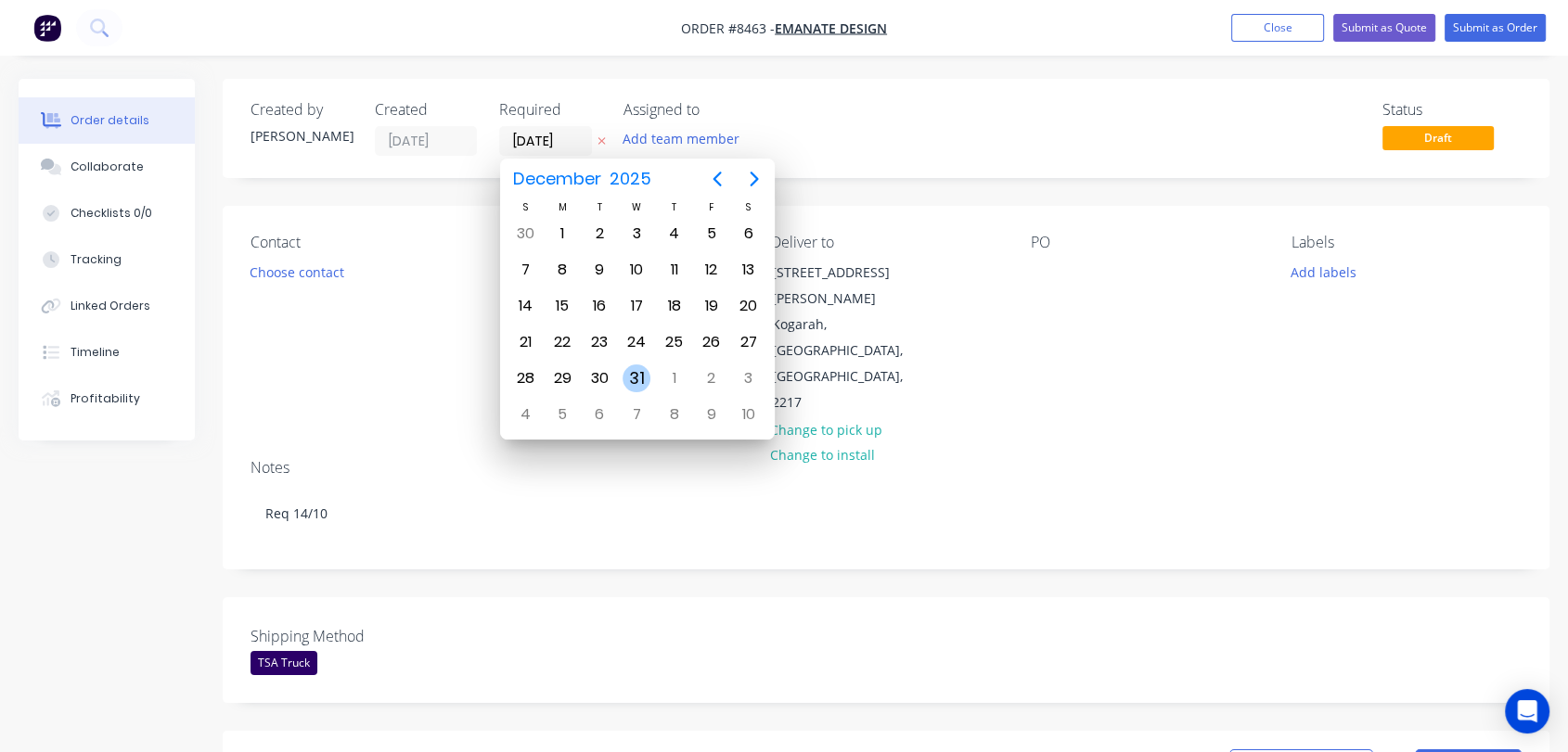
type input "[DATE]"
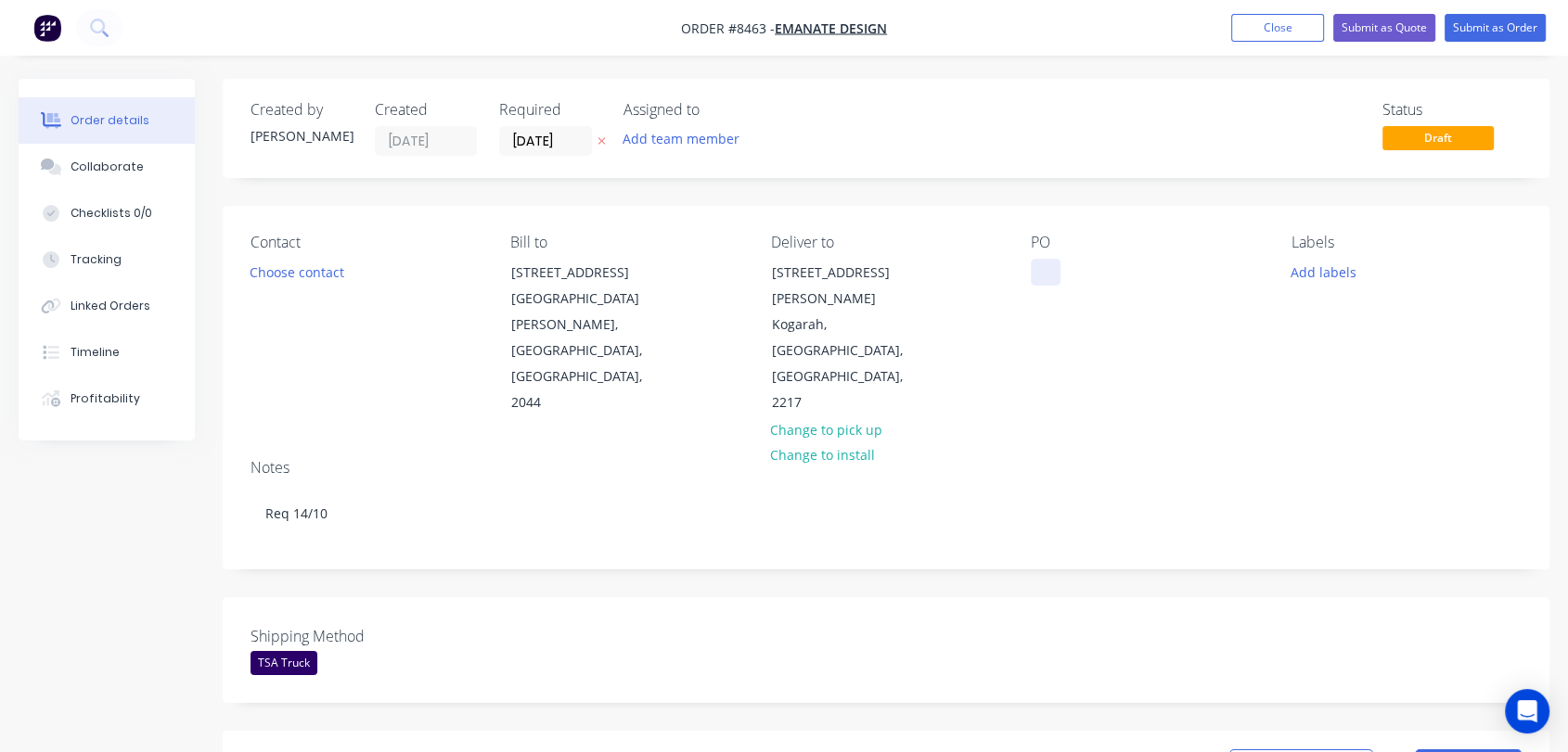
click at [1047, 273] on div at bounding box center [1046, 272] width 30 height 27
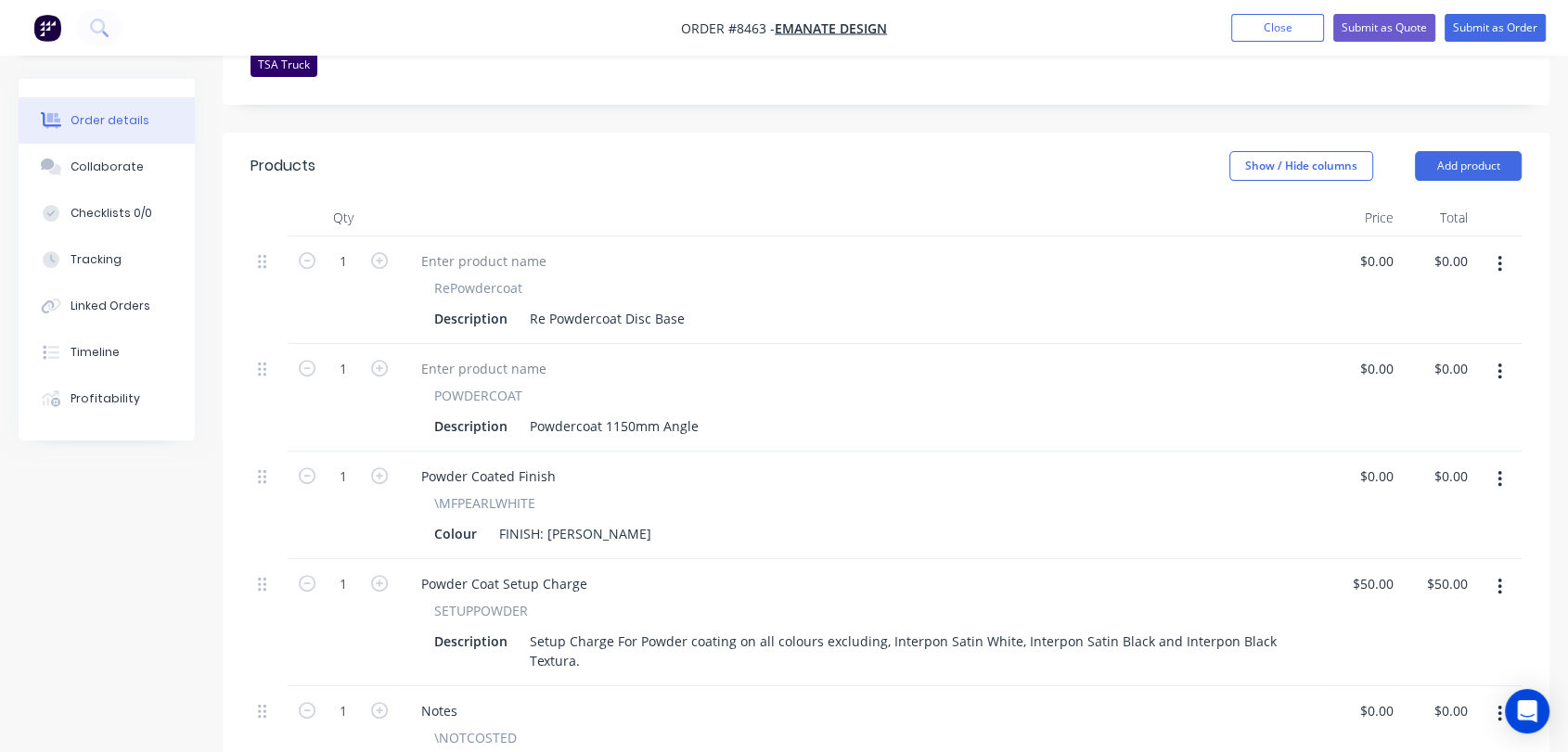
scroll to position [617, 0]
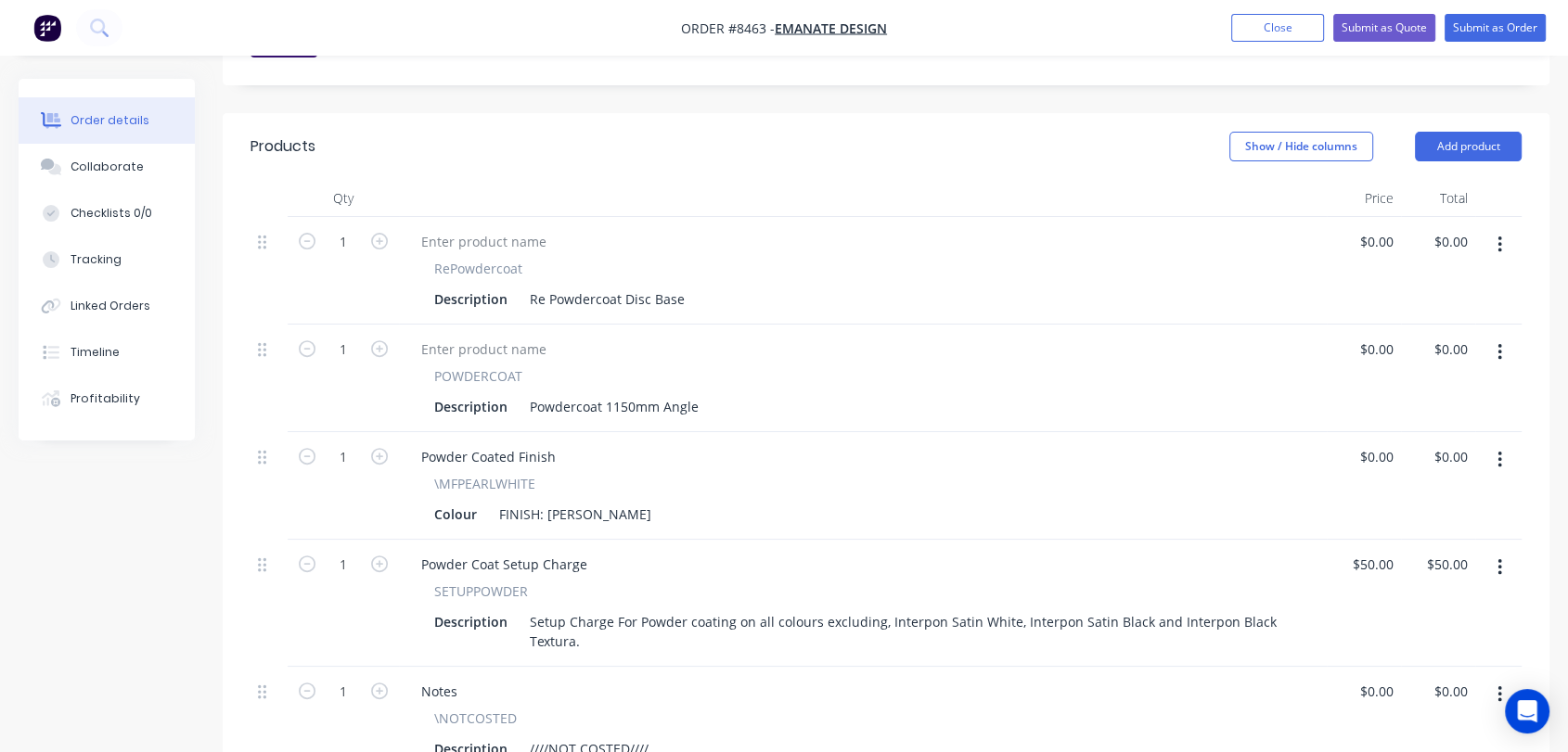
drag, startPoint x: 1504, startPoint y: 511, endPoint x: 1494, endPoint y: 515, distance: 10.8
click at [1502, 551] on button "button" at bounding box center [1500, 567] width 44 height 33
click at [1376, 714] on div "Delete" at bounding box center [1434, 727] width 143 height 27
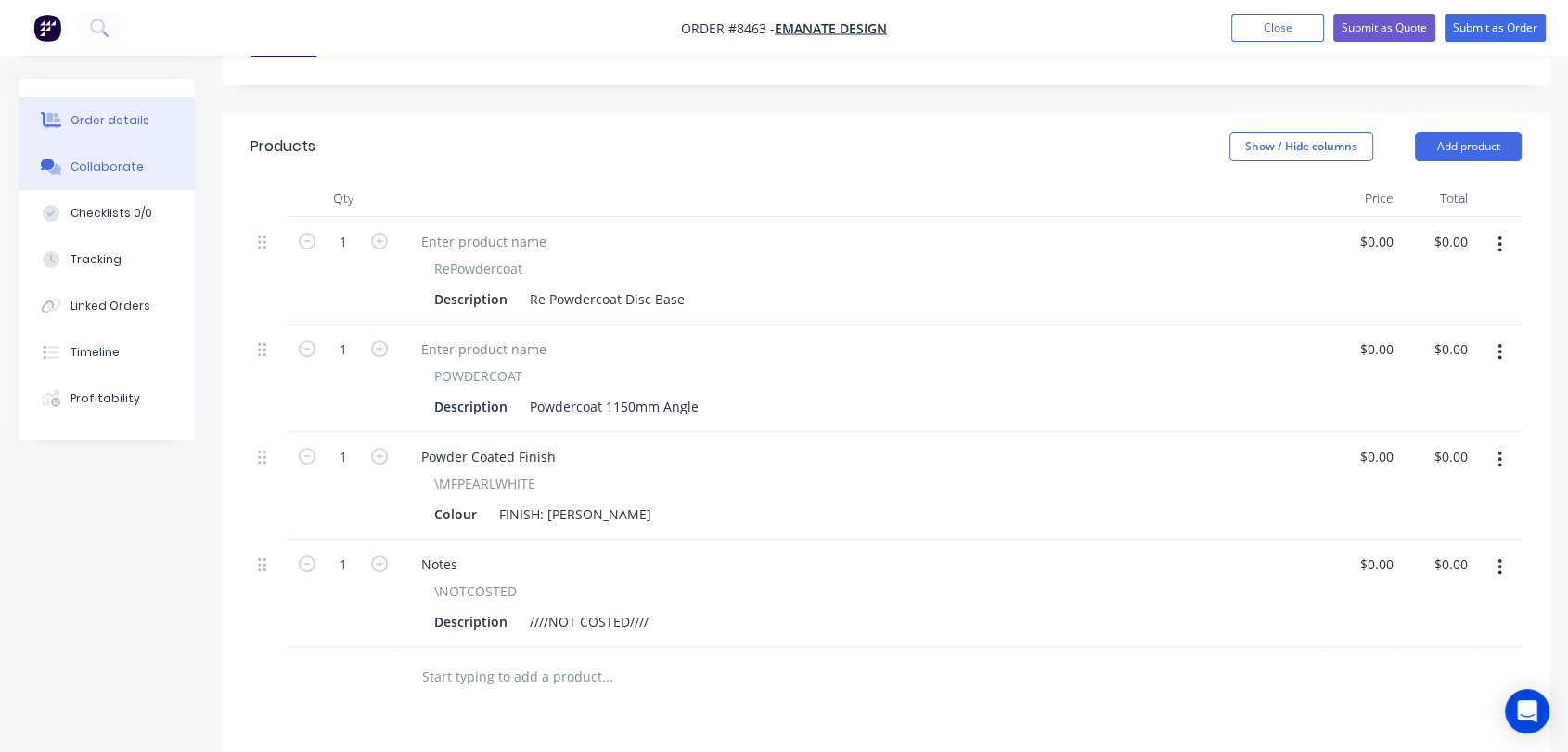
click at [120, 161] on div "Collaborate" at bounding box center [107, 167] width 73 height 17
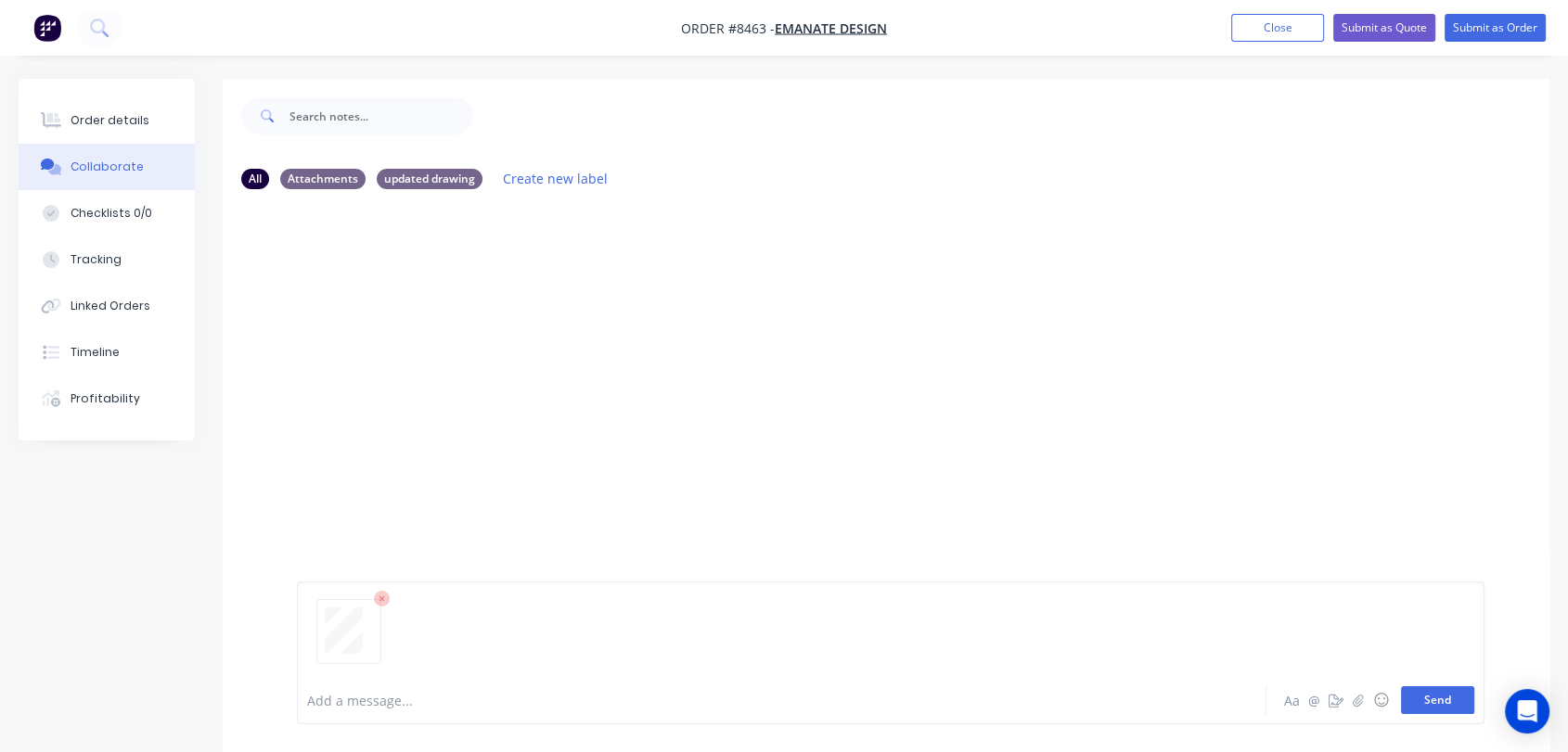
click at [1440, 699] on button "Send" at bounding box center [1438, 700] width 73 height 28
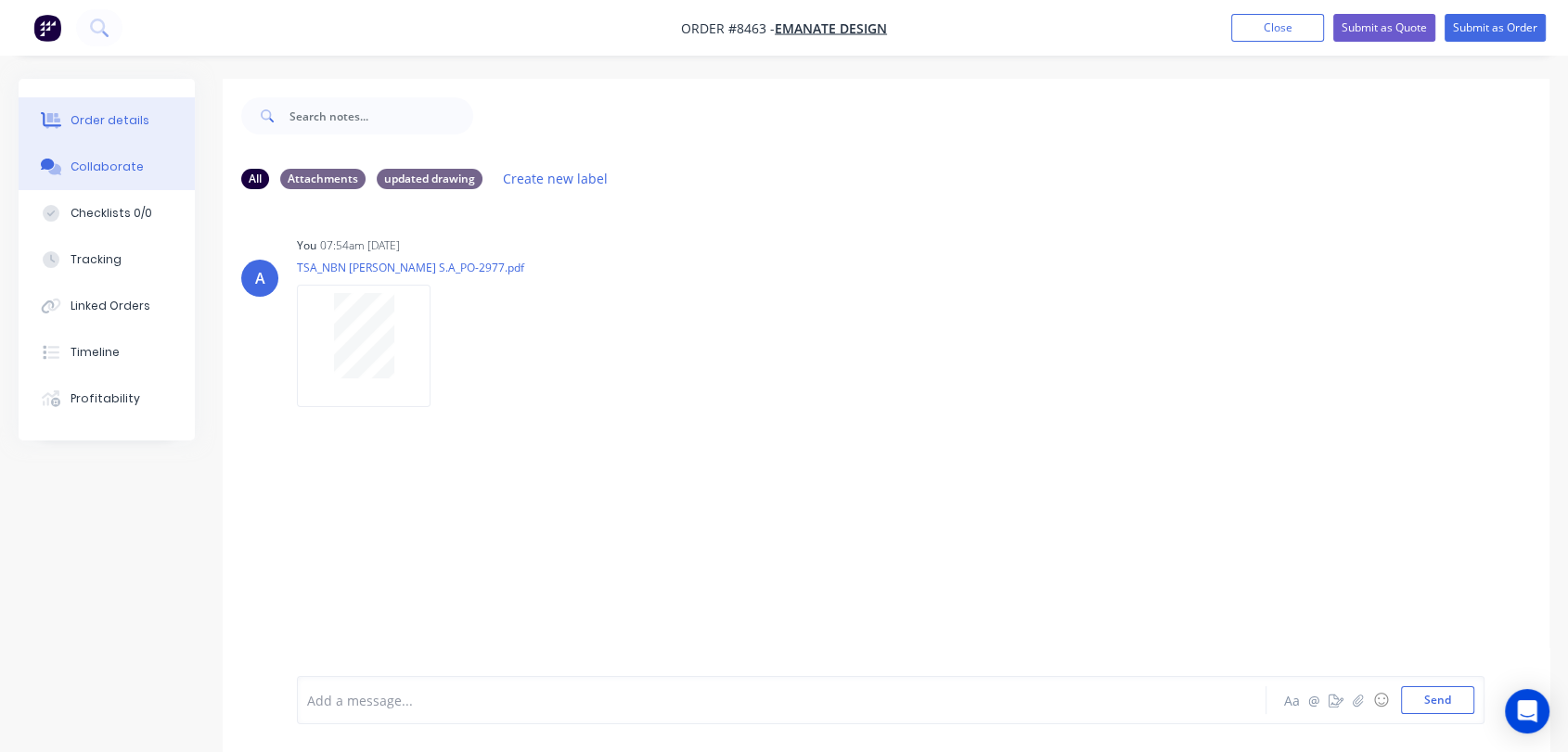
click at [134, 116] on div "Order details" at bounding box center [110, 121] width 79 height 17
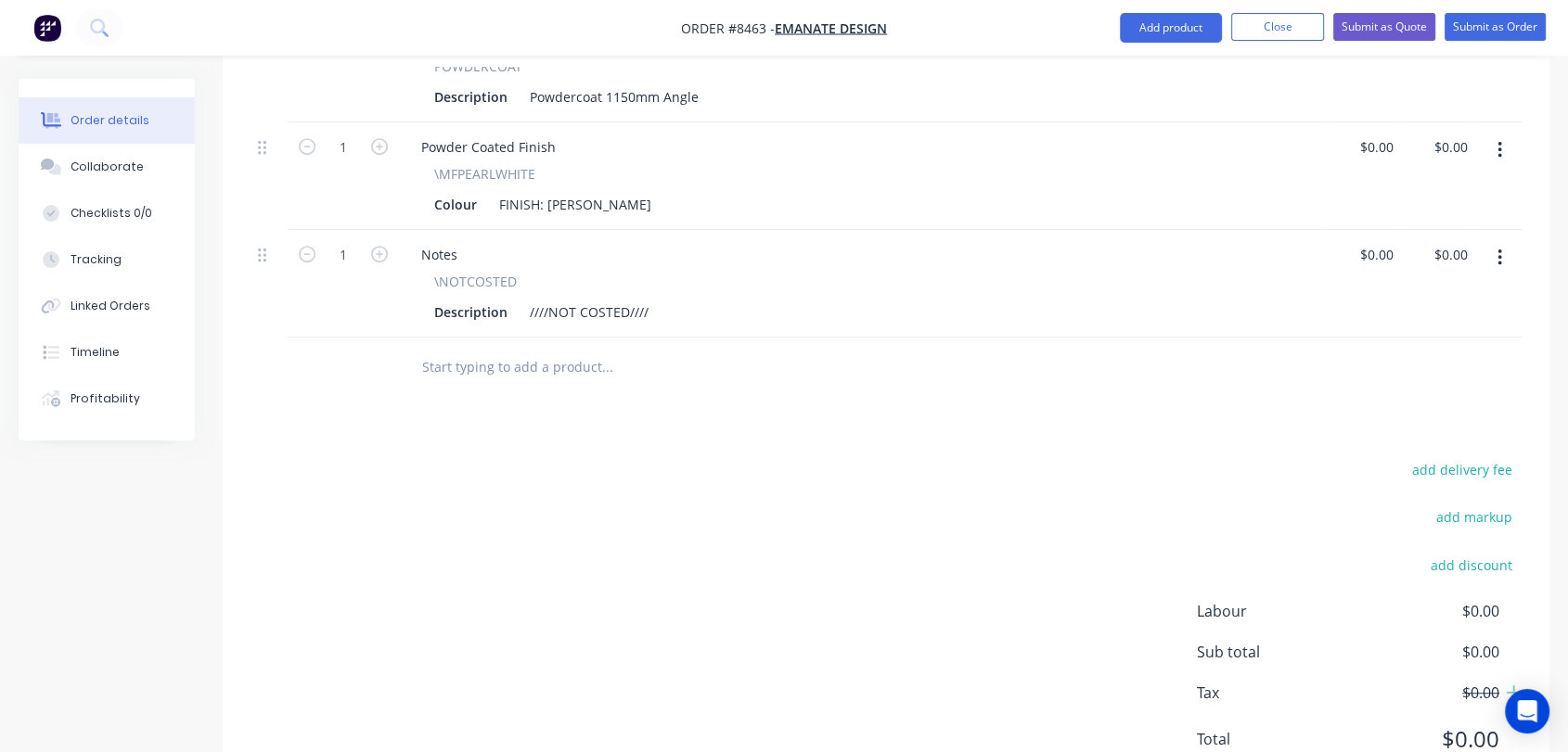
scroll to position [617, 0]
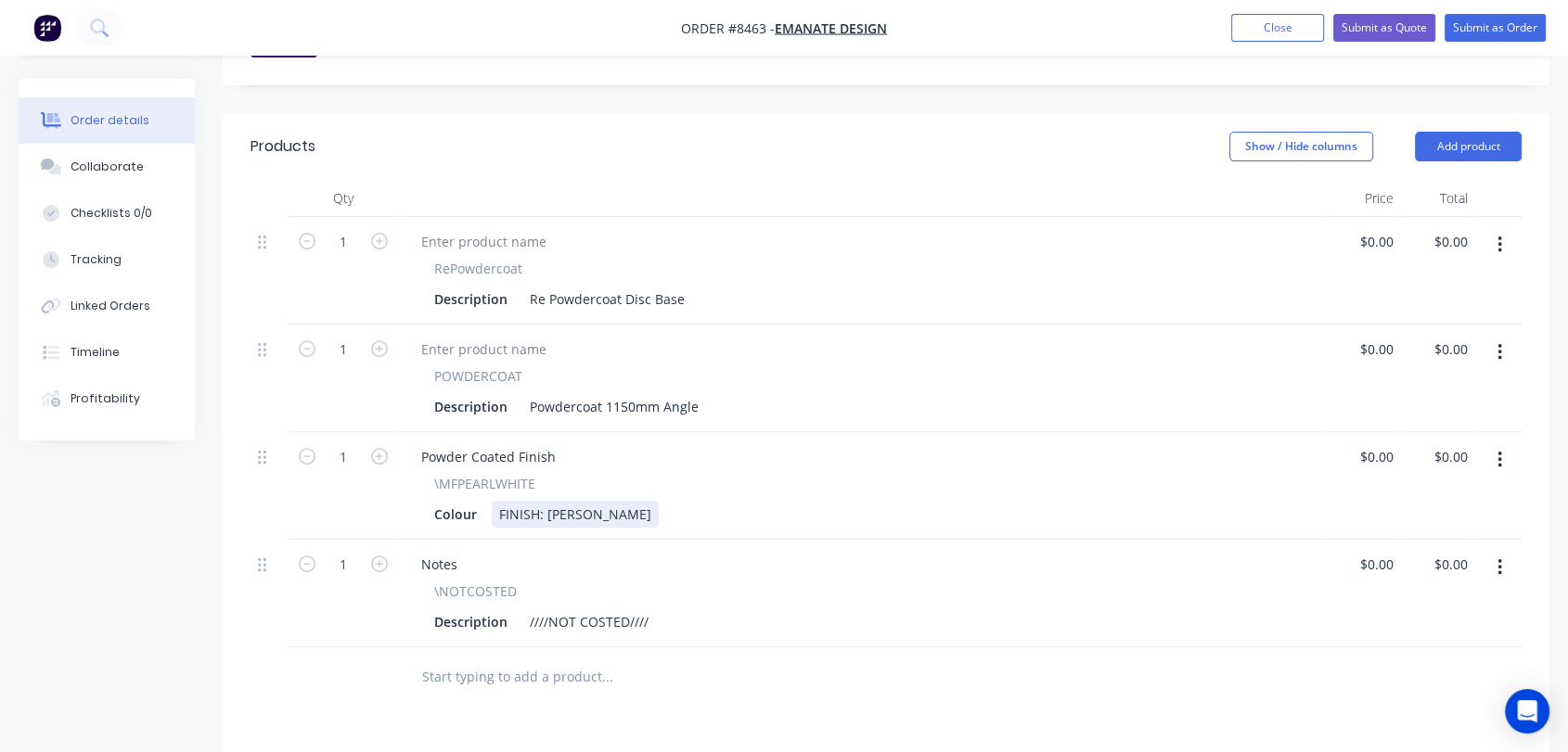
click at [617, 501] on div "FINISH: [PERSON_NAME]" at bounding box center [576, 514] width 167 height 27
click at [1479, 25] on button "Submit as Order" at bounding box center [1496, 28] width 101 height 28
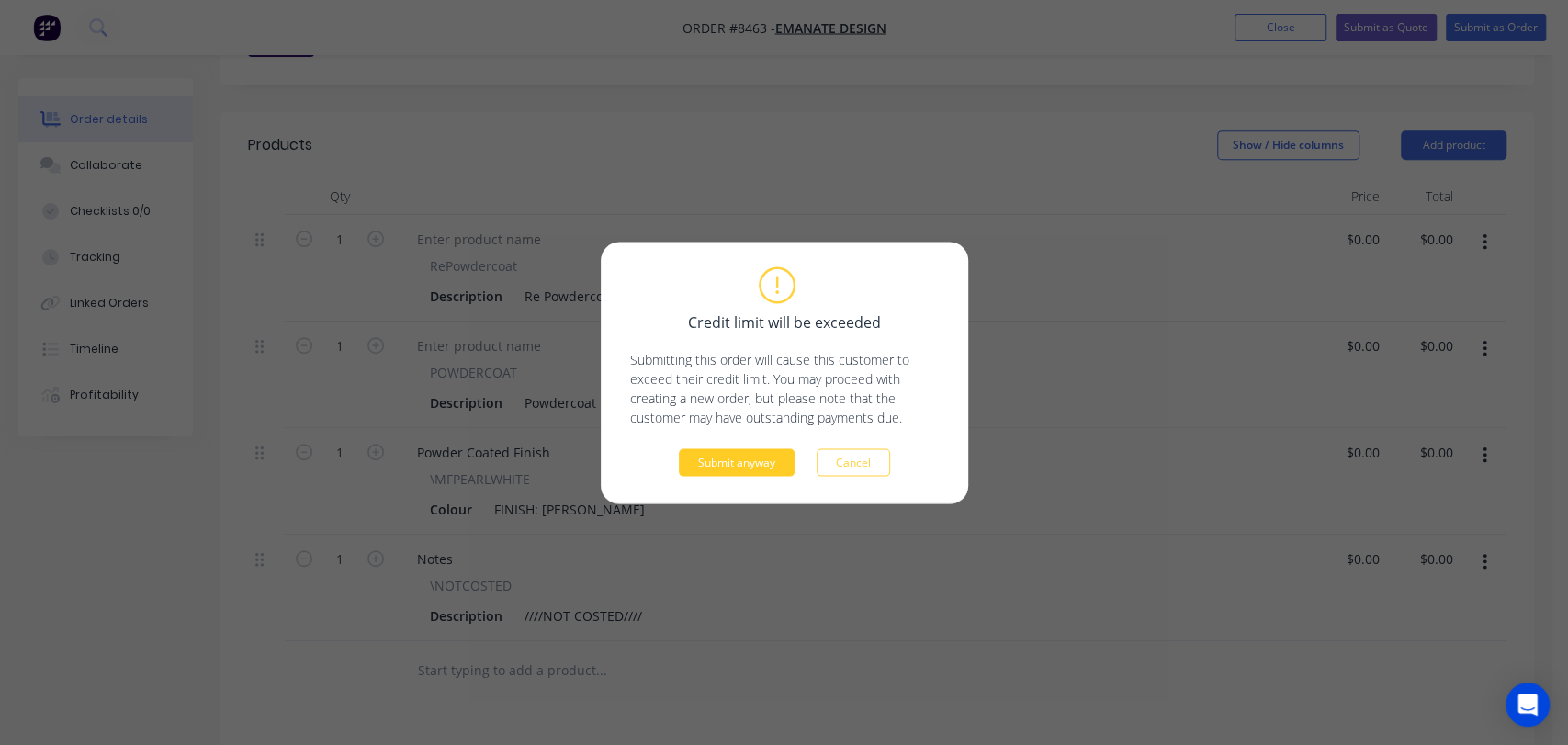
click at [761, 456] on button "Submit anyway" at bounding box center [737, 463] width 116 height 28
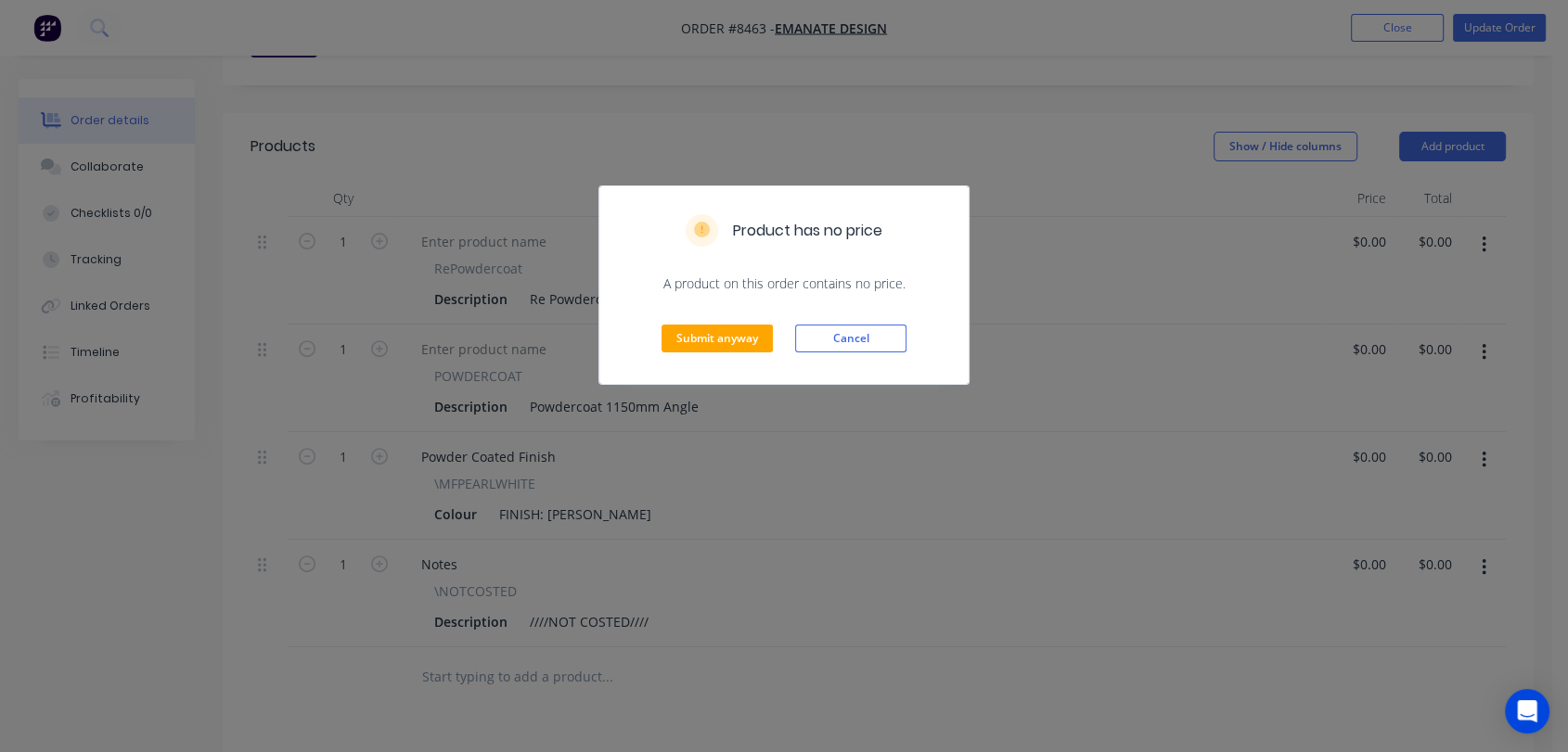
click at [758, 321] on div "Submit anyway Cancel" at bounding box center [784, 339] width 370 height 91
click at [751, 328] on button "Submit anyway" at bounding box center [717, 339] width 111 height 28
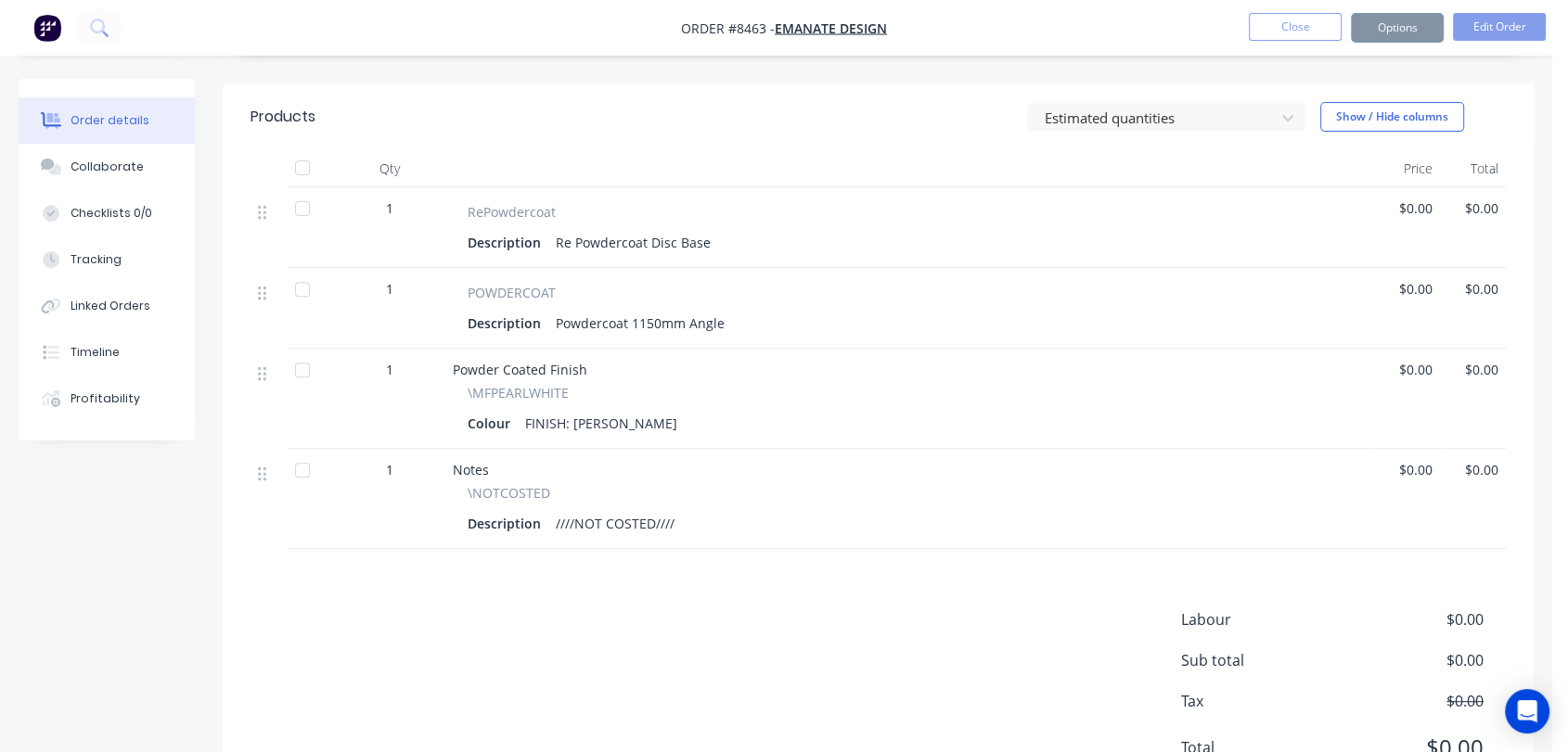
scroll to position [590, 0]
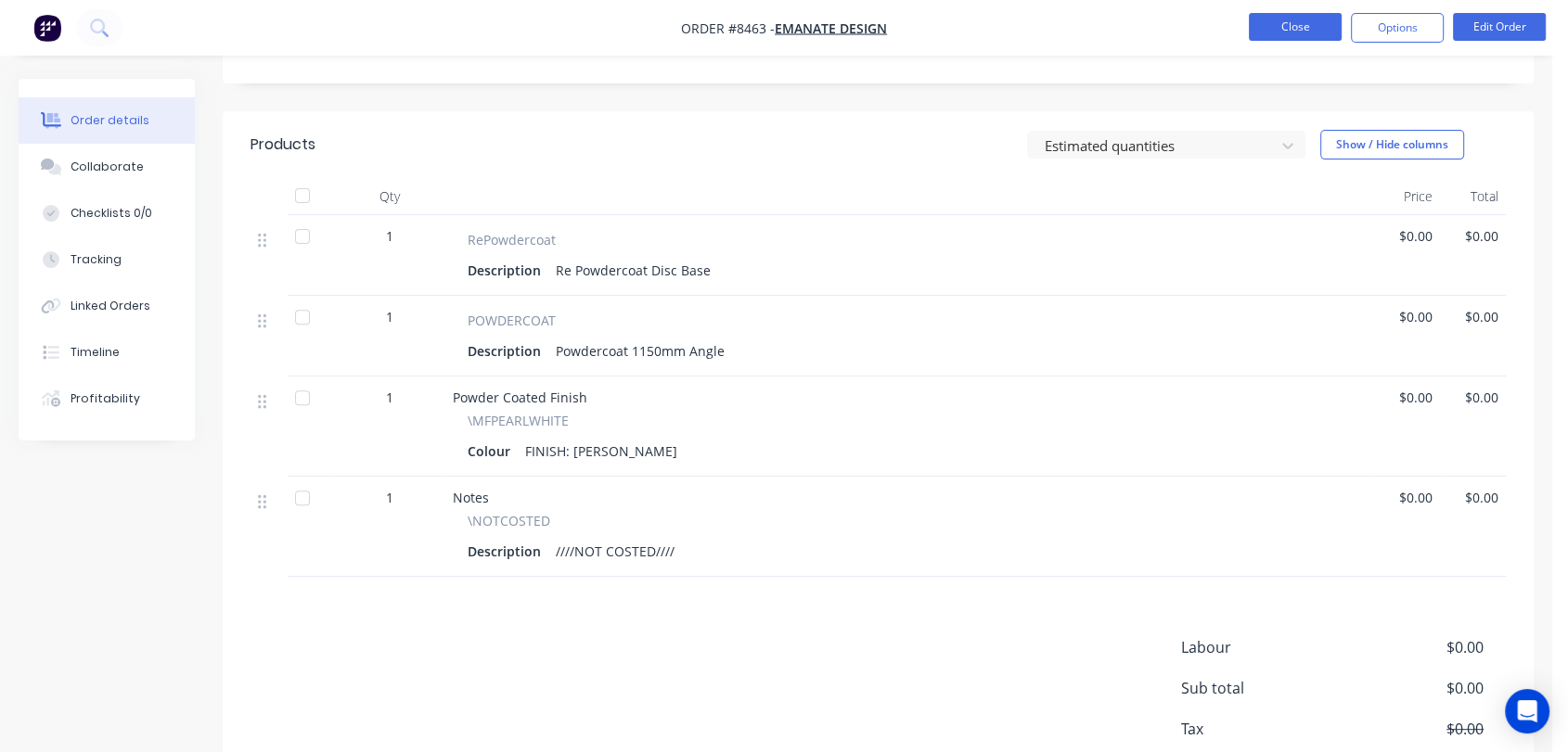
click at [1308, 17] on button "Close" at bounding box center [1296, 27] width 93 height 28
